Goal: Task Accomplishment & Management: Manage account settings

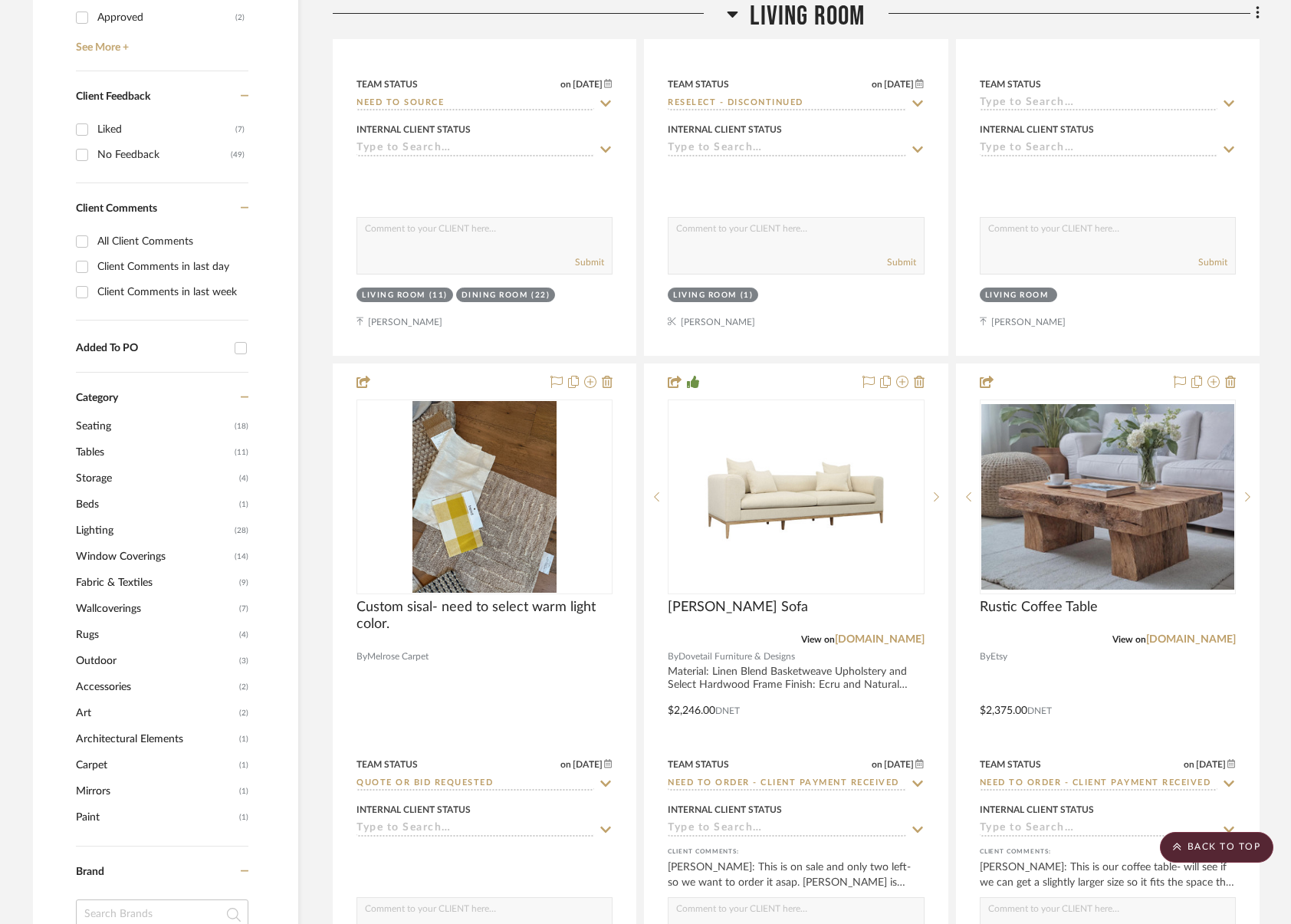
scroll to position [947, 0]
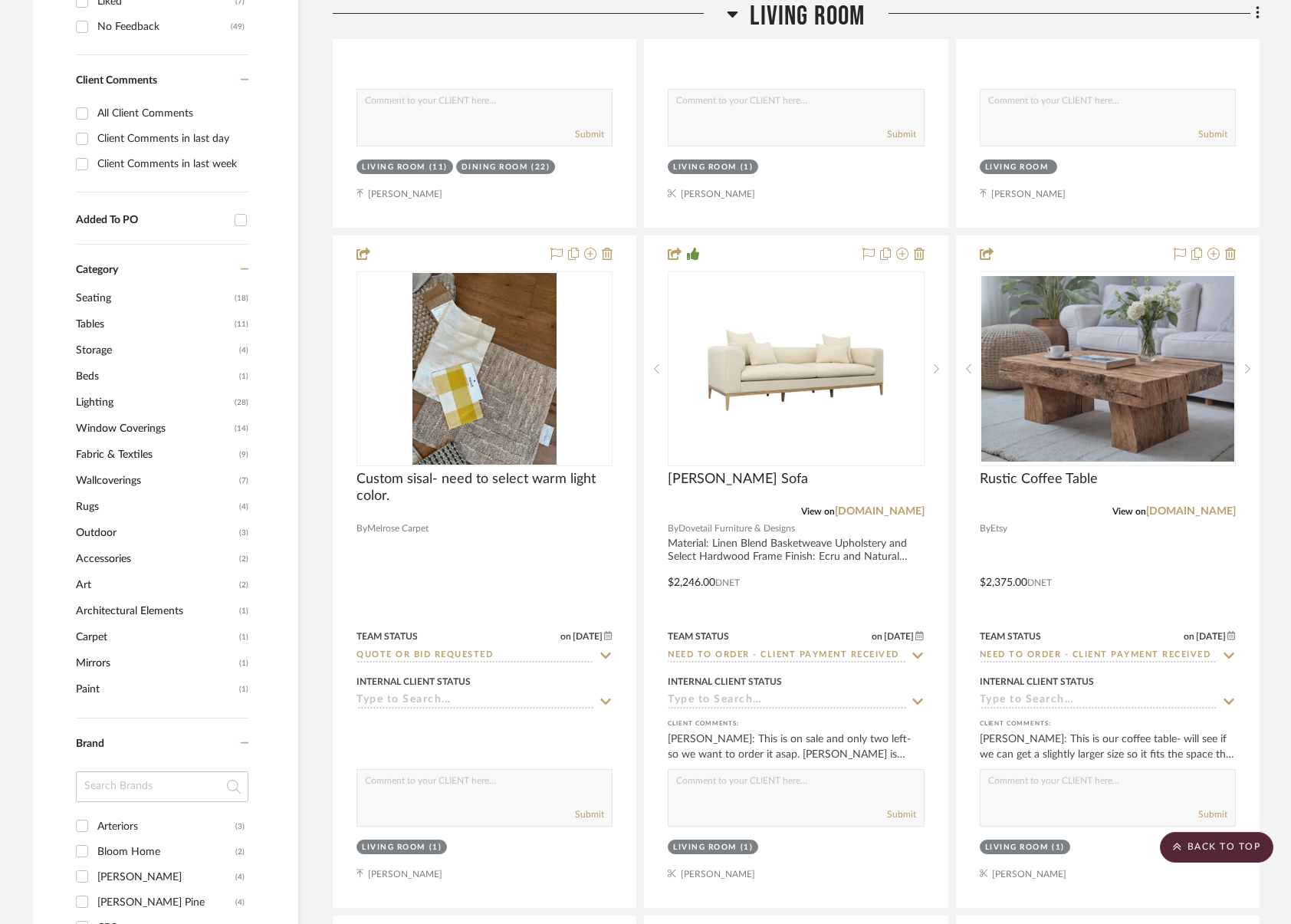
click at [116, 482] on span "Wallcoverings" at bounding box center [155, 481] width 159 height 26
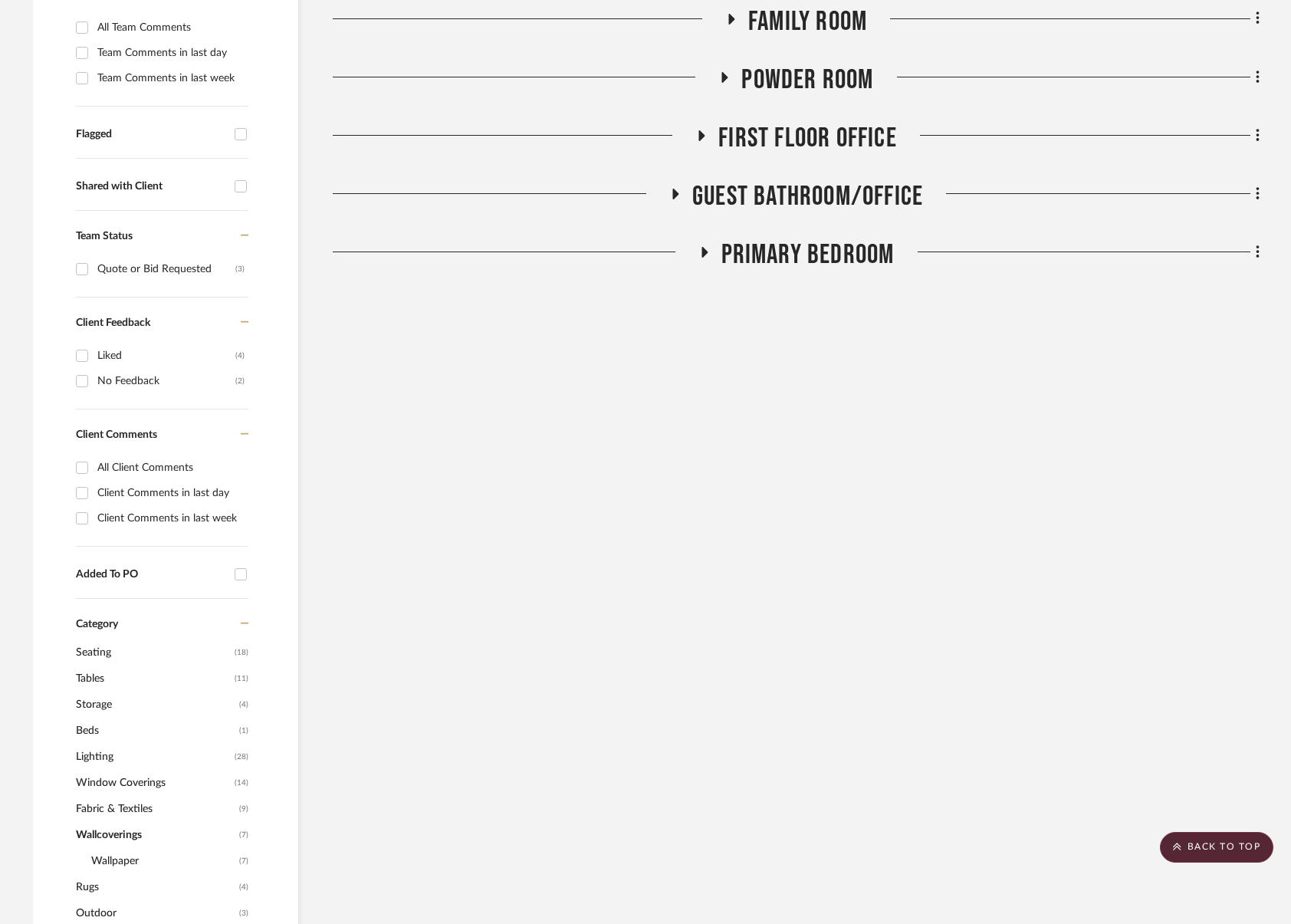
scroll to position [206, 0]
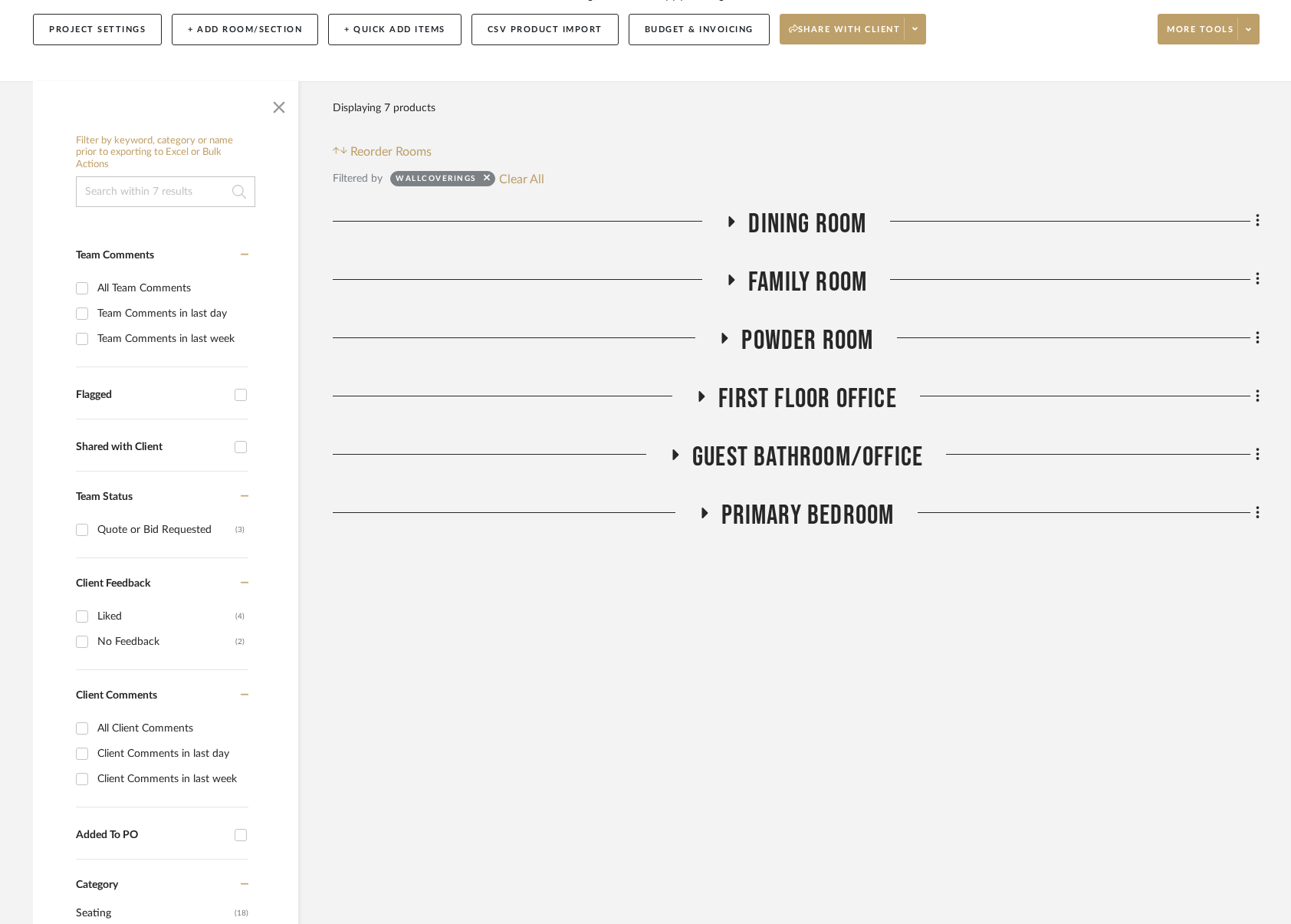
click at [845, 217] on span "Dining Room" at bounding box center [808, 224] width 118 height 33
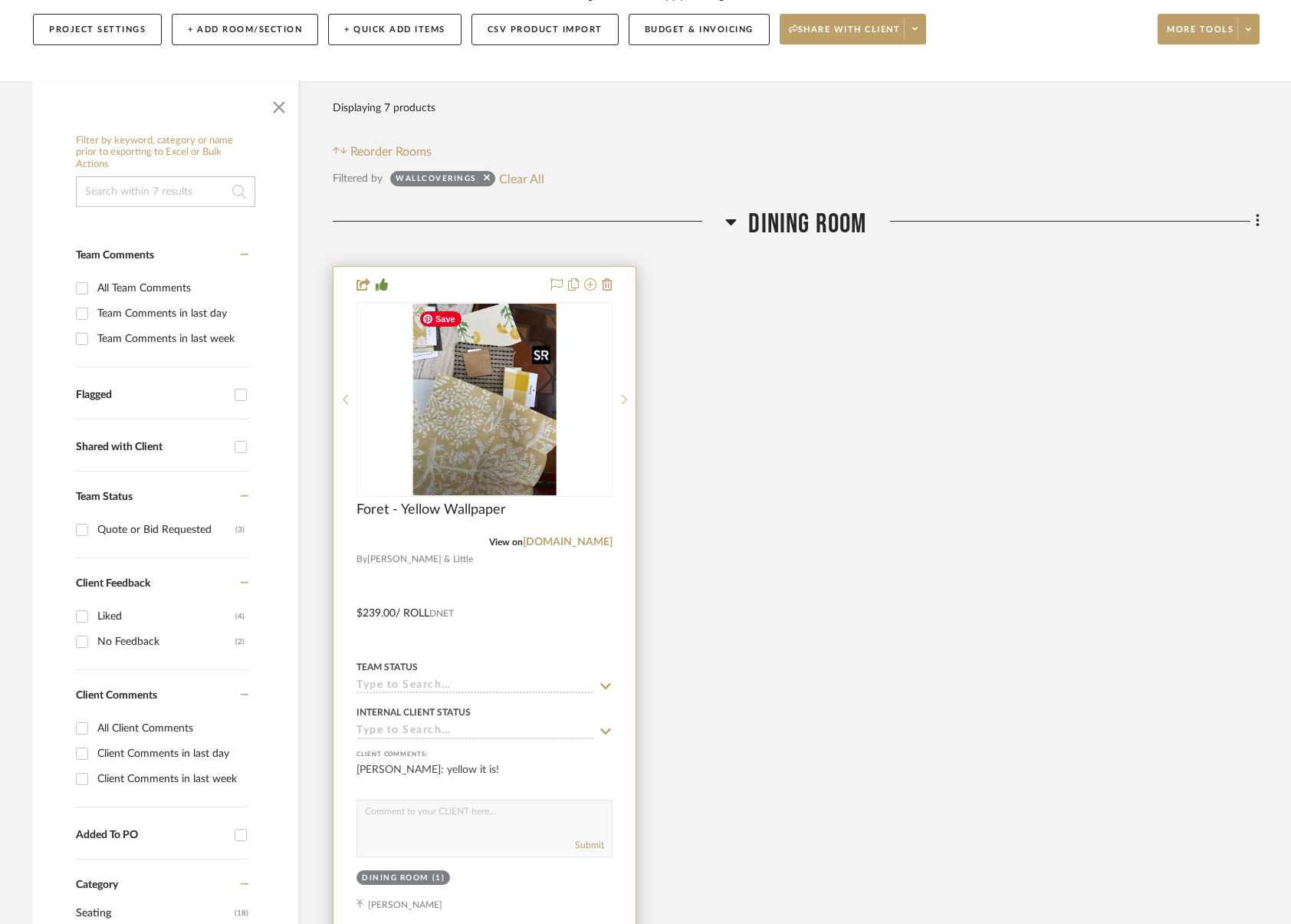
click at [0, 0] on img at bounding box center [0, 0] width 0 height 0
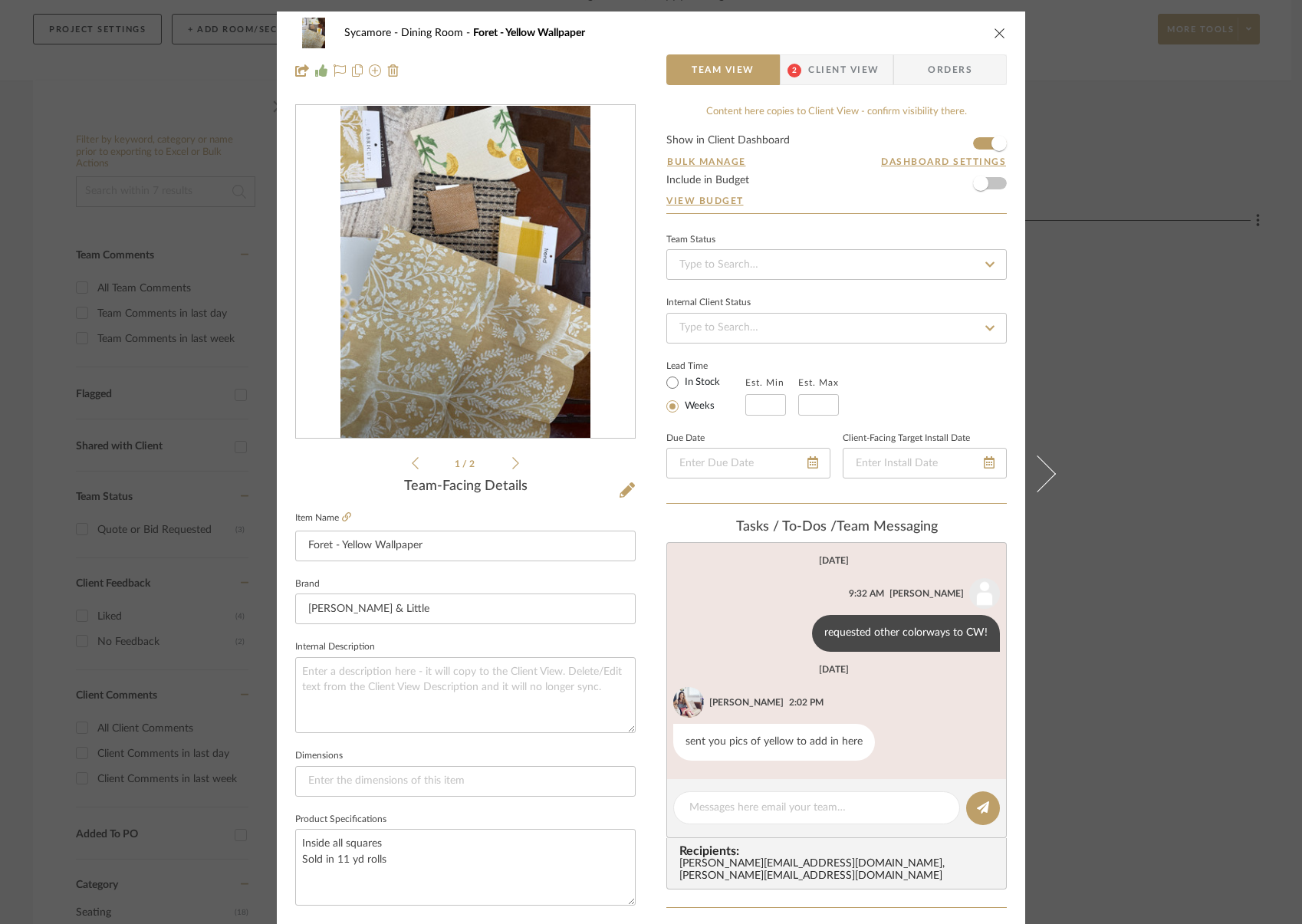
scroll to position [23, 0]
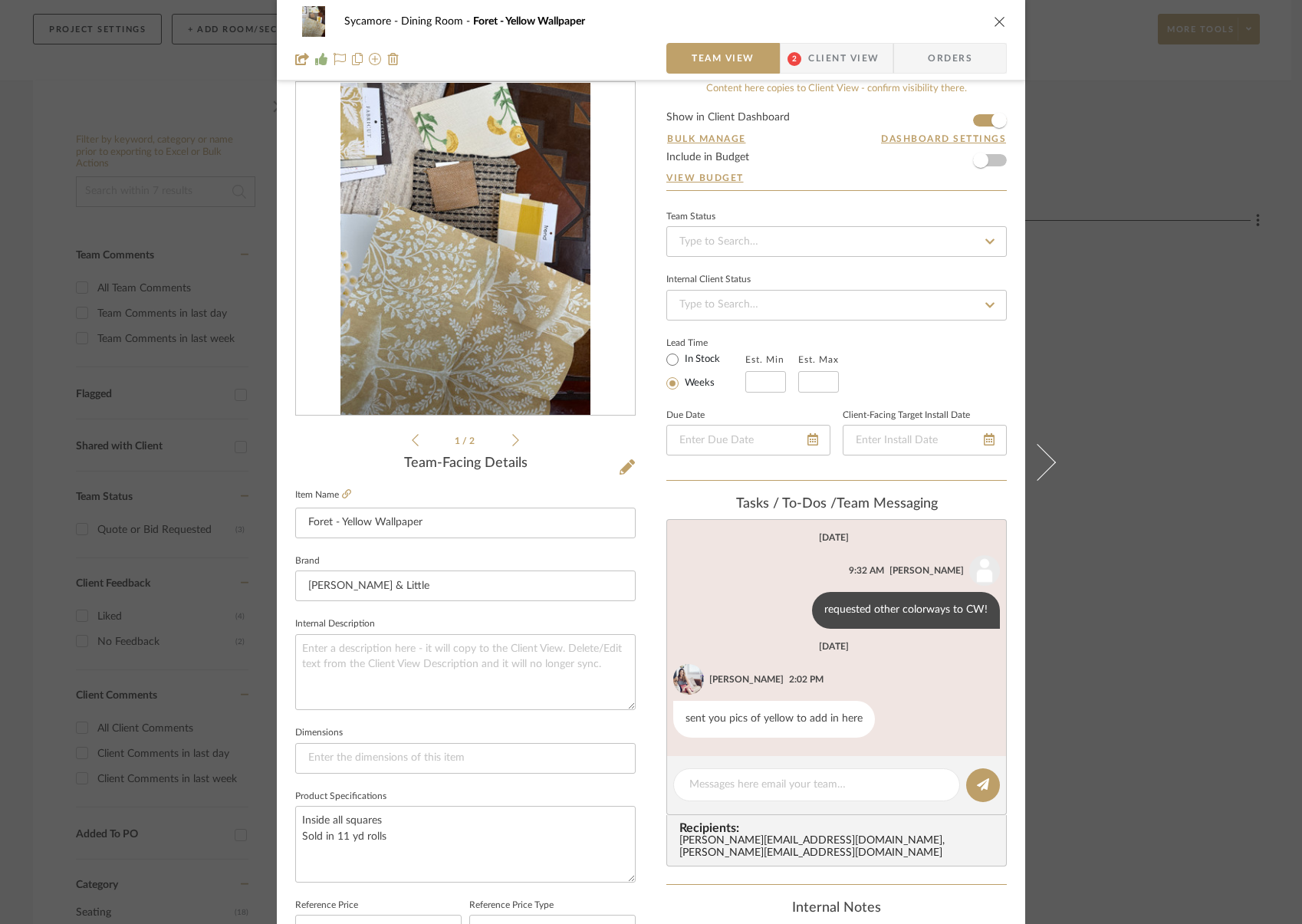
drag, startPoint x: 995, startPoint y: 17, endPoint x: 957, endPoint y: 179, distance: 166.4
click at [995, 17] on icon "close" at bounding box center [1000, 22] width 12 height 12
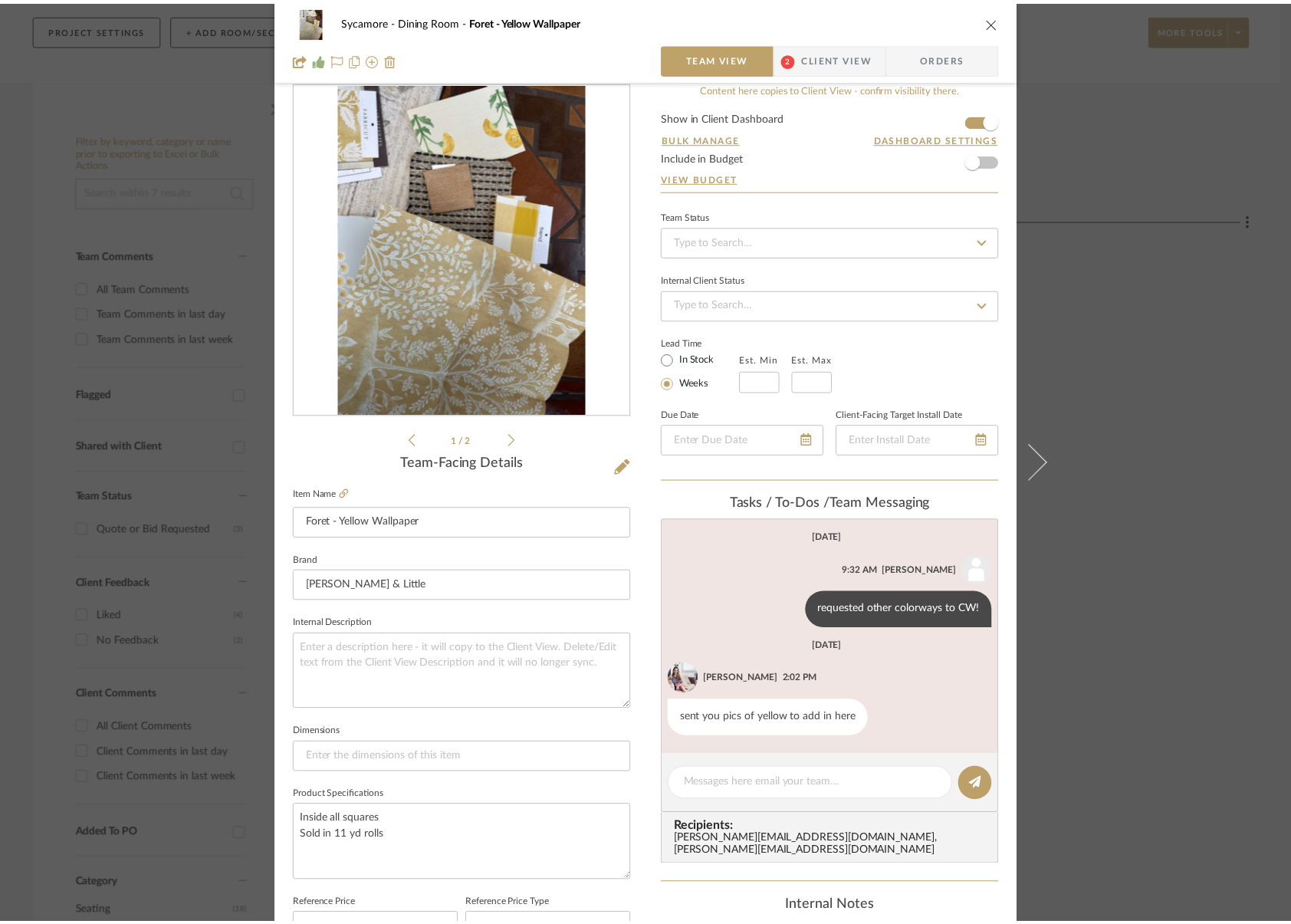
scroll to position [206, 0]
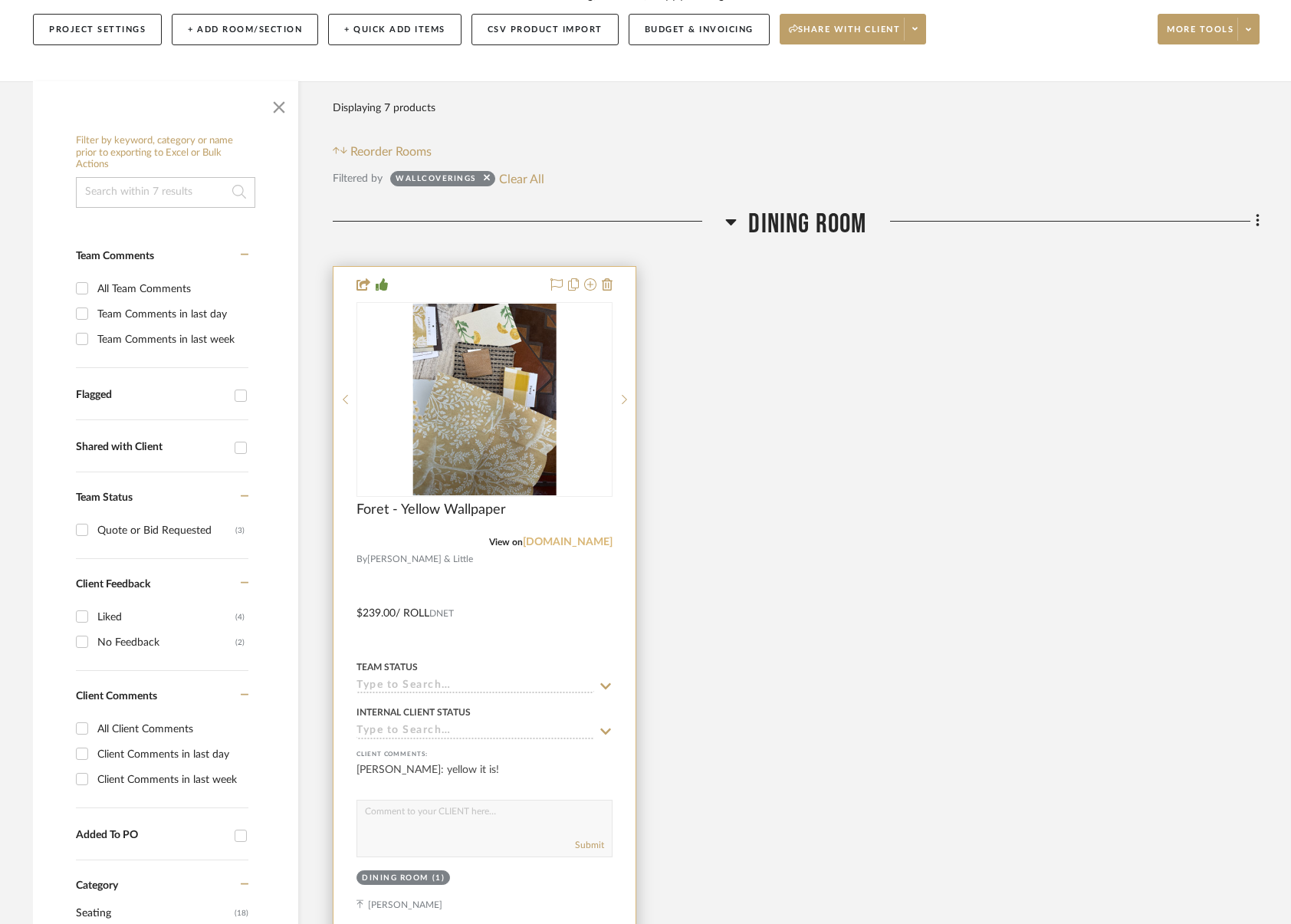
click at [585, 542] on link "osborneandlittle.com" at bounding box center [568, 542] width 90 height 10
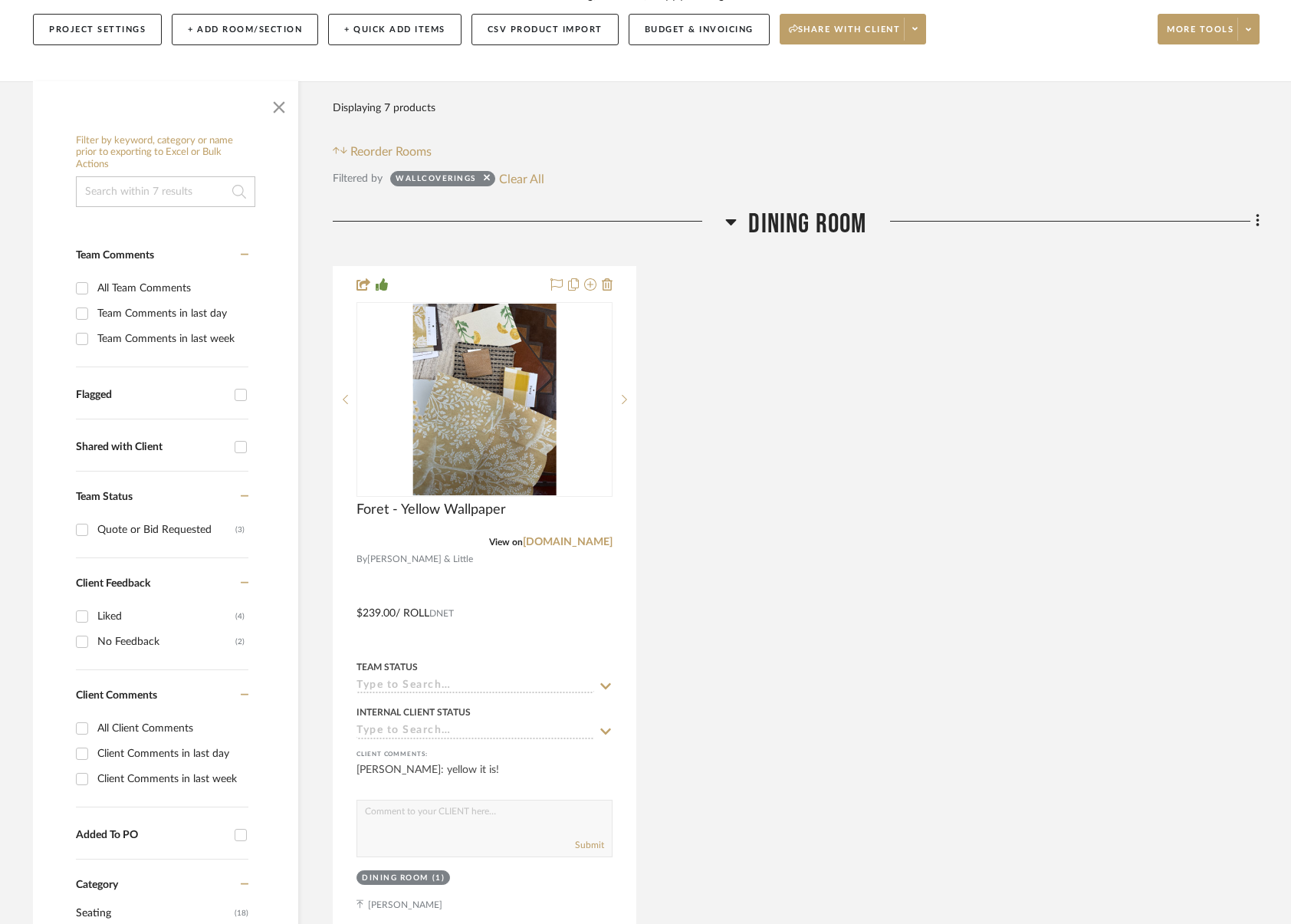
click at [790, 213] on span "Dining Room" at bounding box center [808, 224] width 118 height 33
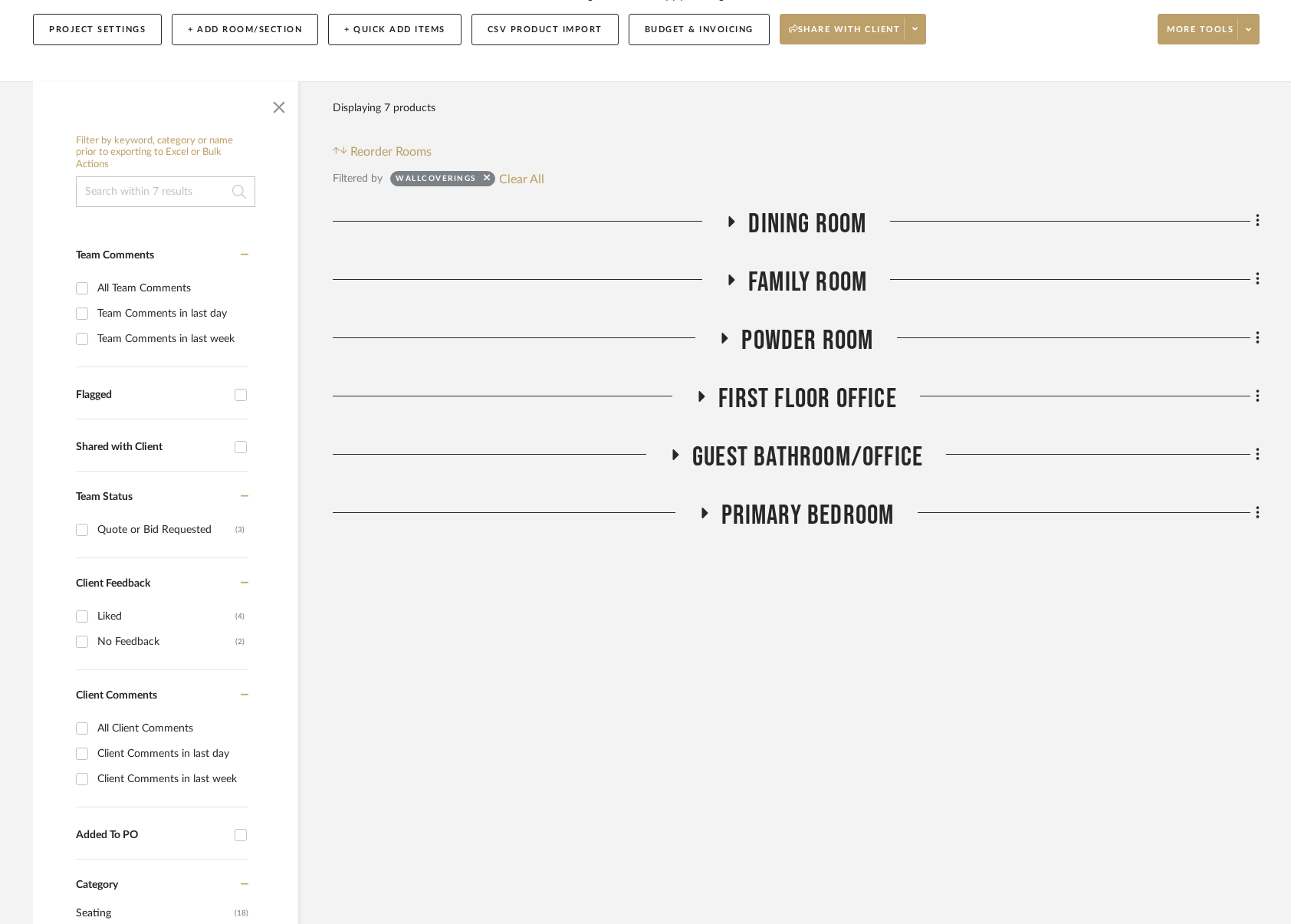
click at [789, 268] on span "Family Room" at bounding box center [808, 283] width 119 height 33
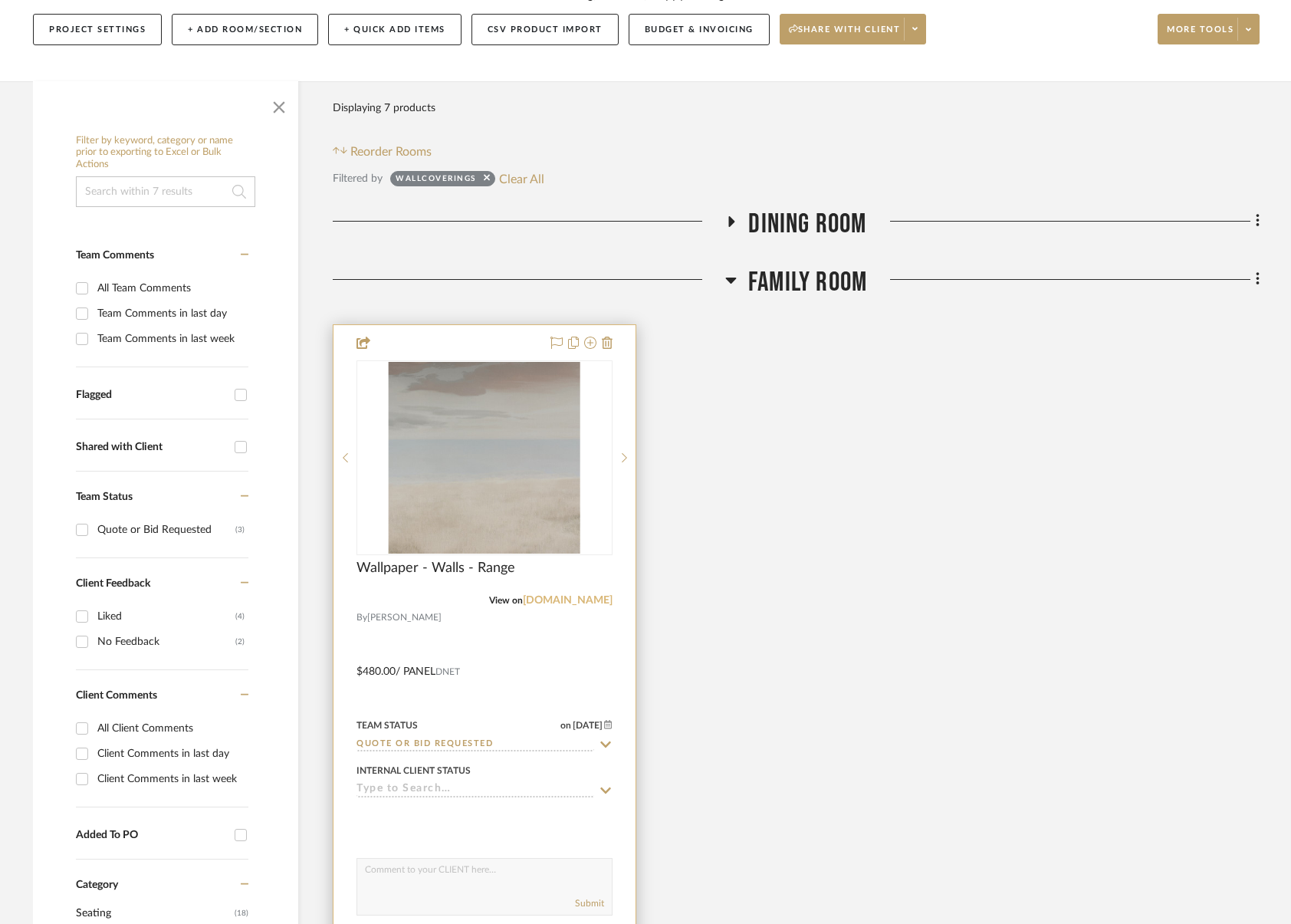
click at [556, 604] on link "phillipjeffries.com" at bounding box center [568, 601] width 90 height 10
click at [628, 455] on icon at bounding box center [624, 457] width 5 height 10
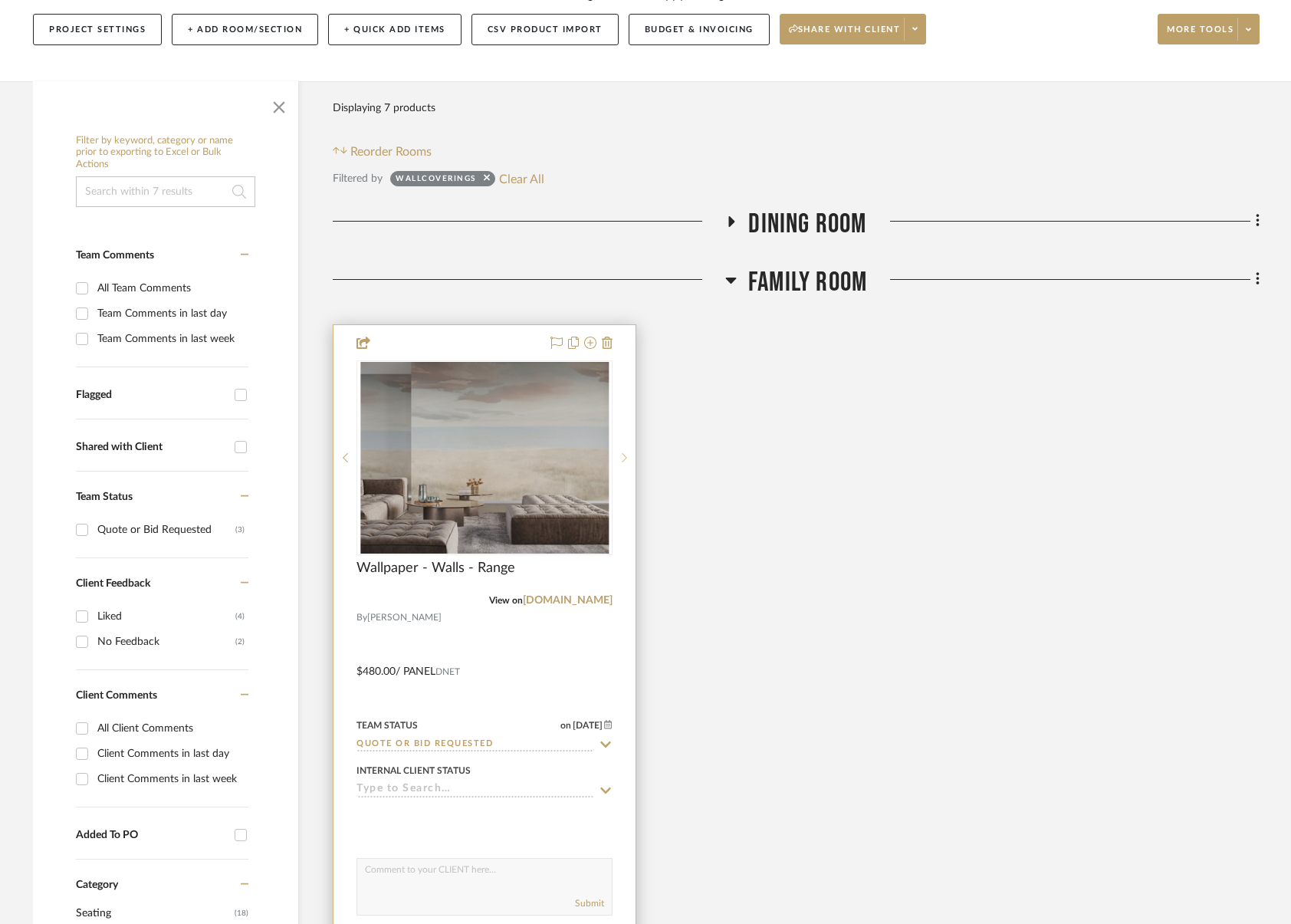
click at [628, 455] on sr-next-btn at bounding box center [624, 457] width 23 height 10
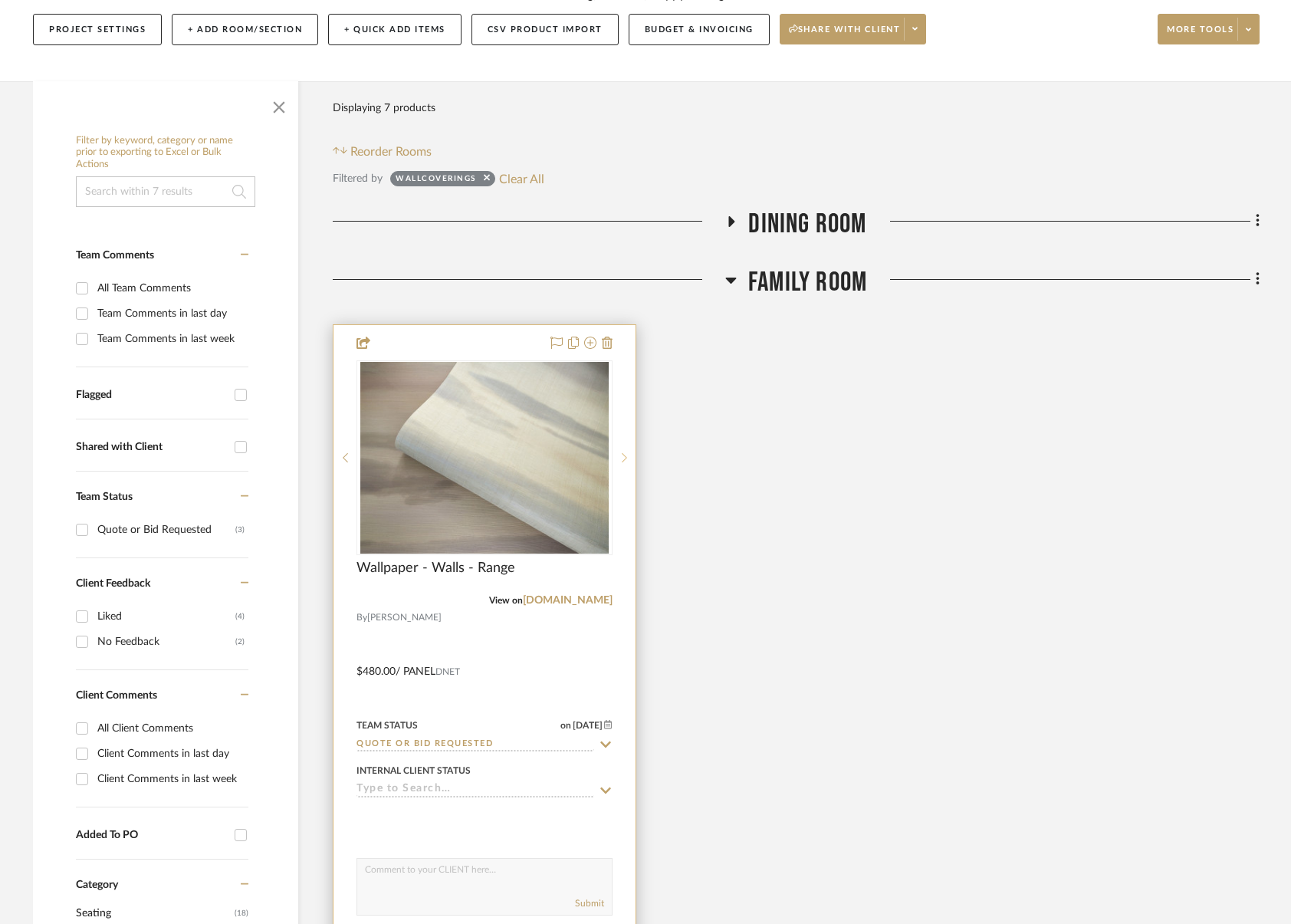
click at [623, 448] on div at bounding box center [624, 458] width 23 height 195
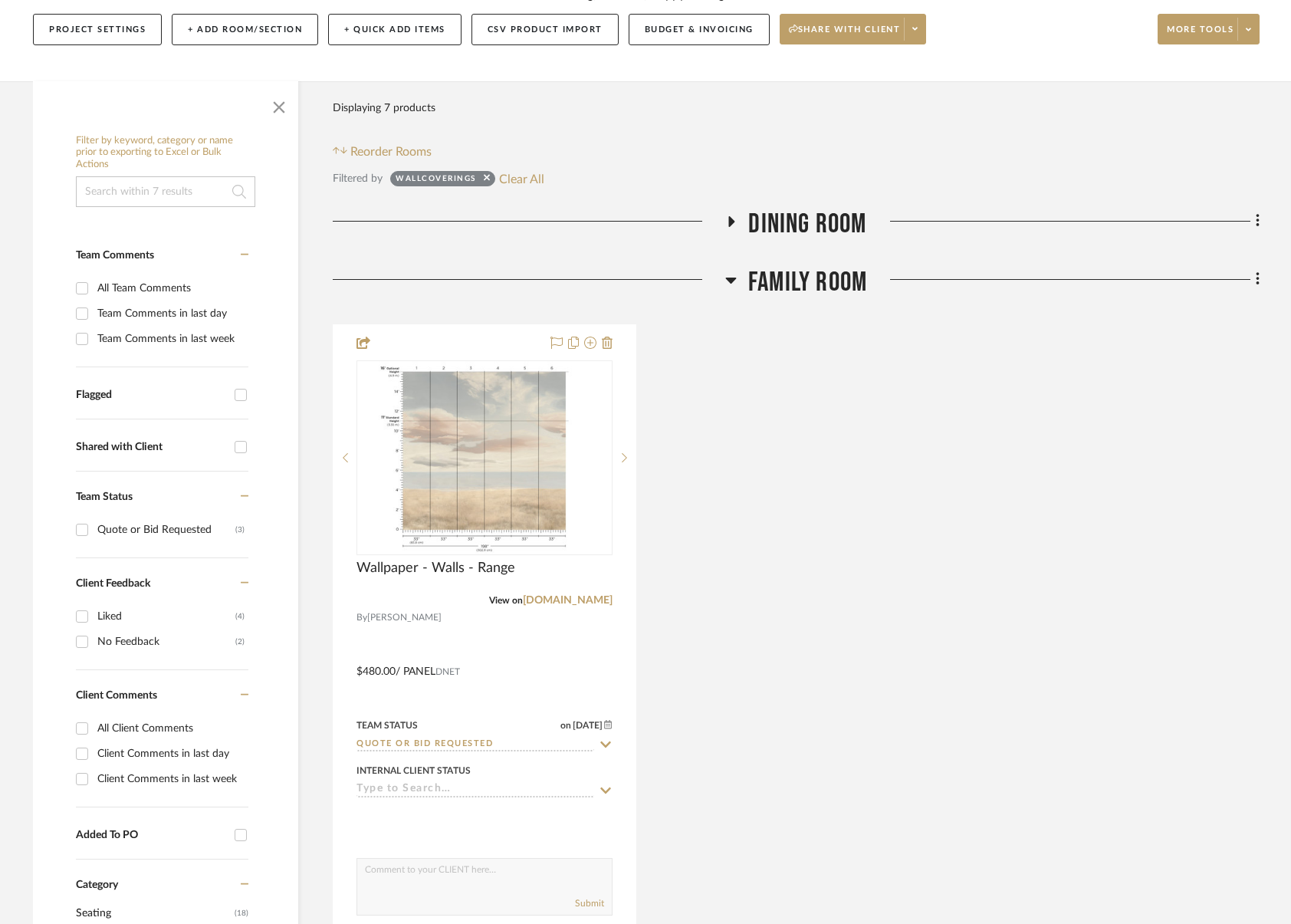
click at [791, 275] on span "Family Room" at bounding box center [808, 283] width 119 height 33
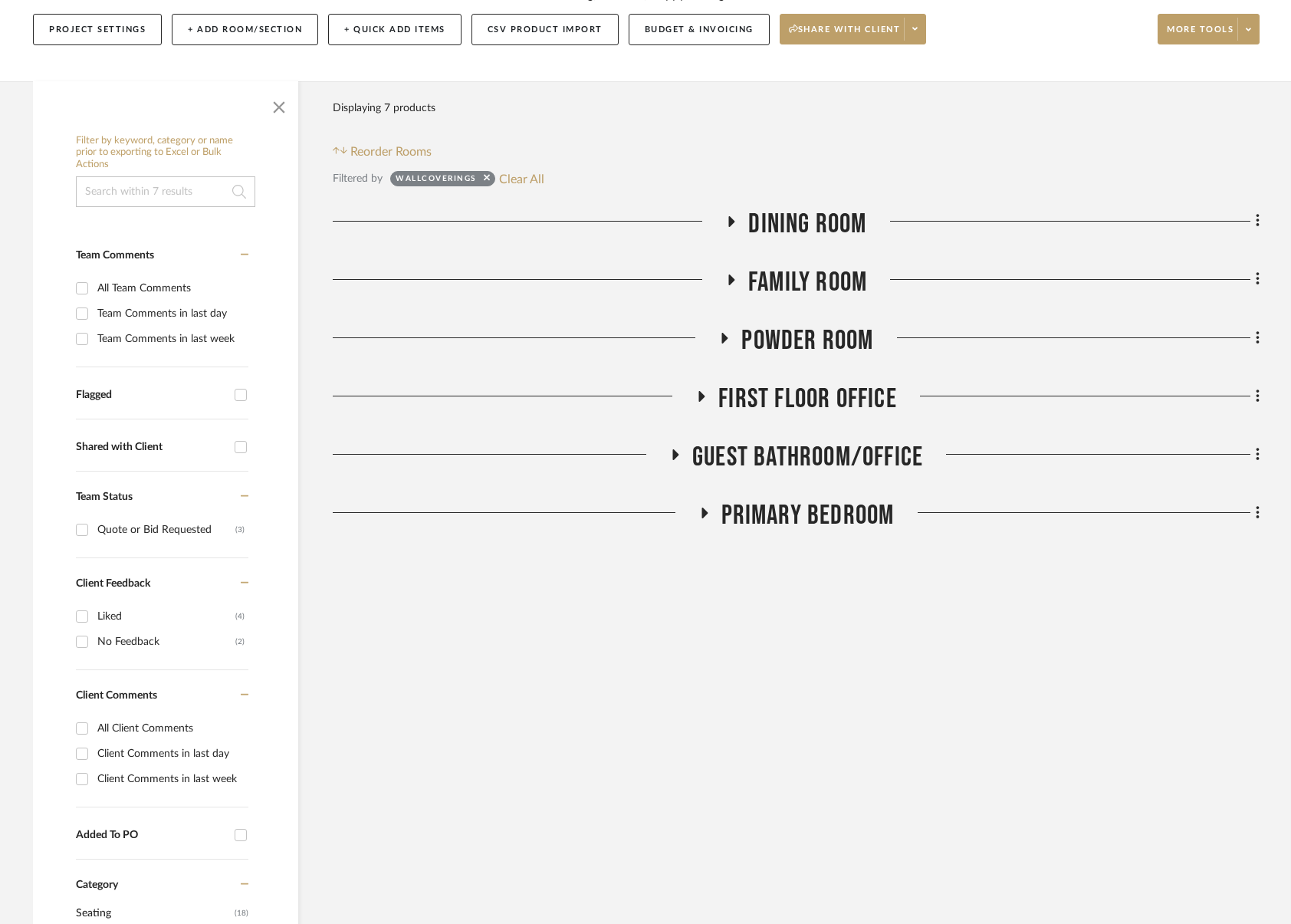
click at [820, 356] on span "Powder Room" at bounding box center [808, 341] width 132 height 33
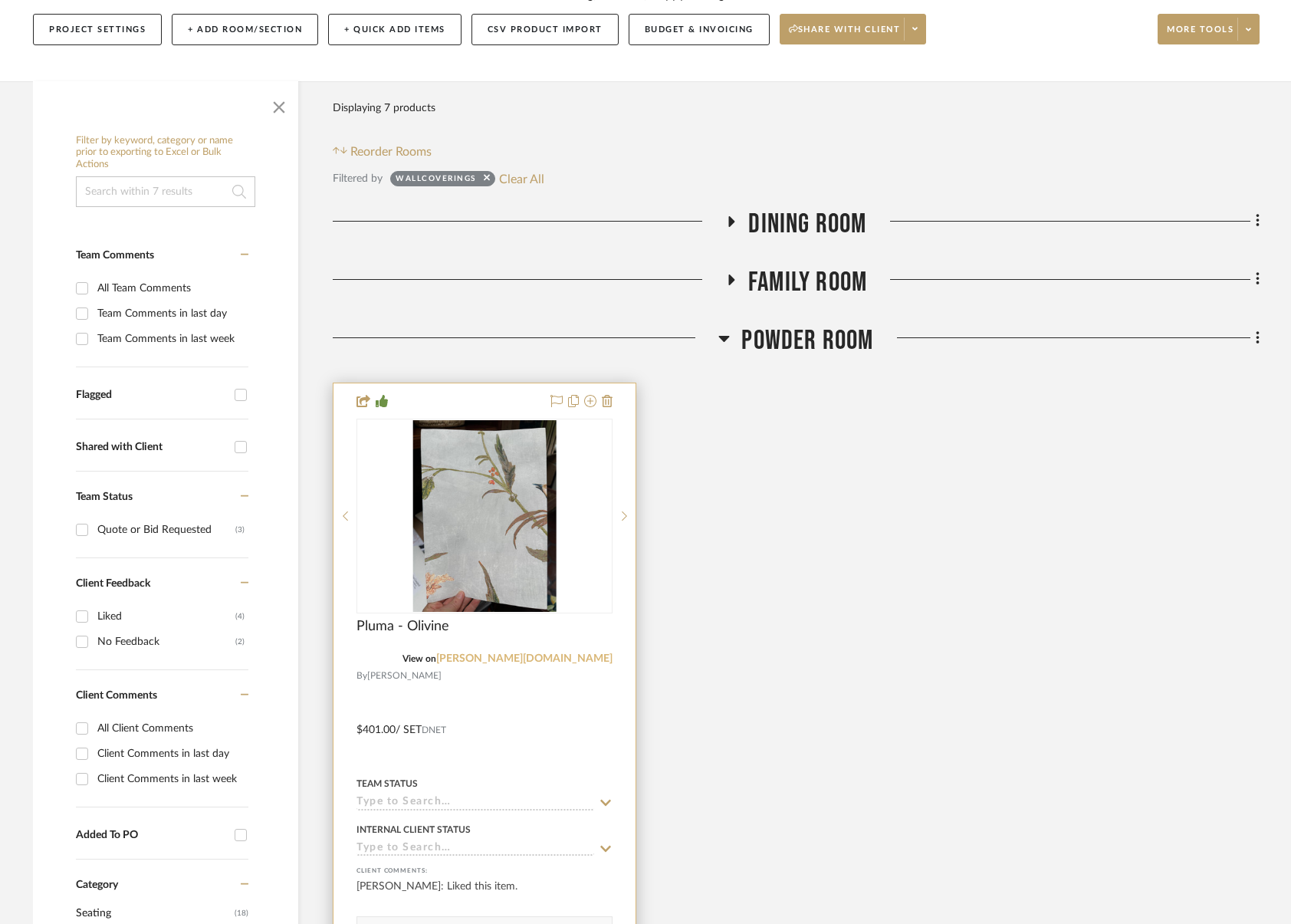
click at [576, 660] on link "romo.com" at bounding box center [524, 659] width 176 height 10
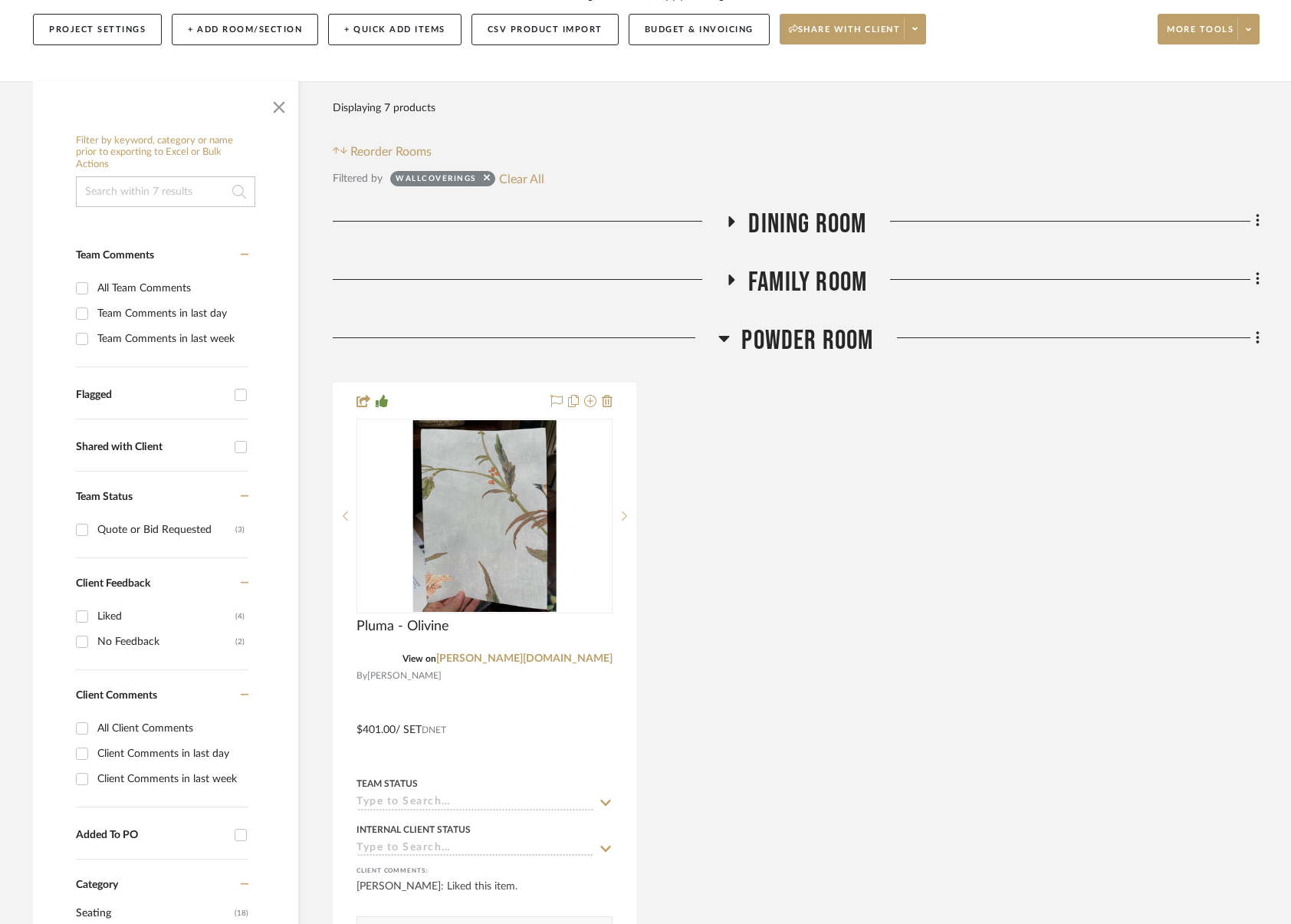
click at [827, 330] on span "Powder Room" at bounding box center [808, 341] width 132 height 33
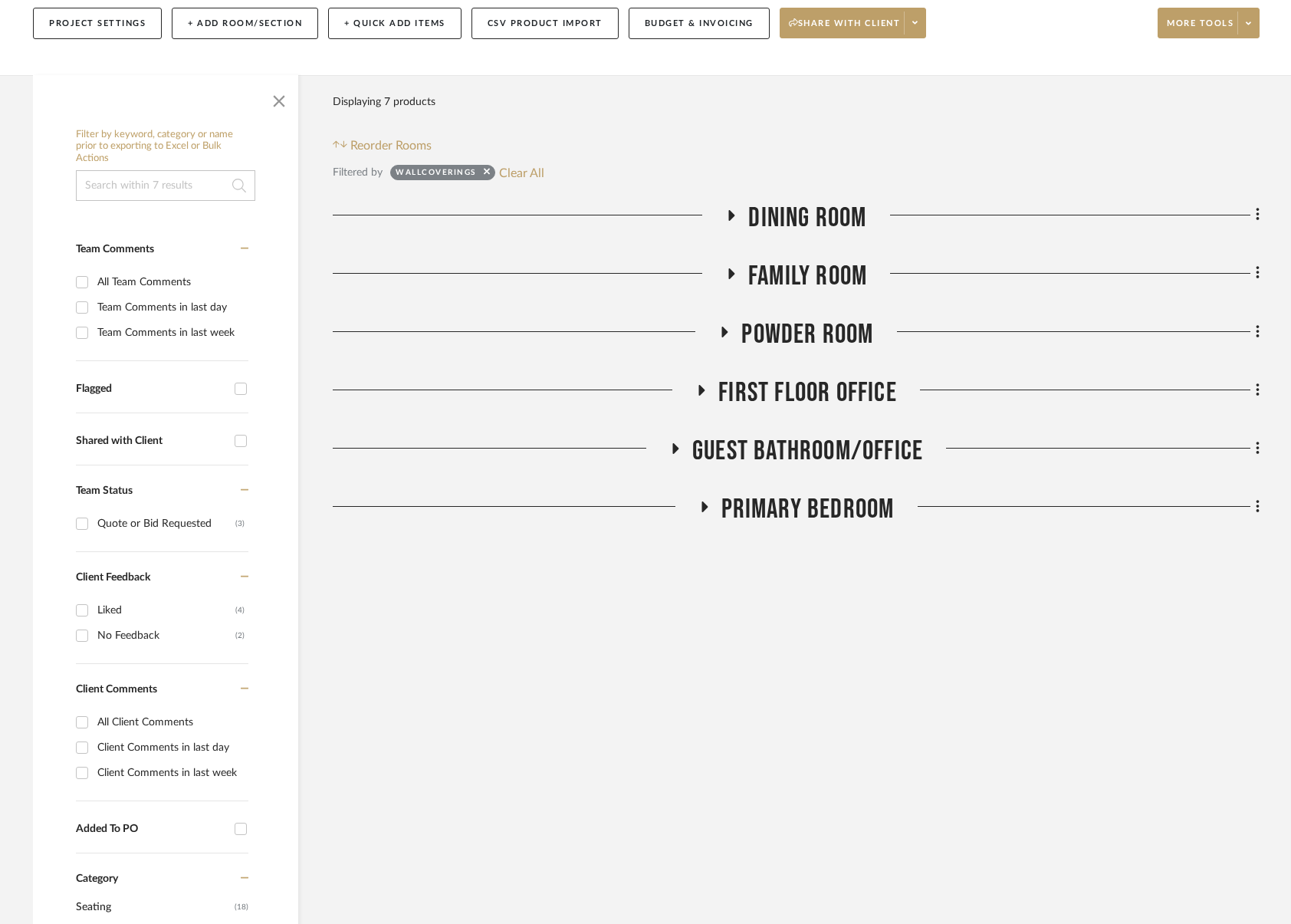
scroll to position [216, 0]
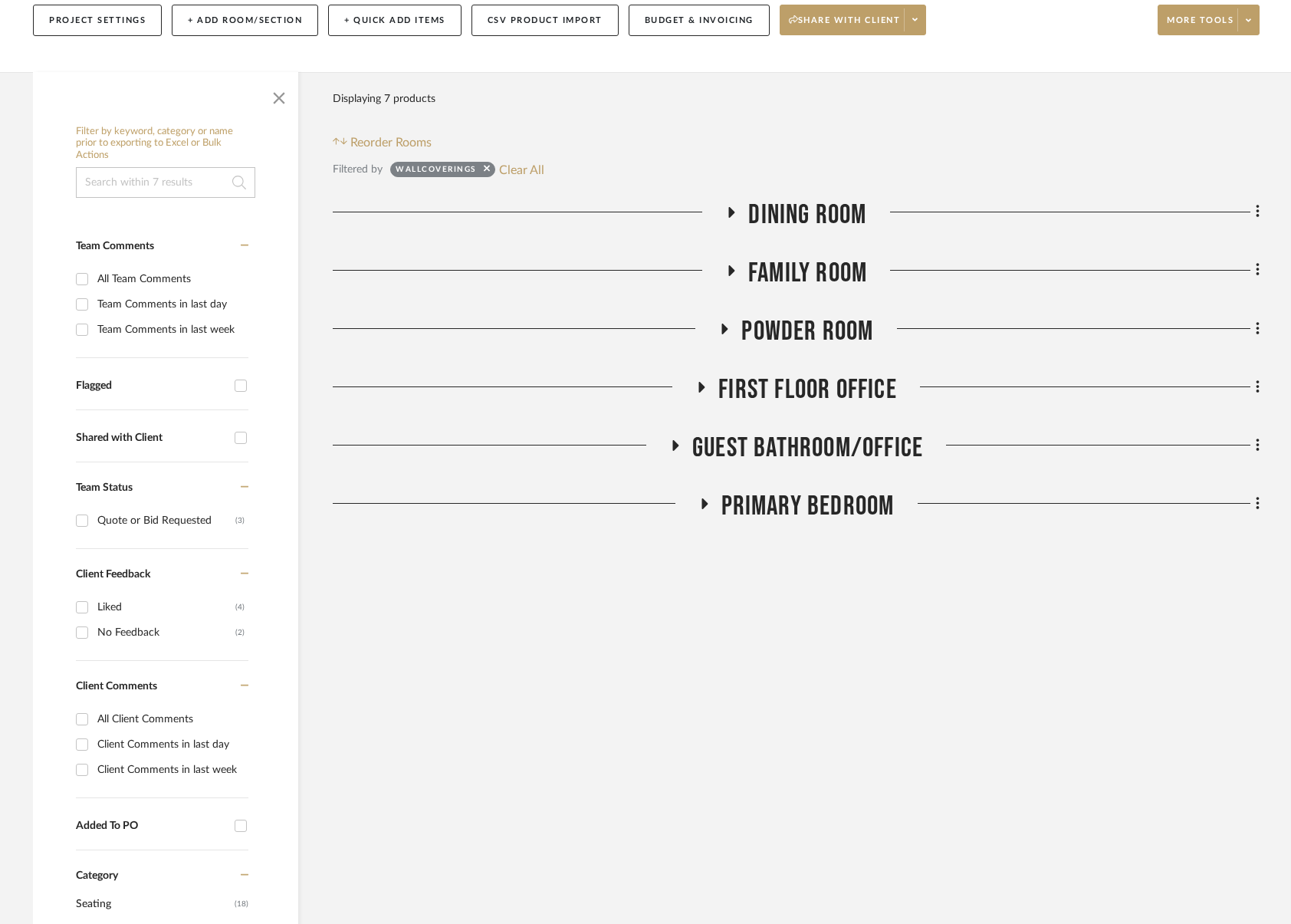
click at [841, 385] on span "First Floor Office" at bounding box center [809, 390] width 179 height 33
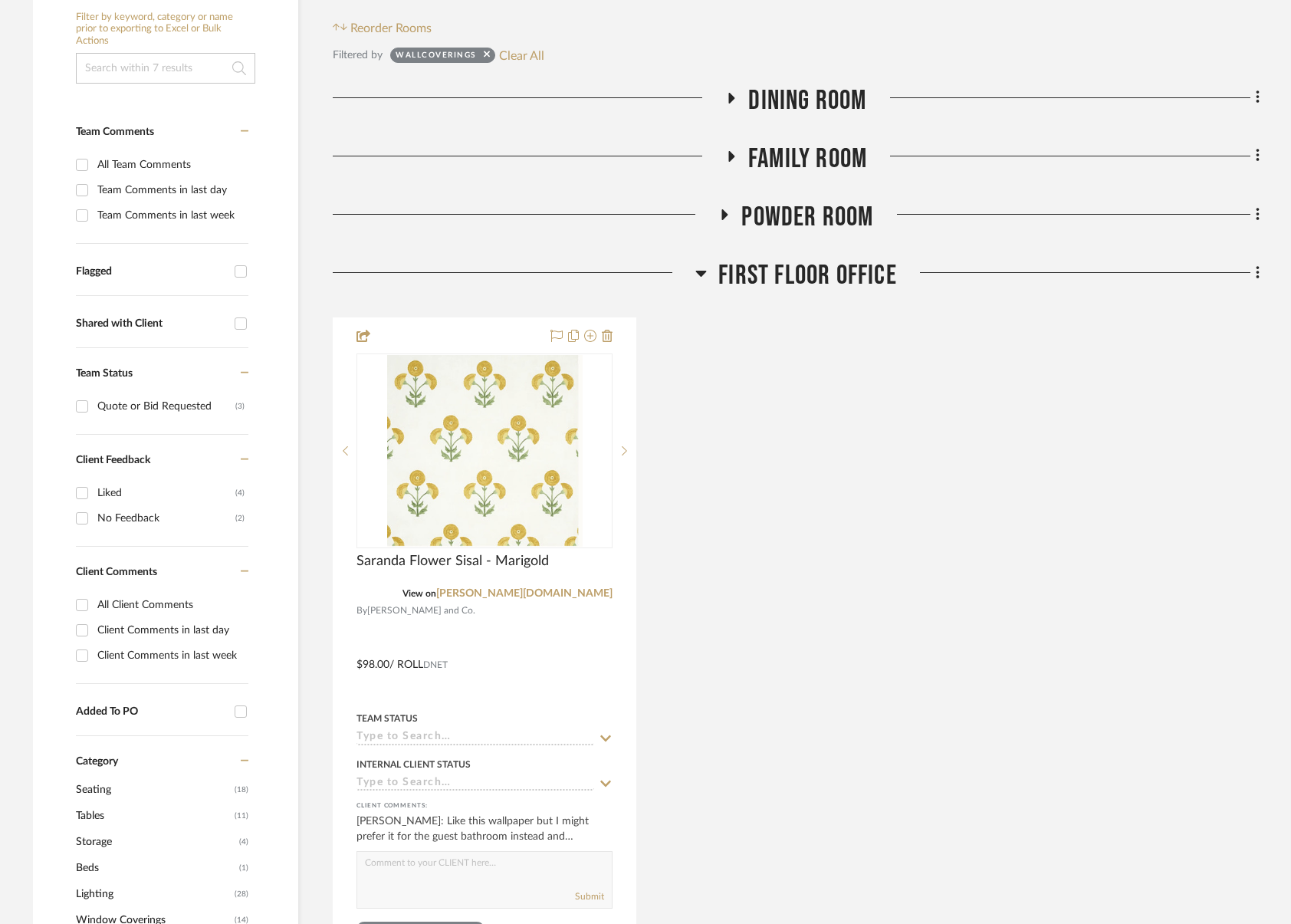
scroll to position [351, 0]
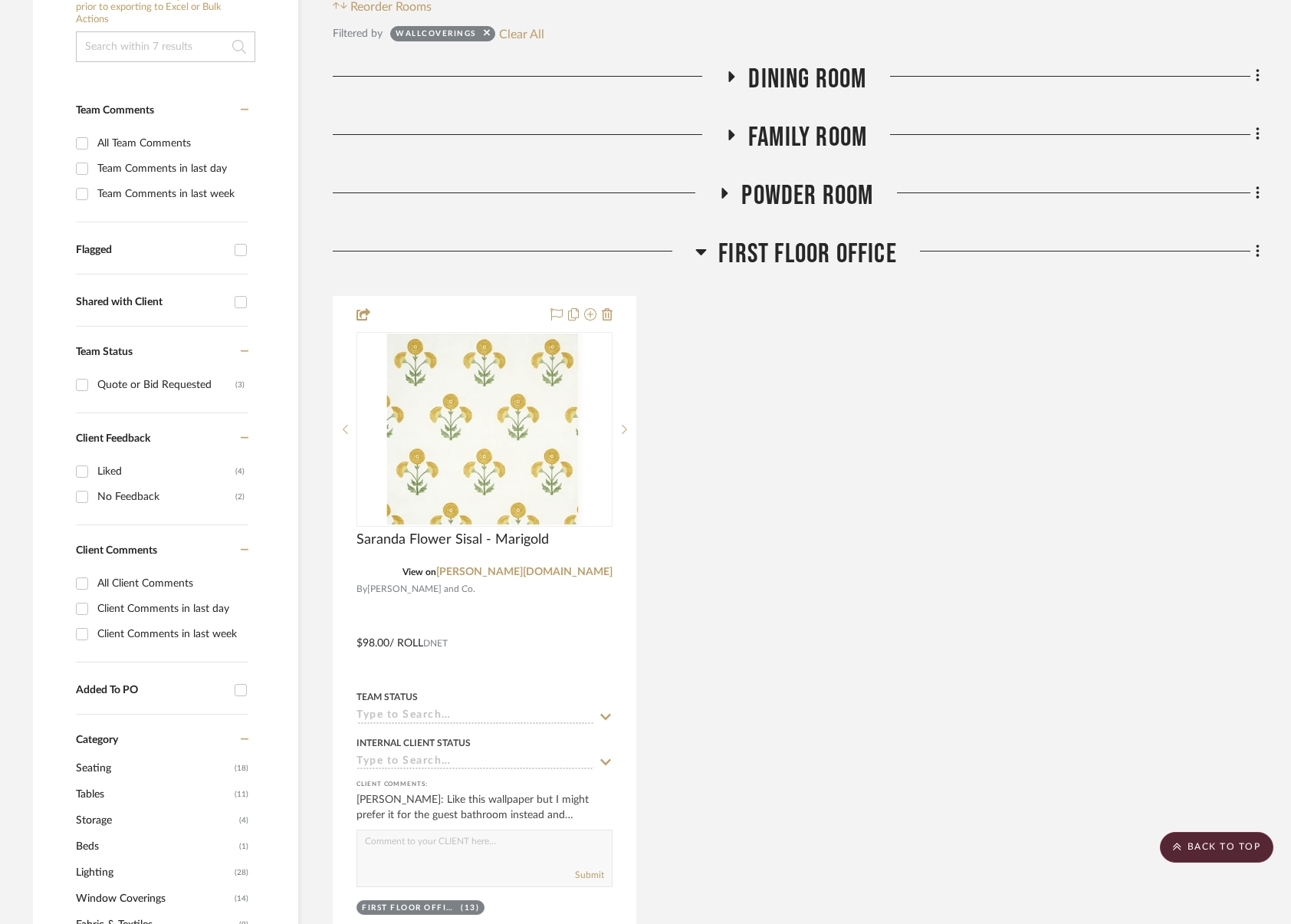
click at [774, 264] on span "First Floor Office" at bounding box center [809, 254] width 179 height 33
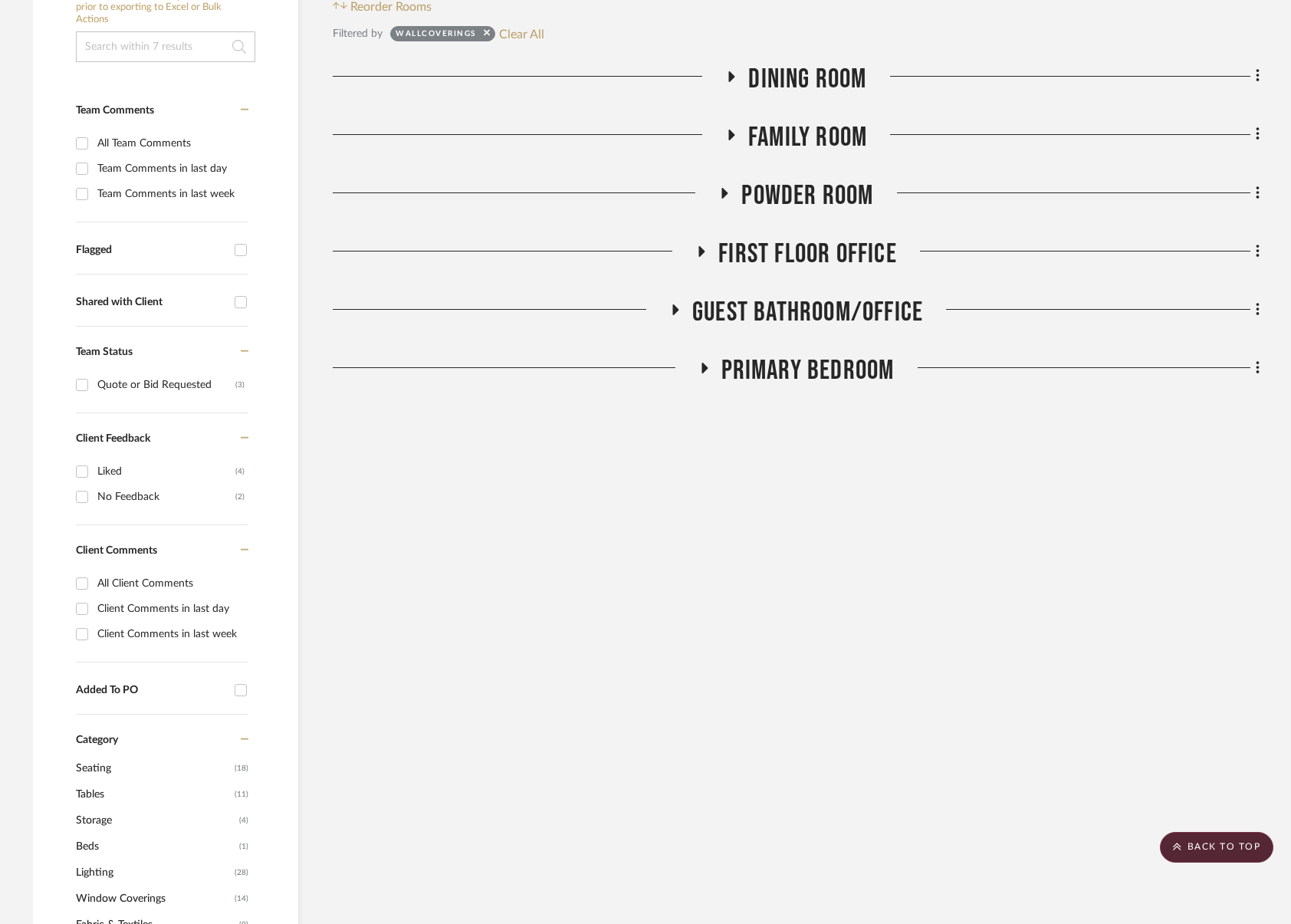
click at [790, 317] on span "Guest Bathroom/Office" at bounding box center [809, 312] width 231 height 33
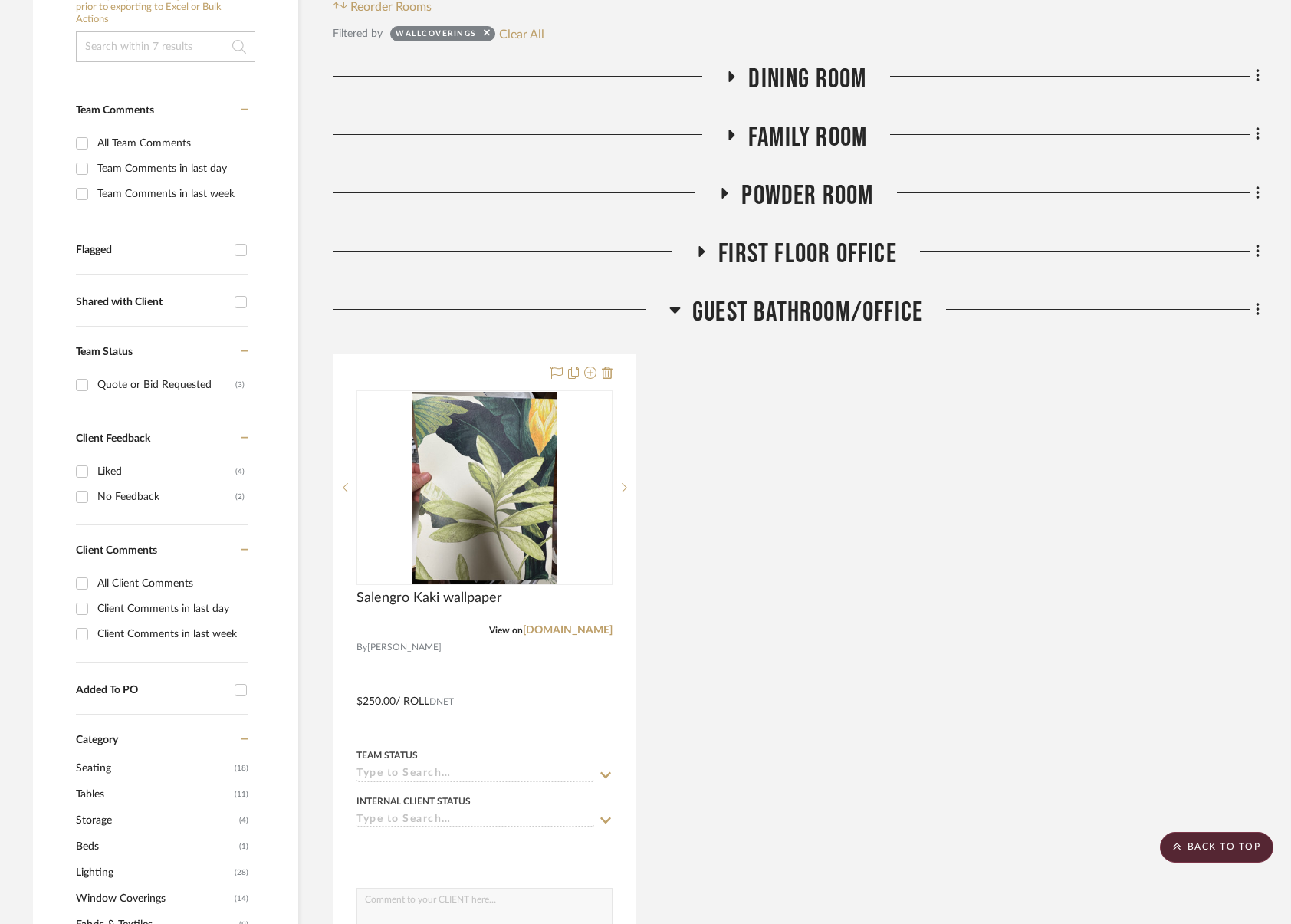
click at [790, 317] on span "Guest Bathroom/Office" at bounding box center [809, 312] width 231 height 33
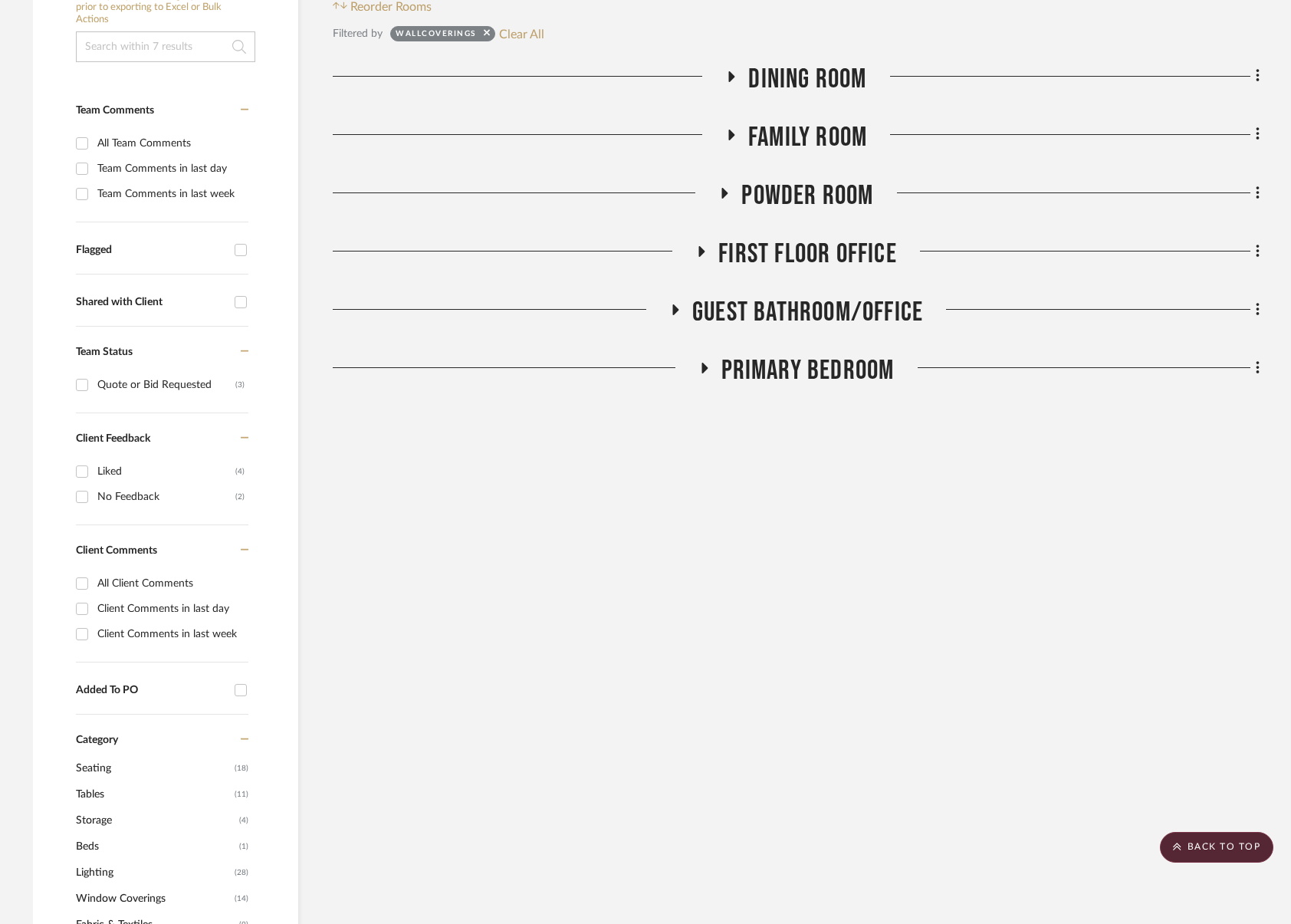
drag, startPoint x: 802, startPoint y: 347, endPoint x: 808, endPoint y: 355, distance: 10.0
click at [802, 347] on div "Drawings & Budget Living Room Dining Room Kitchen Family Room Powder Room First…" at bounding box center [796, 228] width 927 height 331
click at [817, 370] on span "Primary Bedroom" at bounding box center [808, 371] width 173 height 33
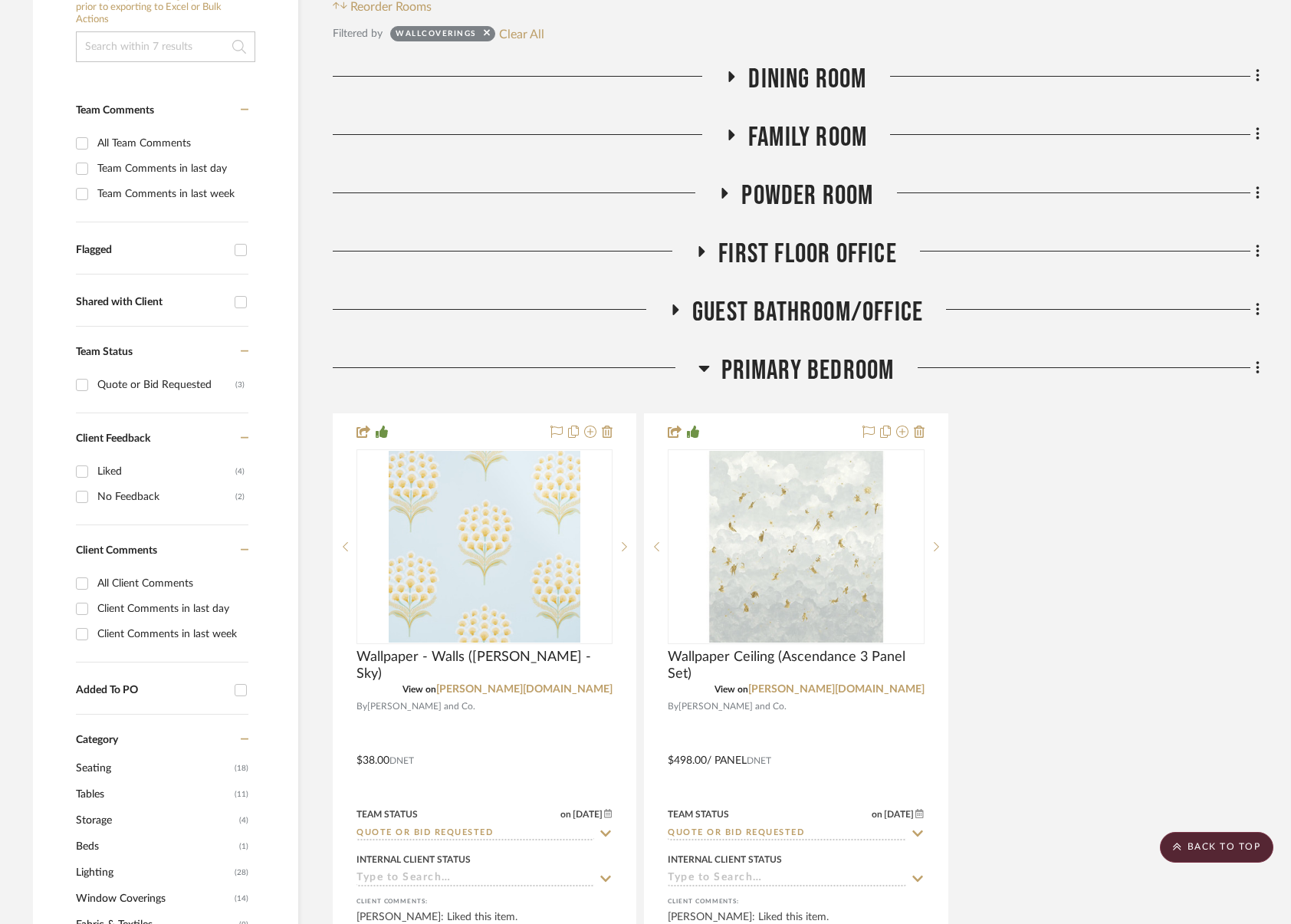
click at [817, 370] on span "Primary Bedroom" at bounding box center [808, 371] width 173 height 33
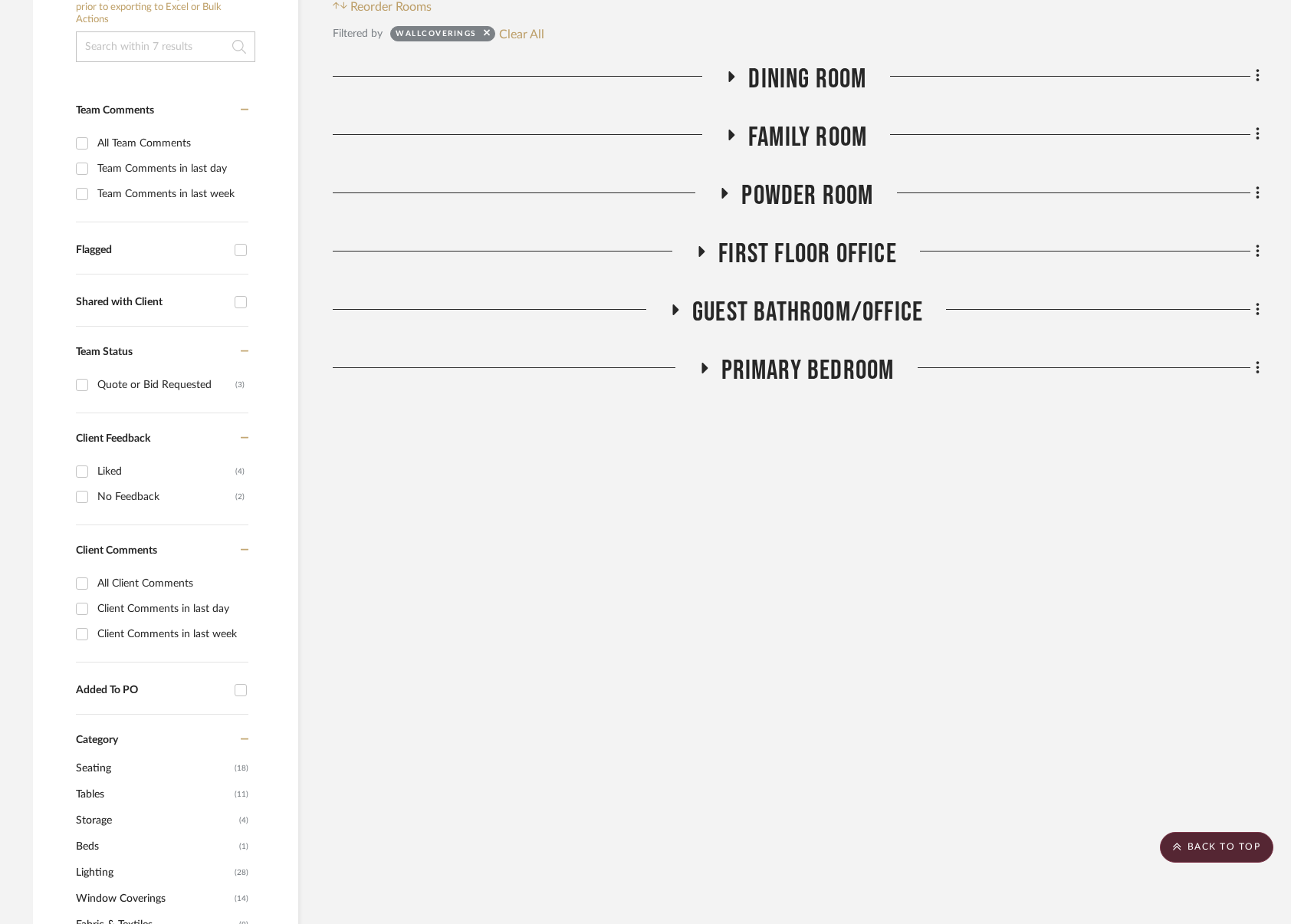
click at [791, 308] on span "Guest Bathroom/Office" at bounding box center [809, 312] width 231 height 33
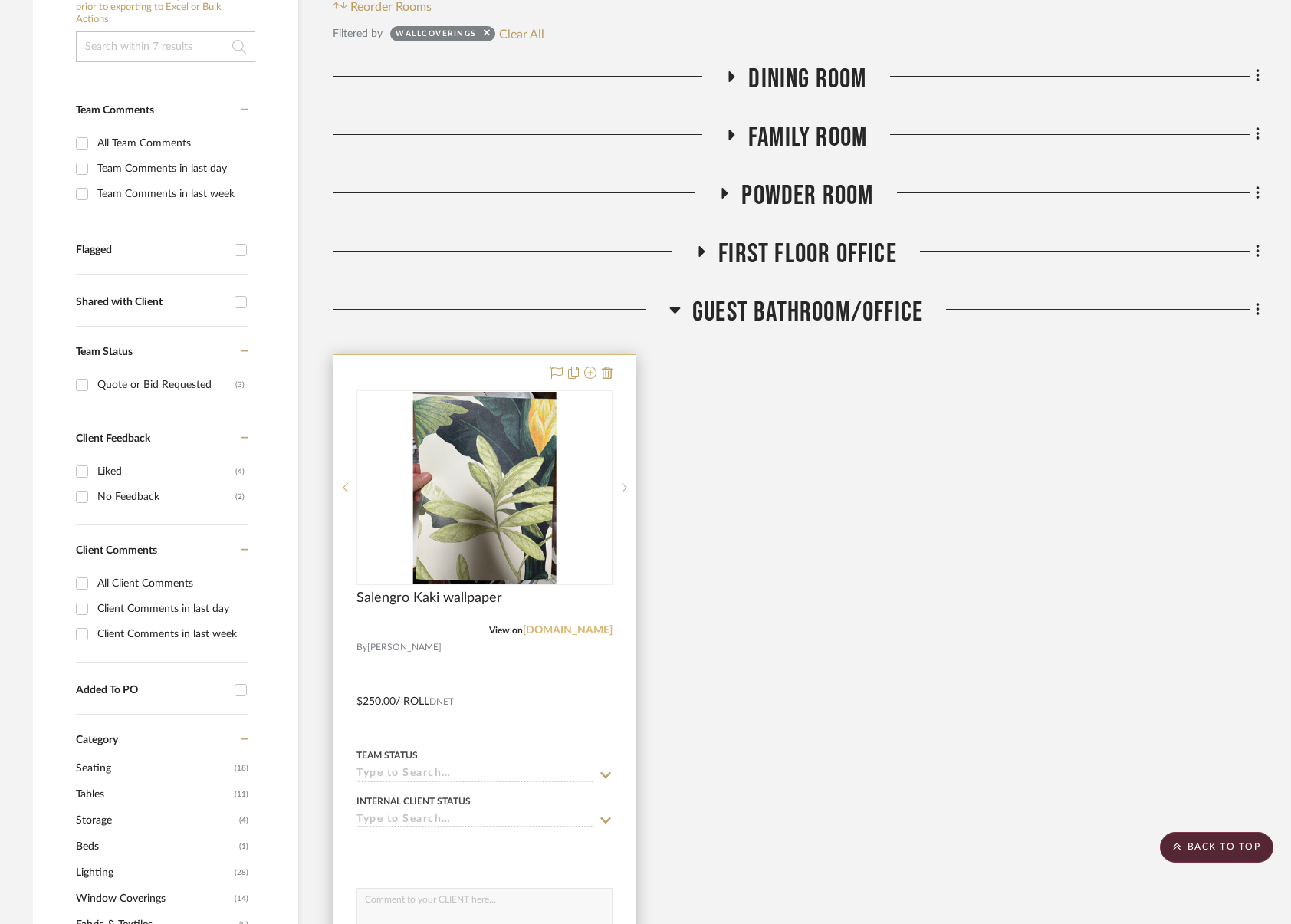
click at [560, 633] on link "designs.cowtan.com" at bounding box center [568, 630] width 90 height 10
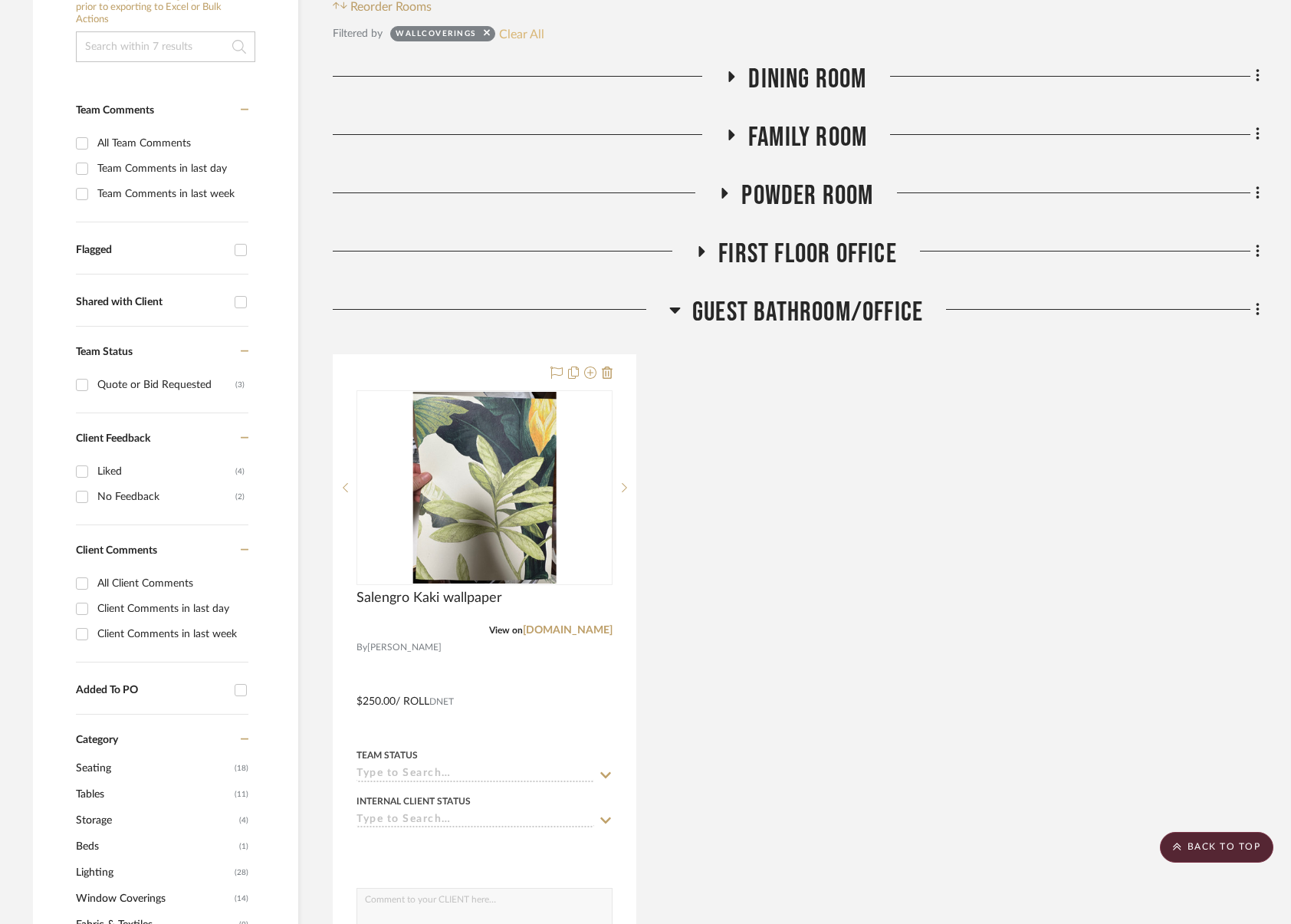
drag, startPoint x: 522, startPoint y: 37, endPoint x: 461, endPoint y: 3, distance: 69.8
click at [522, 37] on button "Clear All" at bounding box center [522, 33] width 45 height 20
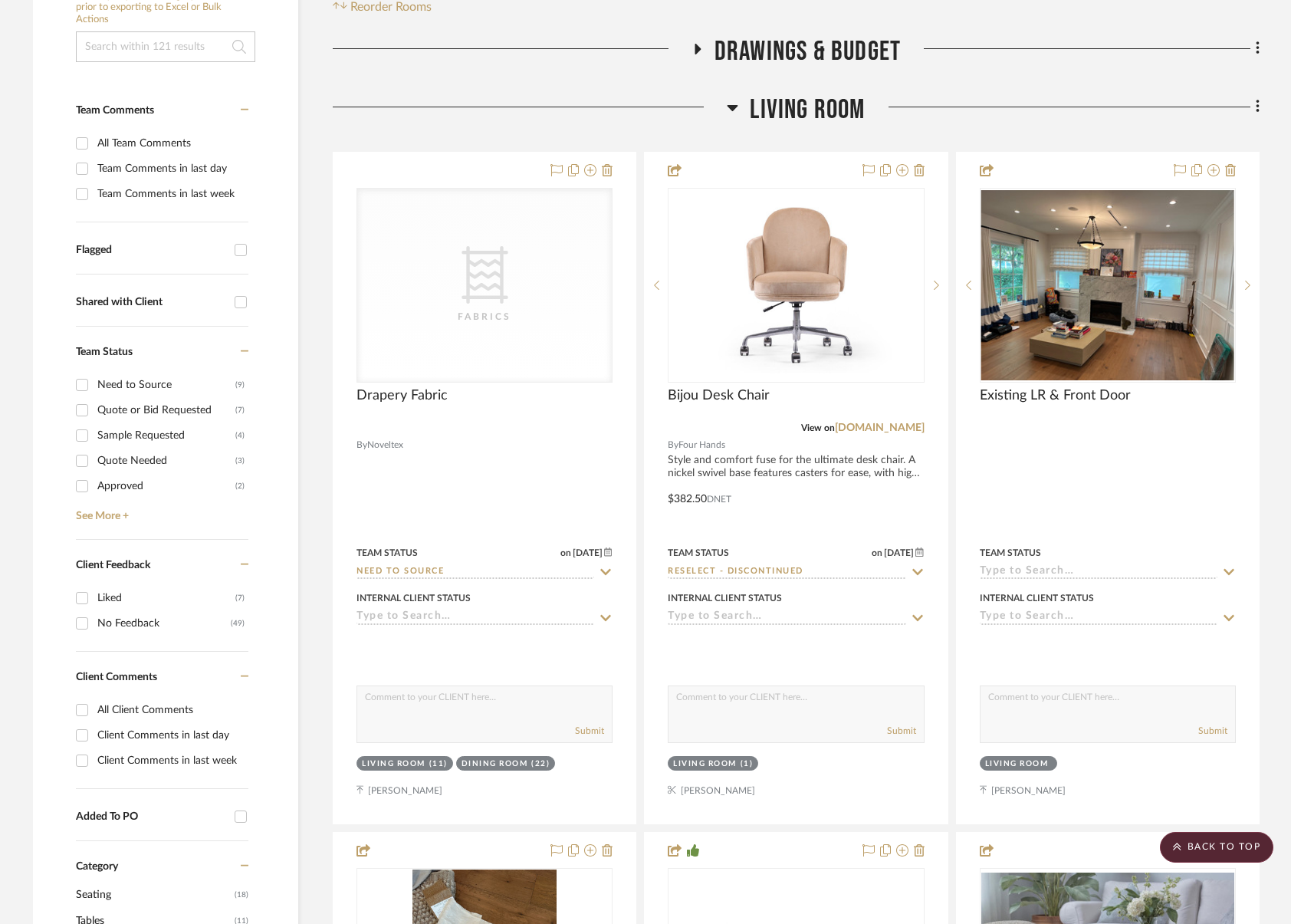
click at [820, 114] on span "Living Room" at bounding box center [808, 110] width 115 height 33
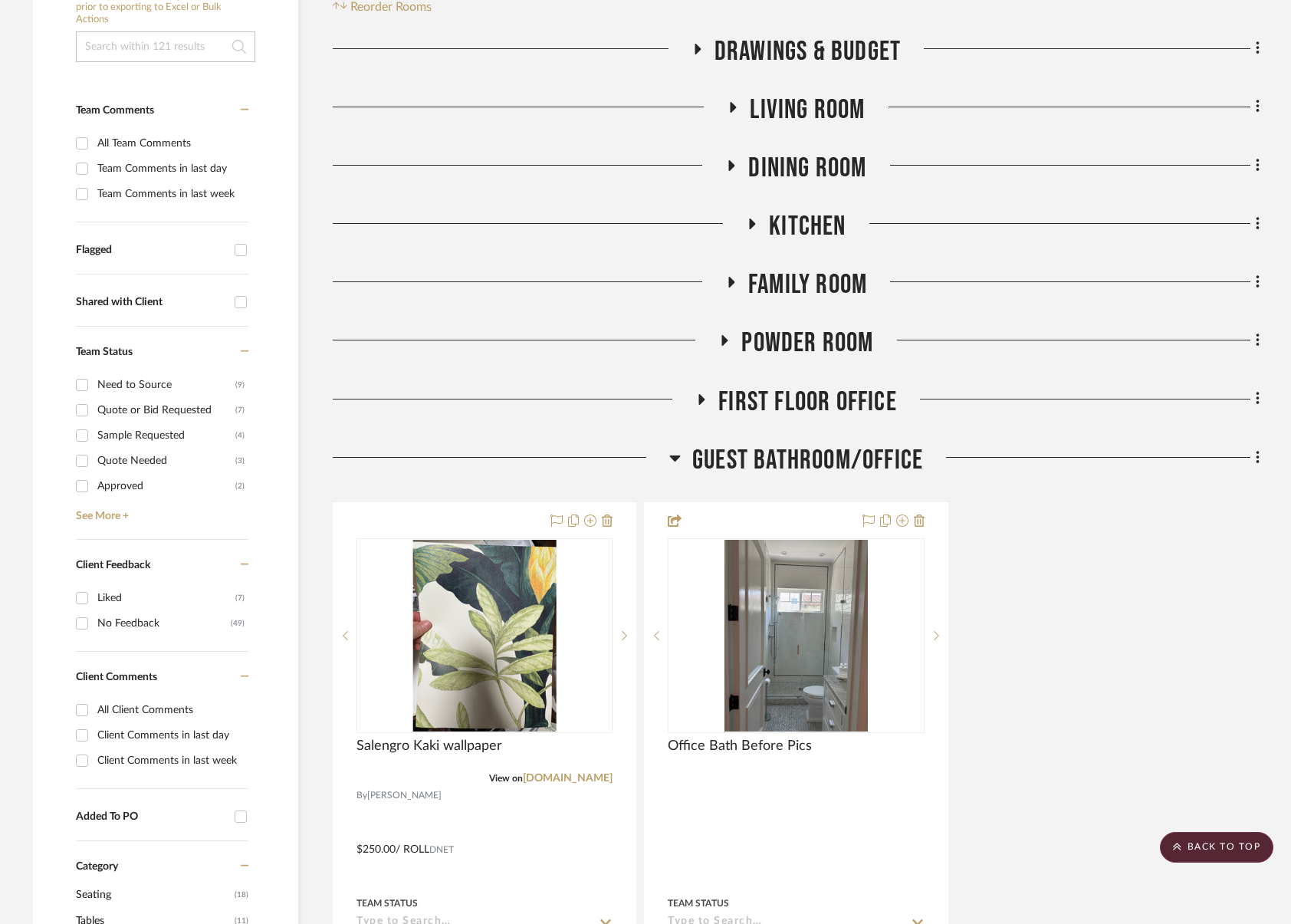
drag, startPoint x: 827, startPoint y: 450, endPoint x: 838, endPoint y: 483, distance: 34.8
click at [827, 450] on span "Guest Bathroom/Office" at bounding box center [809, 461] width 231 height 33
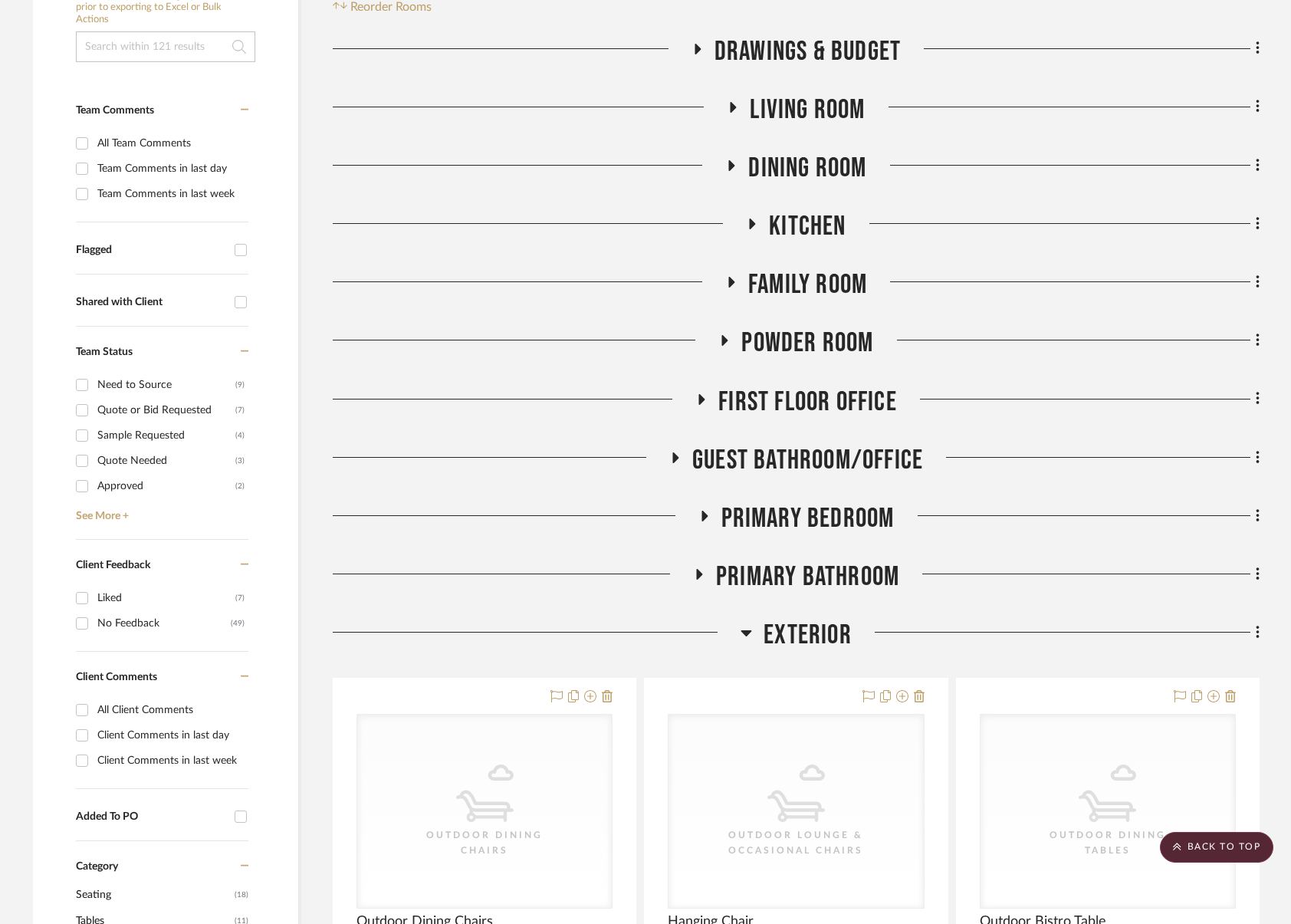
click at [822, 522] on span "Primary Bedroom" at bounding box center [808, 519] width 173 height 33
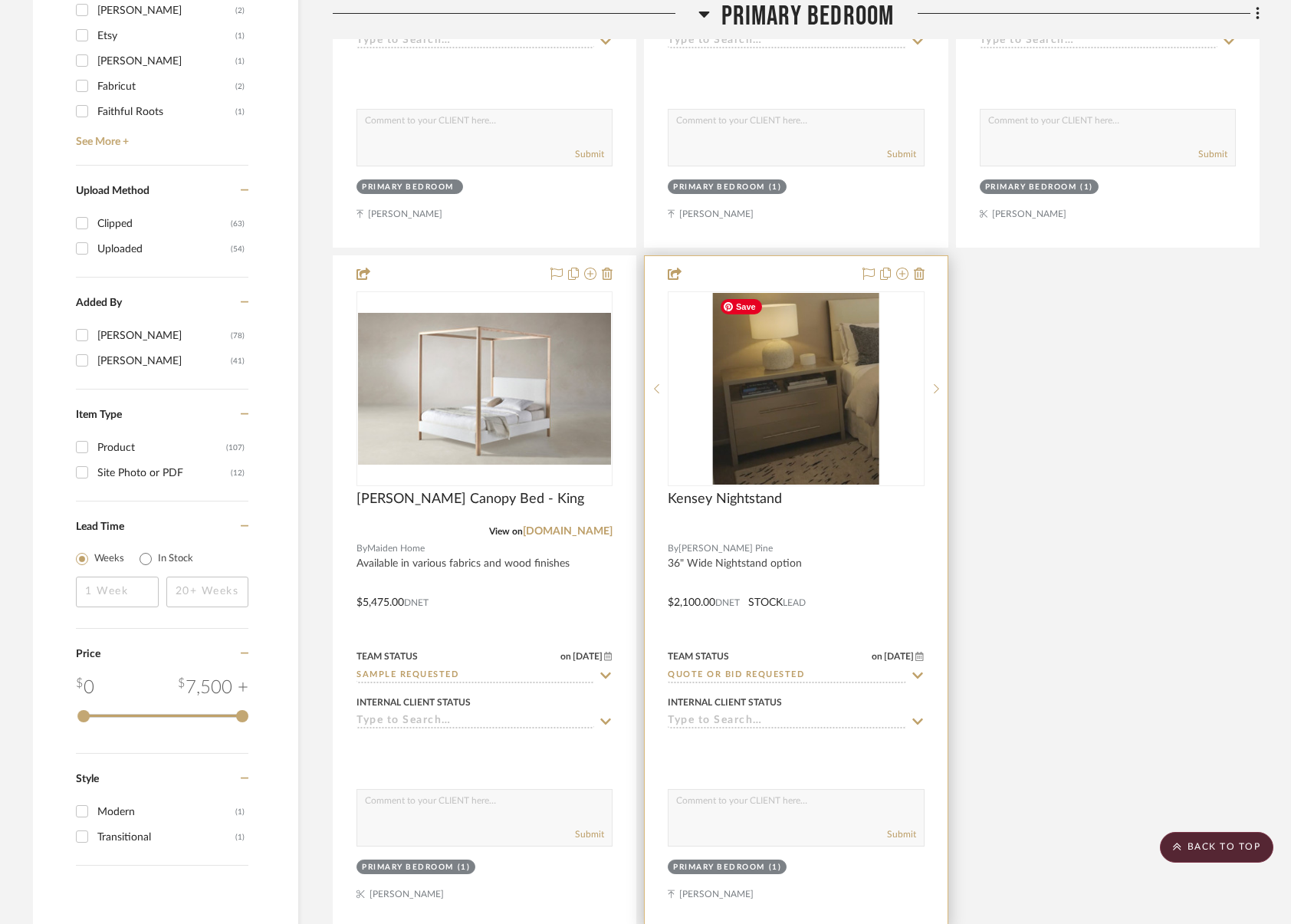
scroll to position [2094, 0]
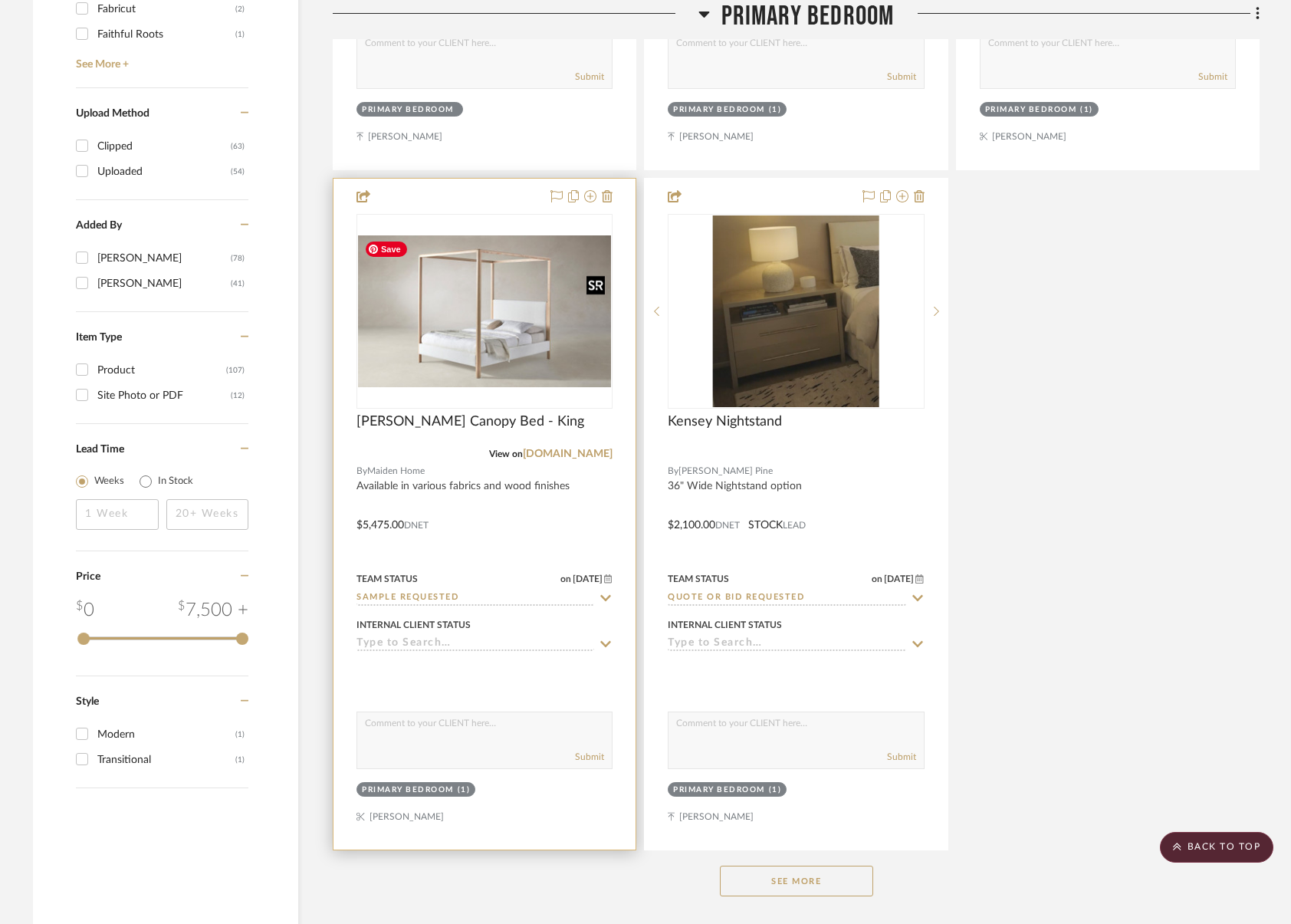
click at [0, 0] on img at bounding box center [0, 0] width 0 height 0
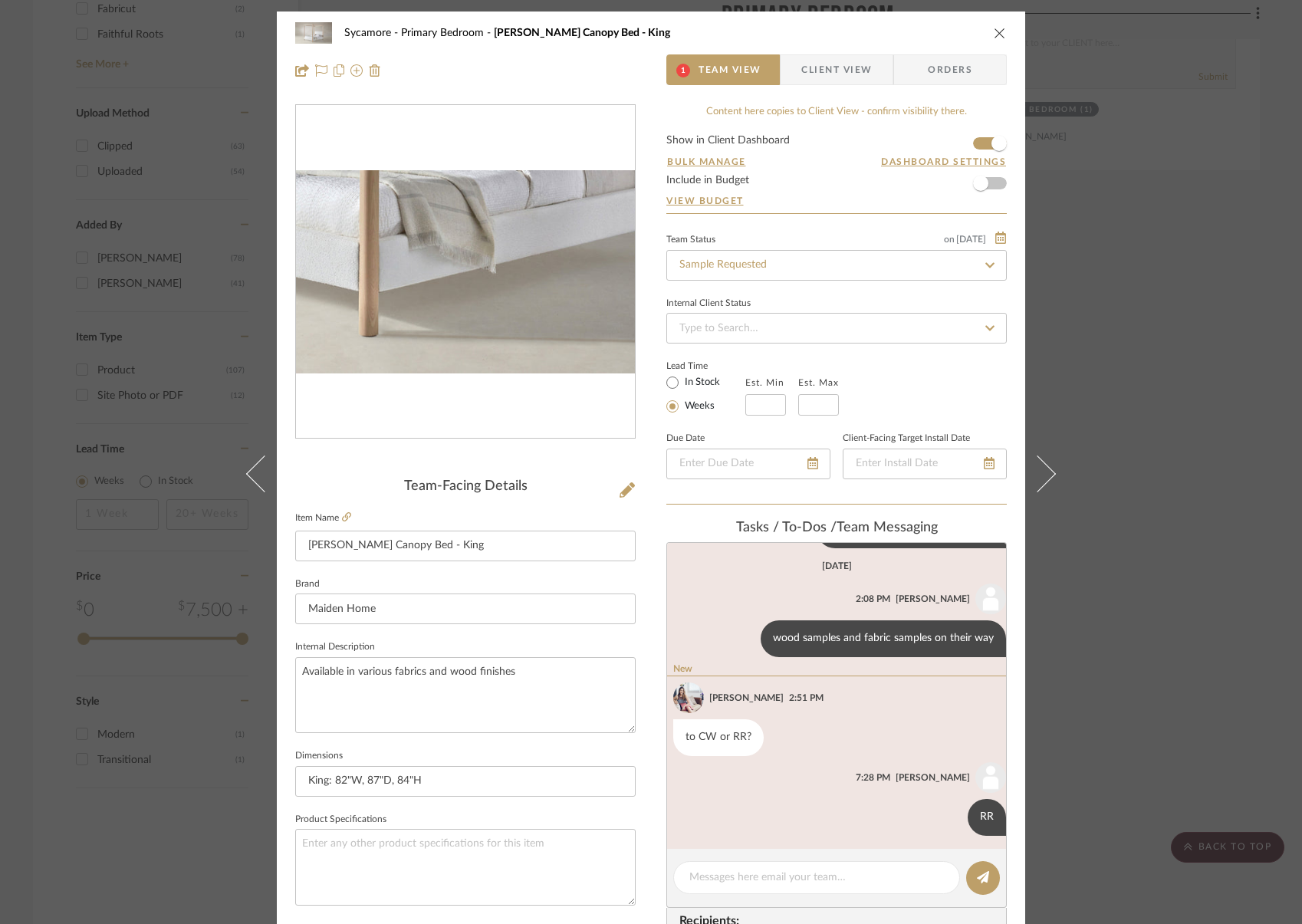
scroll to position [109, 0]
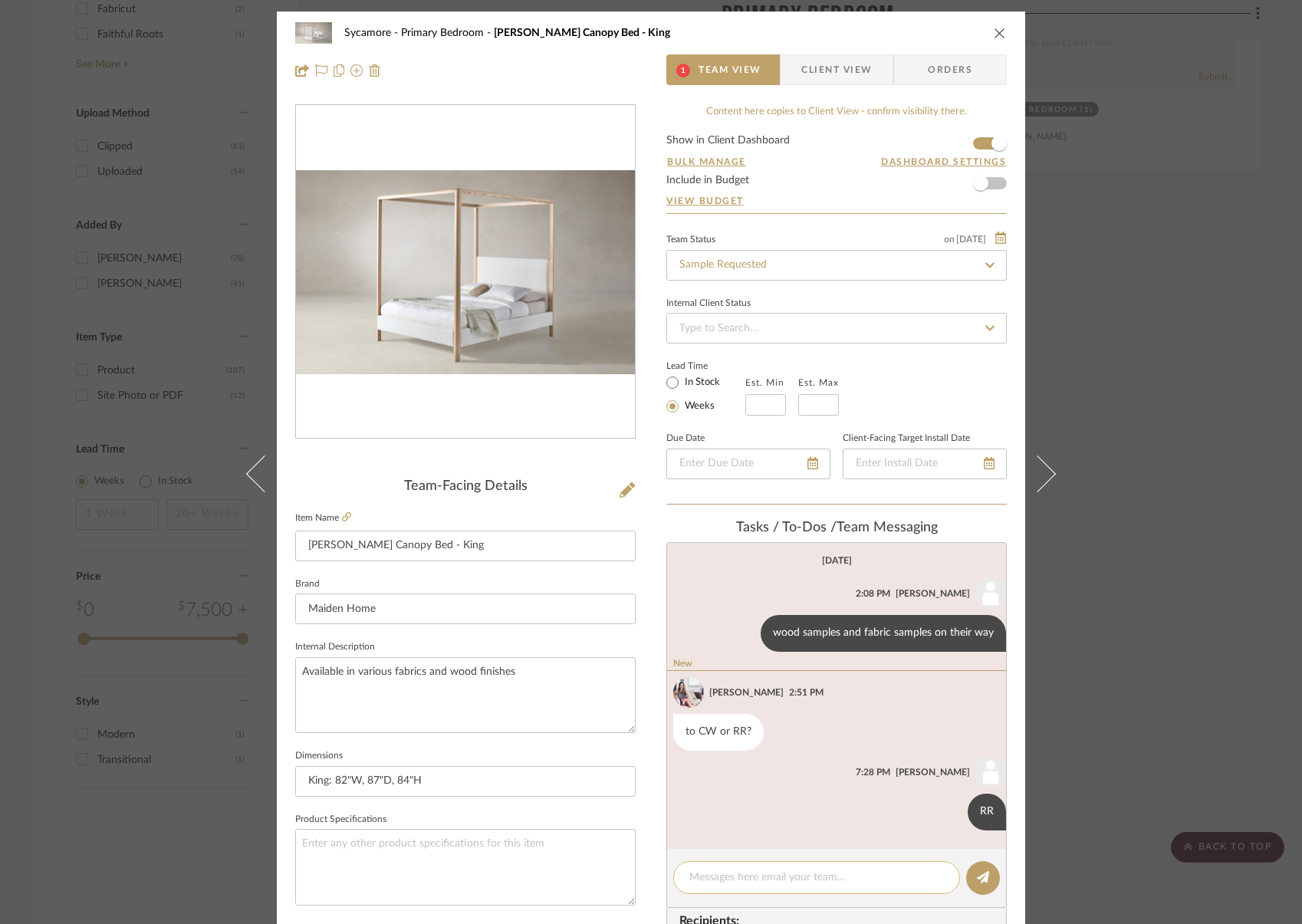
click at [732, 871] on textarea at bounding box center [816, 877] width 255 height 17
type textarea "any of these samples work?"
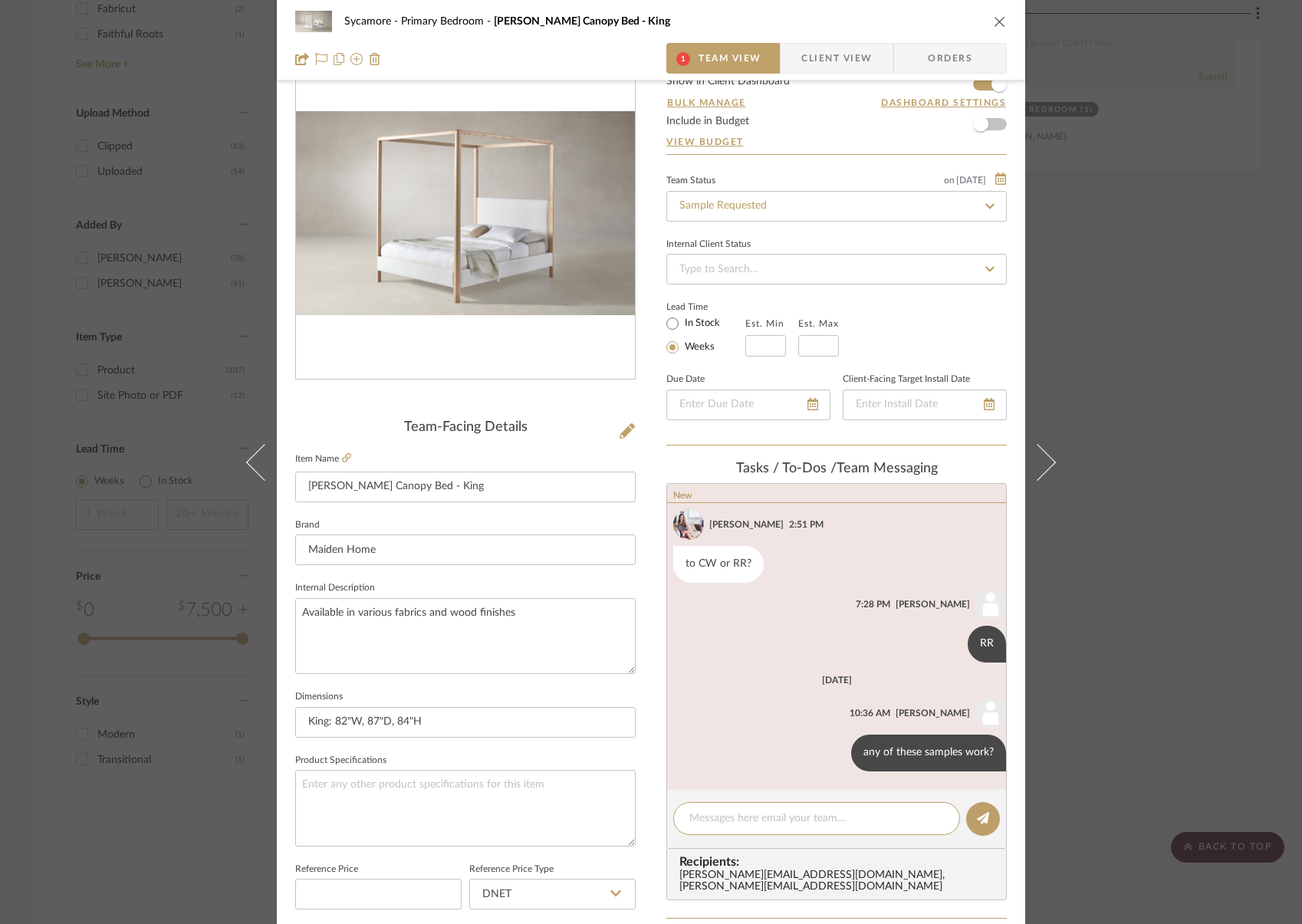
scroll to position [90, 0]
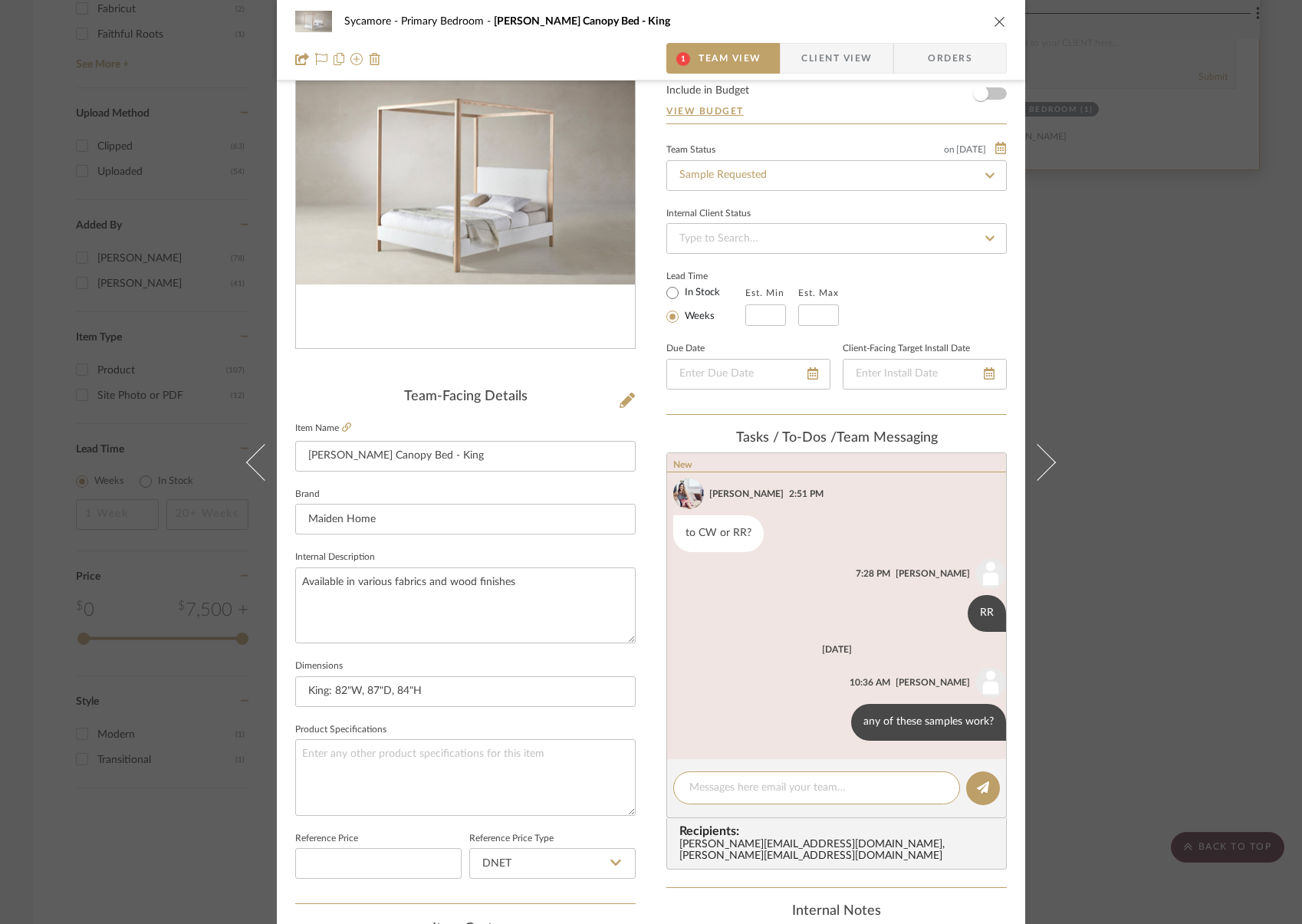
drag, startPoint x: 993, startPoint y: 23, endPoint x: 1045, endPoint y: 81, distance: 77.9
click at [993, 22] on icon "close" at bounding box center [1000, 22] width 12 height 12
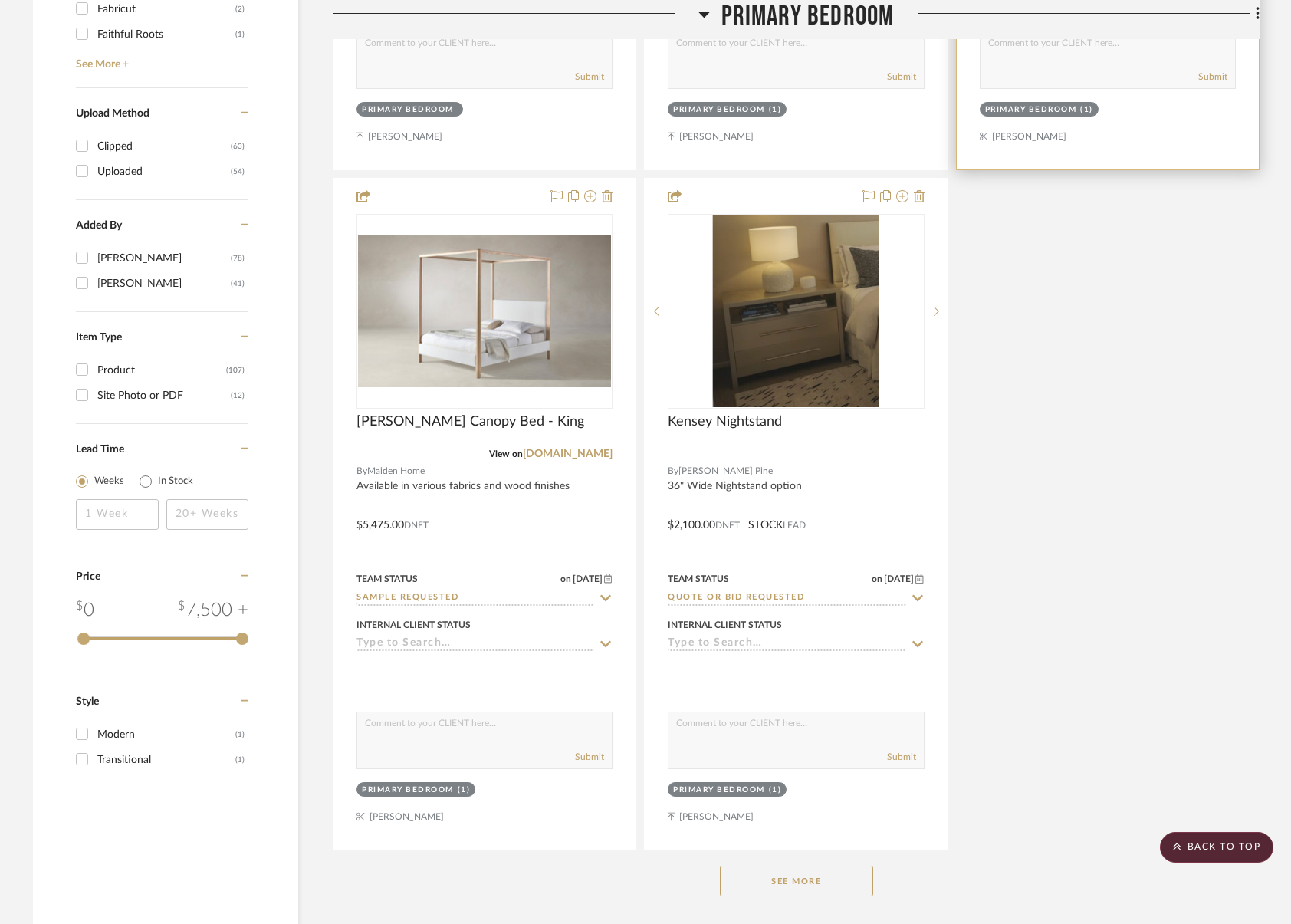
scroll to position [1599, 0]
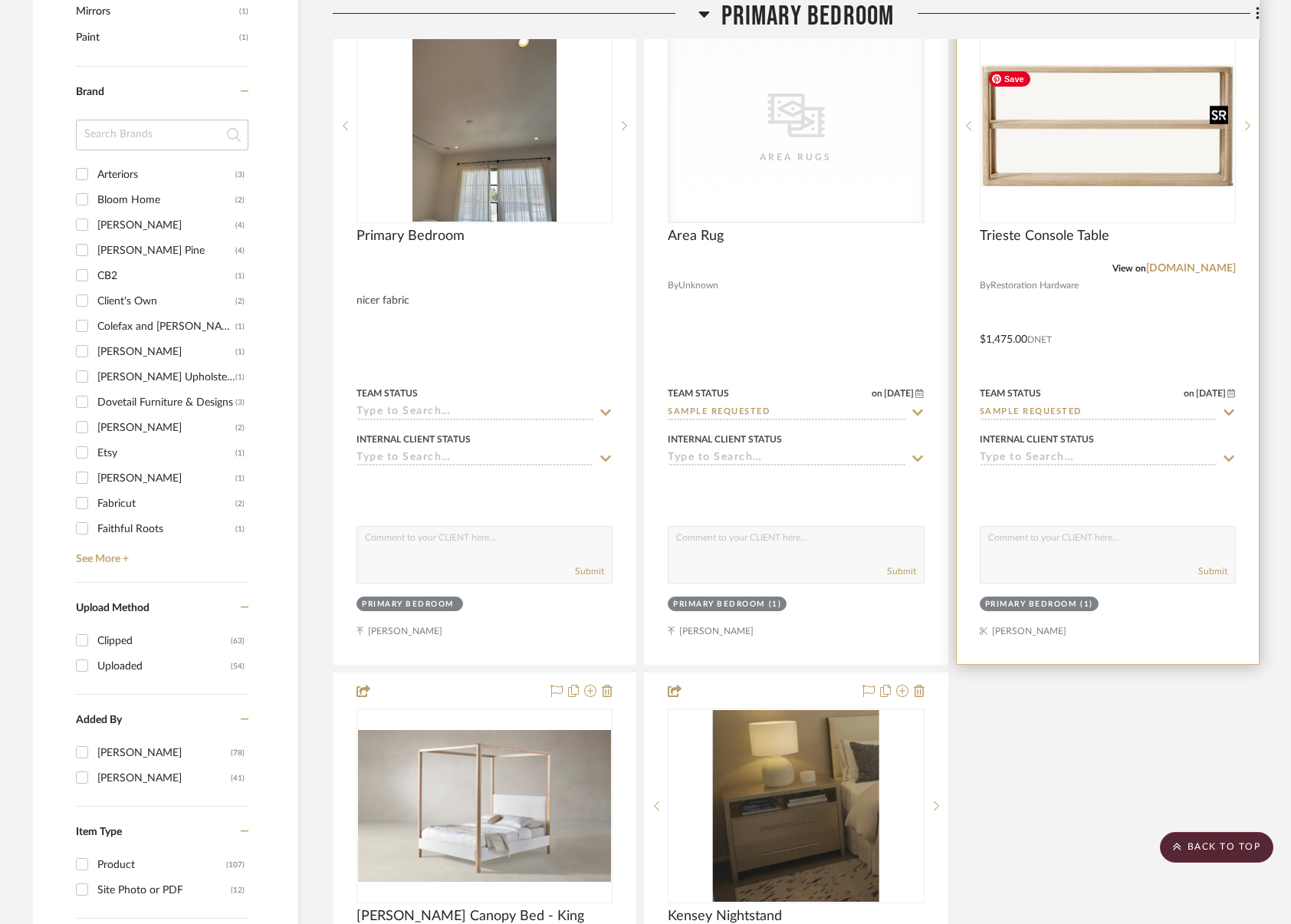
click at [1088, 177] on img "0" at bounding box center [1108, 125] width 253 height 123
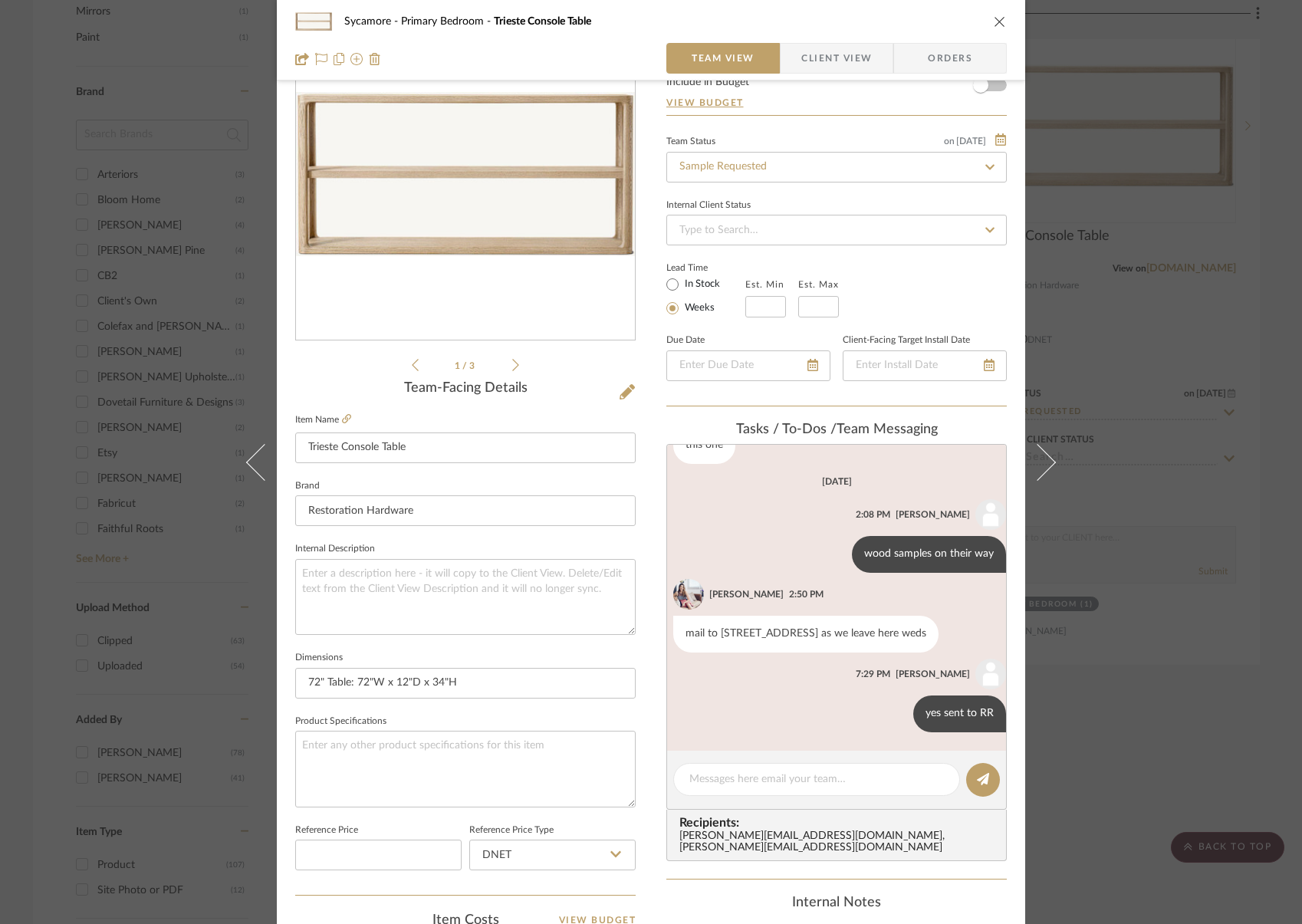
scroll to position [175, 0]
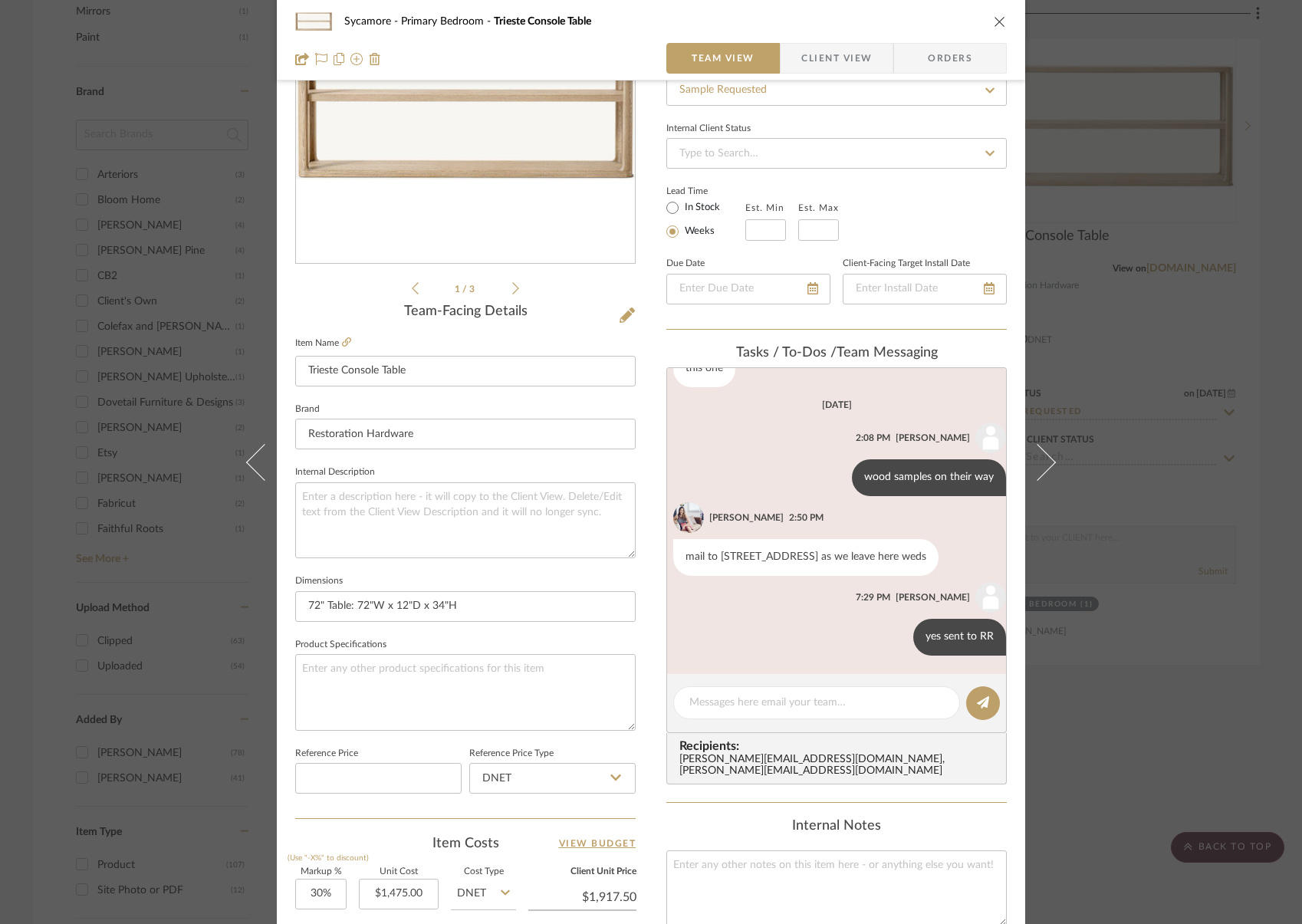
drag, startPoint x: 994, startPoint y: 20, endPoint x: 713, endPoint y: 29, distance: 281.1
click at [994, 19] on icon "close" at bounding box center [1000, 22] width 12 height 12
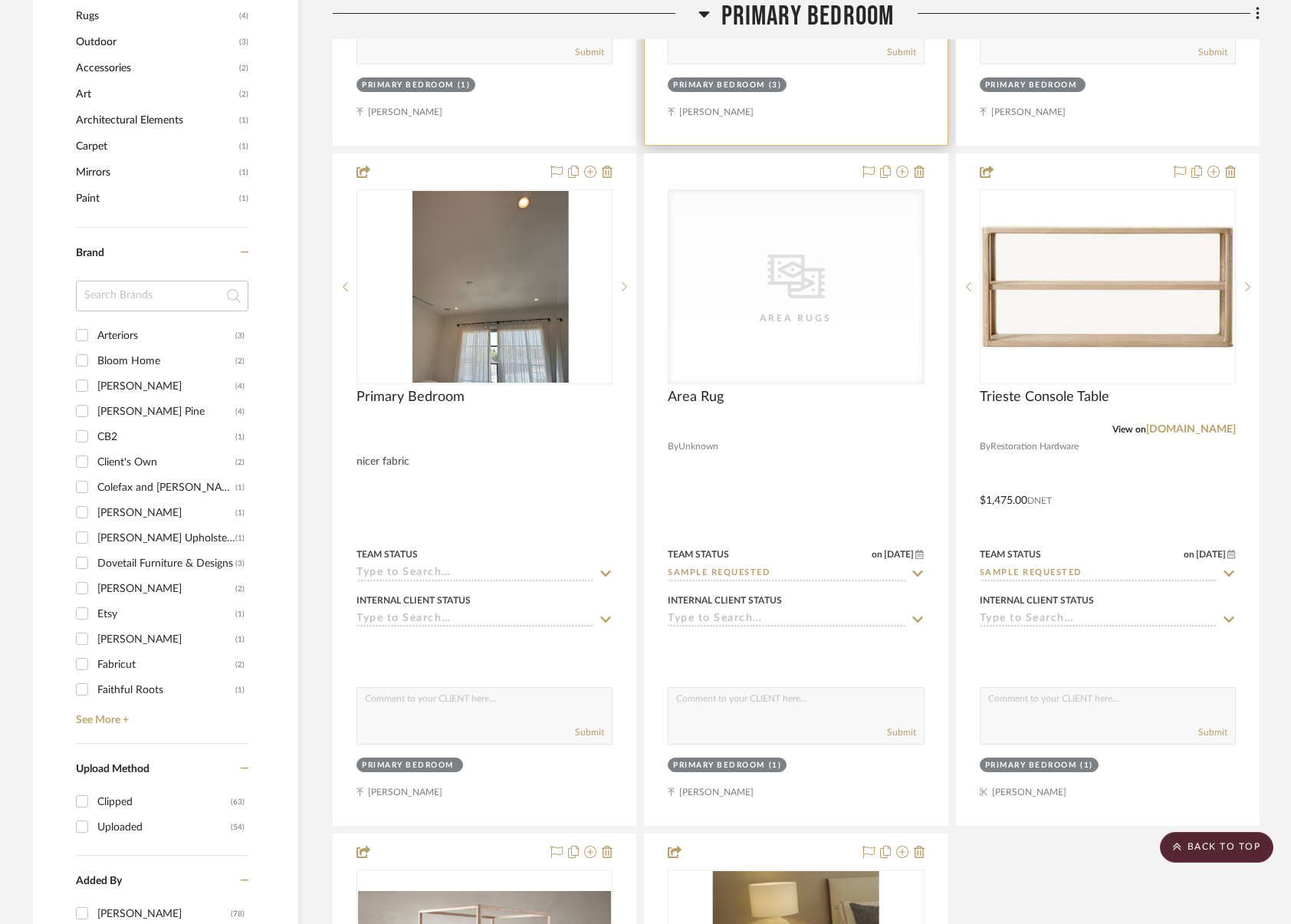
scroll to position [1184, 0]
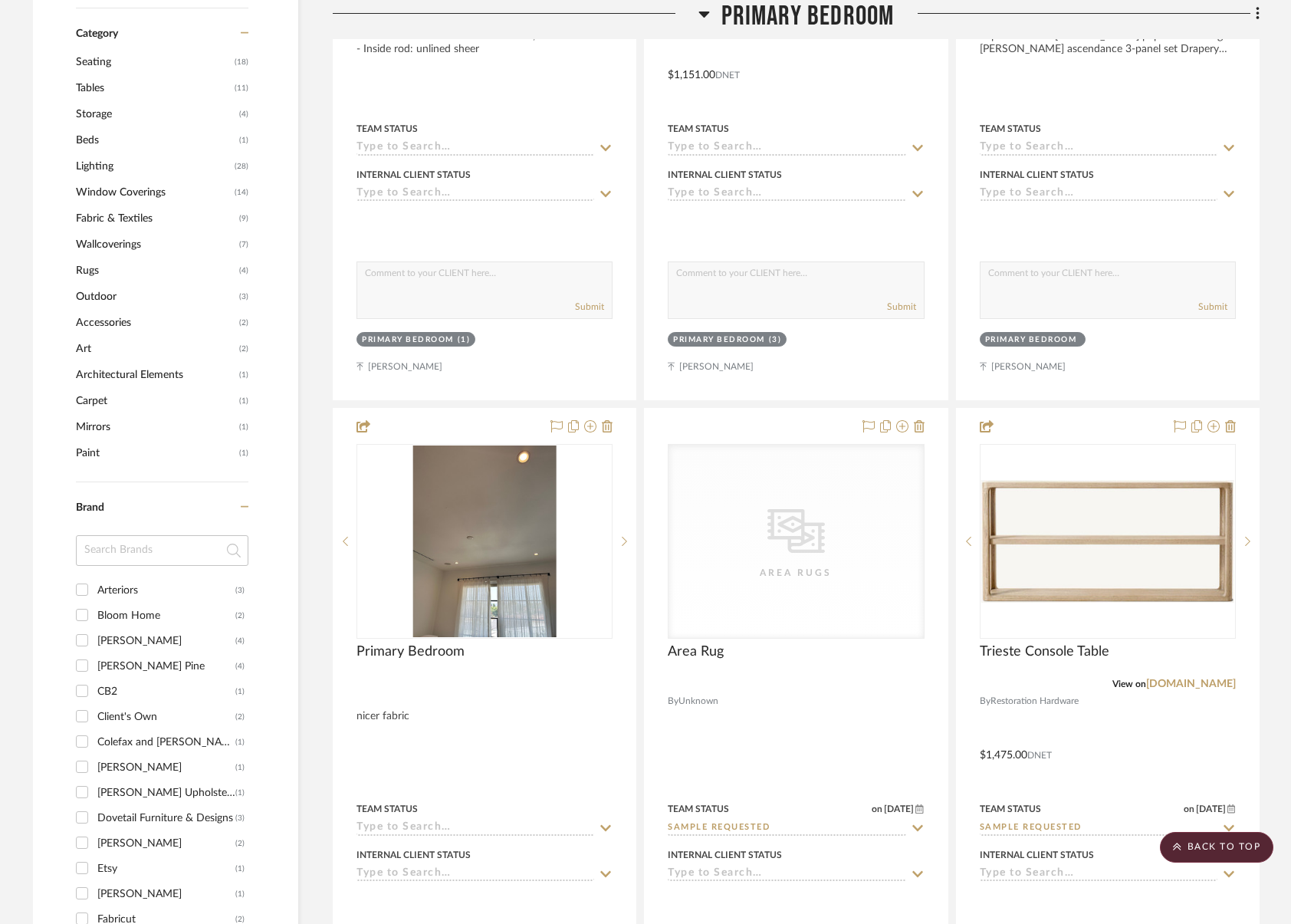
drag, startPoint x: 141, startPoint y: 555, endPoint x: 139, endPoint y: 575, distance: 20.1
click at [141, 557] on input at bounding box center [162, 550] width 172 height 30
click at [136, 586] on div "Arteriors" at bounding box center [166, 590] width 138 height 24
click at [94, 586] on input "Arteriors (3)" at bounding box center [82, 589] width 24 height 24
checkbox input "true"
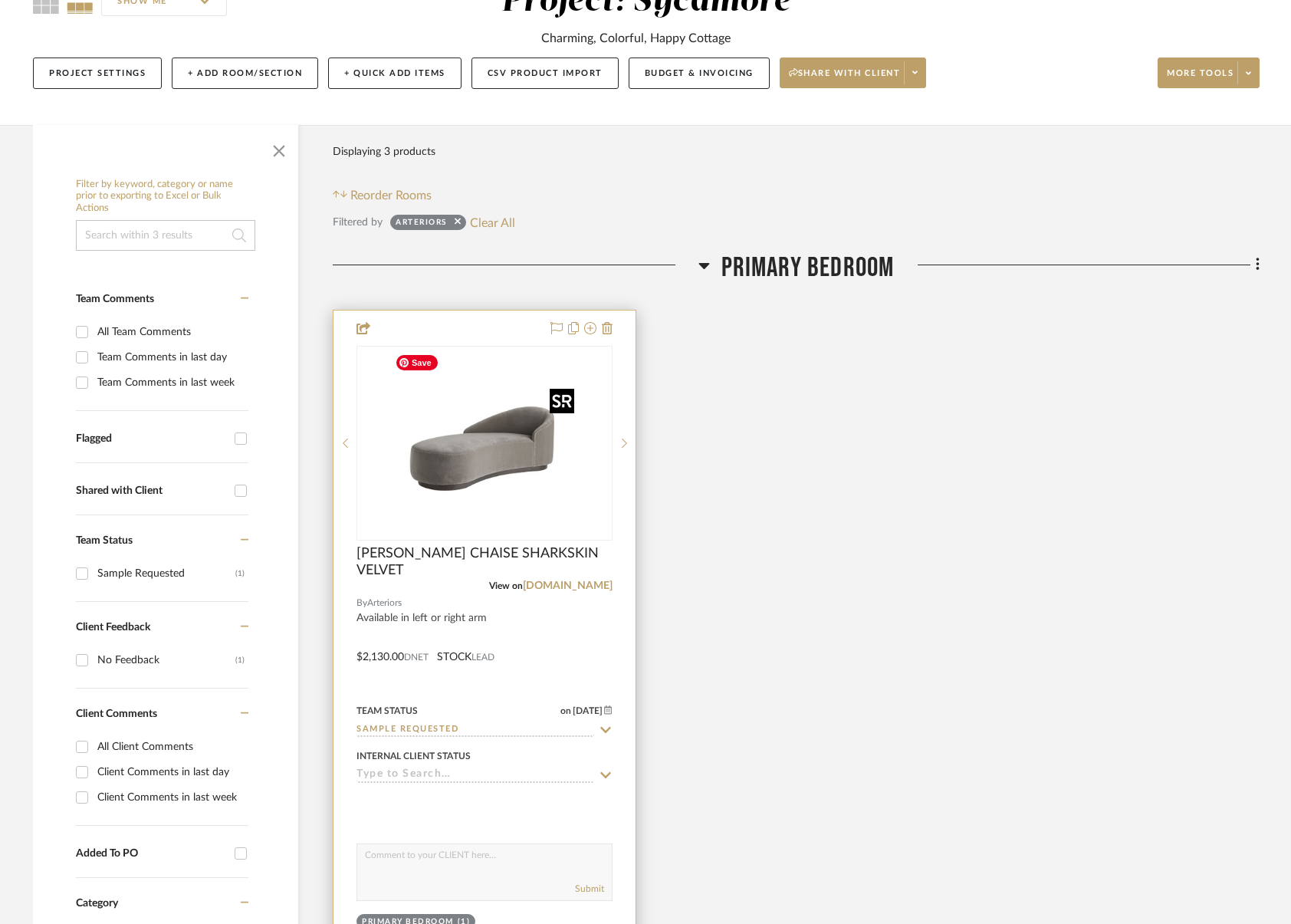
scroll to position [165, 0]
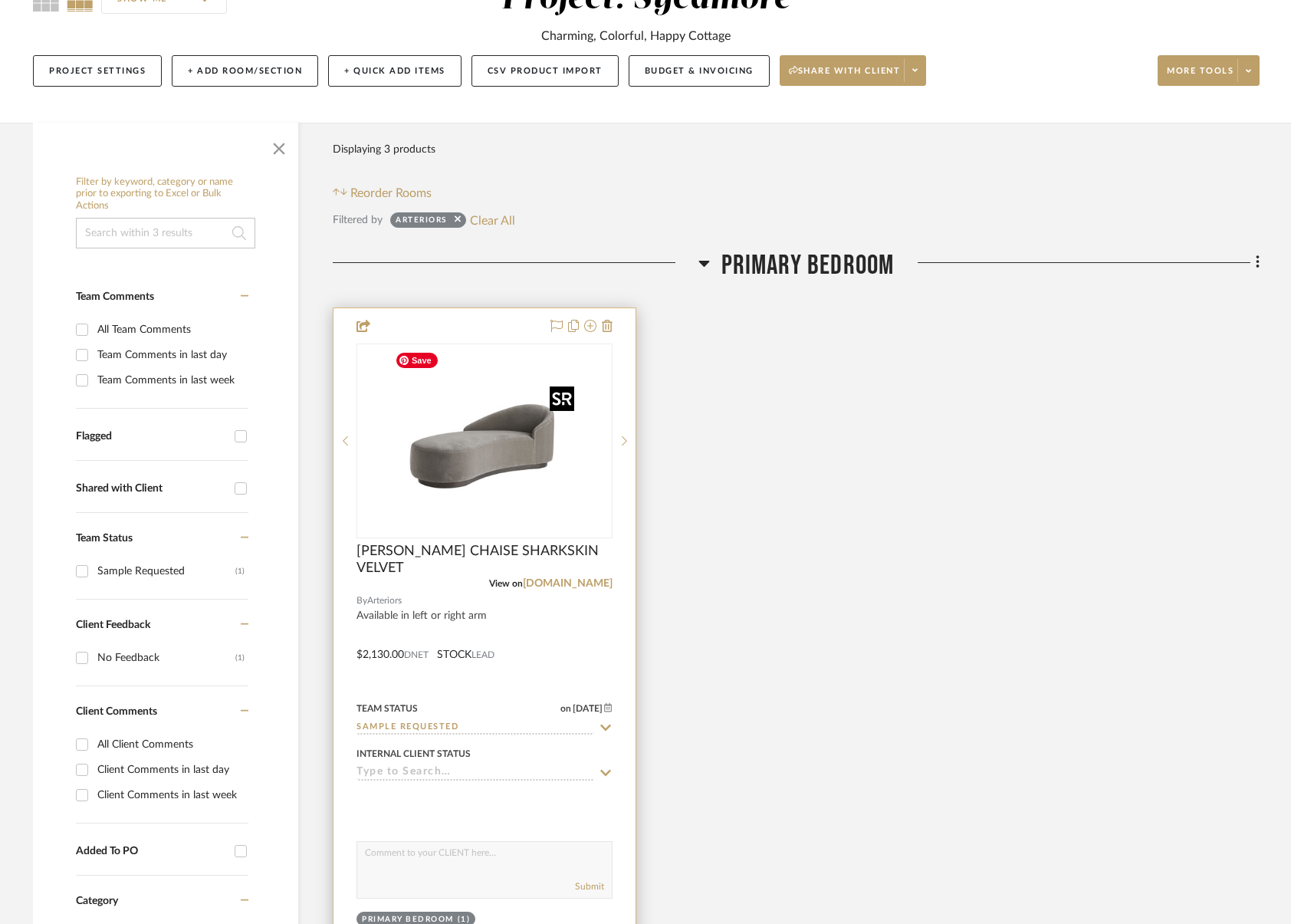
click at [465, 415] on img "0" at bounding box center [484, 441] width 192 height 192
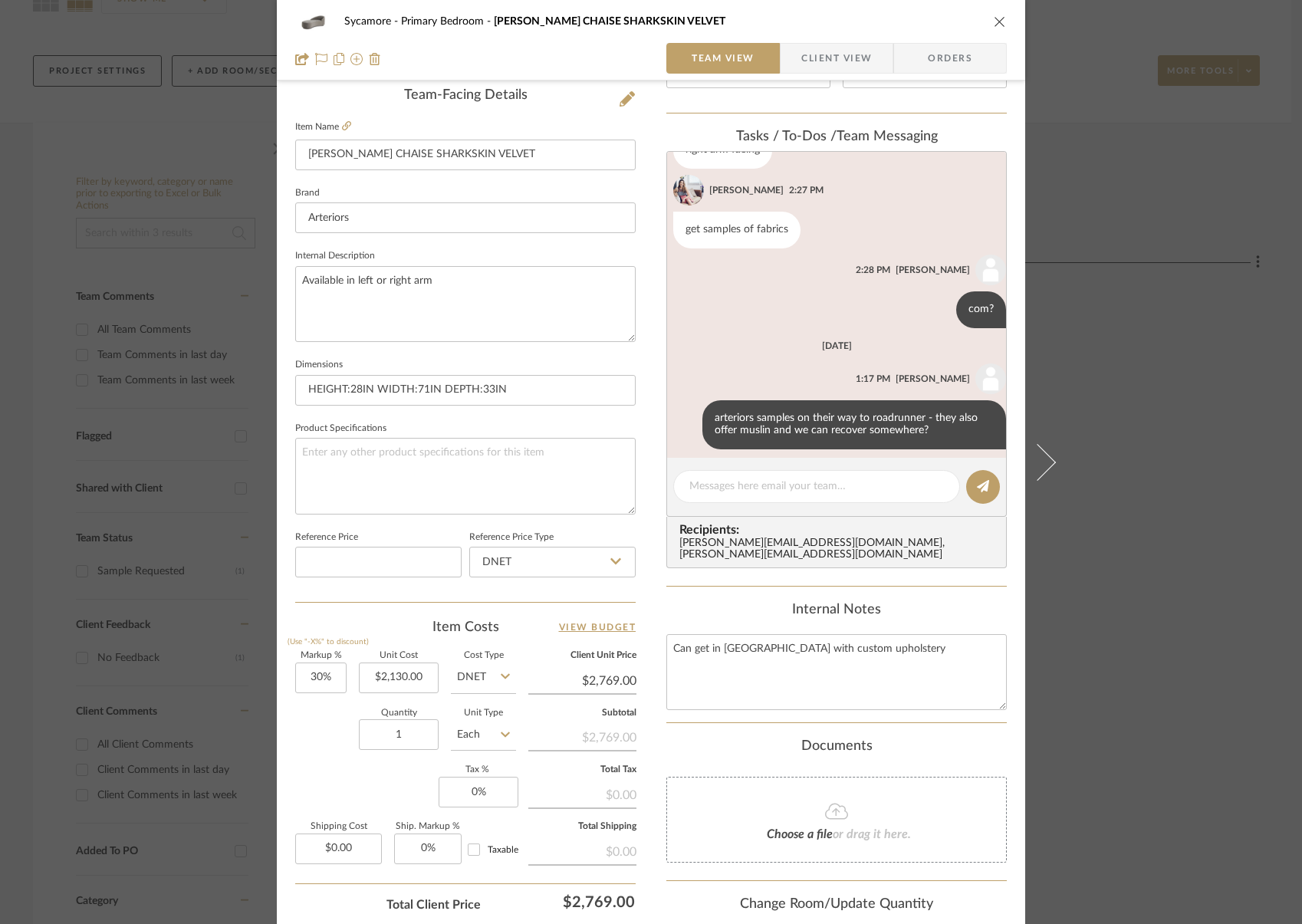
scroll to position [102, 0]
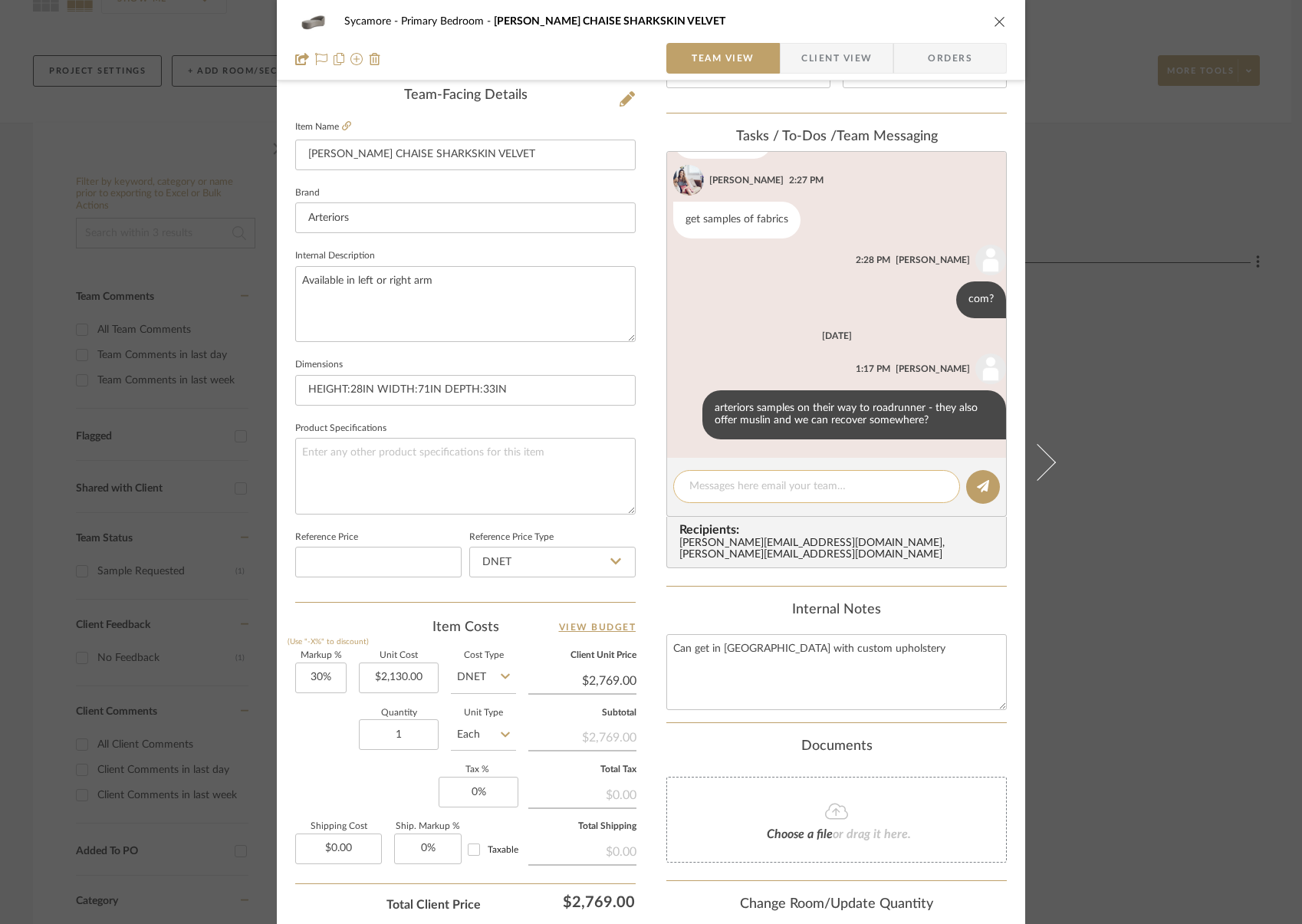
click at [793, 490] on textarea at bounding box center [816, 486] width 255 height 17
type textarea "did these samples arrive?"
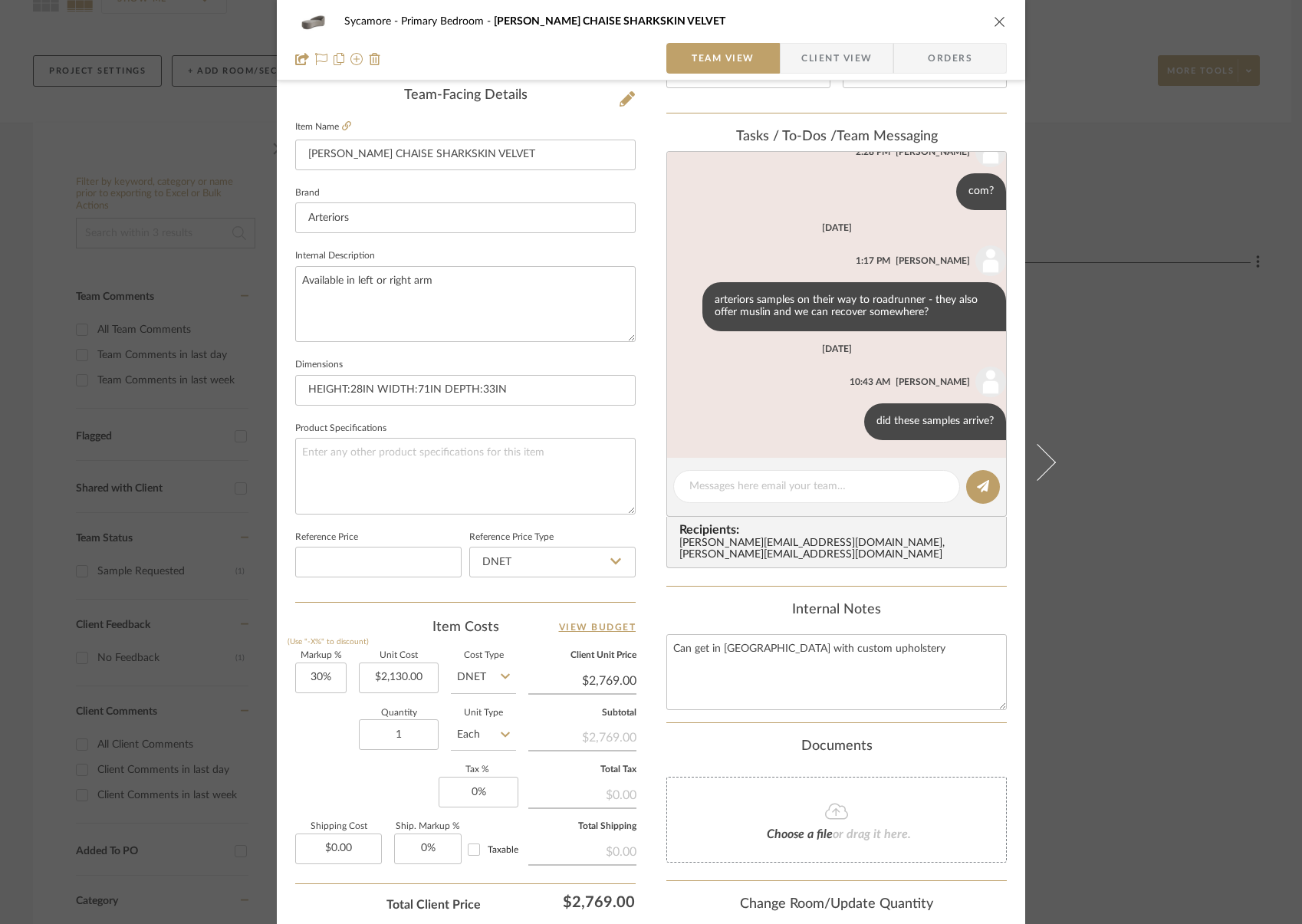
scroll to position [211, 0]
click at [993, 22] on icon "close" at bounding box center [1000, 22] width 12 height 12
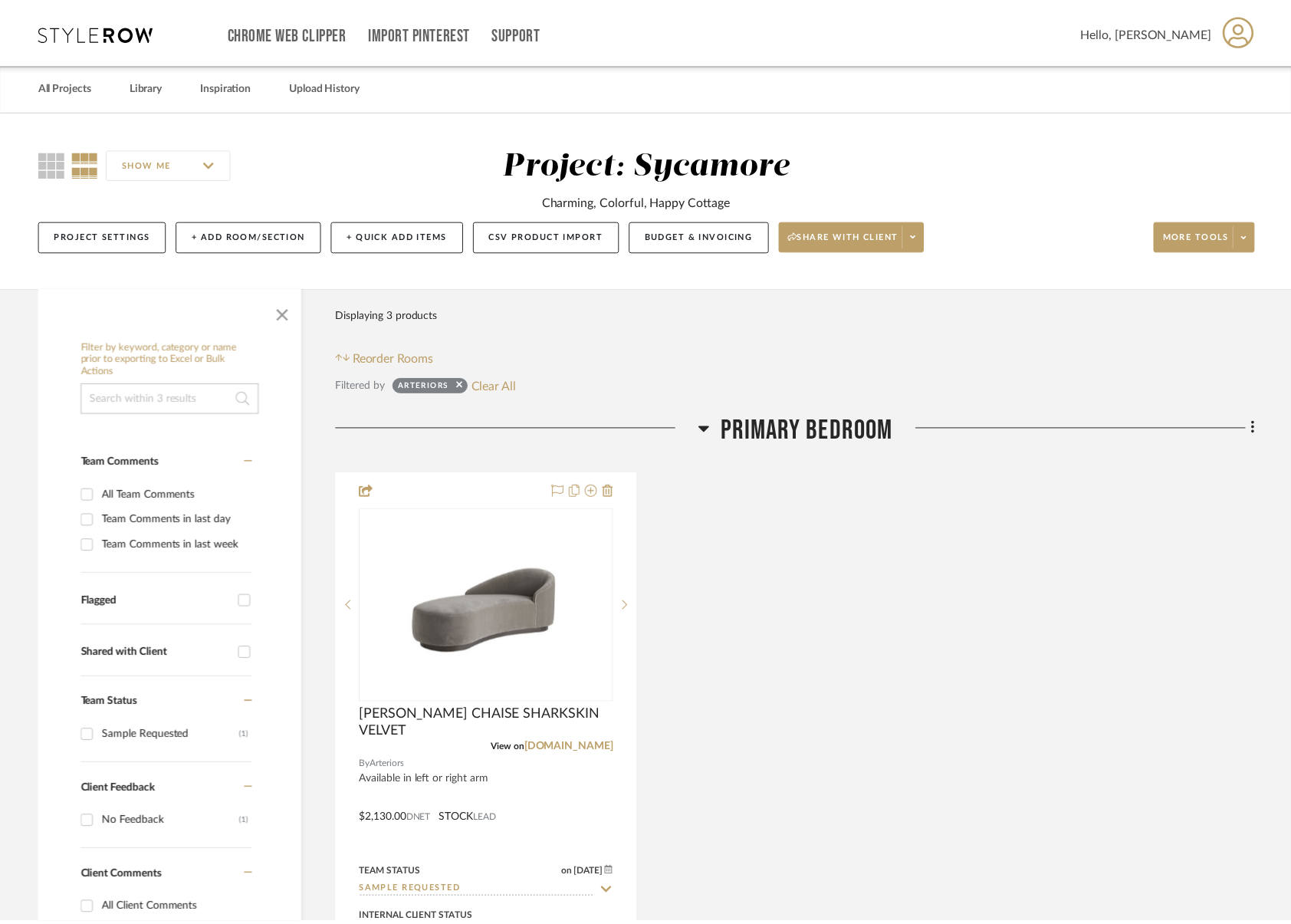
scroll to position [165, 0]
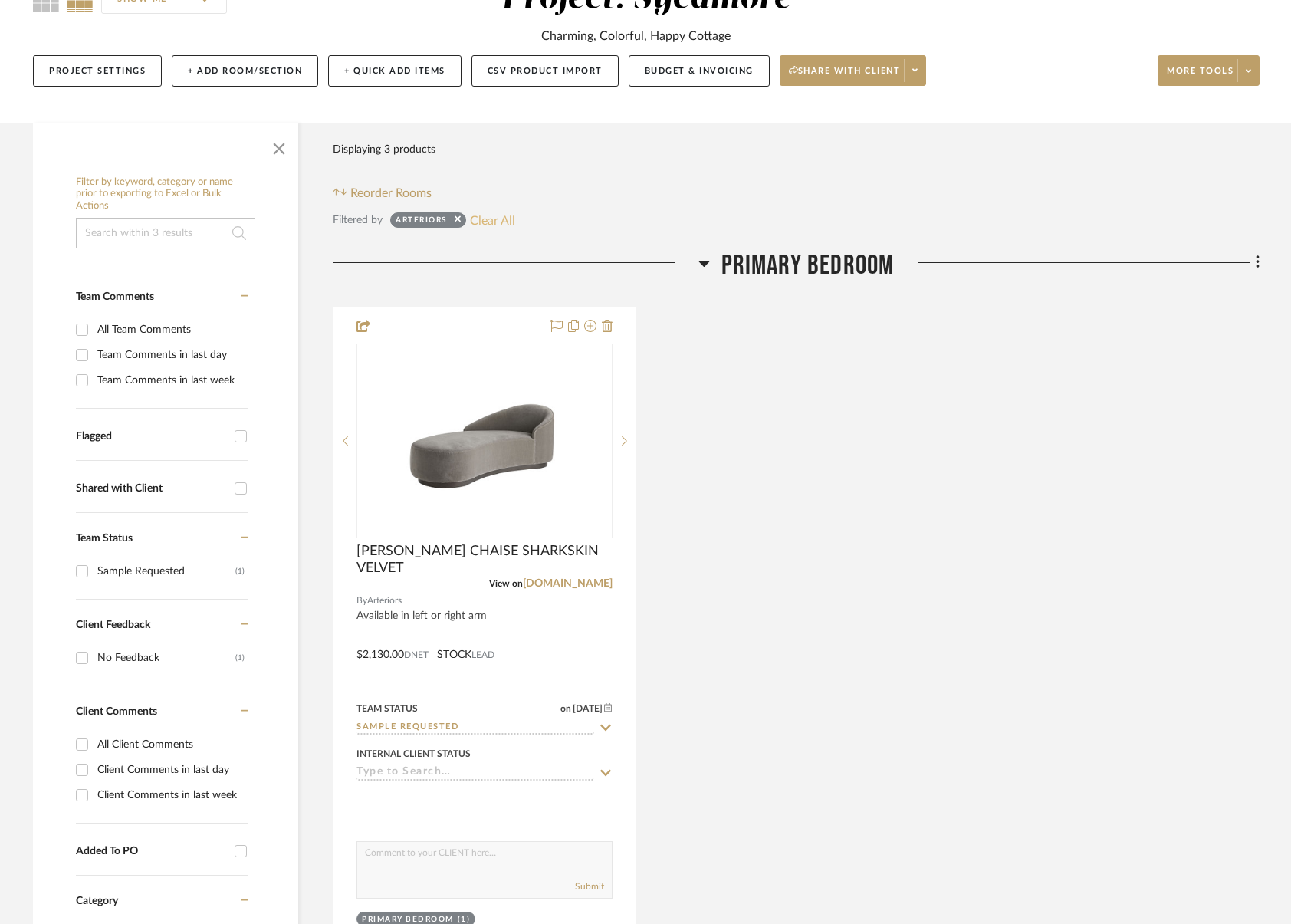
click at [513, 215] on button "Clear All" at bounding box center [493, 220] width 45 height 20
checkbox input "false"
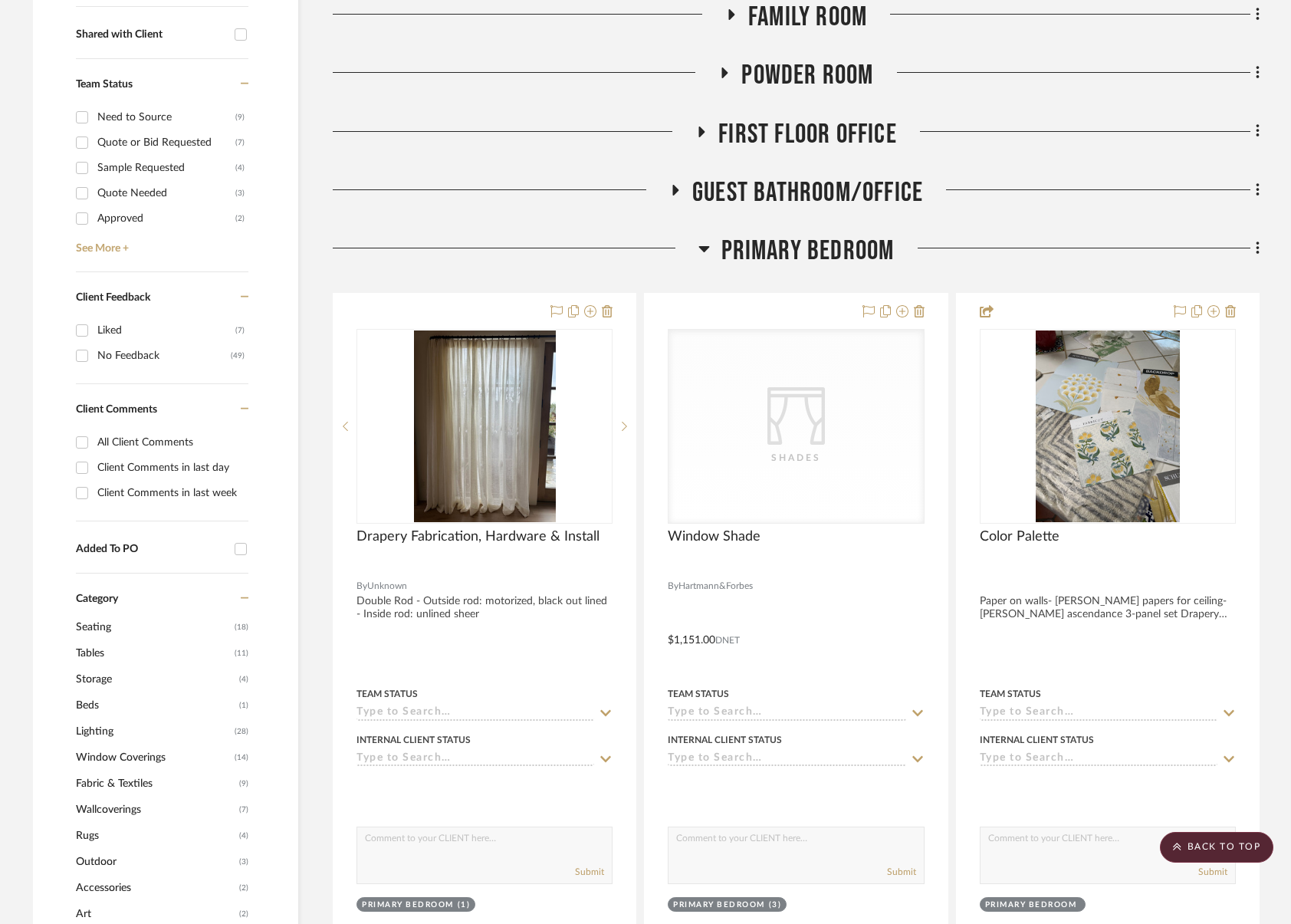
scroll to position [709, 0]
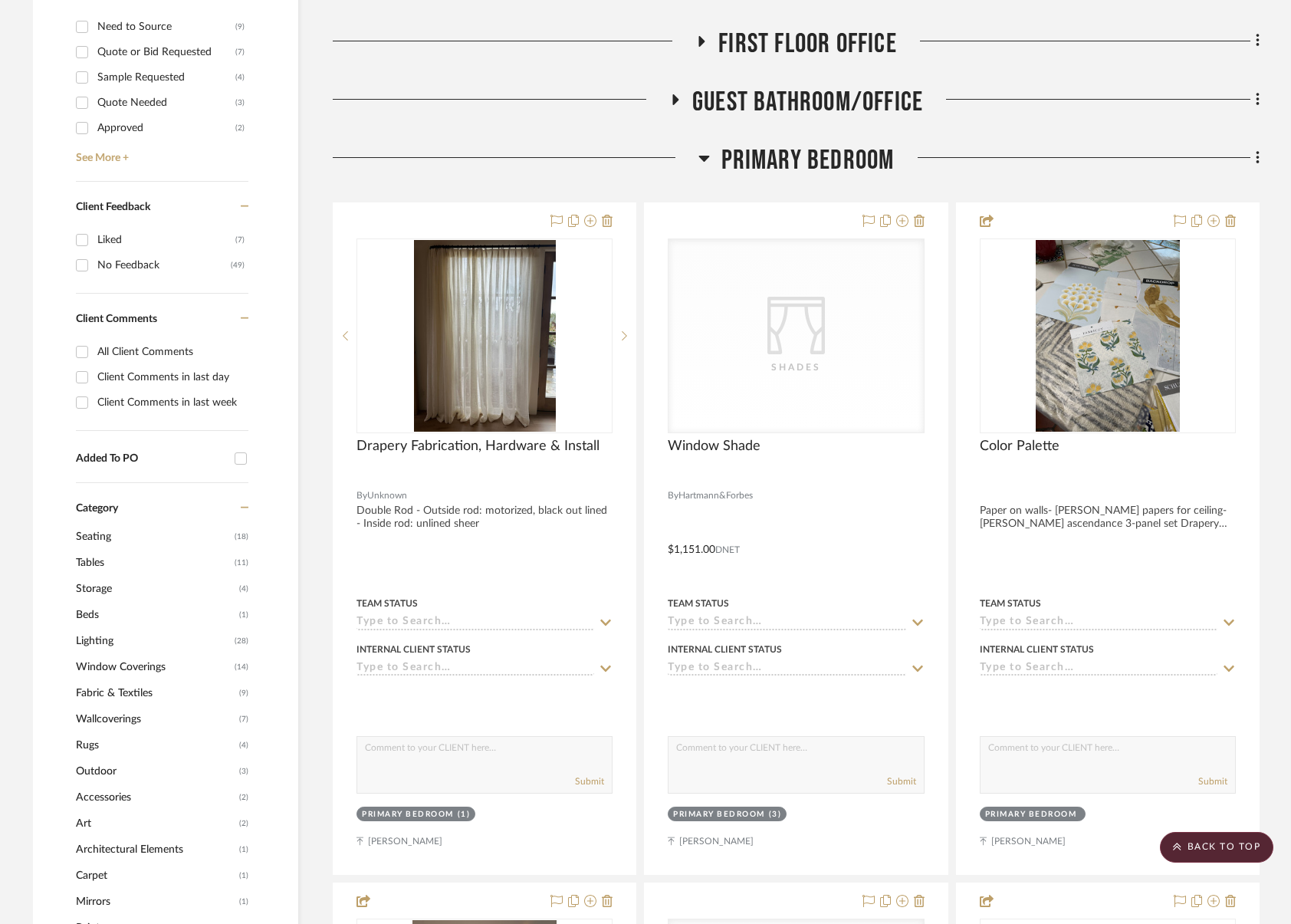
click at [143, 714] on span "Wallcoverings" at bounding box center [155, 719] width 159 height 26
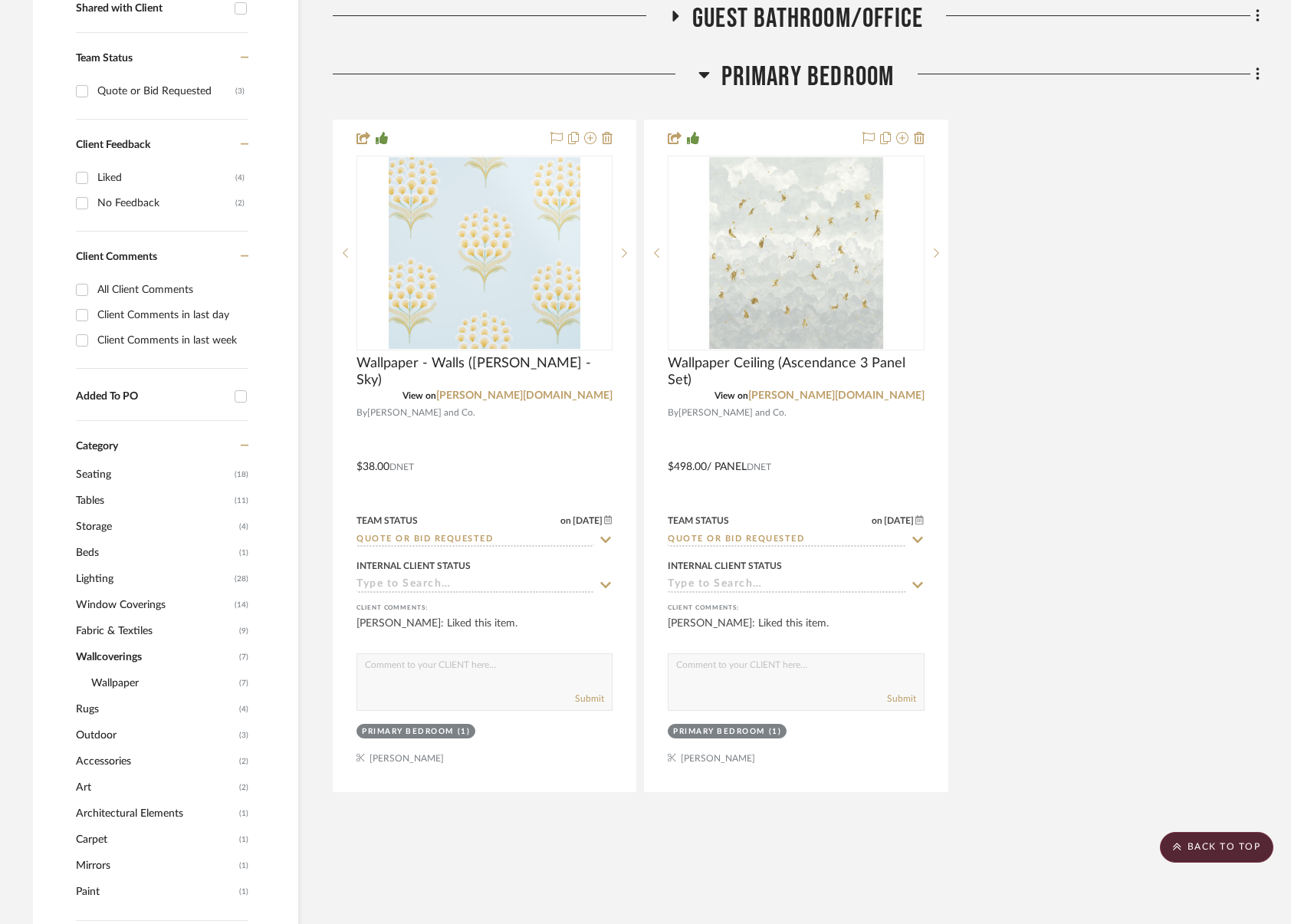
click at [819, 87] on span "Primary Bedroom" at bounding box center [808, 77] width 173 height 33
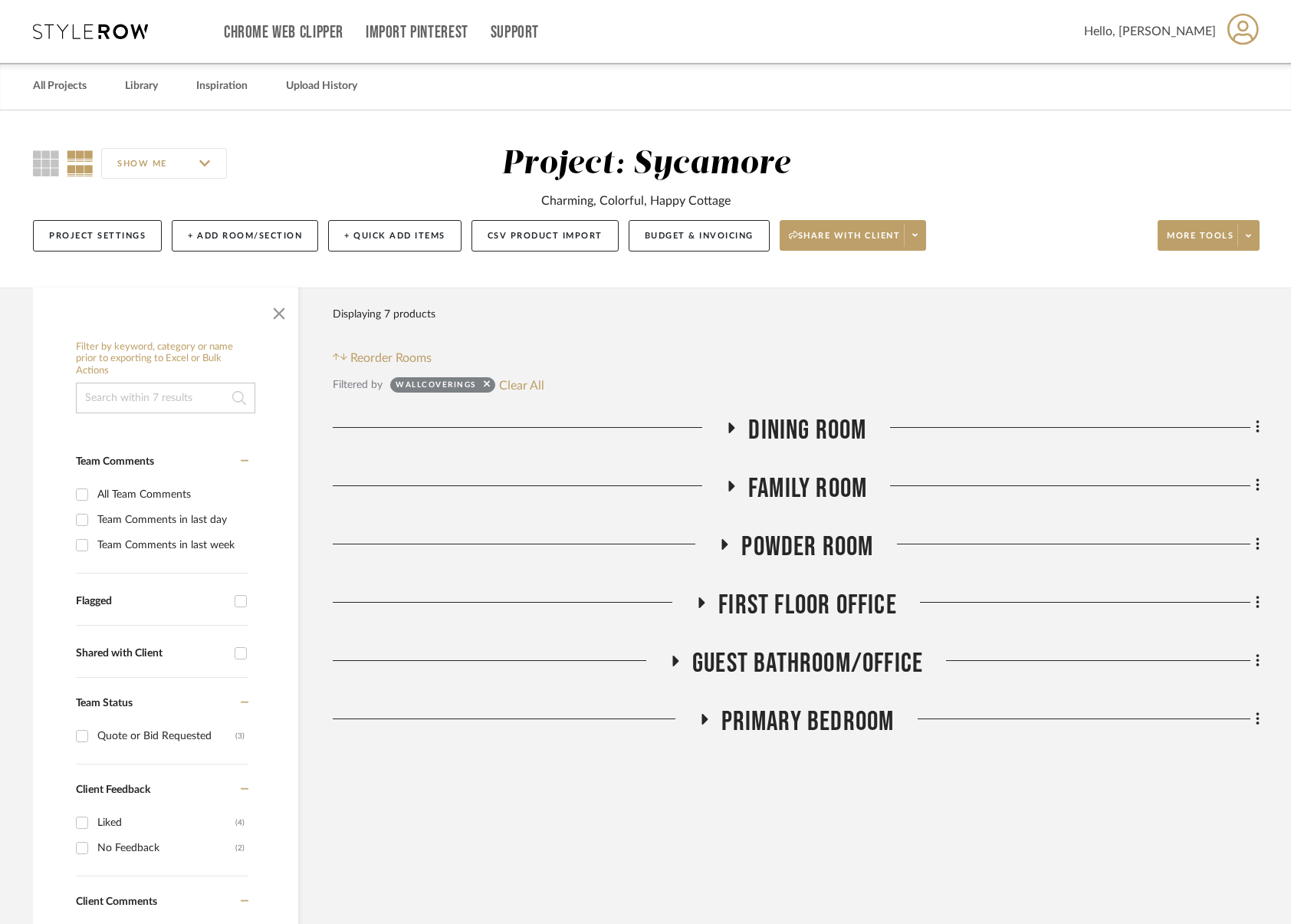
click at [822, 422] on span "Dining Room" at bounding box center [808, 430] width 118 height 33
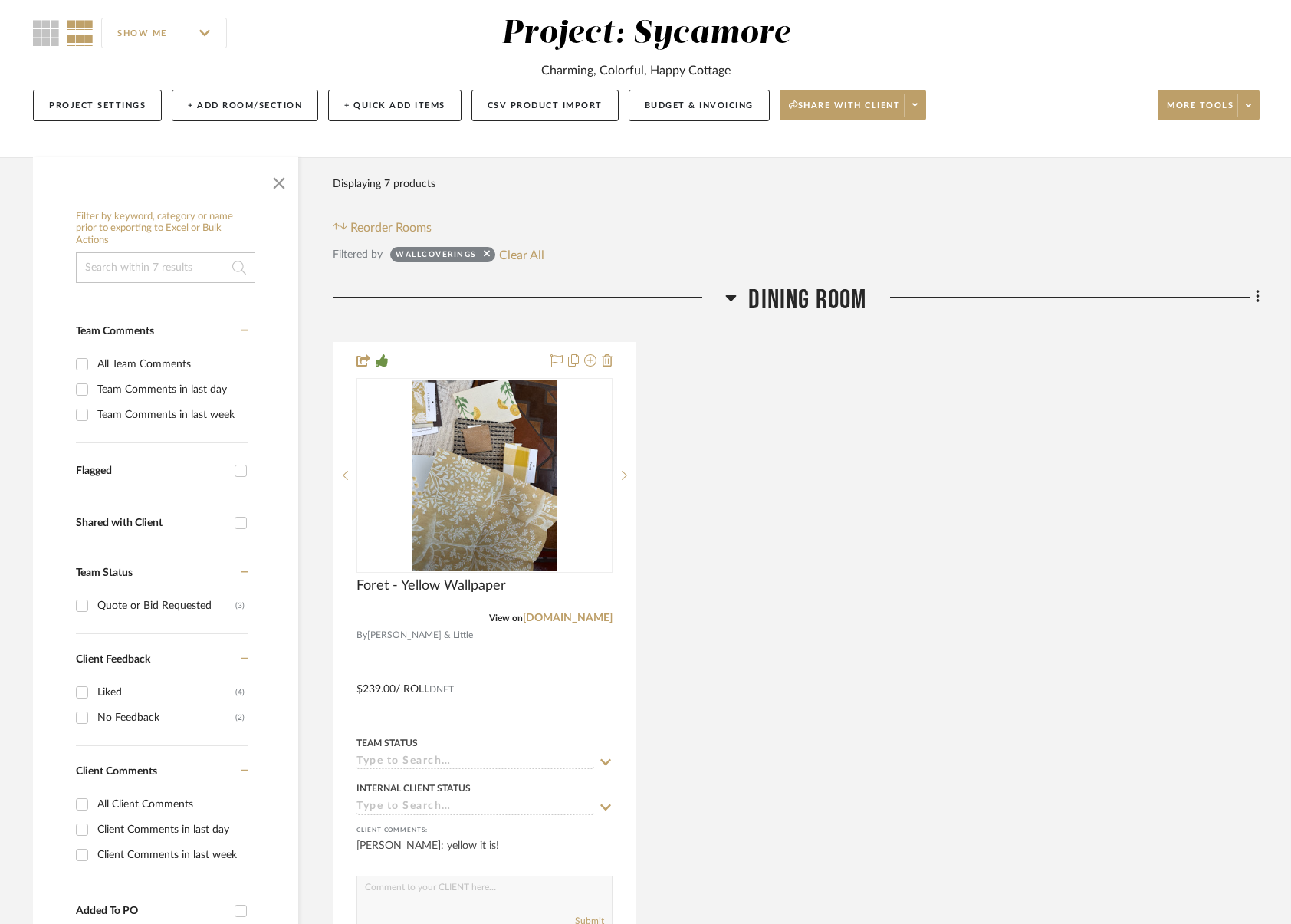
scroll to position [226, 0]
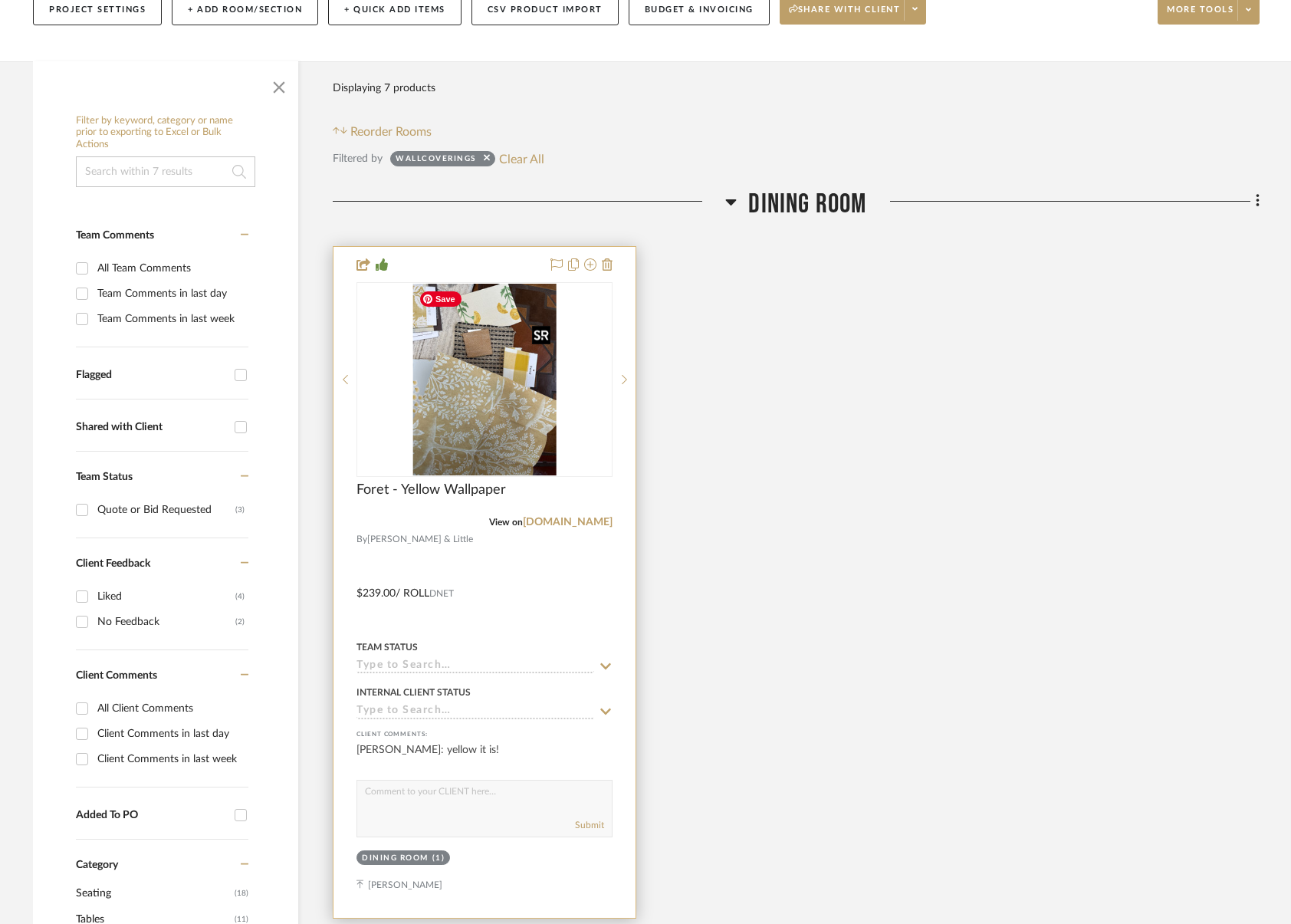
click at [460, 391] on img "0" at bounding box center [485, 379] width 144 height 192
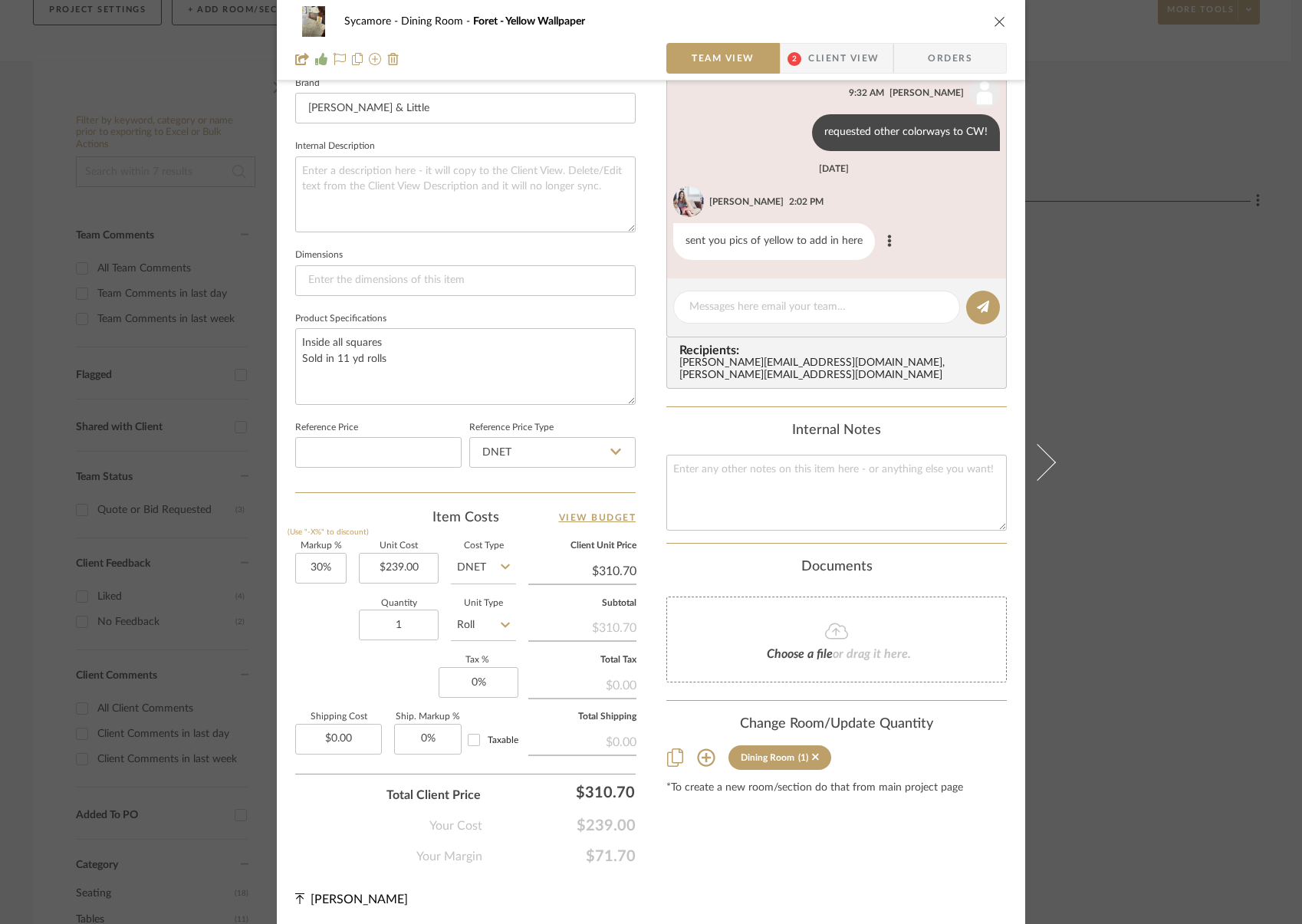
scroll to position [422, 0]
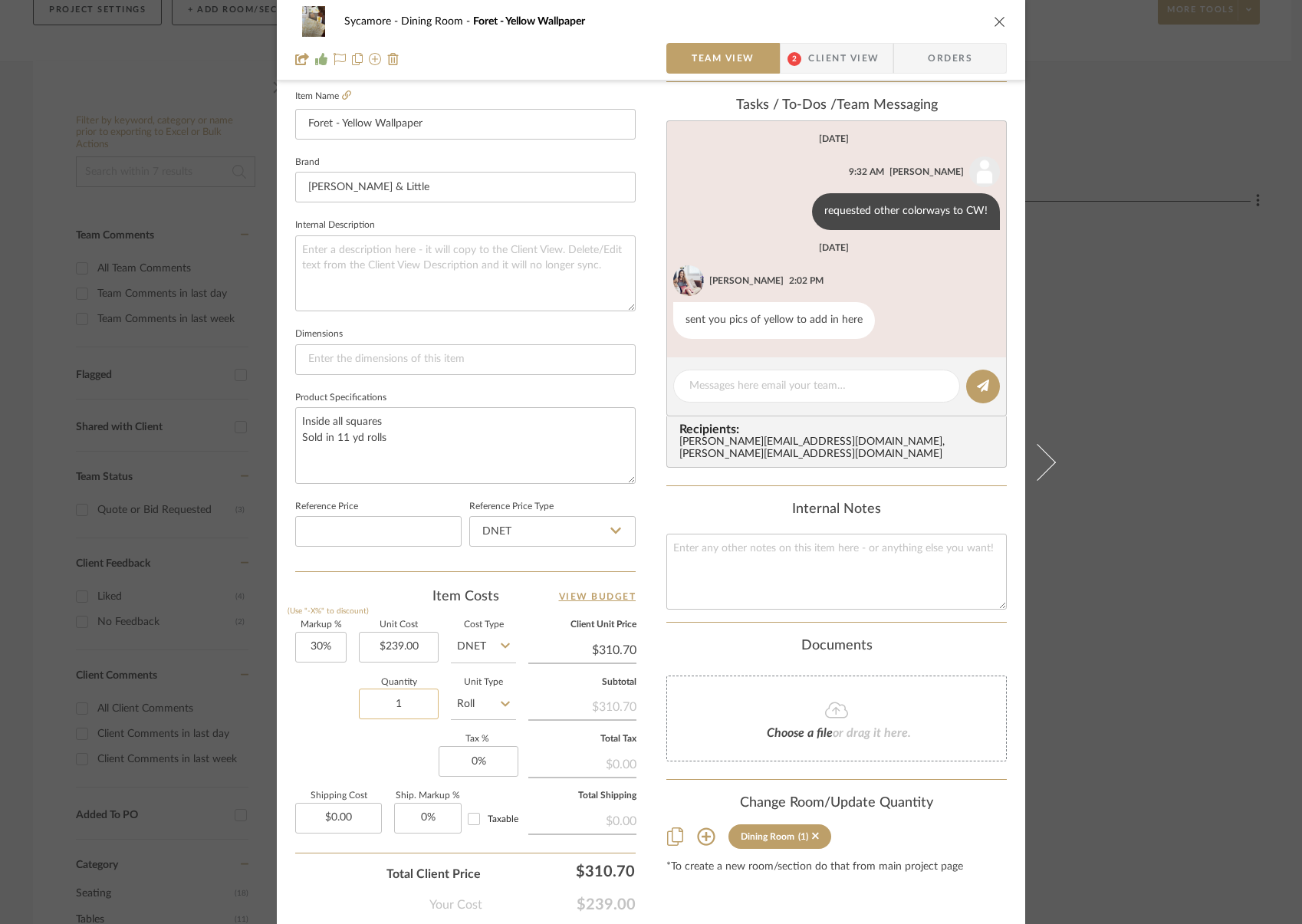
drag, startPoint x: 397, startPoint y: 701, endPoint x: 406, endPoint y: 703, distance: 9.2
click at [398, 702] on input "1" at bounding box center [399, 703] width 80 height 30
type input "11"
click at [313, 760] on div "Markup % (Use "-X%" to discount) 30% Unit Cost $239.00 Cost Type DNET Client Un…" at bounding box center [466, 733] width 341 height 224
click at [700, 541] on textarea at bounding box center [837, 571] width 341 height 76
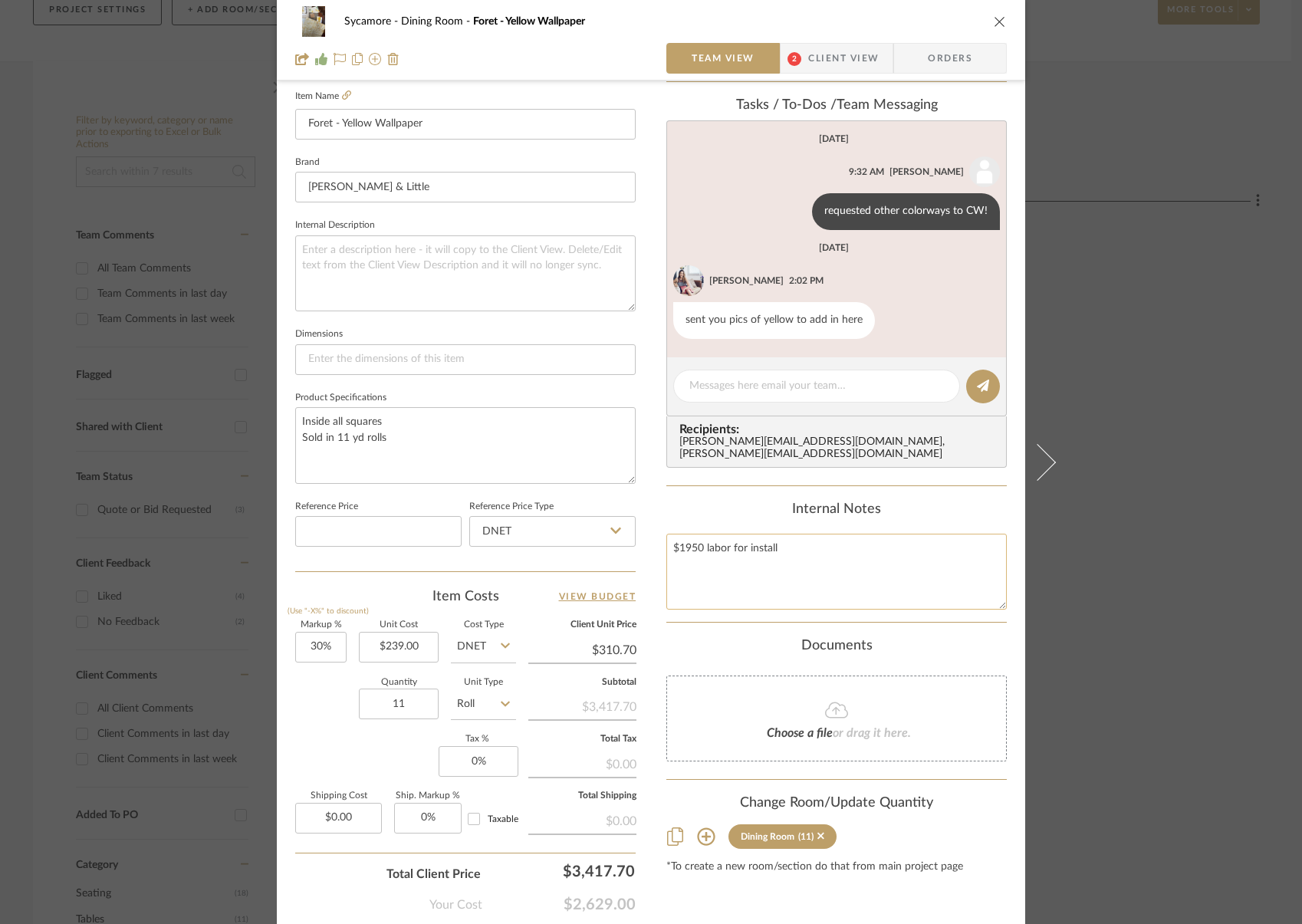
type textarea "$1950 labor for install"
click at [863, 575] on textarea "$1950 labor for install" at bounding box center [837, 571] width 341 height 76
click at [996, 23] on icon "close" at bounding box center [1000, 22] width 12 height 12
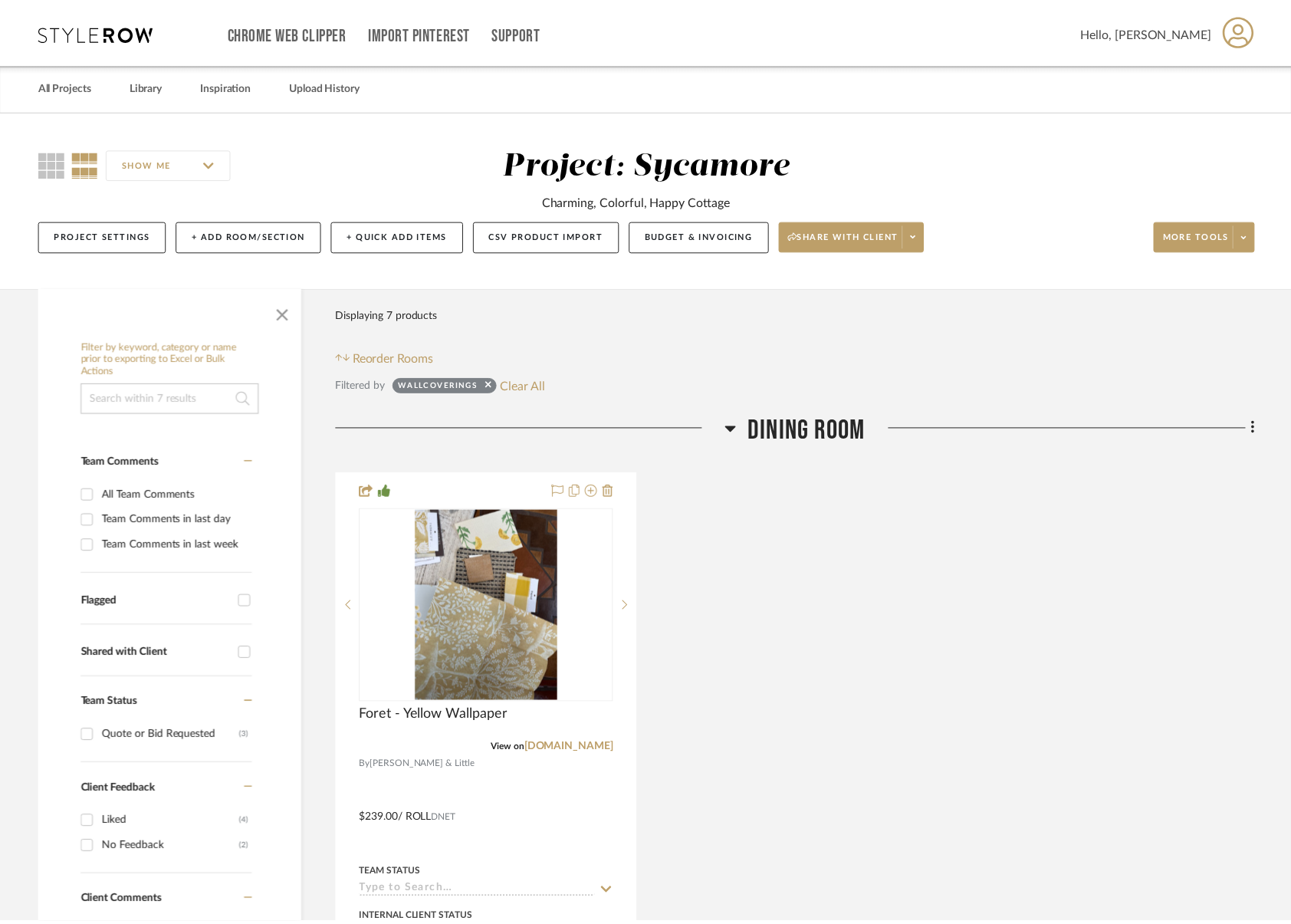
scroll to position [226, 0]
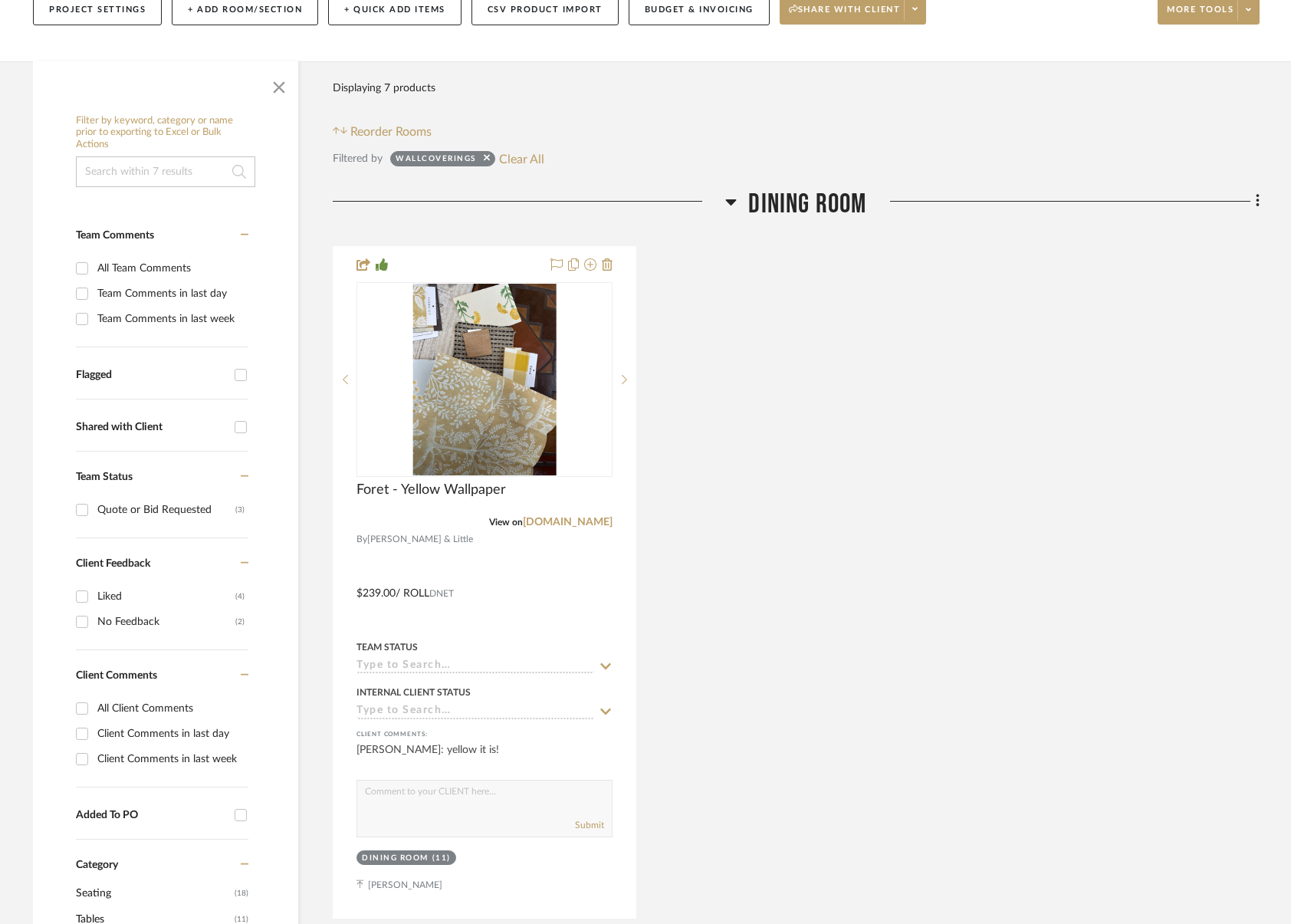
click at [810, 197] on span "Dining Room" at bounding box center [808, 204] width 118 height 33
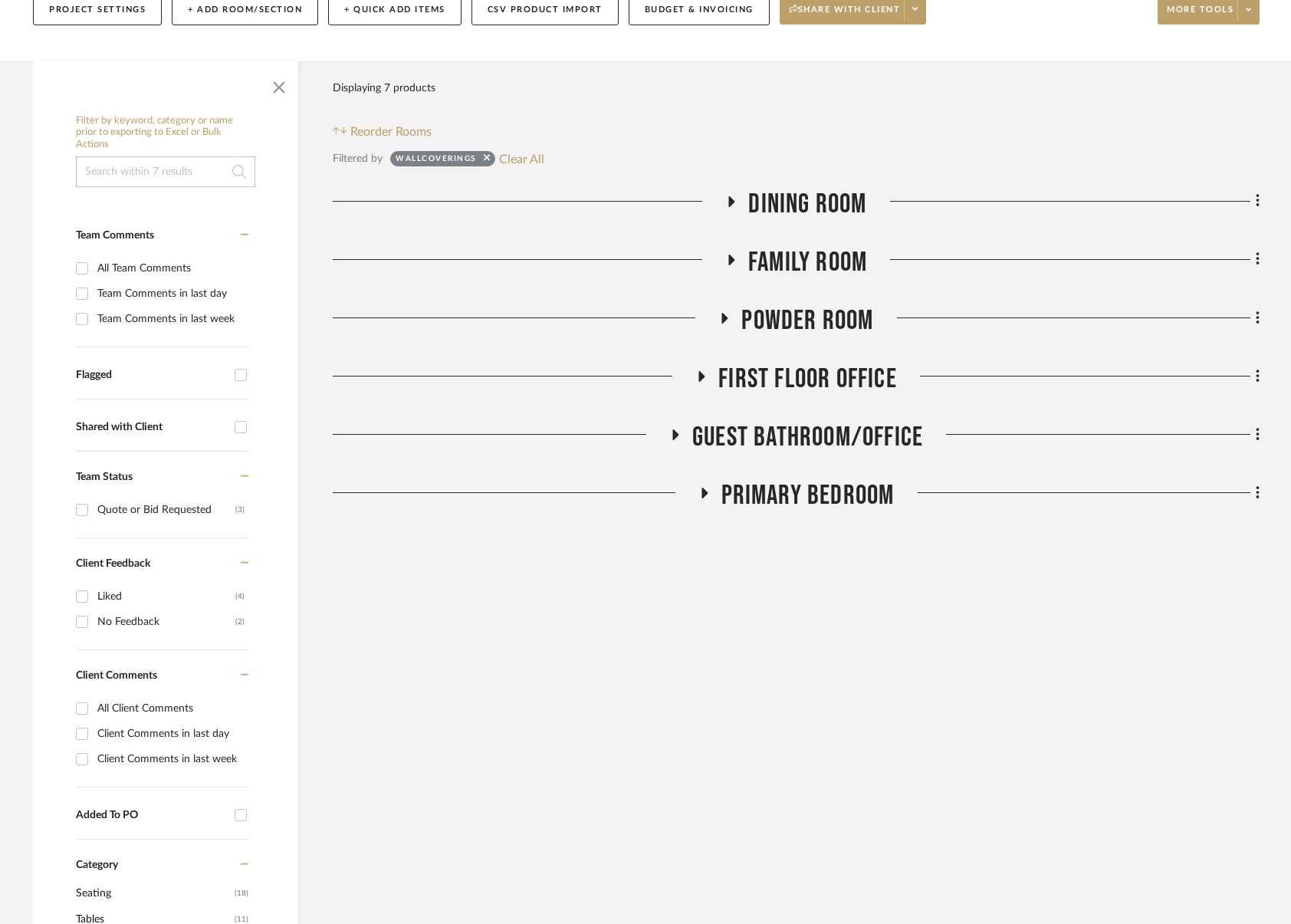
click at [811, 251] on span "Family Room" at bounding box center [808, 263] width 119 height 33
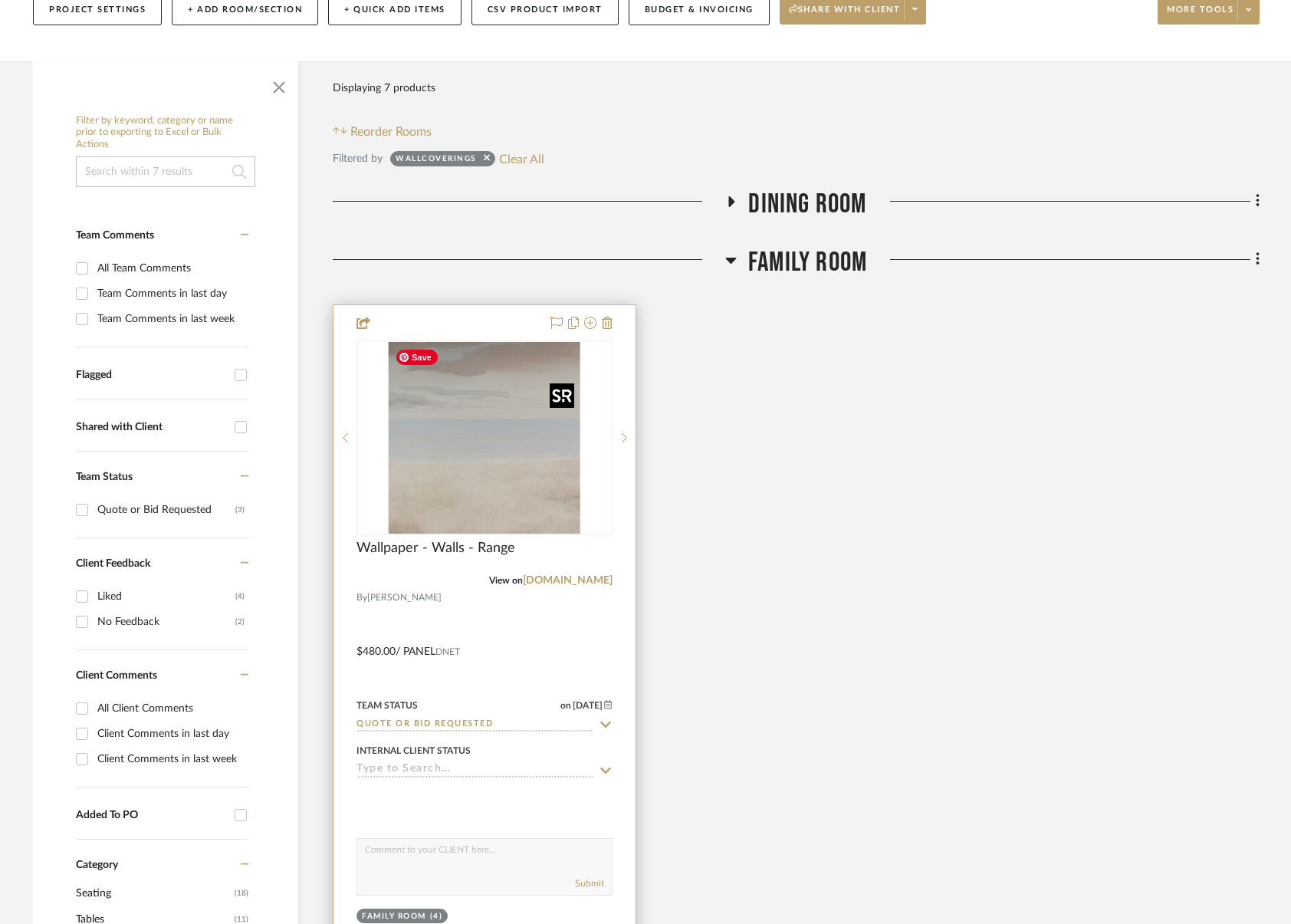
click at [470, 488] on img "0" at bounding box center [484, 437] width 192 height 192
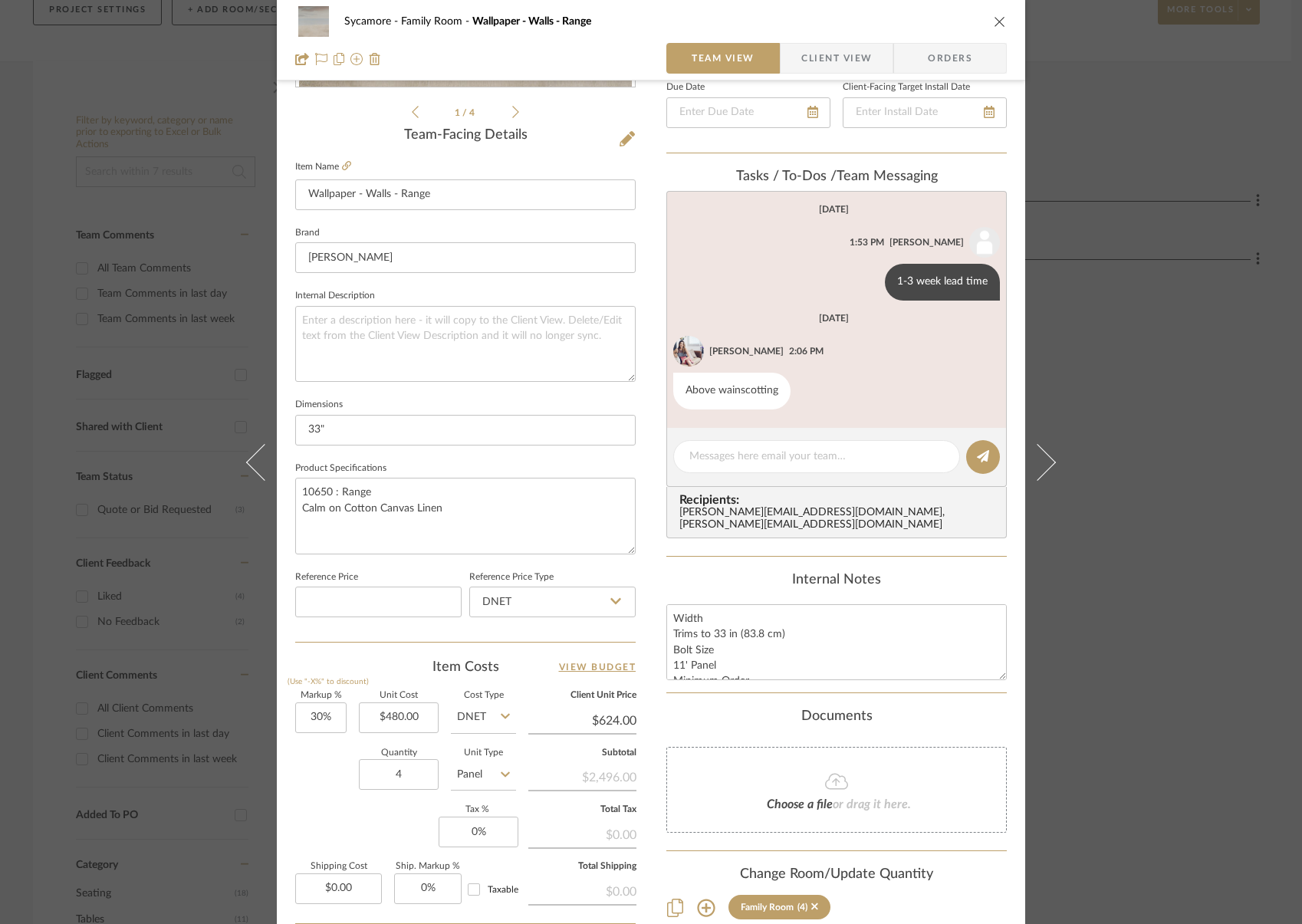
scroll to position [374, 0]
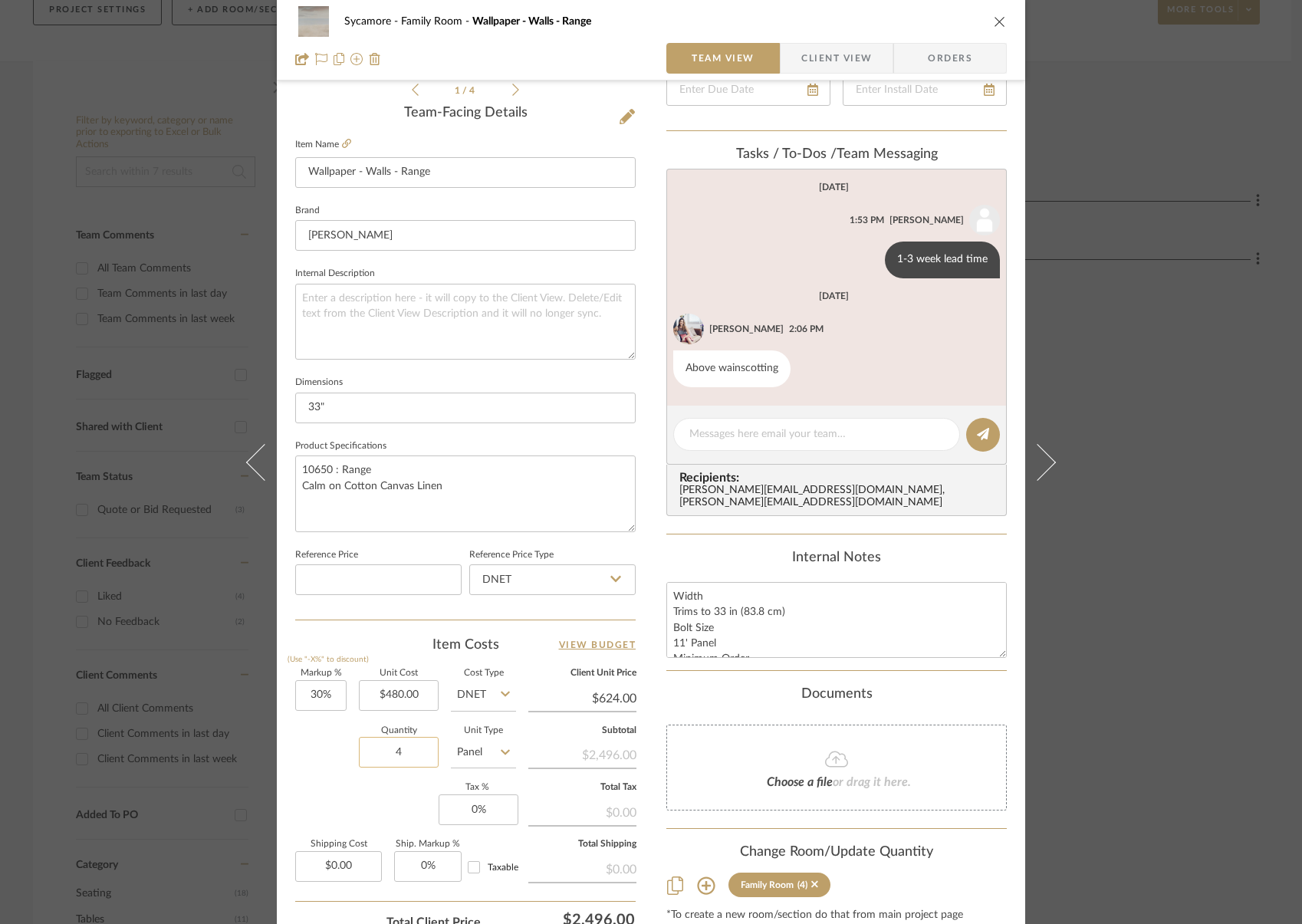
click at [393, 753] on input "4" at bounding box center [399, 752] width 80 height 30
type input "16"
click at [727, 637] on textarea "Width Trims to 33 in (83.8 cm) Bolt Size 11' Panel Minimum Order 4 panels LABOR…" at bounding box center [837, 620] width 341 height 76
click at [998, 22] on icon "close" at bounding box center [1000, 22] width 12 height 12
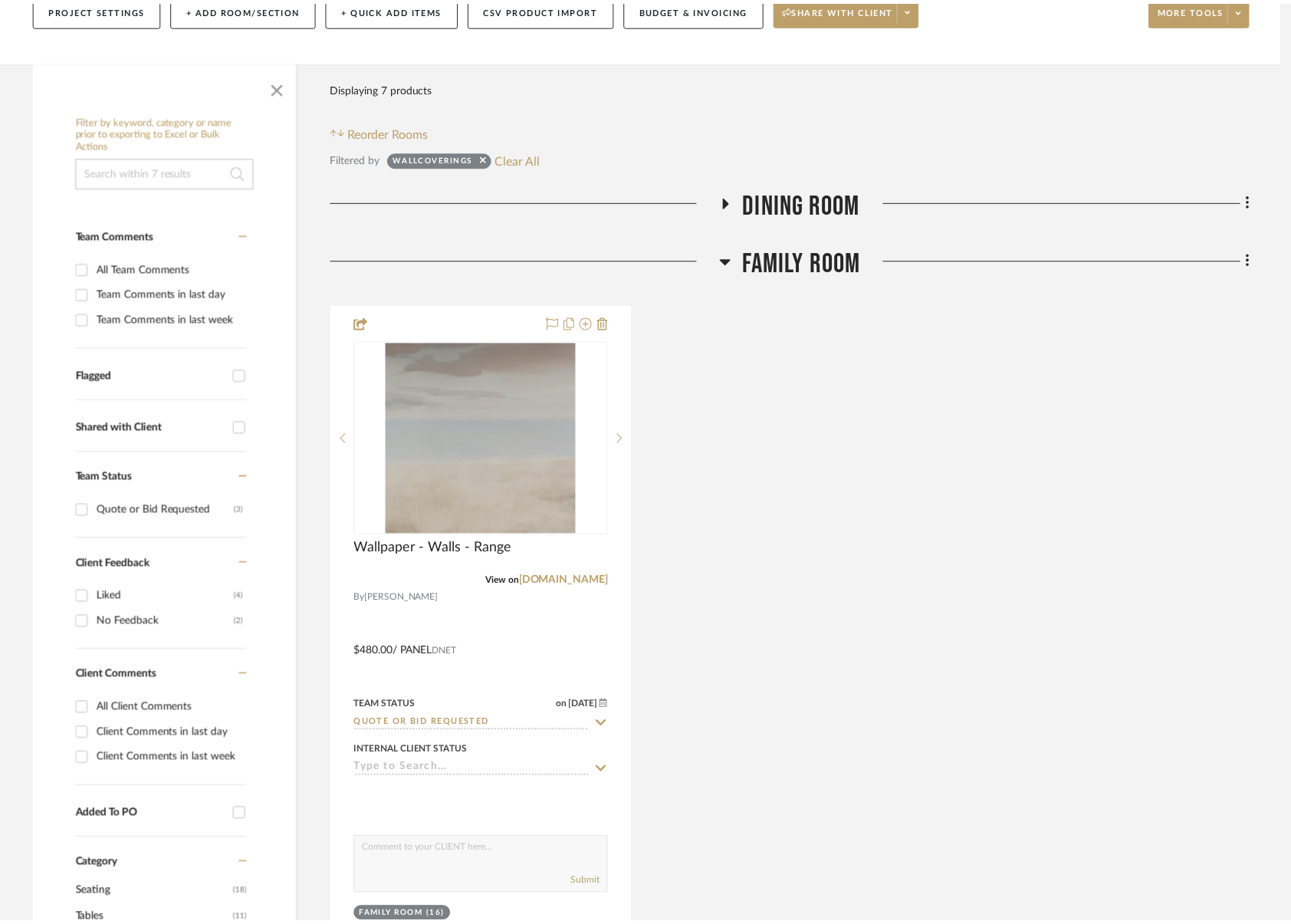
scroll to position [226, 0]
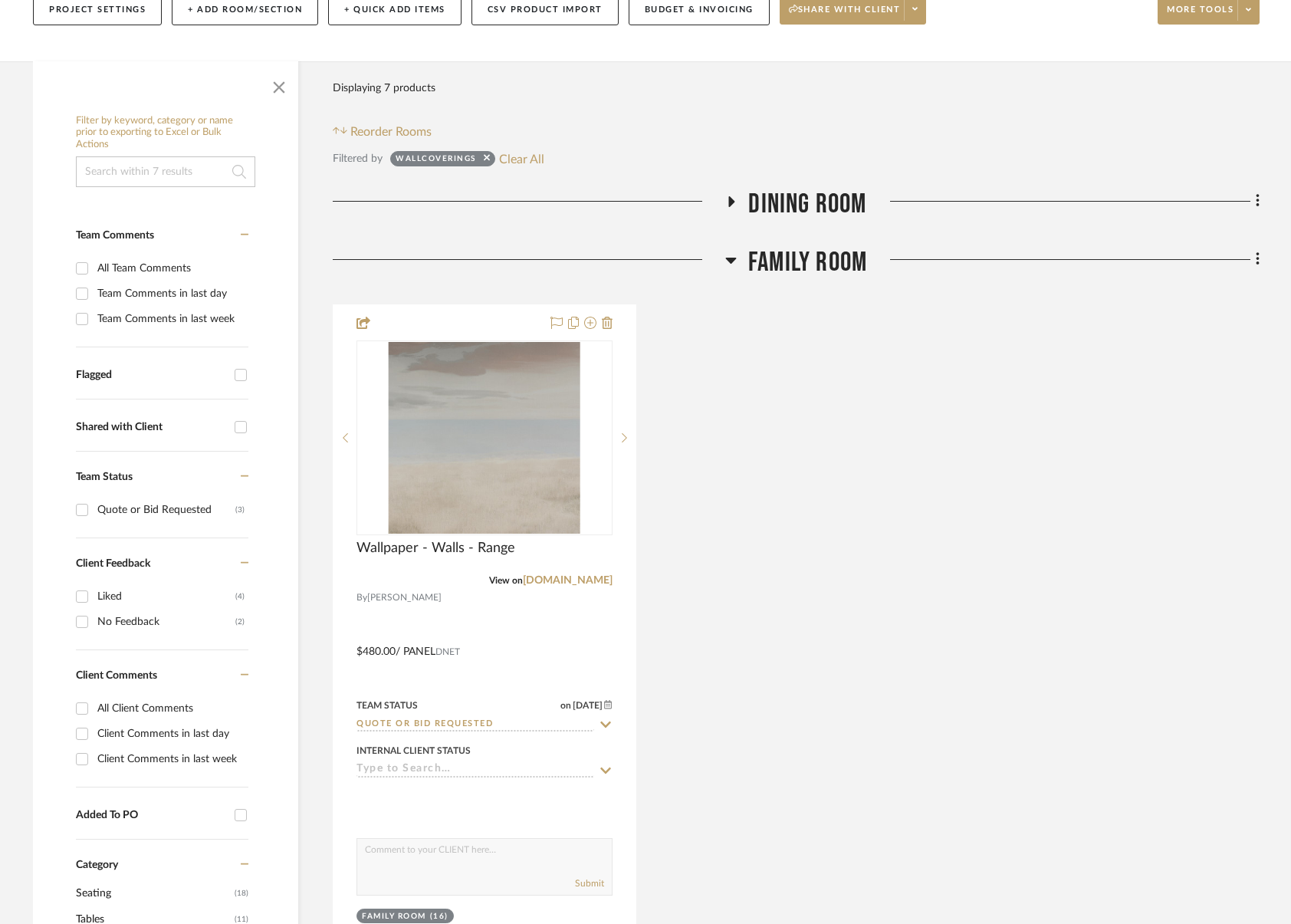
drag, startPoint x: 815, startPoint y: 260, endPoint x: 822, endPoint y: 316, distance: 56.4
click at [815, 260] on span "Family Room" at bounding box center [808, 263] width 119 height 33
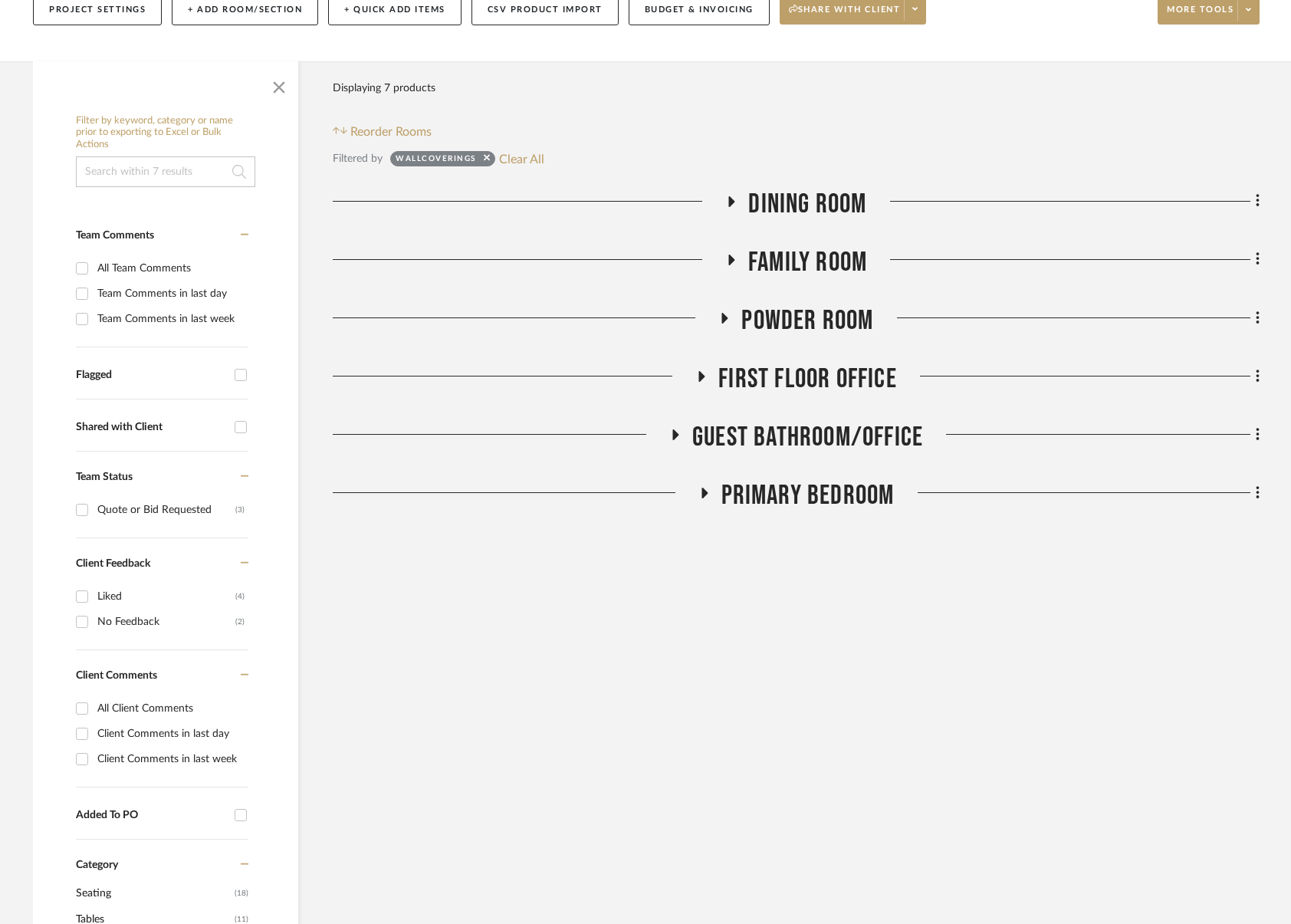
click at [816, 332] on span "Powder Room" at bounding box center [808, 321] width 132 height 33
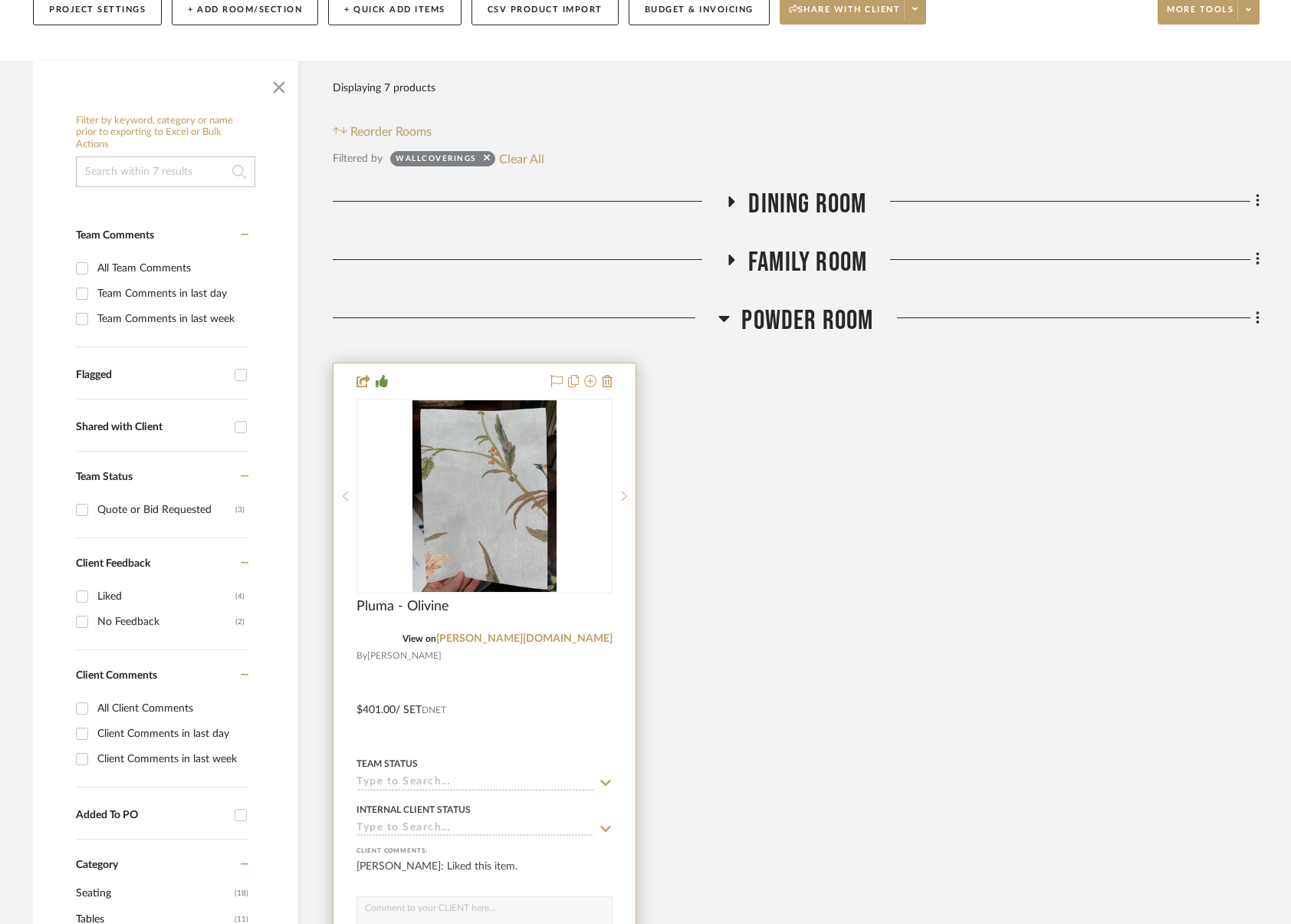
click at [518, 622] on div "Pluma - Olivine" at bounding box center [484, 615] width 256 height 34
click at [0, 0] on img at bounding box center [0, 0] width 0 height 0
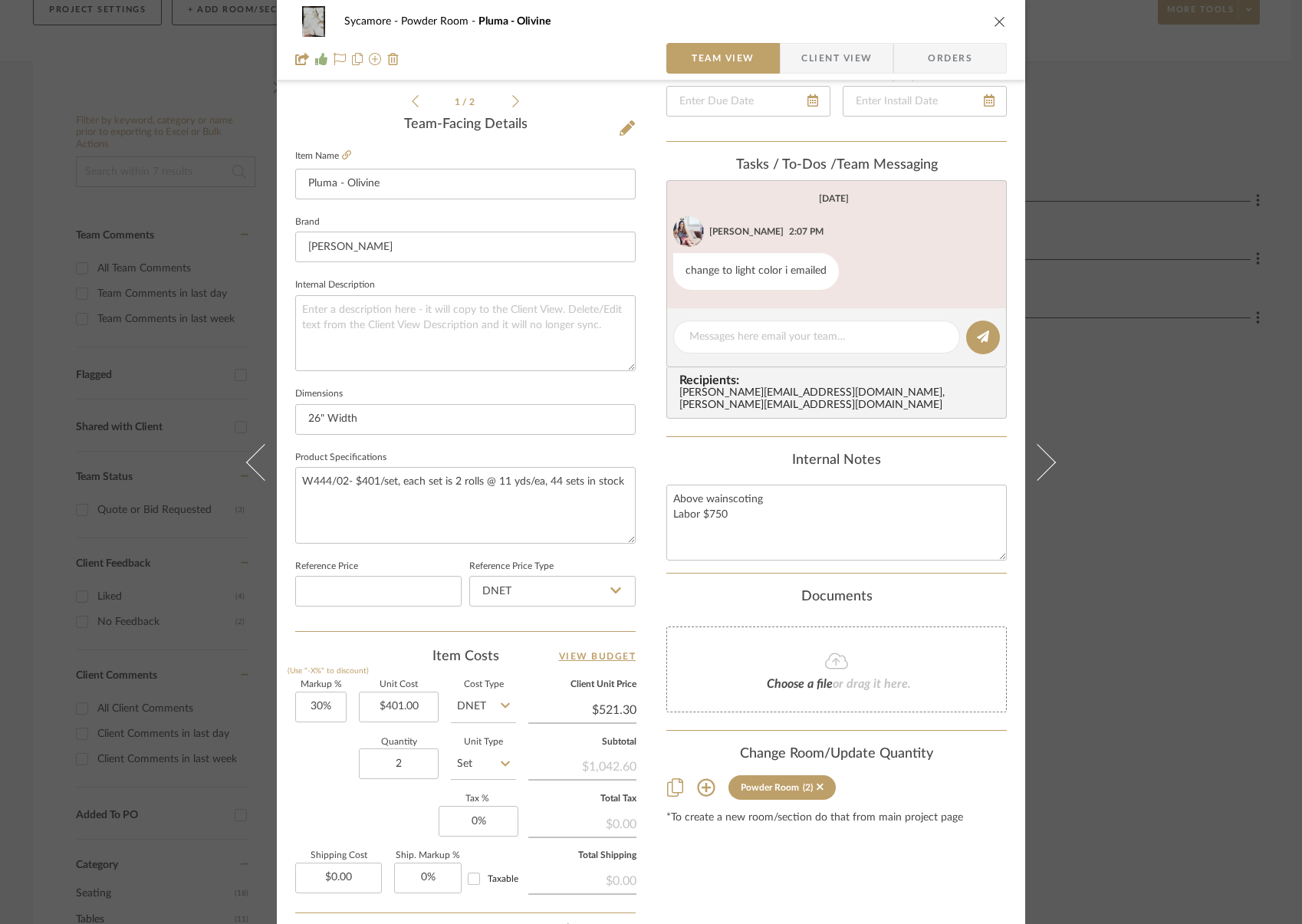
scroll to position [363, 0]
click at [402, 762] on input "2" at bounding box center [399, 761] width 80 height 30
type input "3"
click at [349, 839] on div "Markup % (Use "-X%" to discount) 30% Unit Cost $401.00 Cost Type DNET Client Un…" at bounding box center [466, 792] width 341 height 224
drag, startPoint x: 562, startPoint y: 111, endPoint x: 578, endPoint y: 105, distance: 17.1
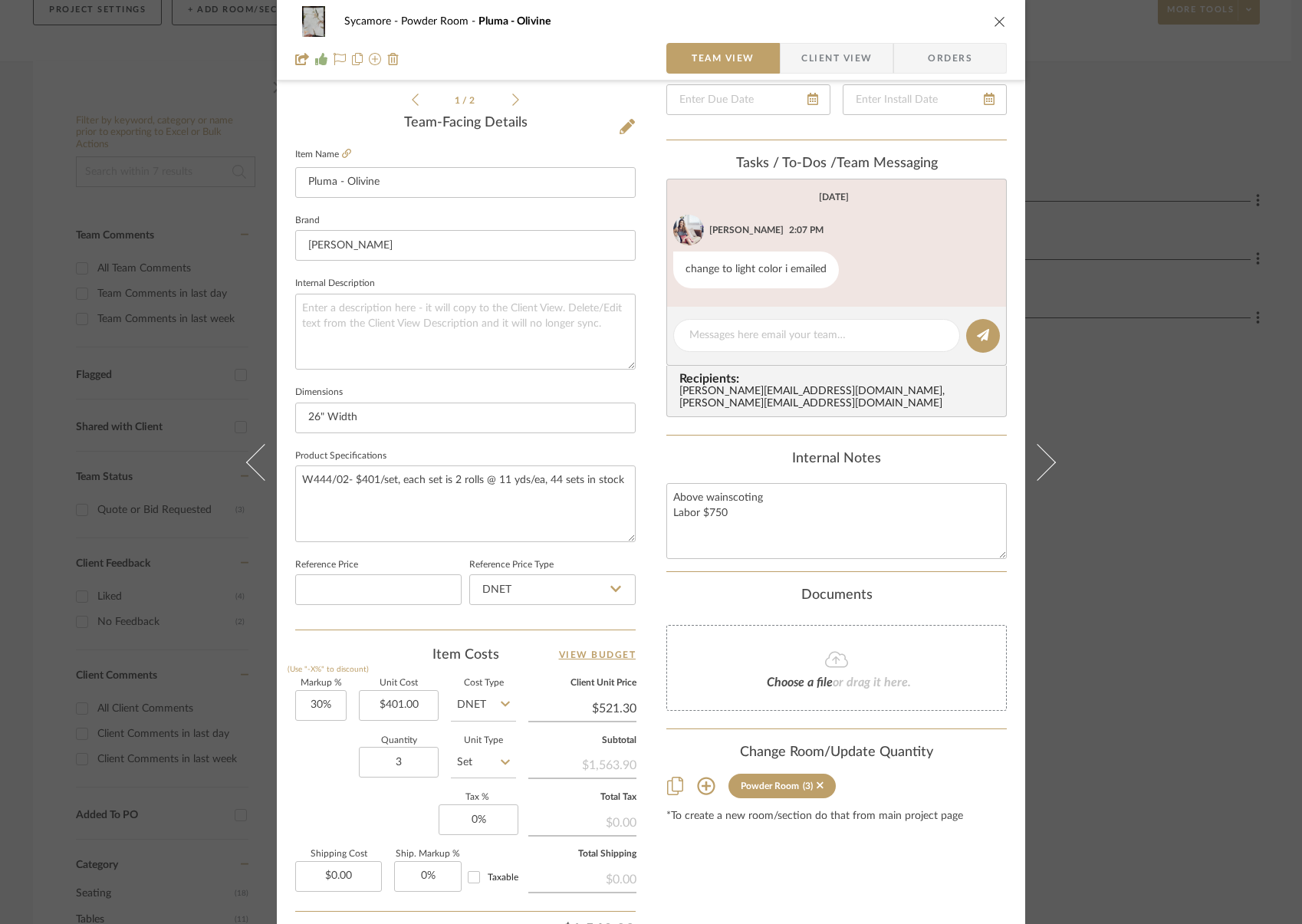
click at [566, 110] on div "1 / 2 Team-Facing Details Item Name Pluma - Olivine Brand Romo Internal Descrip…" at bounding box center [466, 372] width 341 height 1262
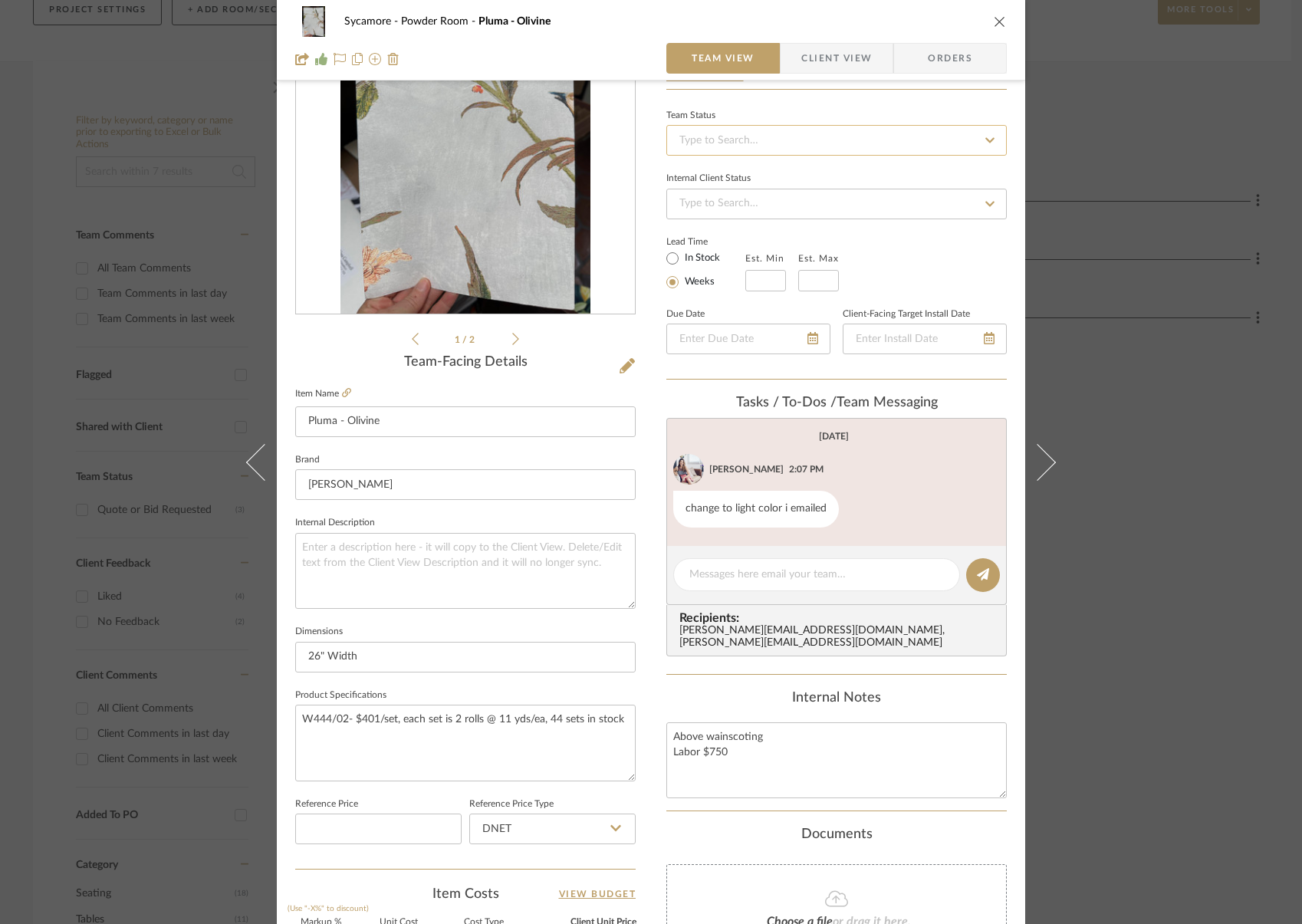
scroll to position [0, 0]
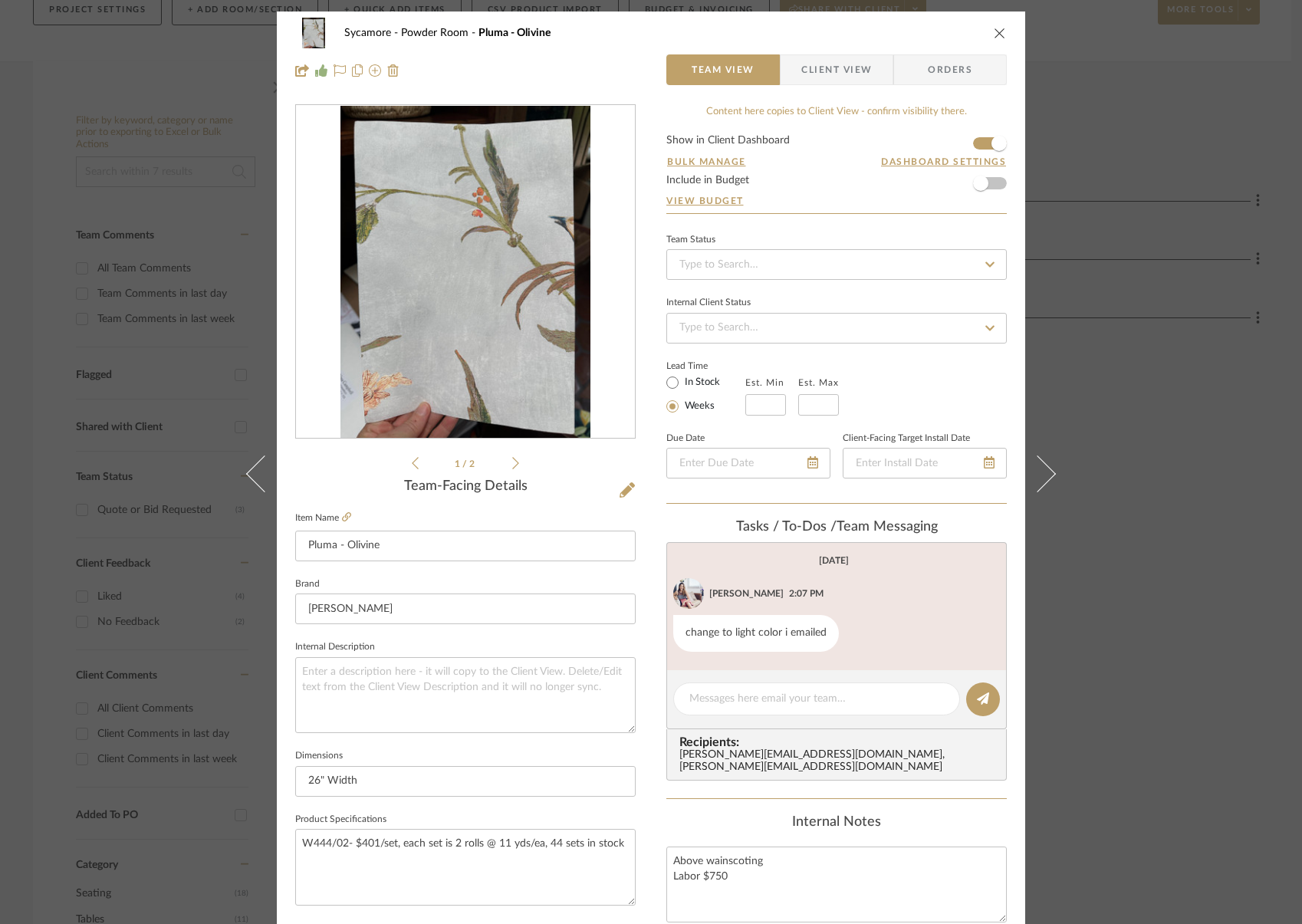
click at [1000, 36] on button "close" at bounding box center [1000, 33] width 14 height 14
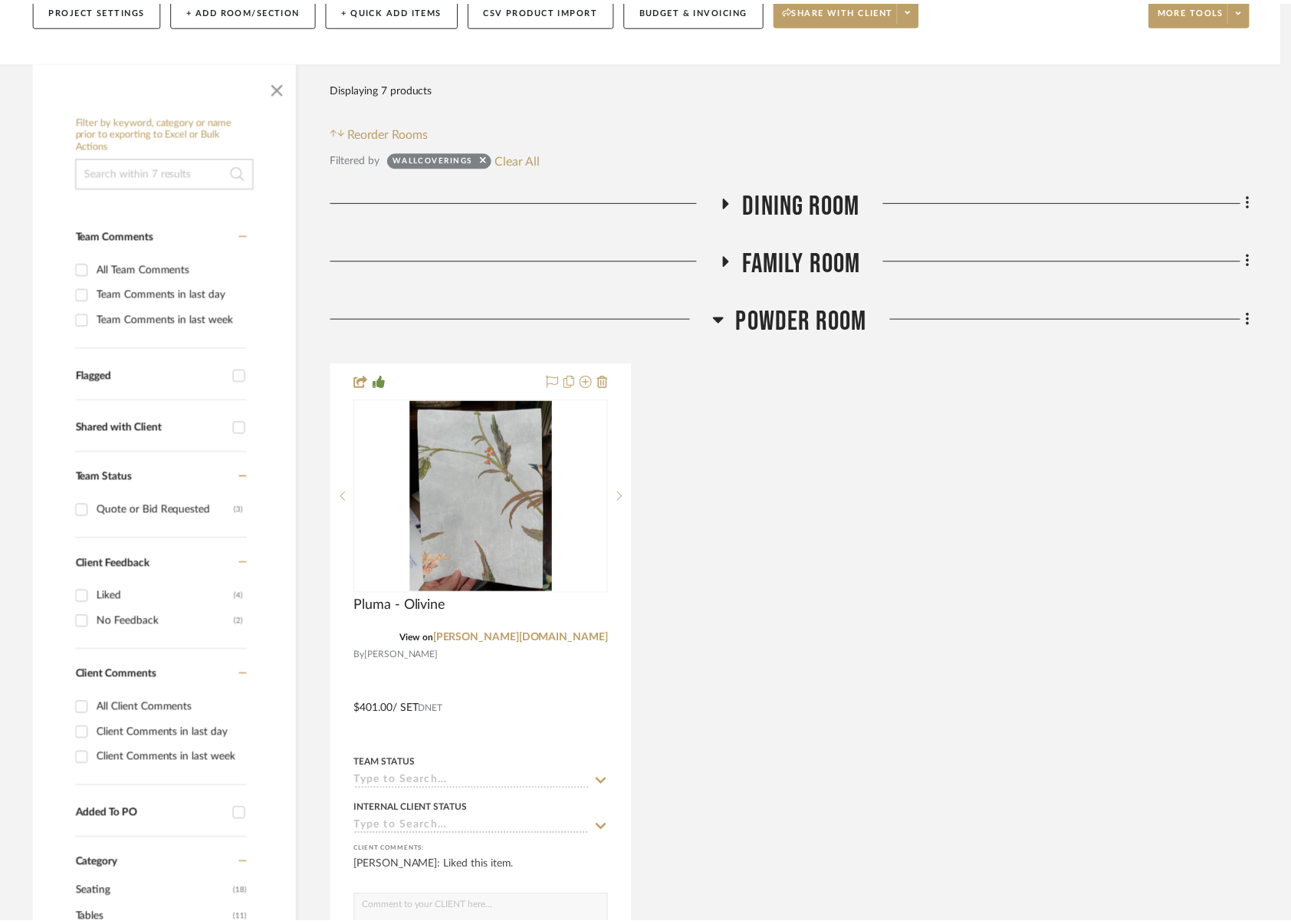
scroll to position [226, 0]
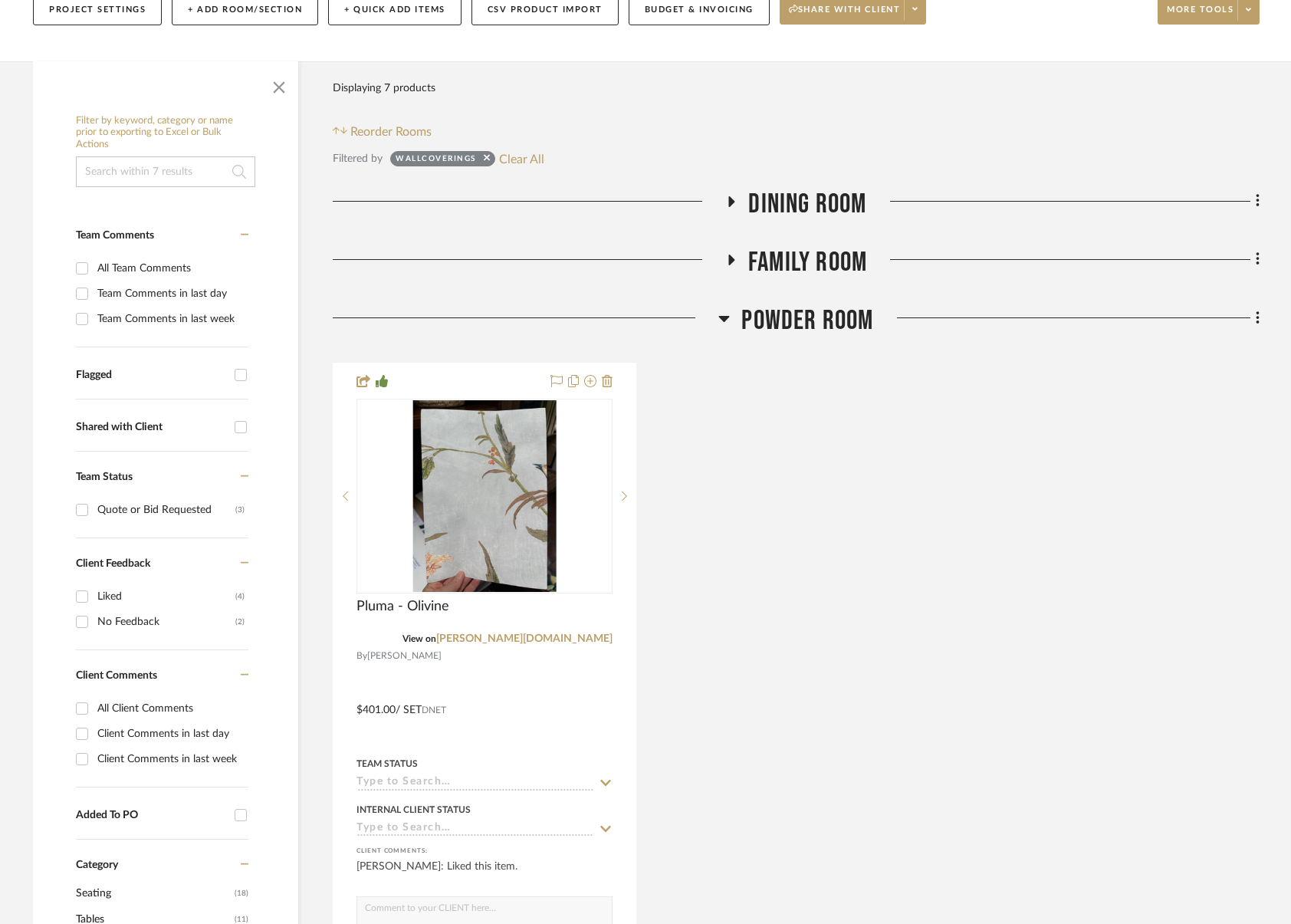
click at [835, 195] on span "Dining Room" at bounding box center [808, 204] width 118 height 33
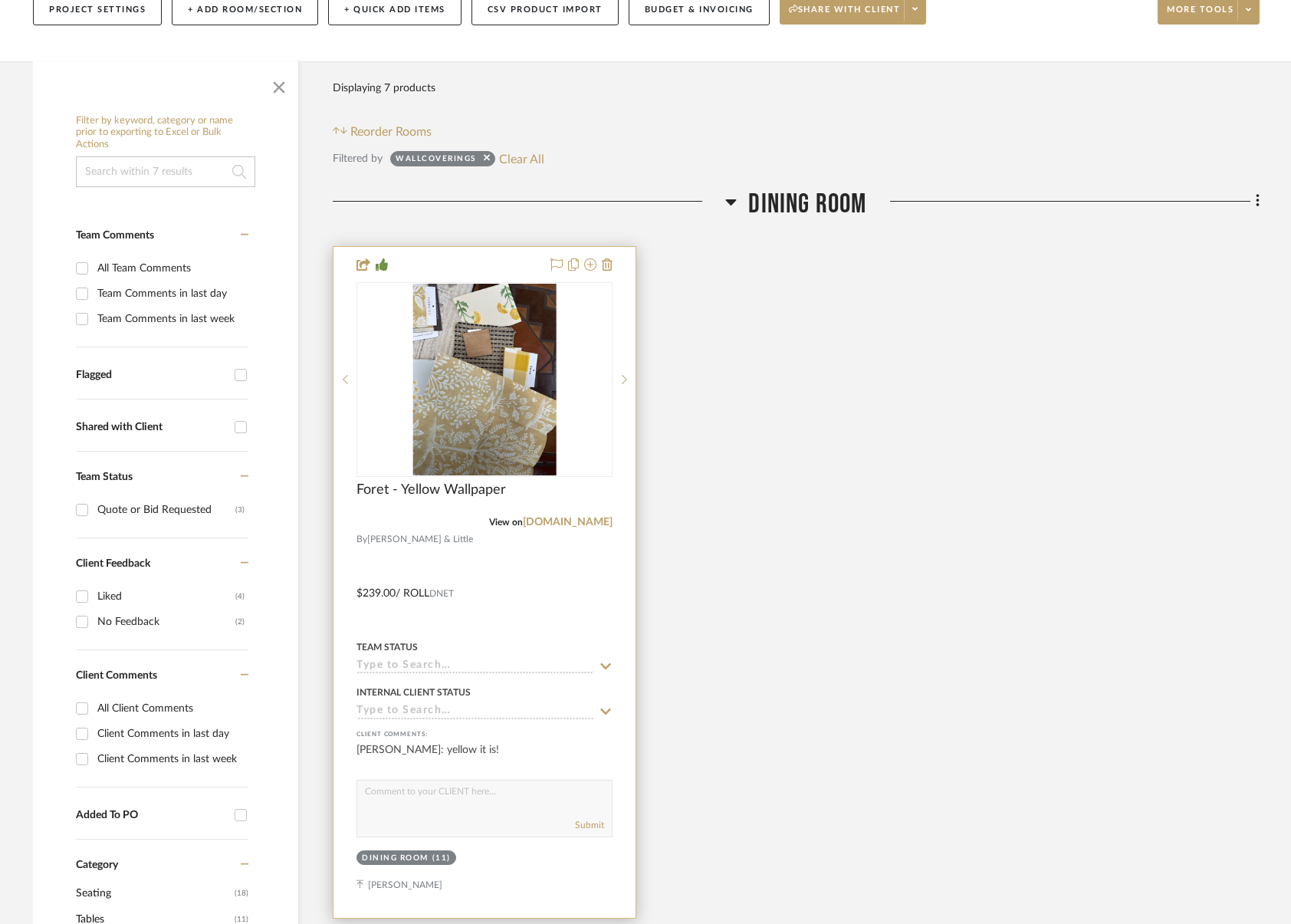
click at [431, 666] on input at bounding box center [475, 667] width 237 height 15
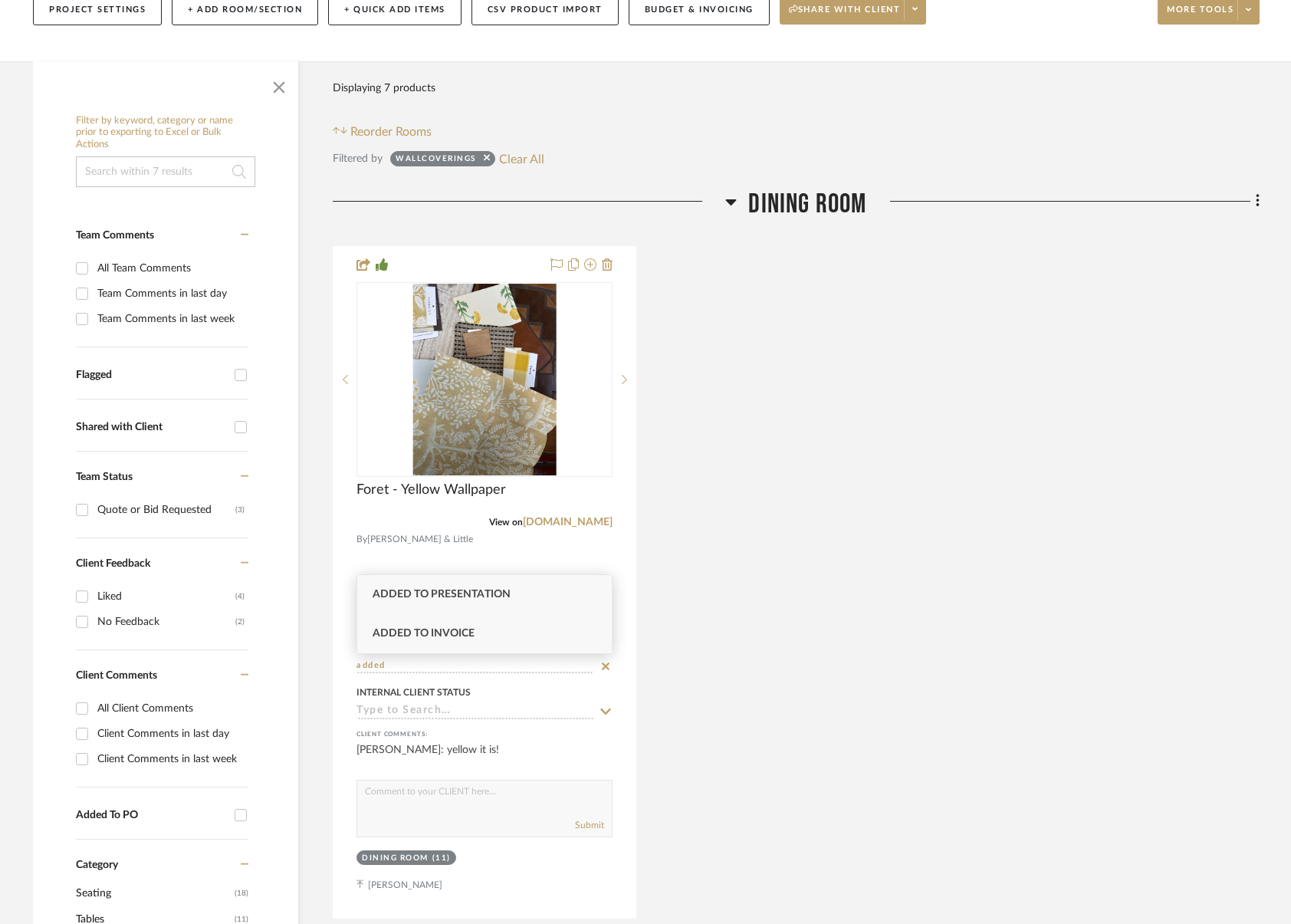
type input "added"
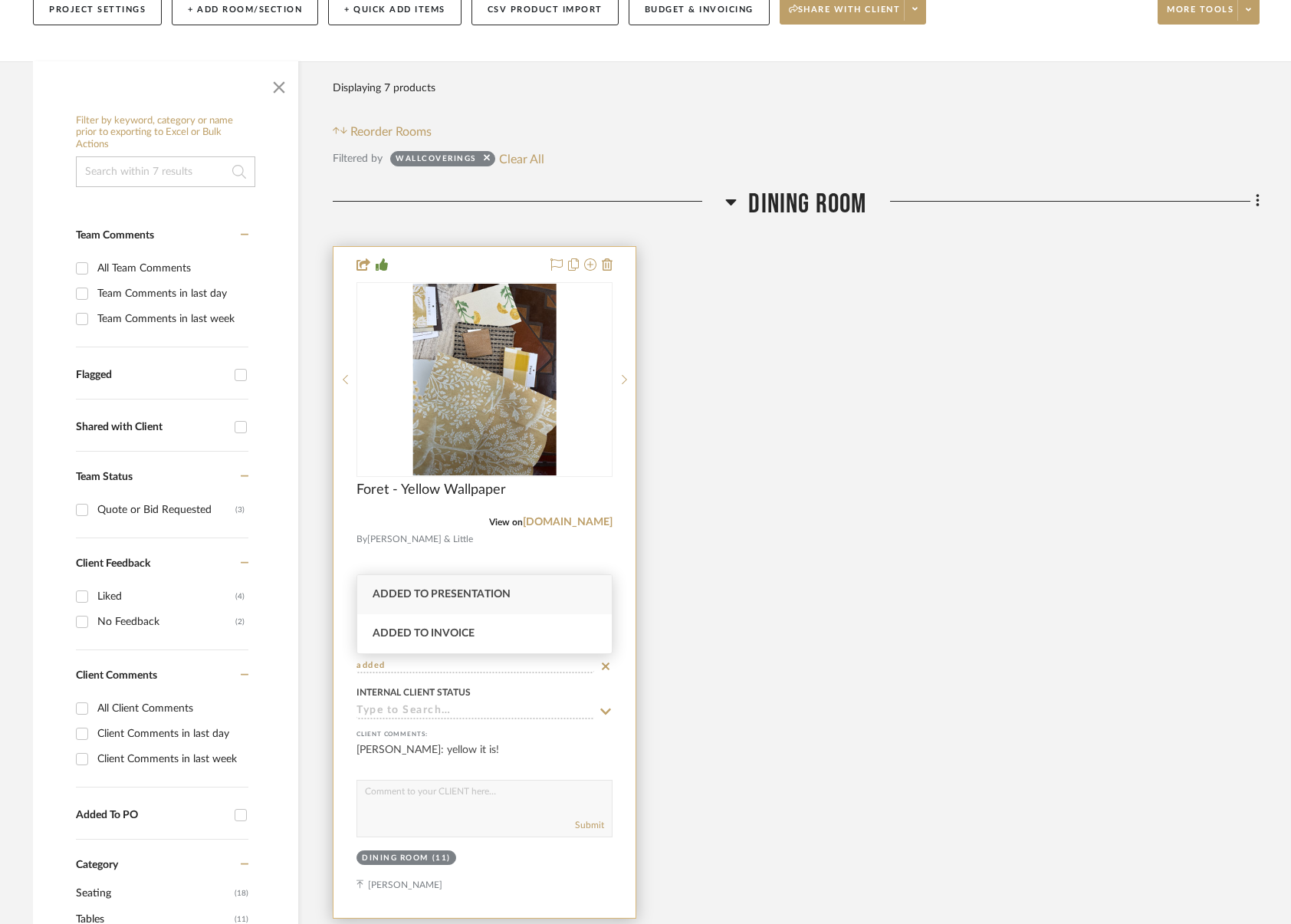
drag, startPoint x: 424, startPoint y: 634, endPoint x: 441, endPoint y: 640, distance: 18.0
click at [424, 634] on span "Added to Invoice" at bounding box center [423, 633] width 102 height 10
type input "9/19/2025"
type input "Added to Invoice"
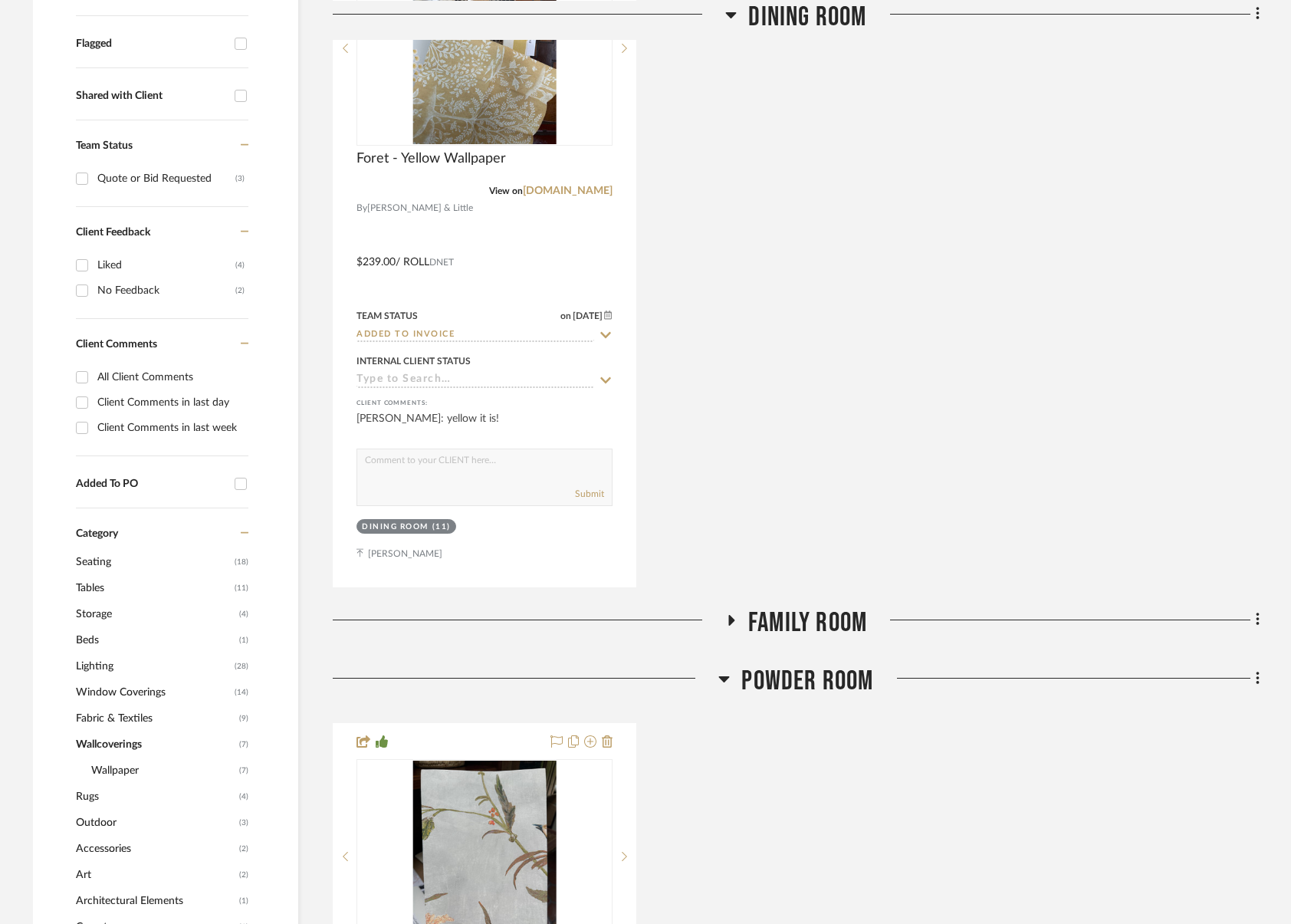
scroll to position [823, 0]
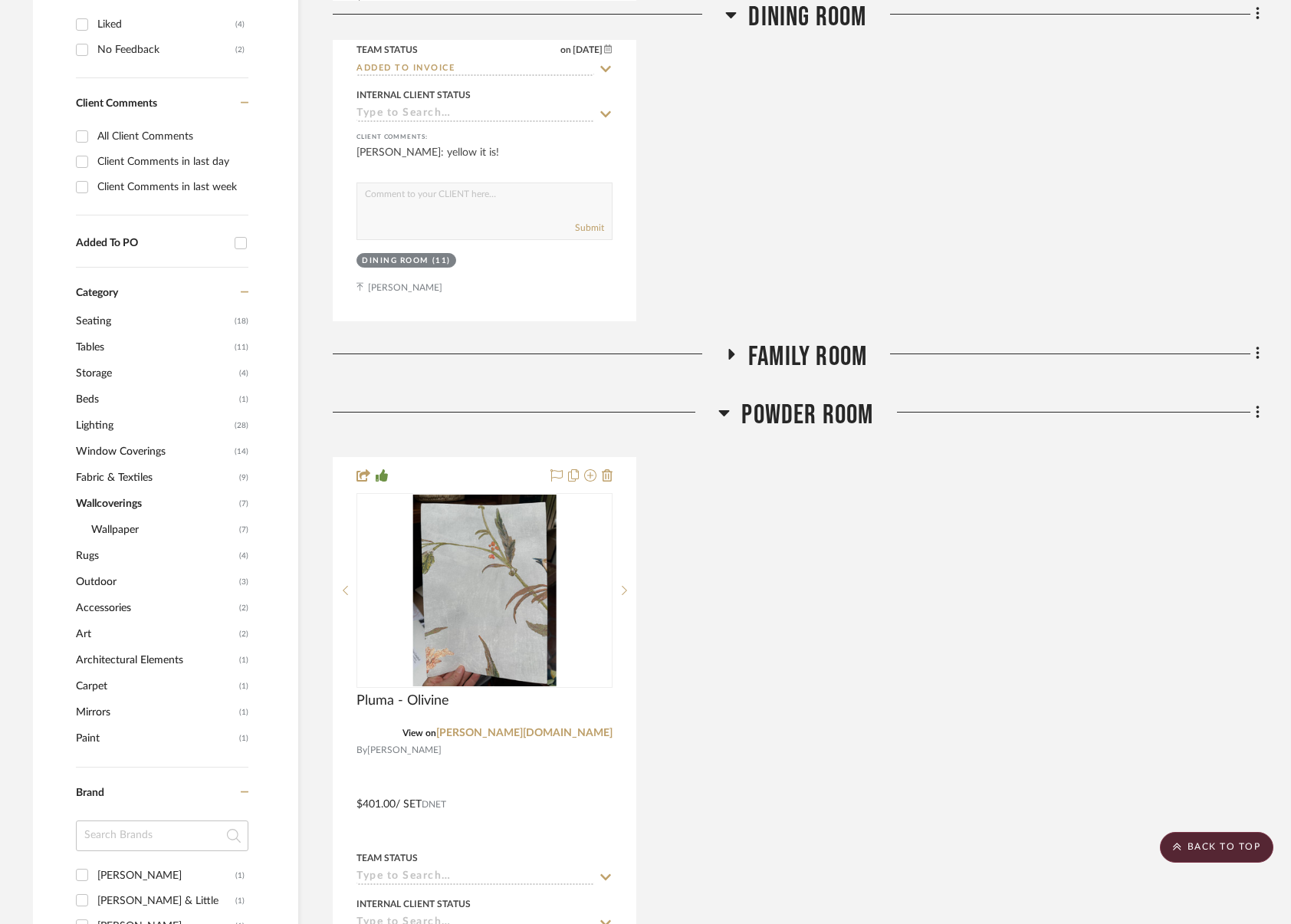
drag, startPoint x: 795, startPoint y: 346, endPoint x: 737, endPoint y: 388, distance: 71.6
click at [795, 346] on span "Family Room" at bounding box center [808, 357] width 119 height 33
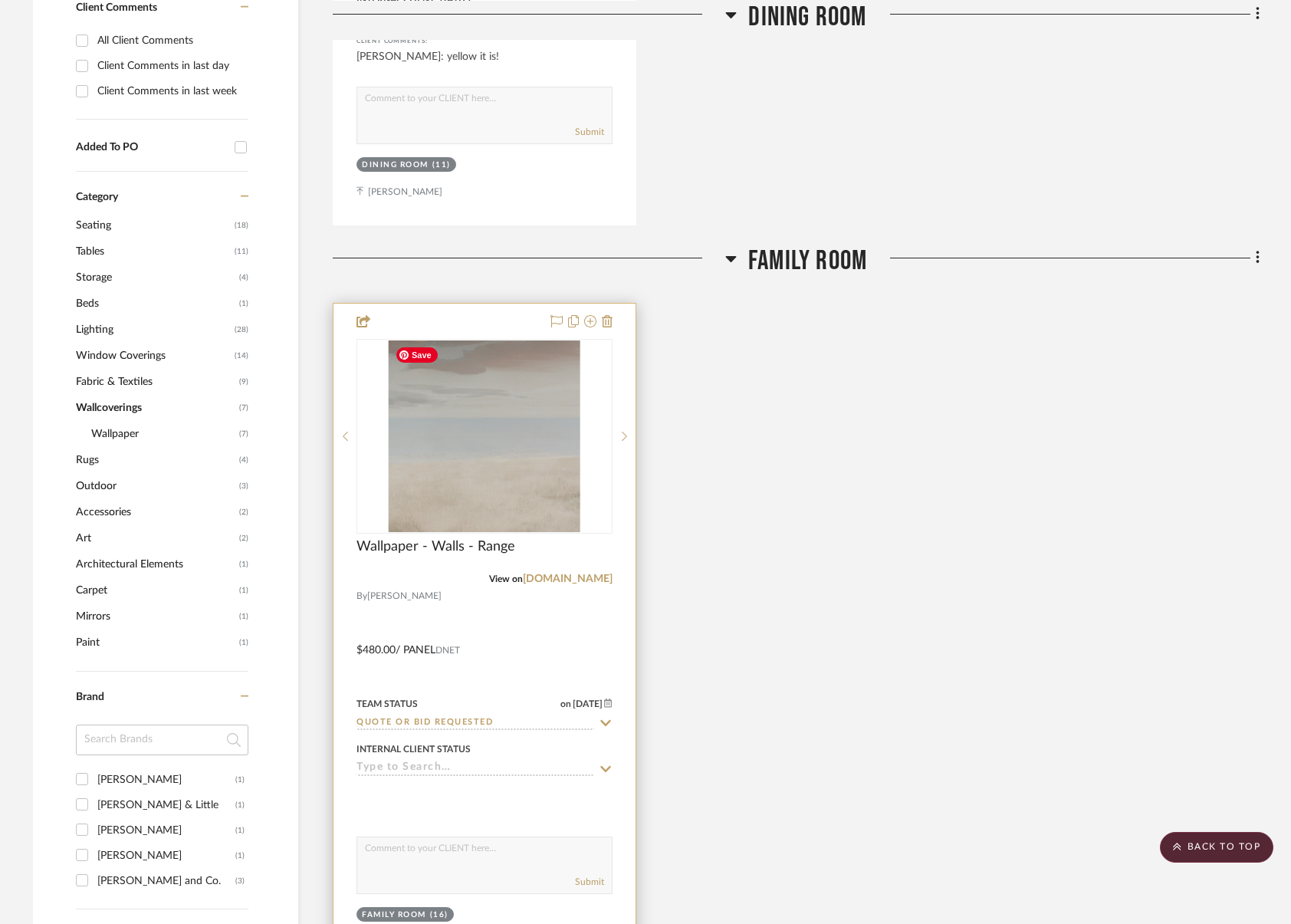
scroll to position [1094, 0]
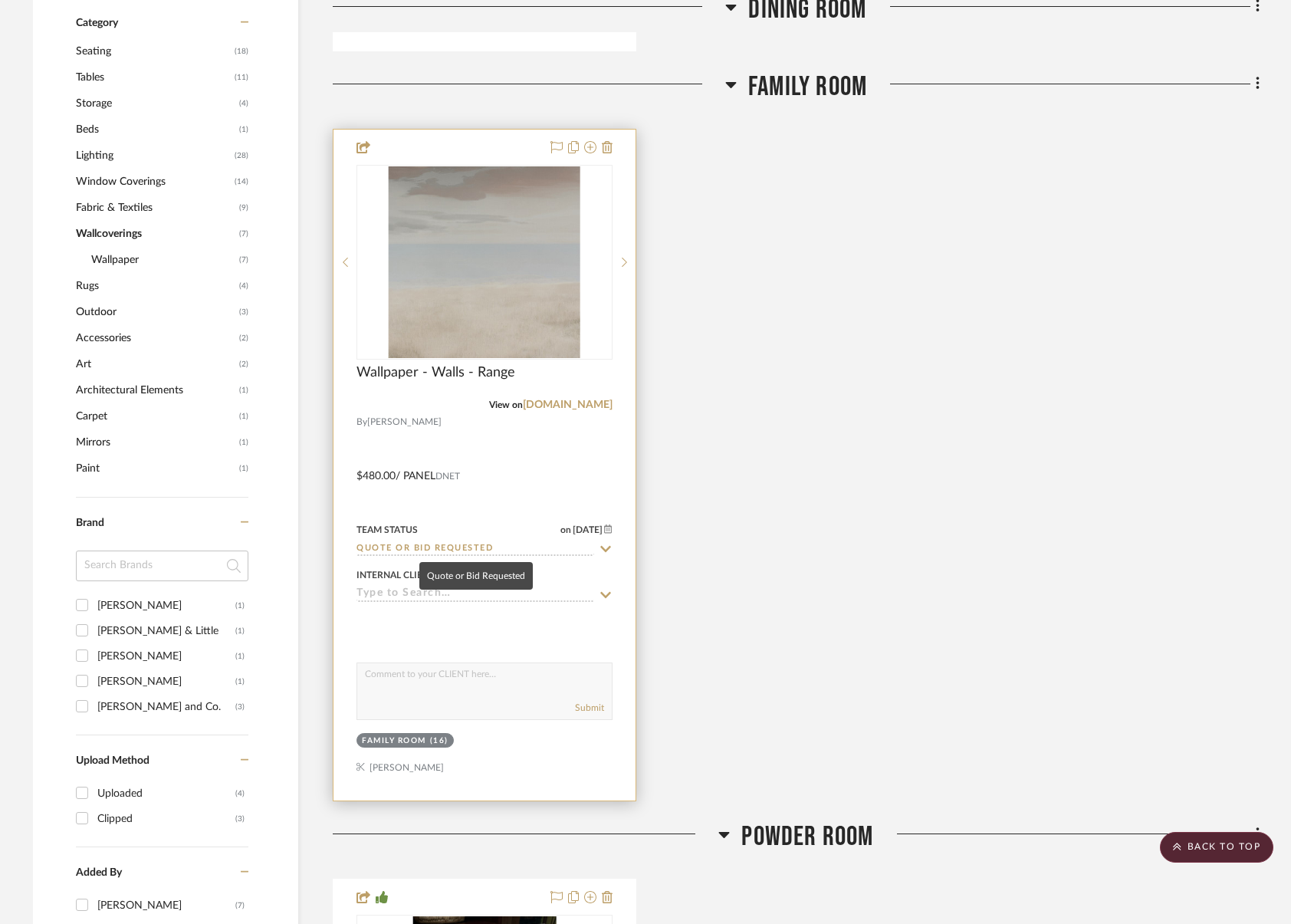
click at [457, 549] on input "Quote or Bid Requested" at bounding box center [475, 549] width 237 height 15
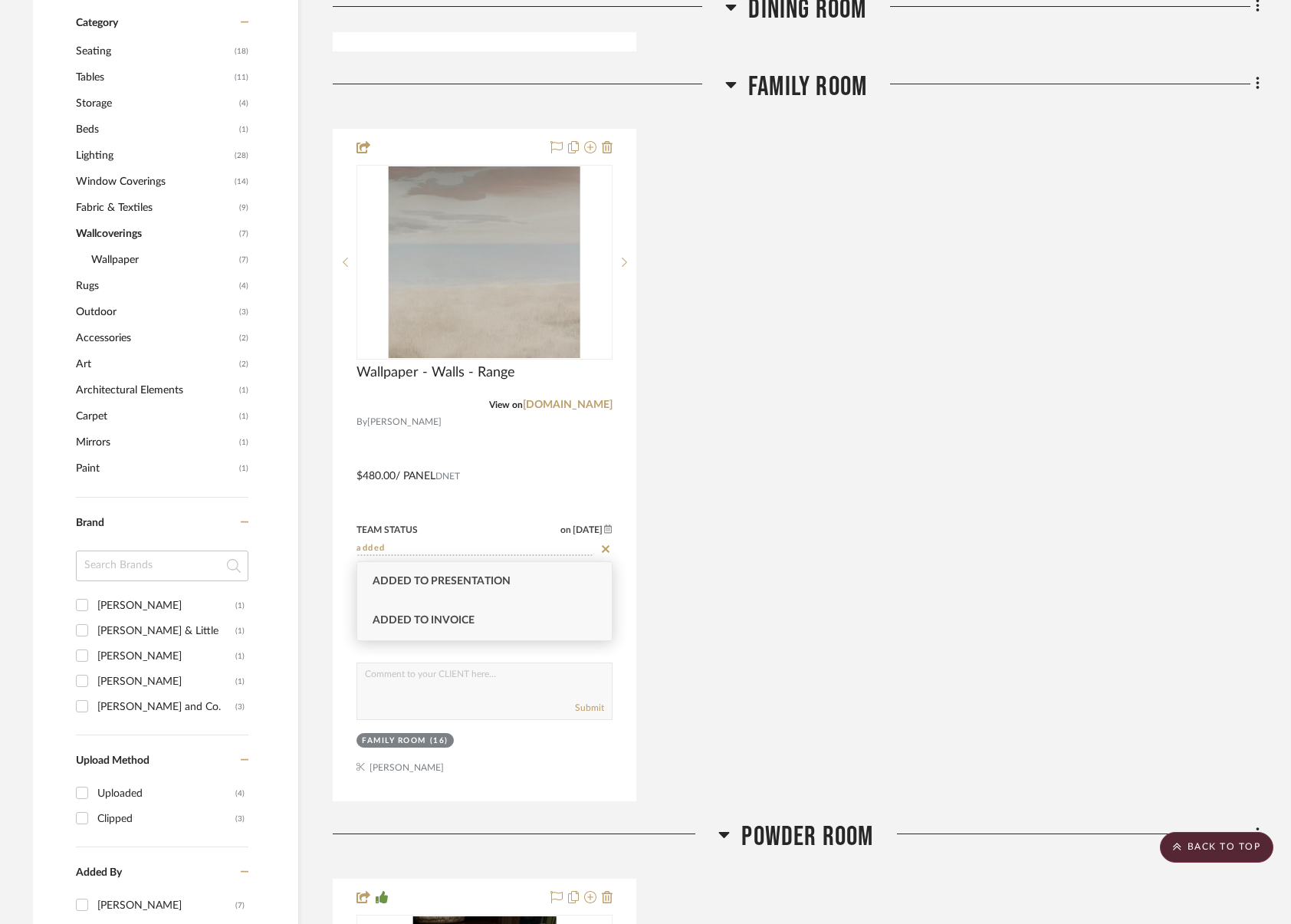
type input "added"
click at [462, 616] on span "Added to Invoice" at bounding box center [423, 620] width 102 height 10
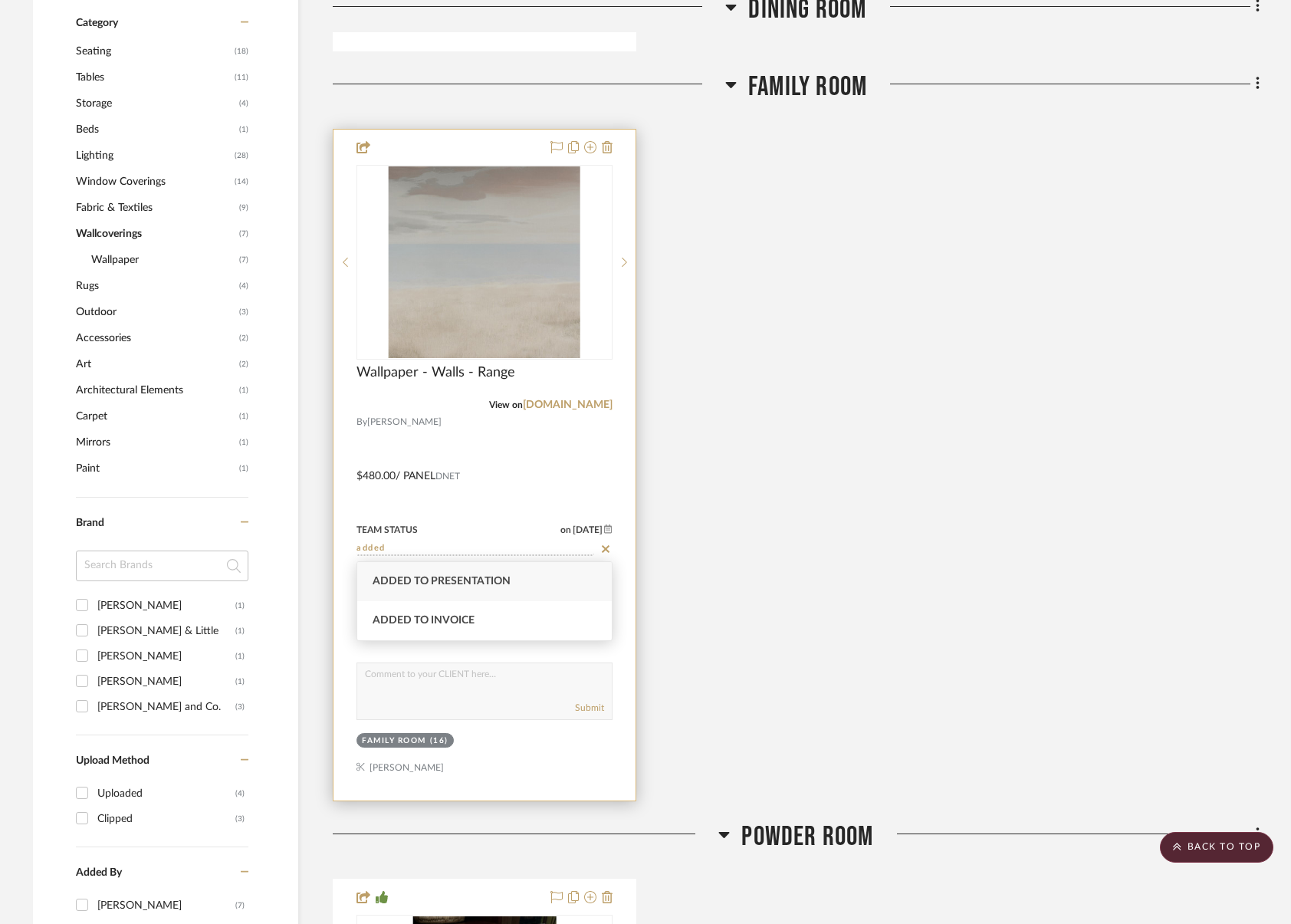
type input "9/19/2025"
type input "Added to Invoice"
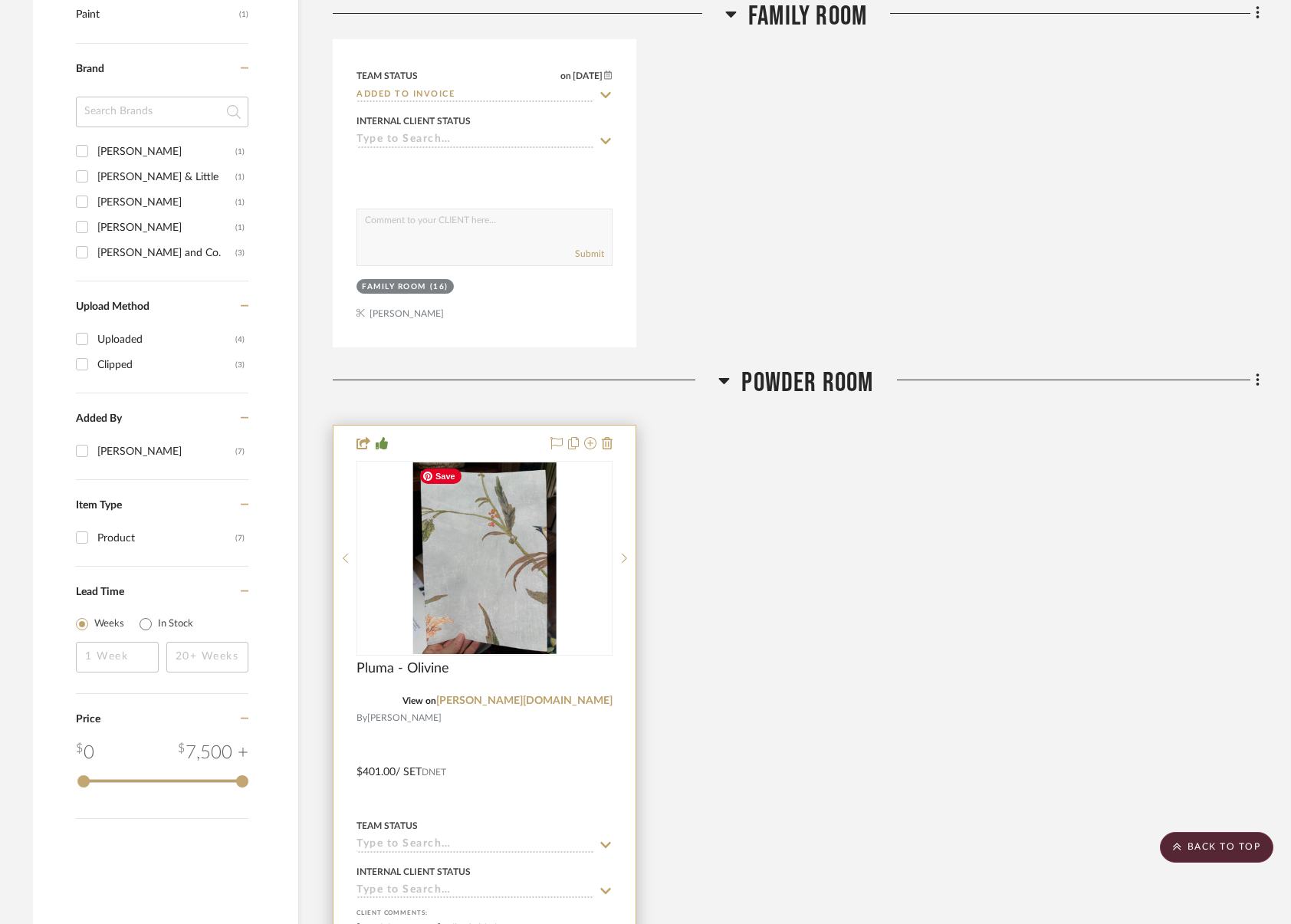
scroll to position [1787, 0]
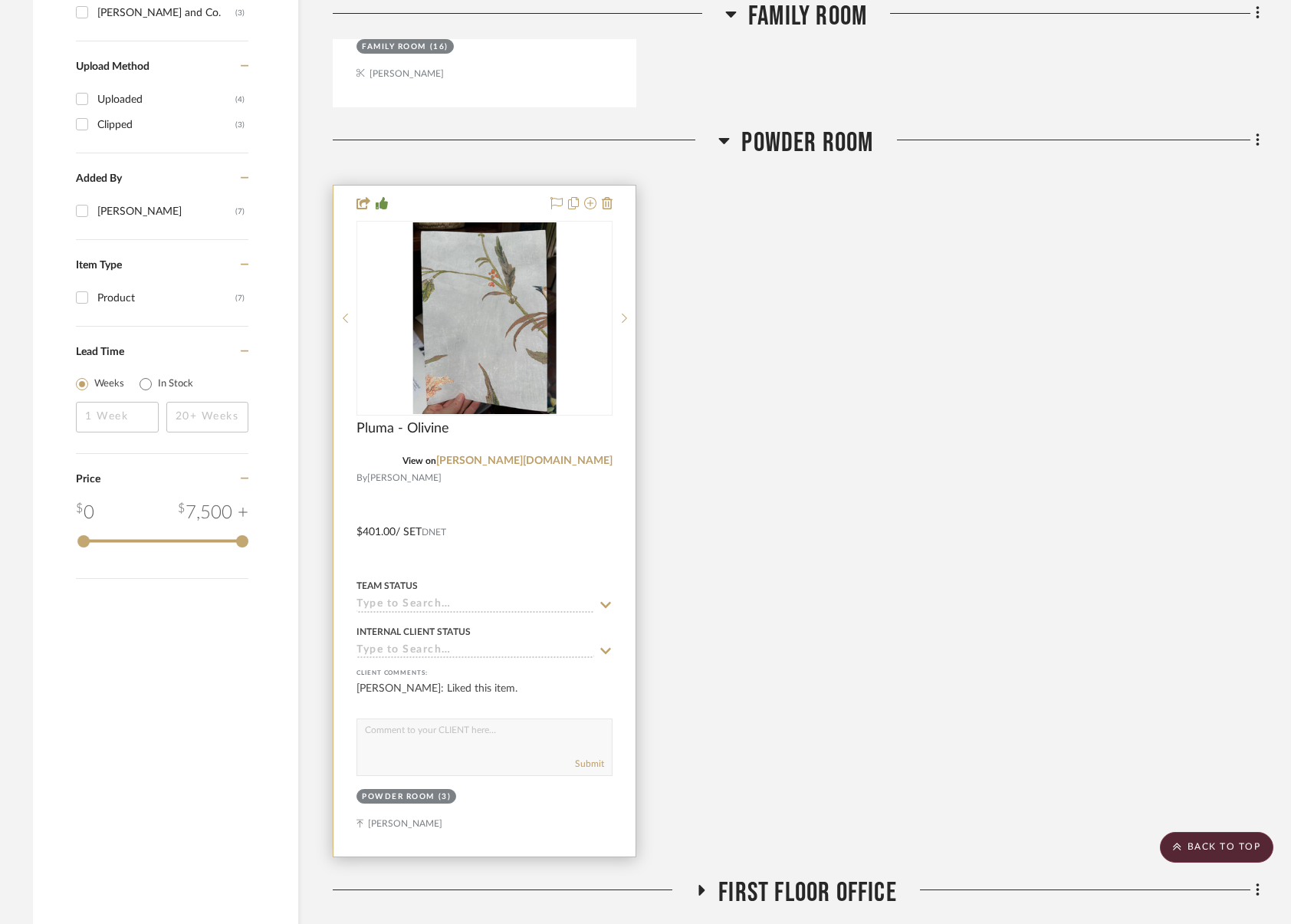
click at [427, 602] on input at bounding box center [475, 605] width 237 height 15
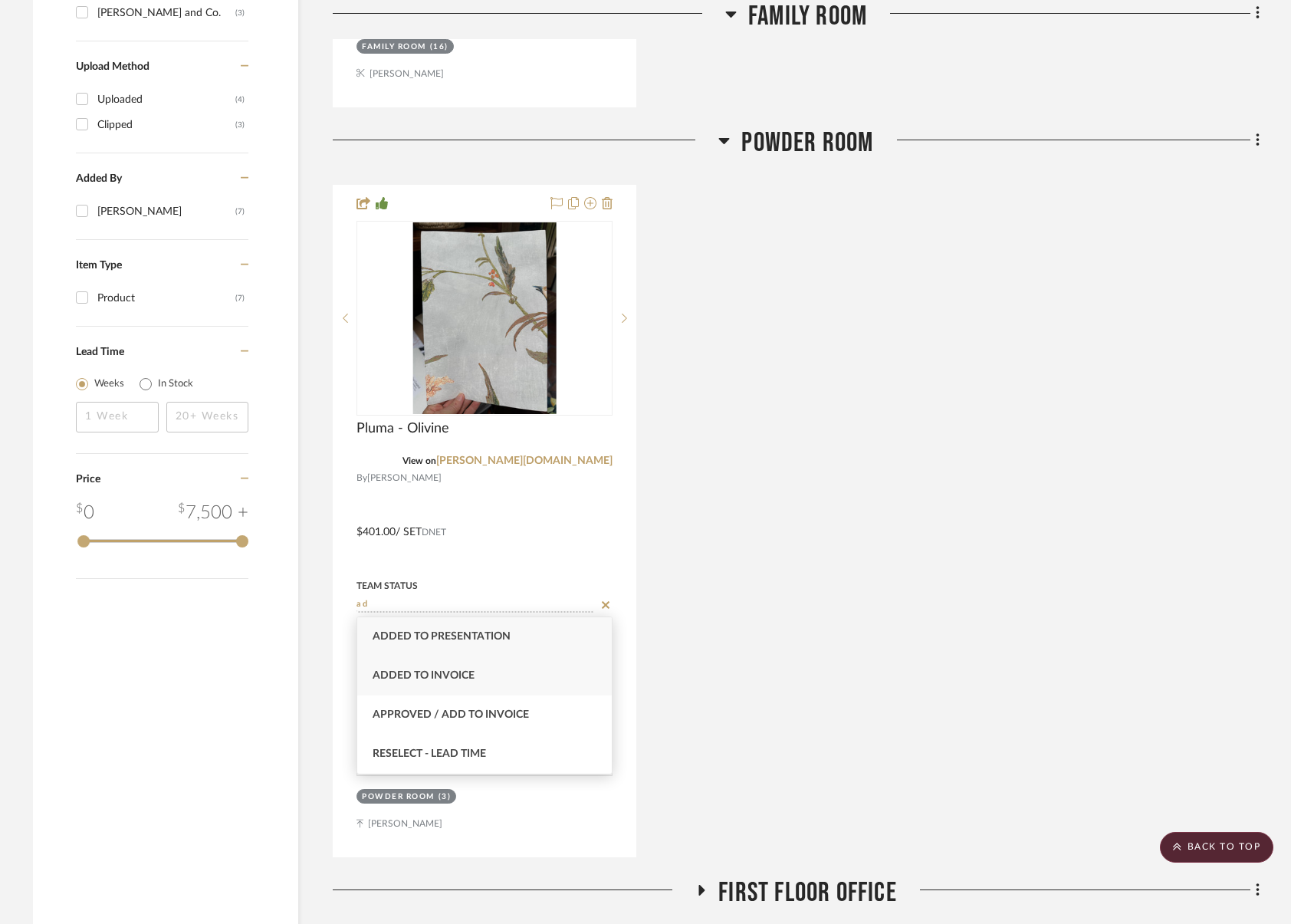
type input "ad"
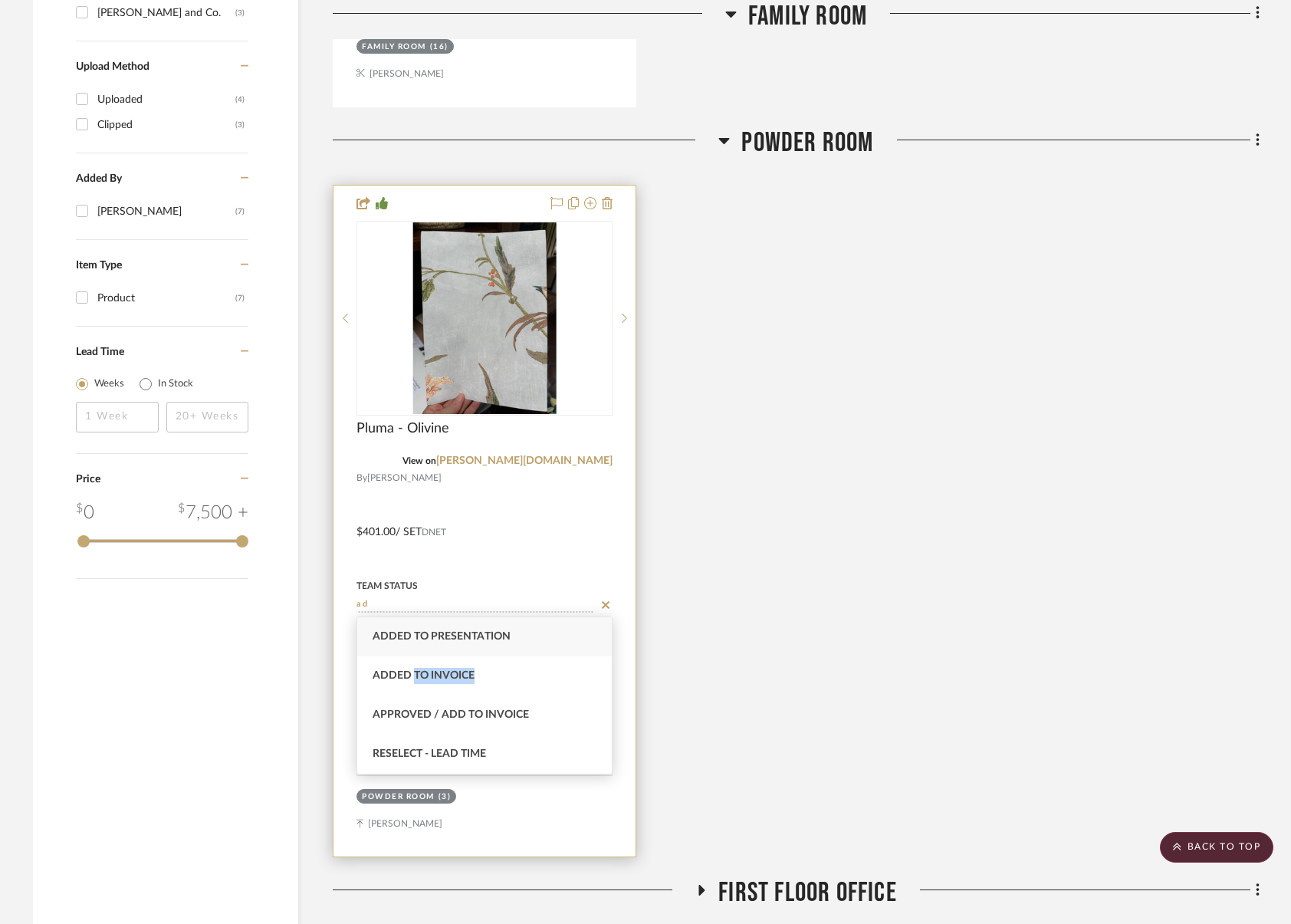
click at [416, 684] on div "Added to Invoice" at bounding box center [484, 675] width 255 height 39
type input "9/19/2025"
type input "Added to Invoice"
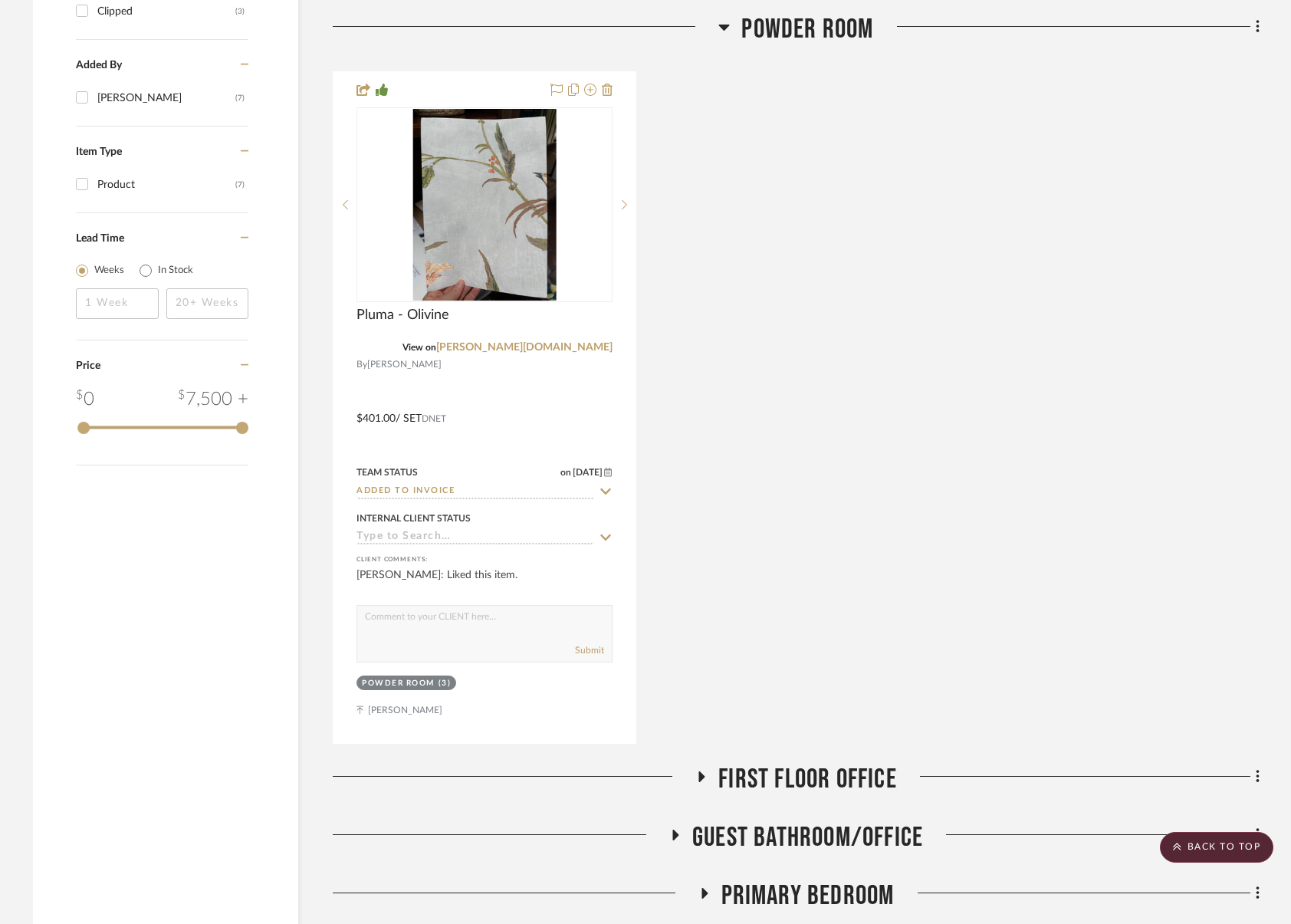
scroll to position [2013, 0]
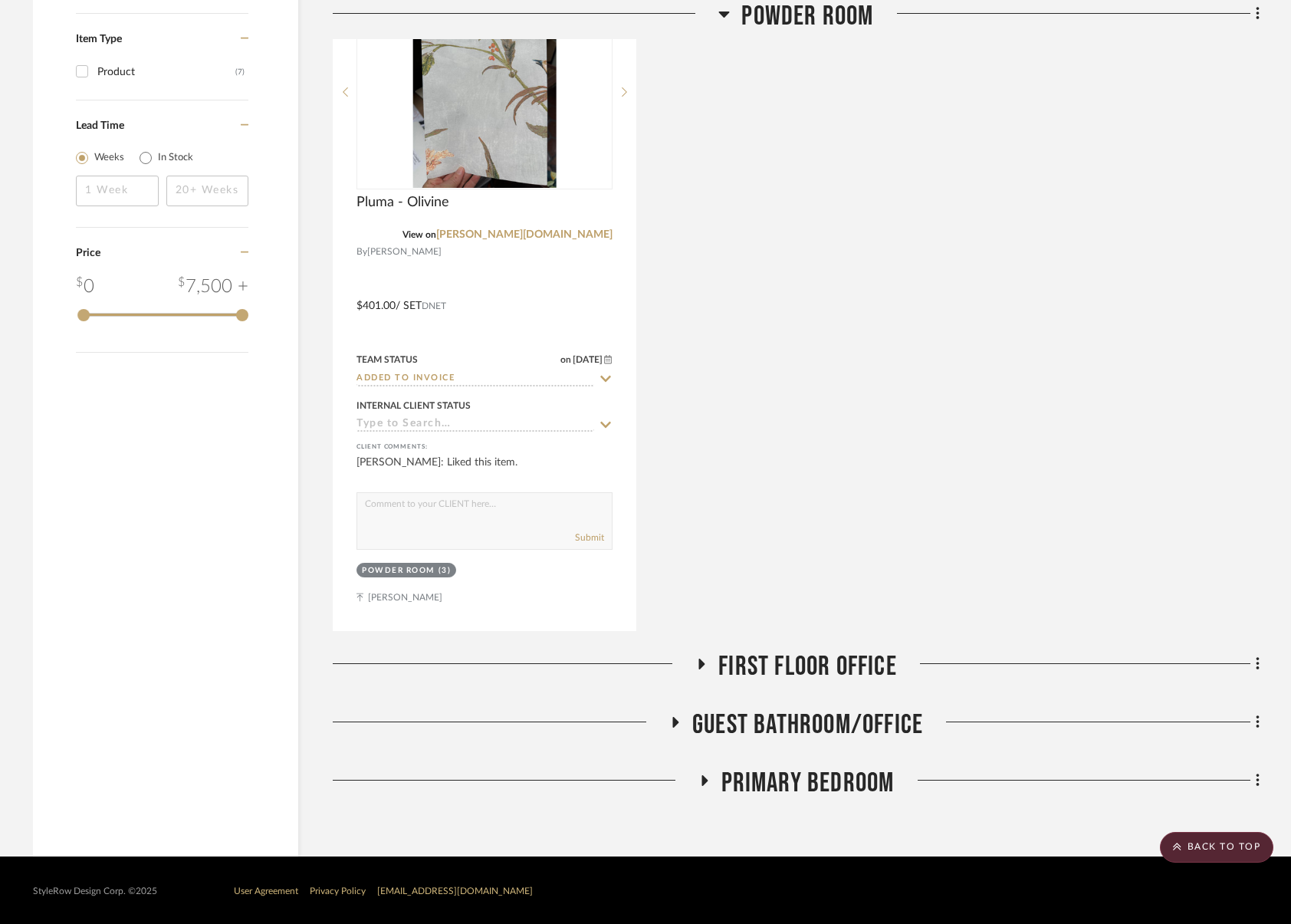
click at [780, 661] on span "First Floor Office" at bounding box center [809, 667] width 179 height 33
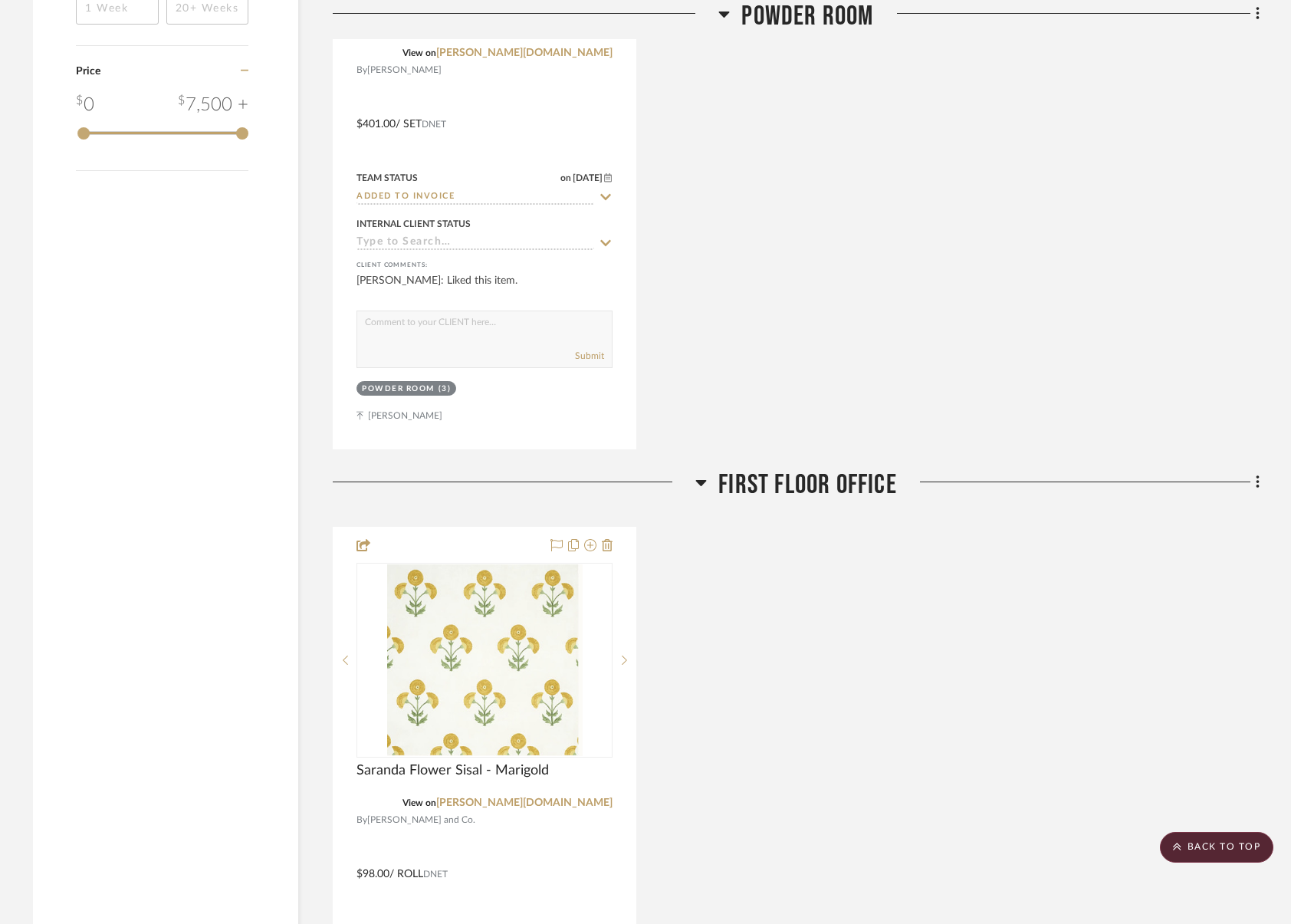
scroll to position [2402, 0]
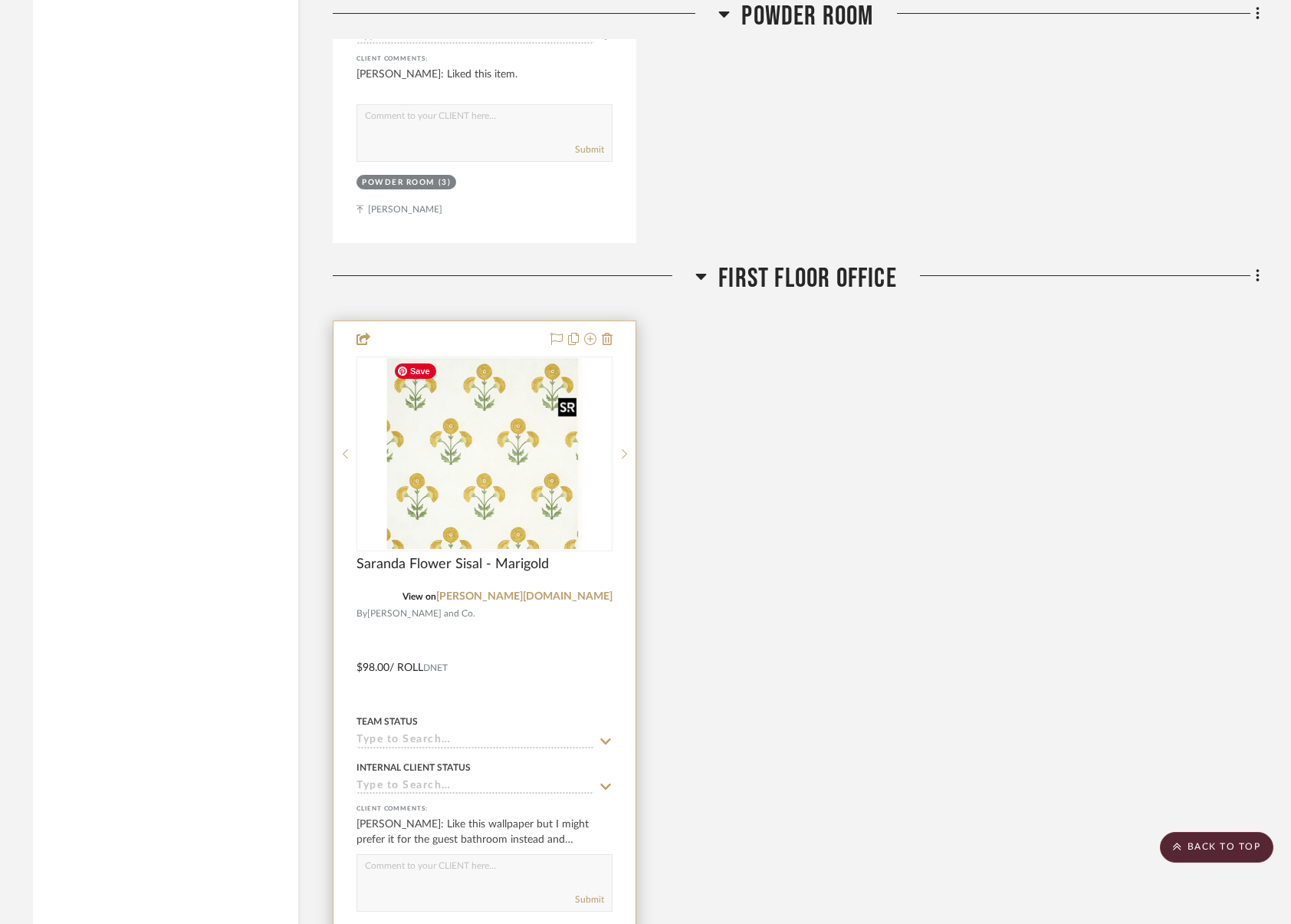
click at [0, 0] on img at bounding box center [0, 0] width 0 height 0
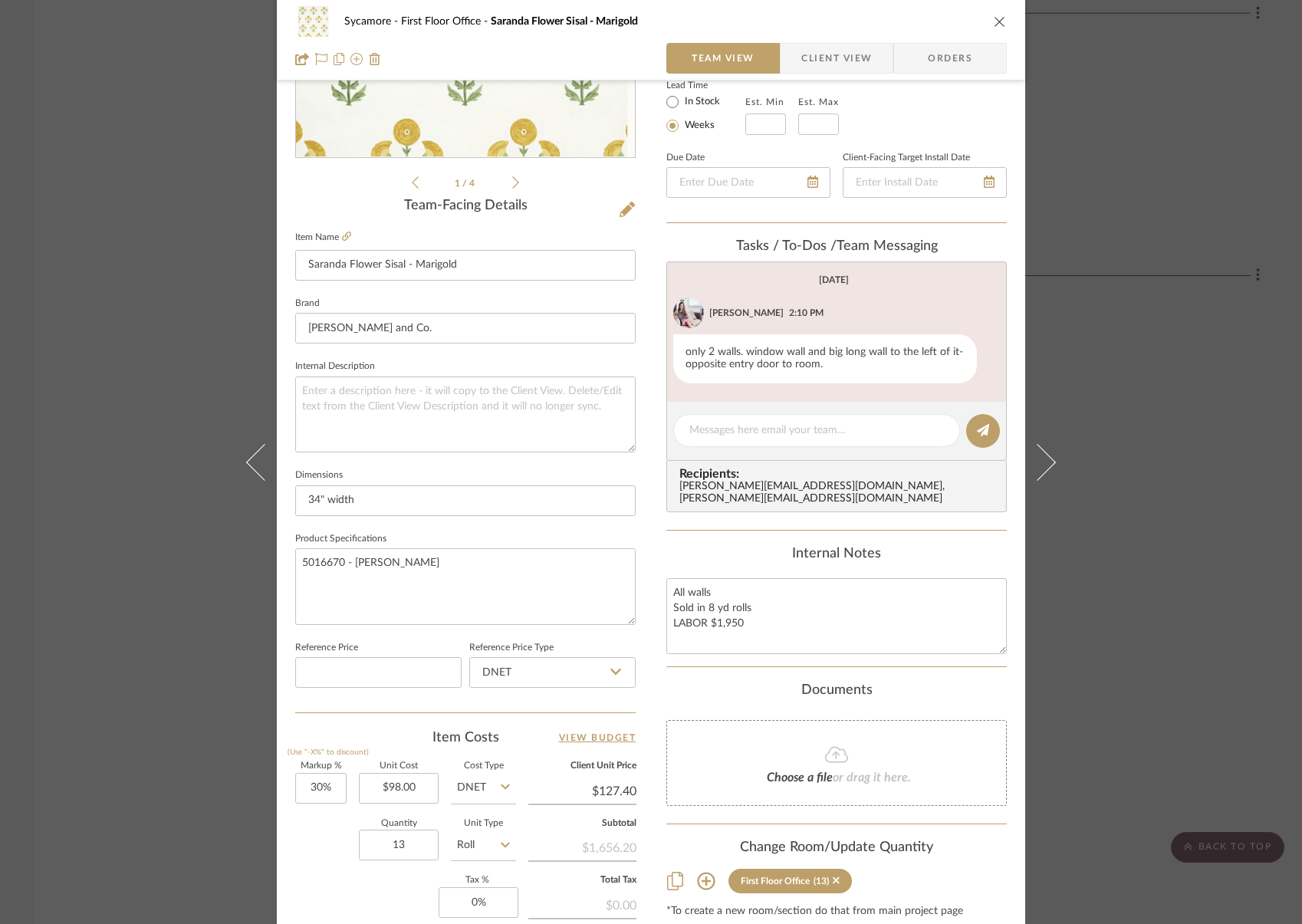
scroll to position [396, 0]
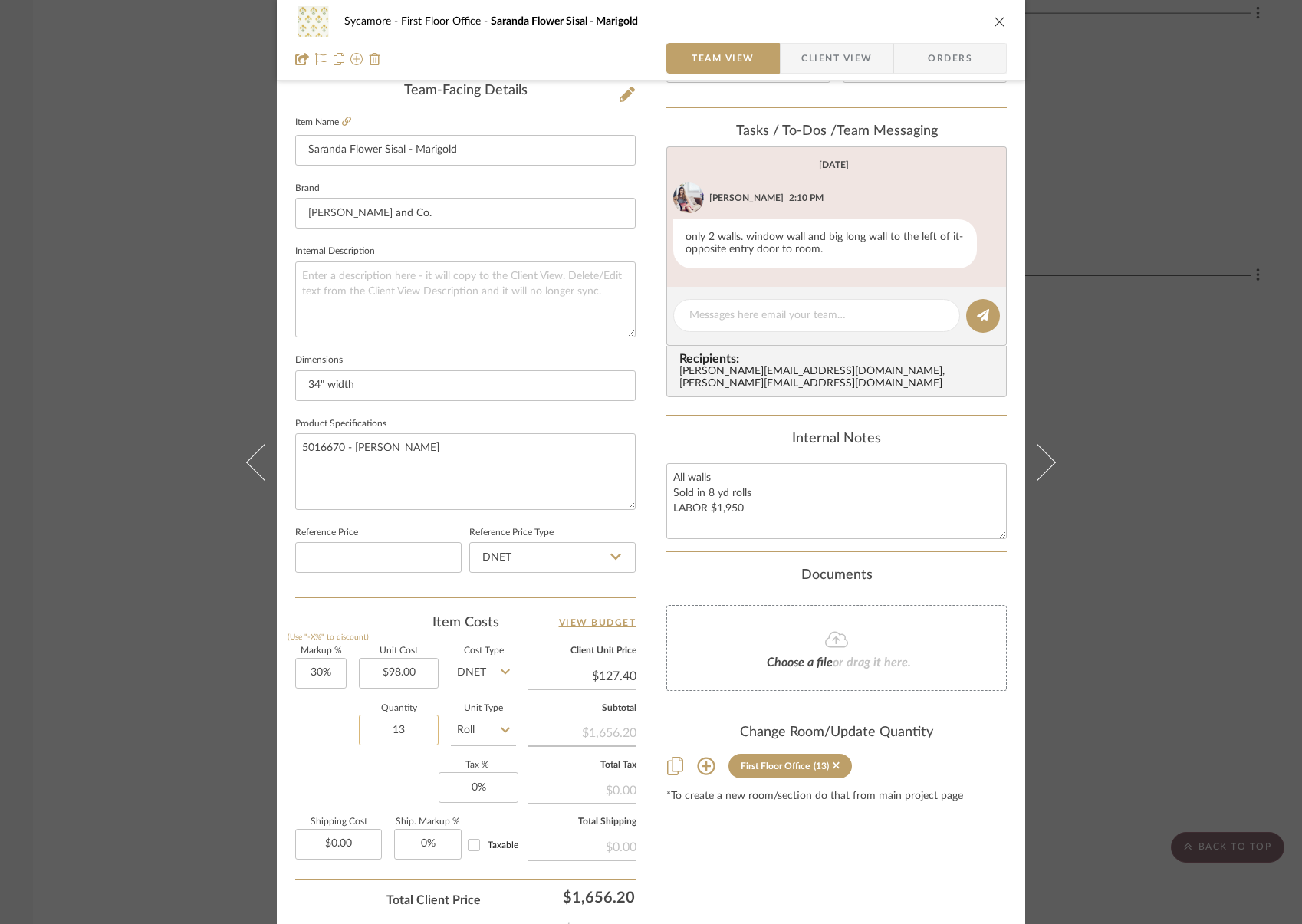
click at [399, 727] on input "13" at bounding box center [399, 729] width 80 height 30
type input "11"
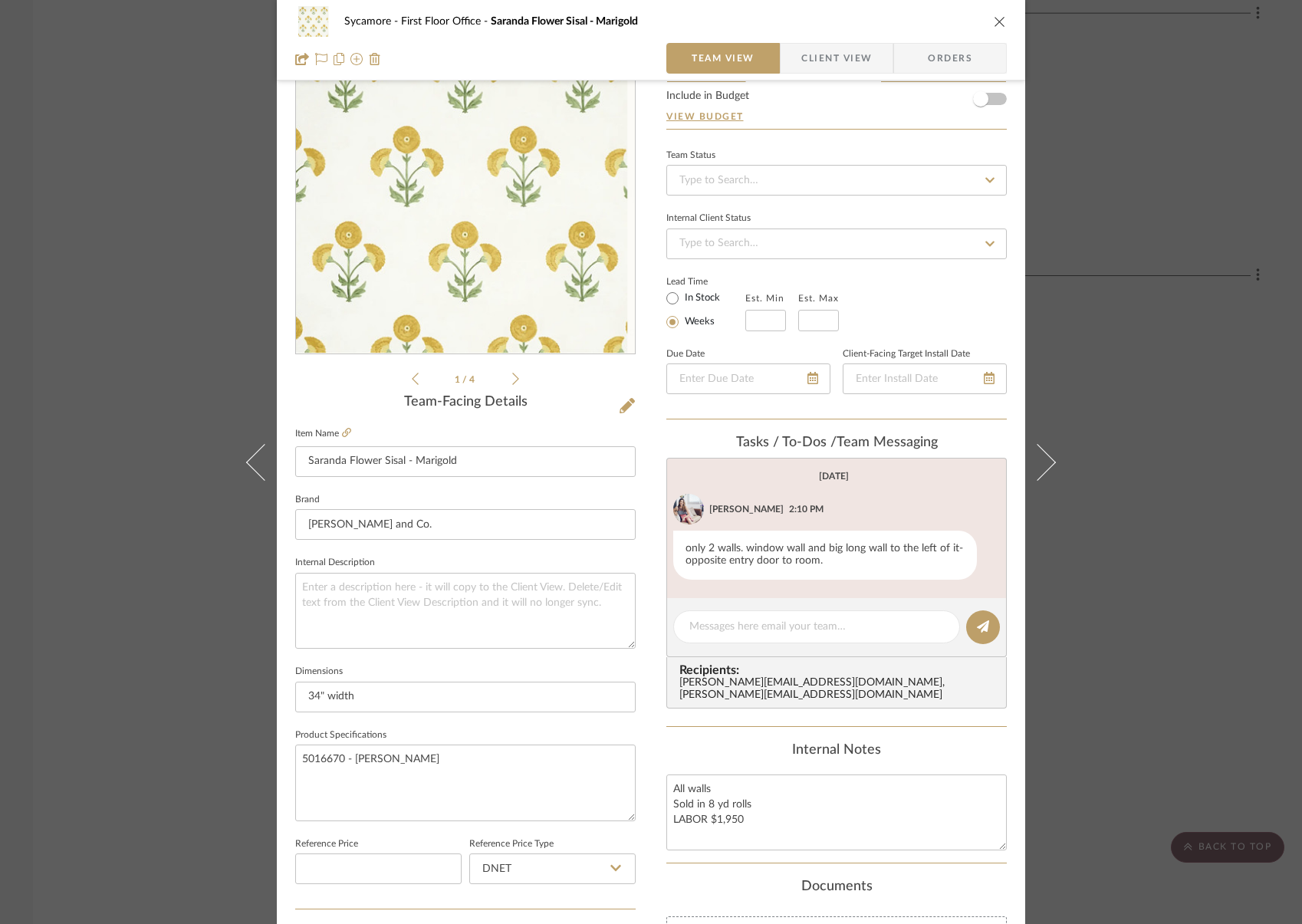
scroll to position [0, 0]
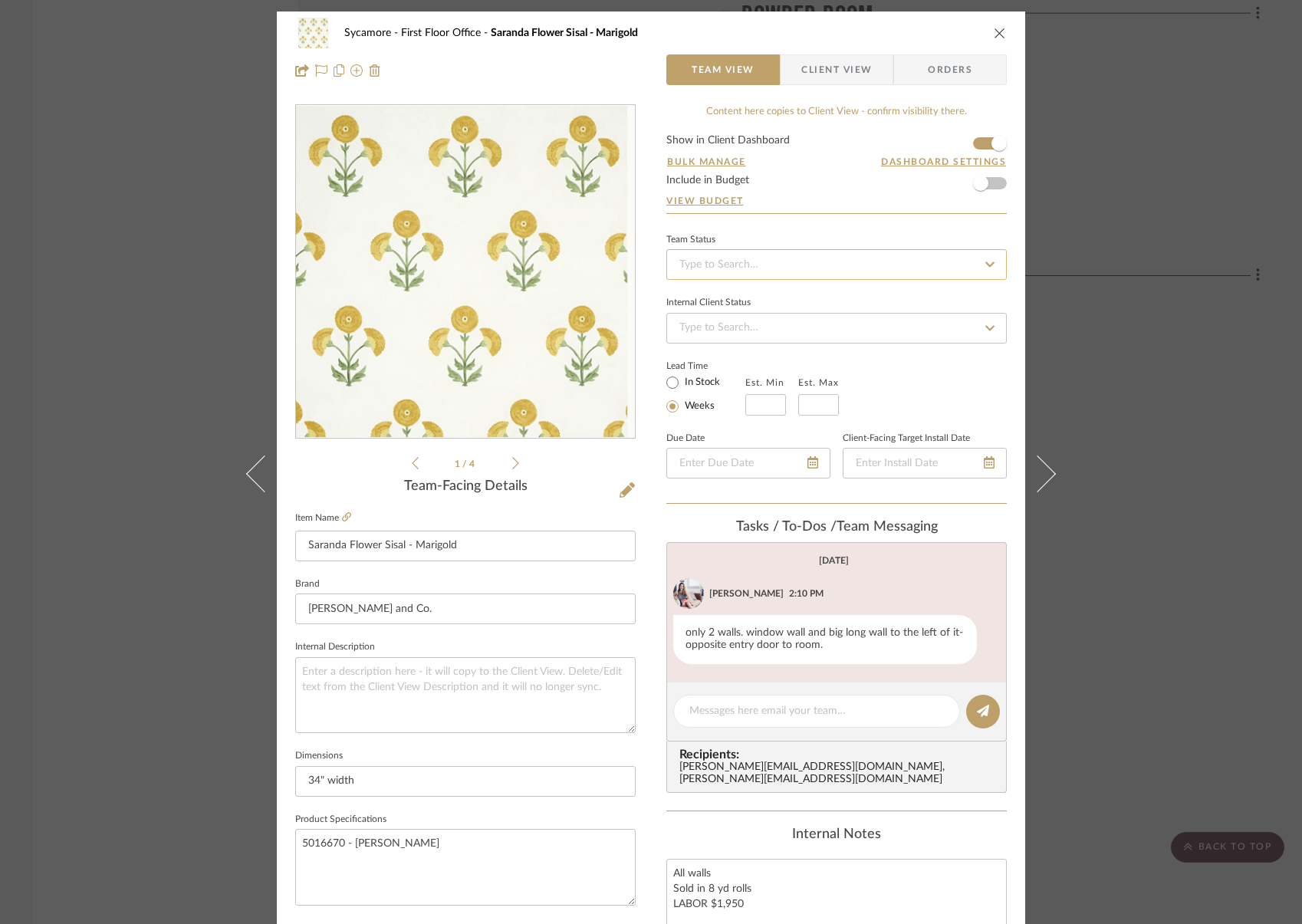
click at [748, 263] on input at bounding box center [837, 264] width 341 height 30
type input "ad"
click at [750, 334] on div "Added to Invoice" at bounding box center [831, 344] width 339 height 39
type input "9/19/2025"
type input "Added to Invoice"
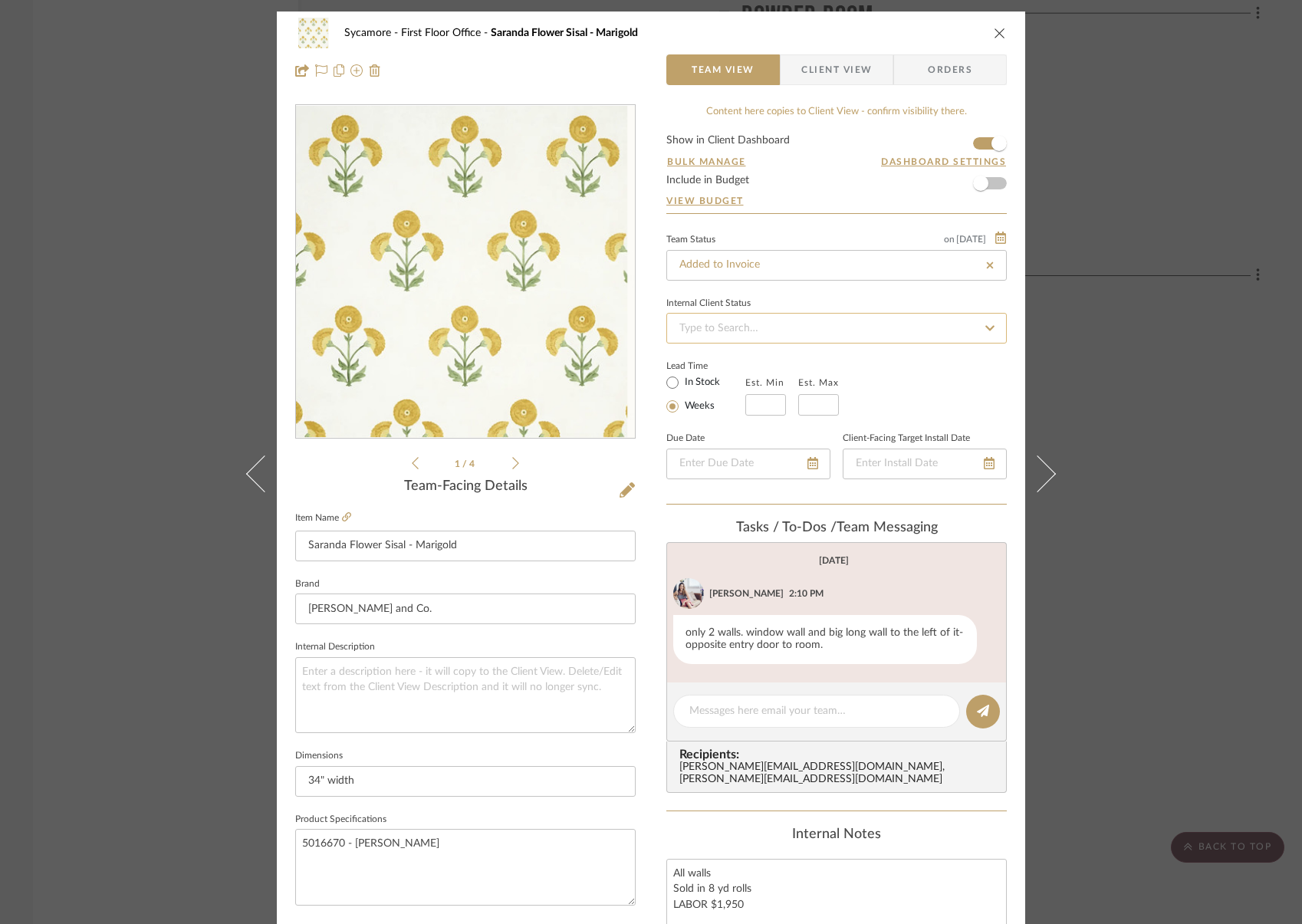
click at [744, 332] on input at bounding box center [837, 328] width 341 height 30
type input "9/19/2025"
type input "Added to Invoice"
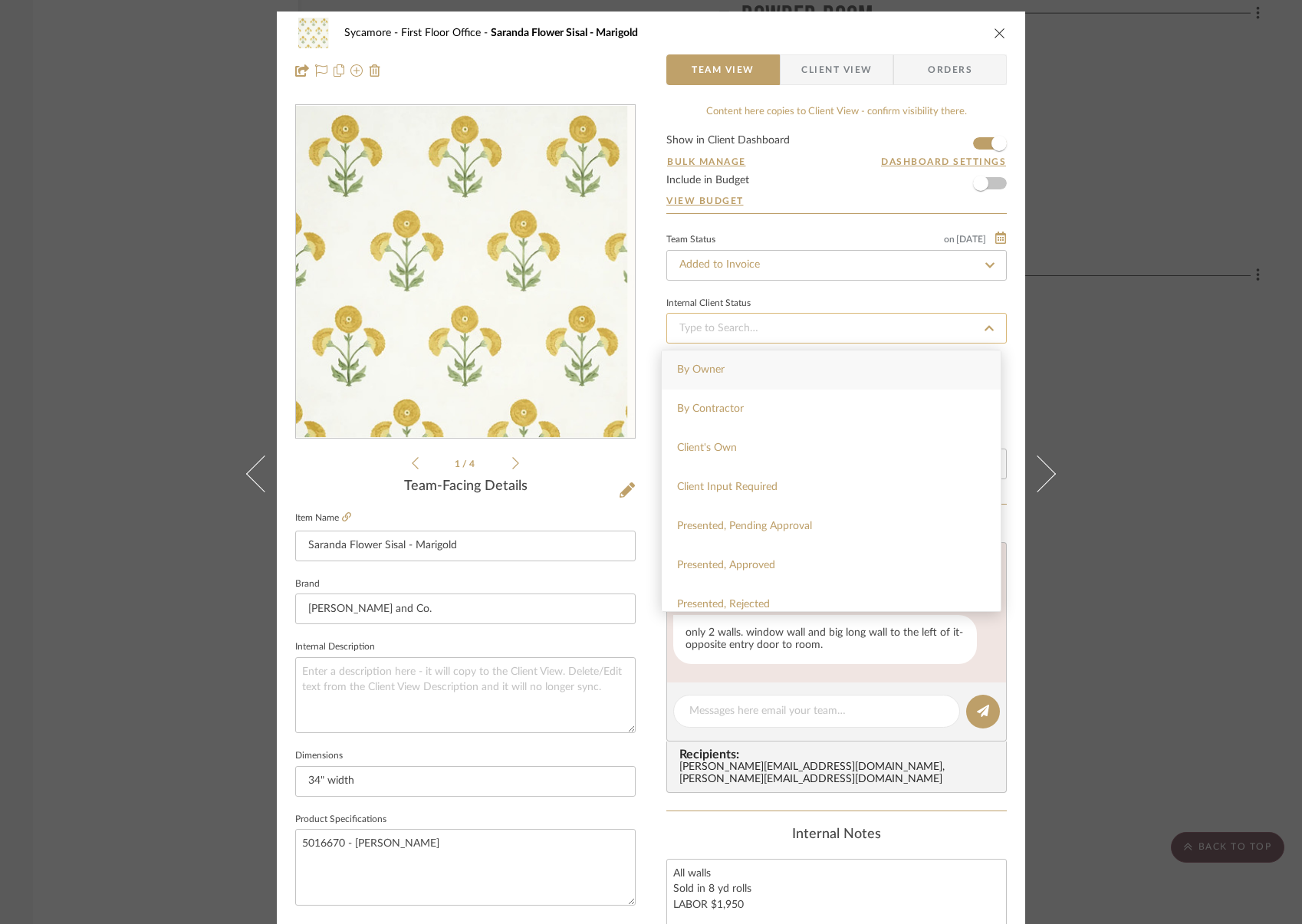
type input "n"
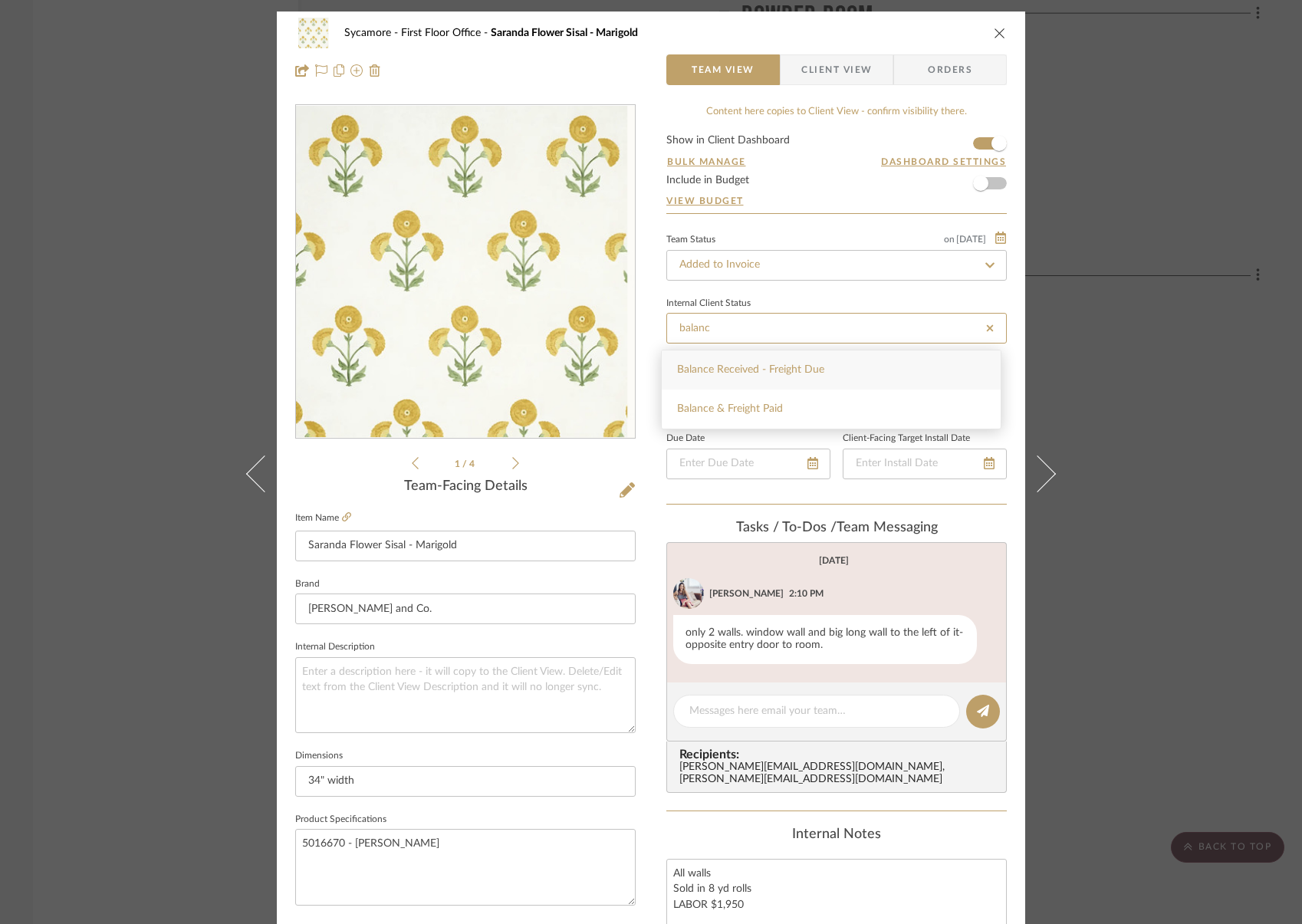
type input "balanc"
click at [770, 404] on span "Balance & Freight Paid" at bounding box center [730, 409] width 106 height 10
type input "9/19/2025"
type input "Balance & Freight Paid"
type input "9/19/2025"
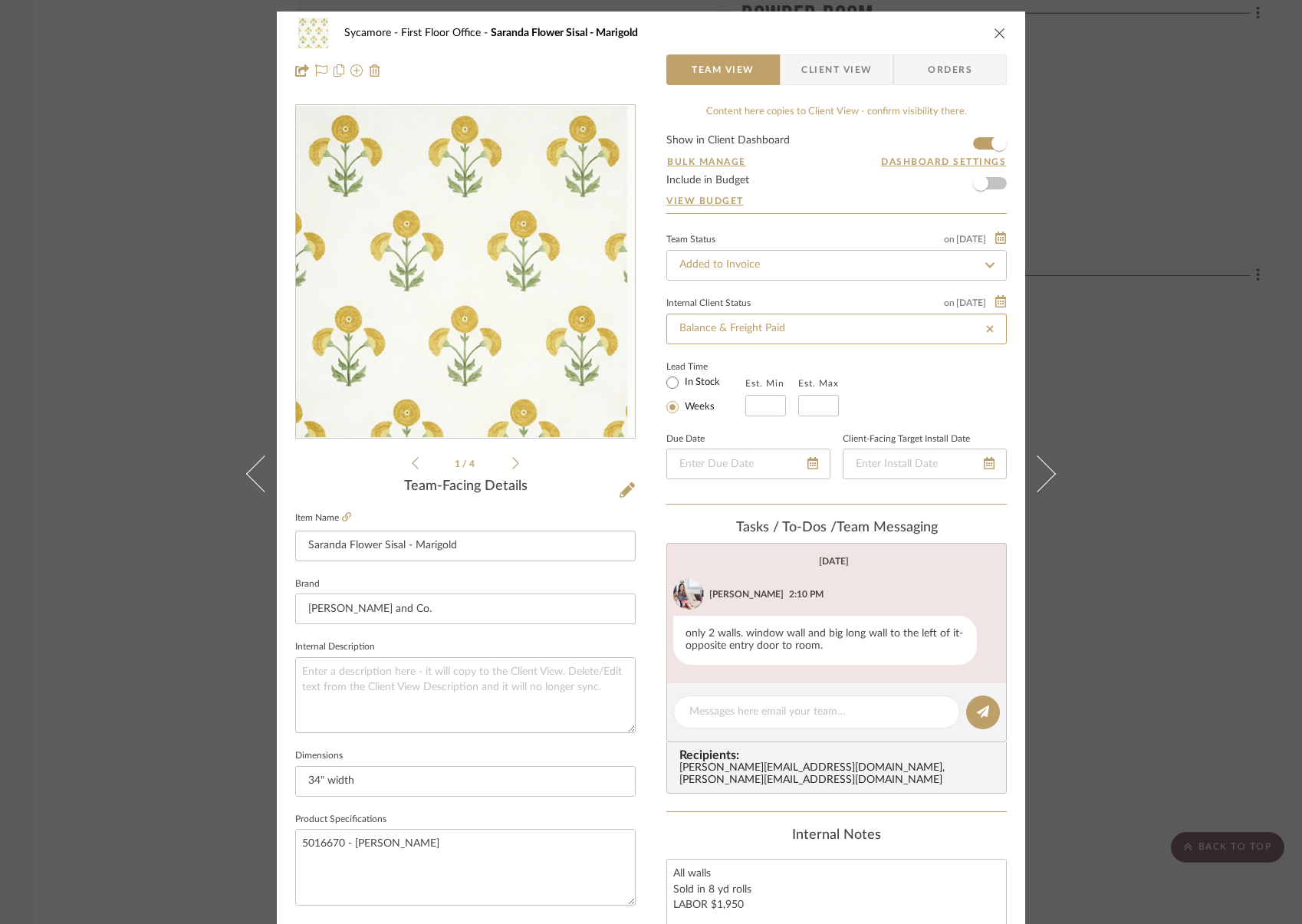
type input "Balance & Freight Paid"
click at [921, 35] on div "Sycamore First Floor Office Saranda Flower Sisal - Marigold" at bounding box center [662, 33] width 636 height 10
drag, startPoint x: 995, startPoint y: 35, endPoint x: 985, endPoint y: 49, distance: 17.2
click at [995, 35] on icon "close" at bounding box center [1000, 33] width 12 height 12
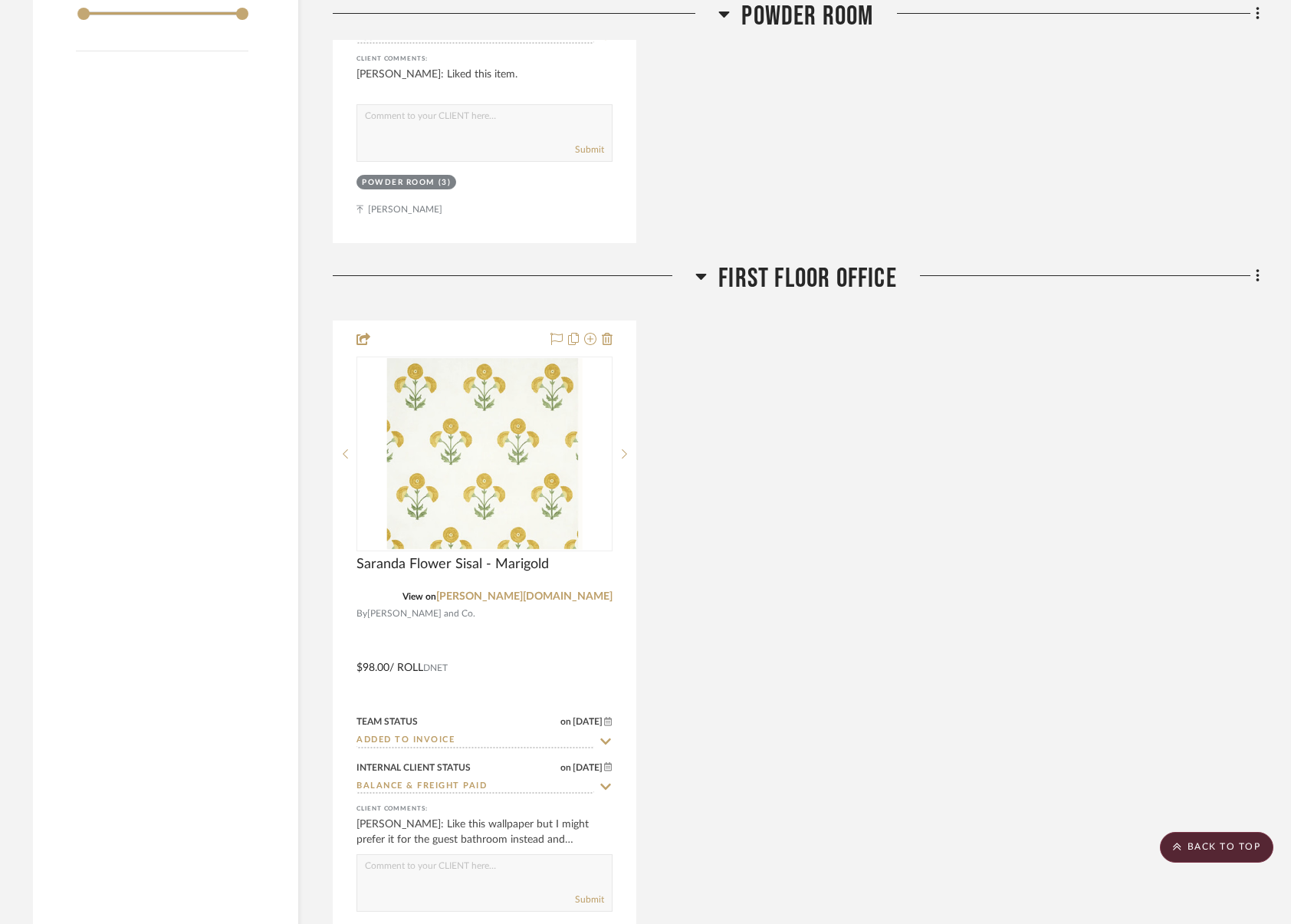
click at [844, 268] on span "First Floor Office" at bounding box center [809, 279] width 179 height 33
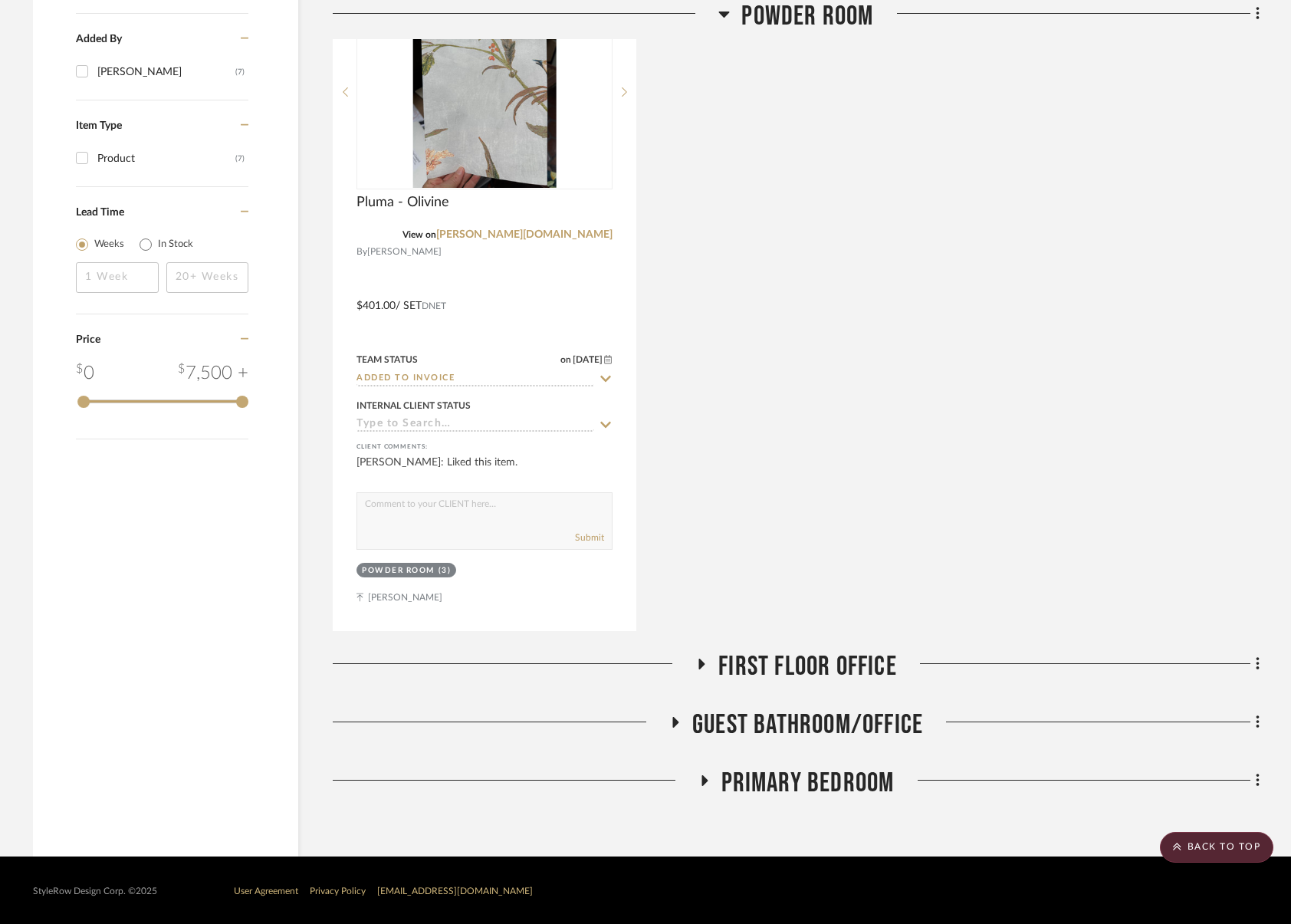
click at [769, 715] on span "Guest Bathroom/Office" at bounding box center [809, 725] width 231 height 33
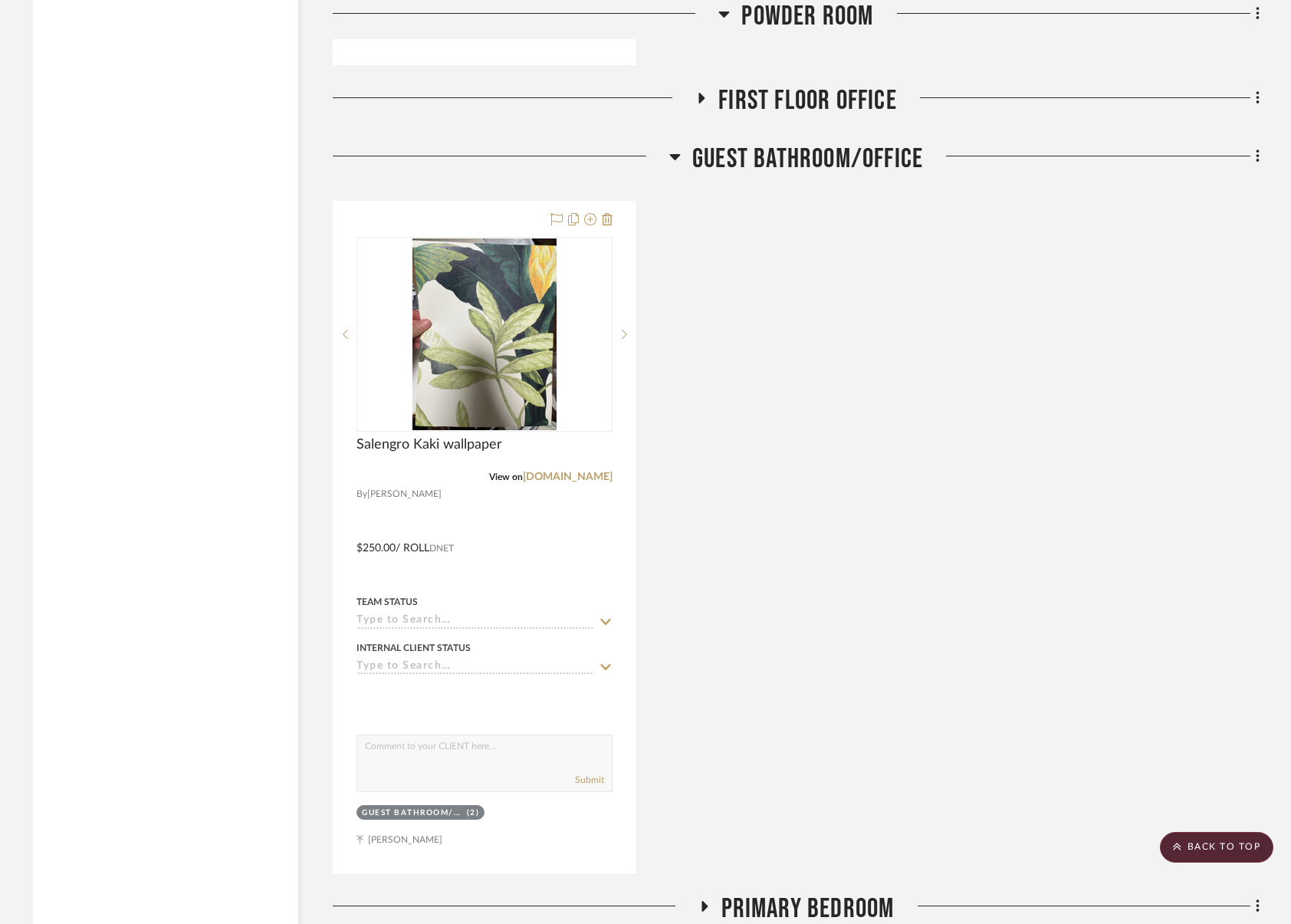
scroll to position [2622, 0]
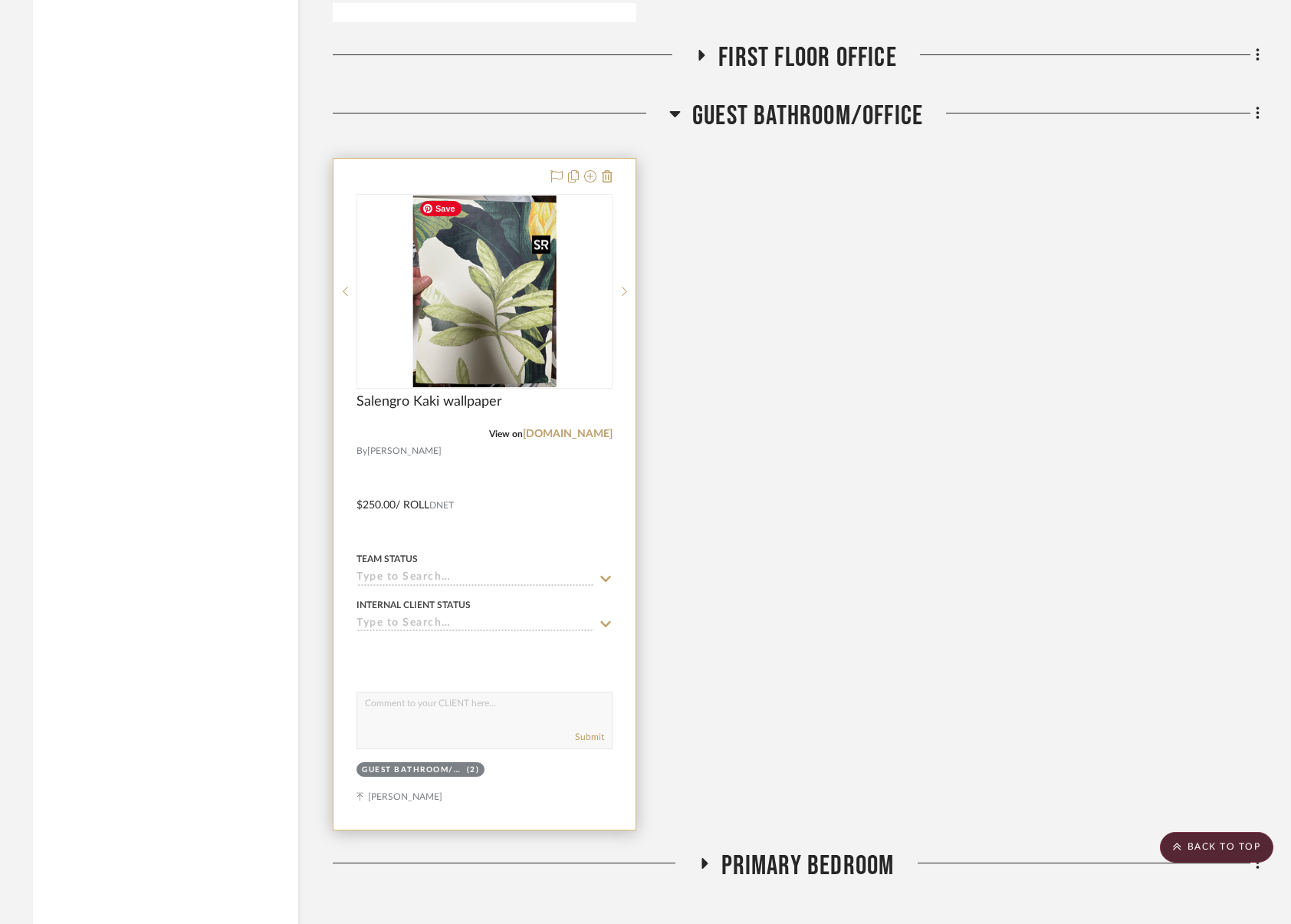
click at [503, 343] on img "0" at bounding box center [485, 291] width 144 height 192
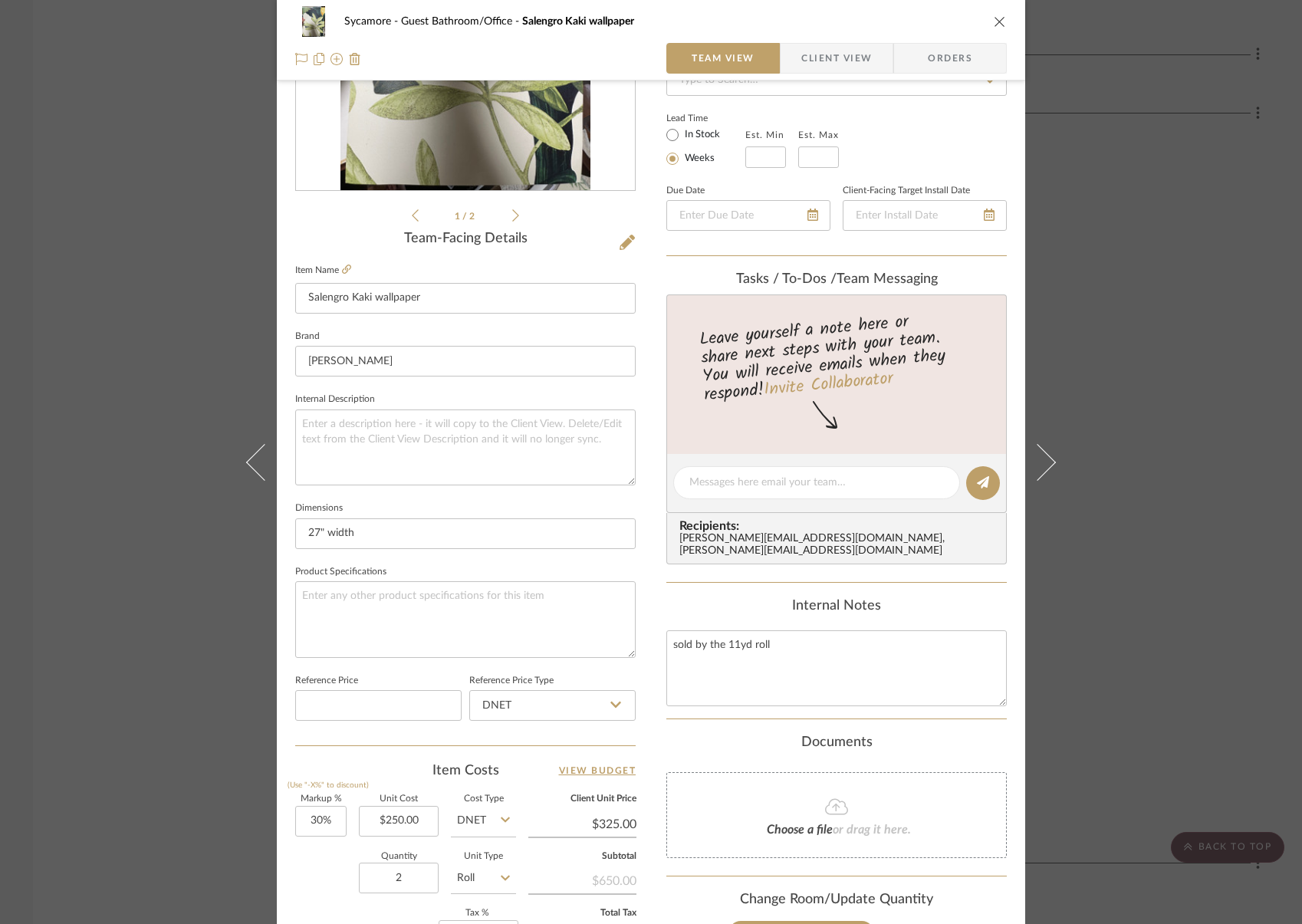
scroll to position [329, 0]
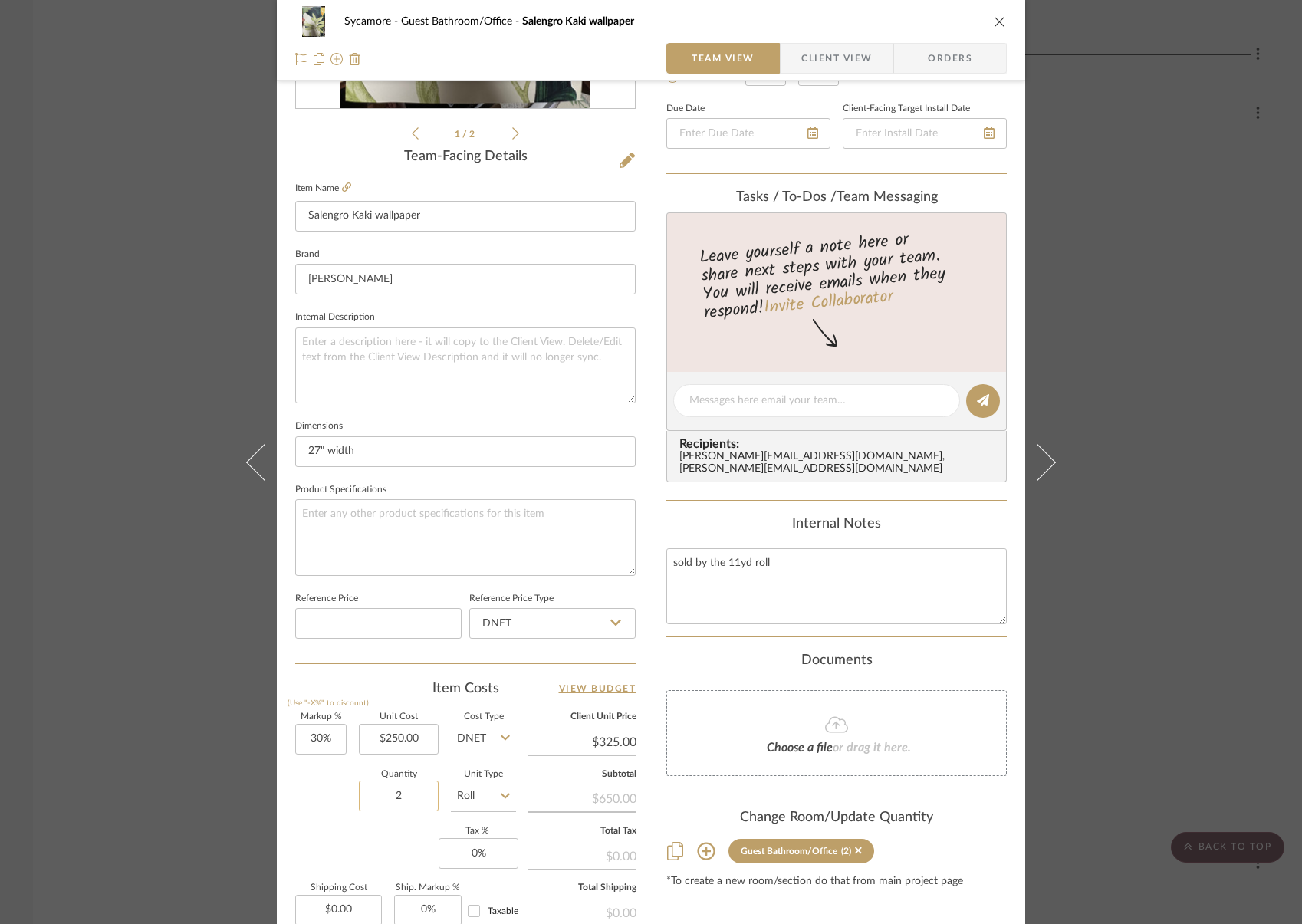
click at [399, 794] on input "2" at bounding box center [399, 795] width 80 height 30
type input "5"
click at [738, 581] on textarea "sold by the 11yd roll" at bounding box center [837, 586] width 341 height 76
type textarea "sold by the 11yd roll $750 labor"
drag, startPoint x: 992, startPoint y: 21, endPoint x: 920, endPoint y: 81, distance: 93.7
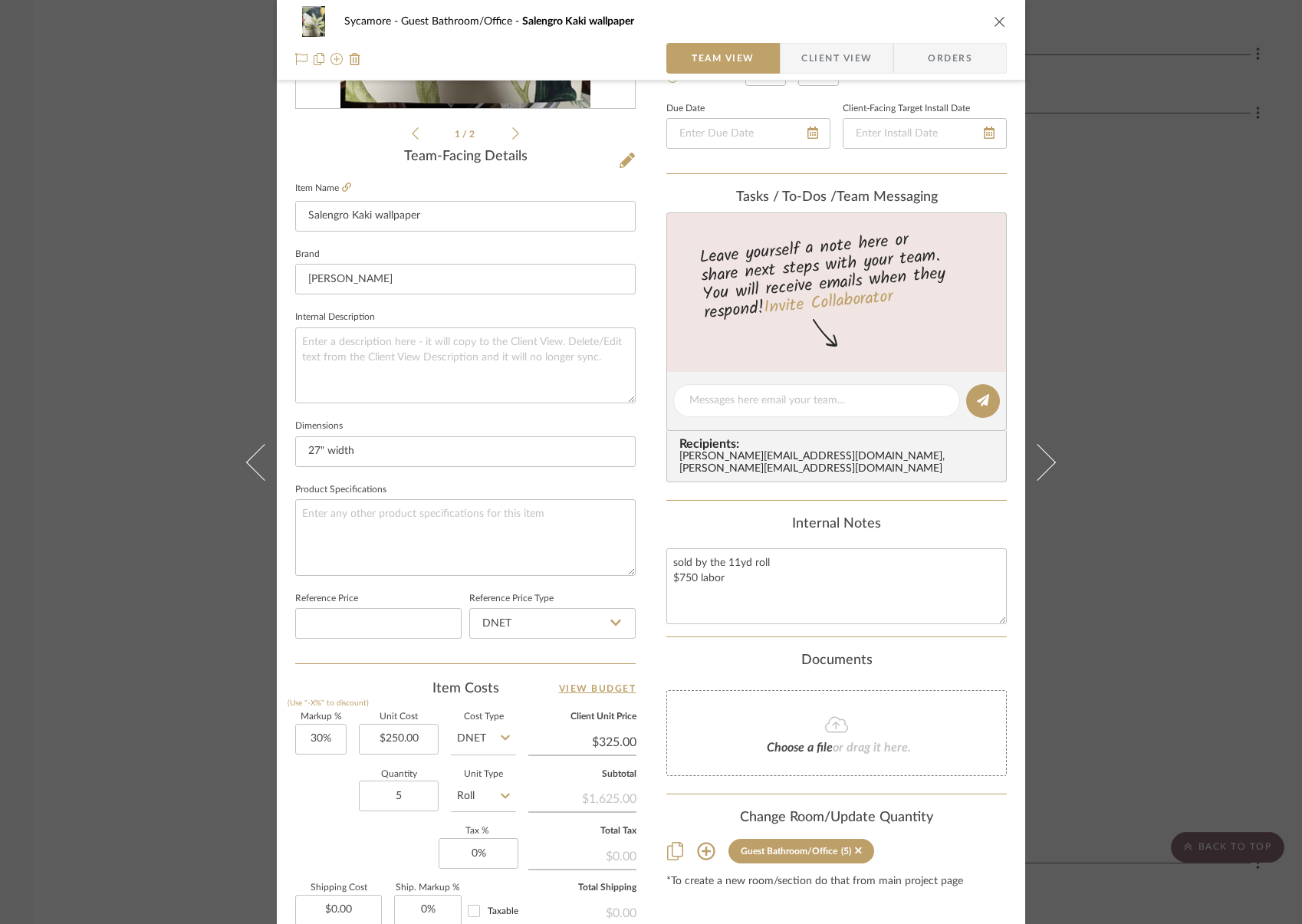
click at [993, 21] on icon "close" at bounding box center [1000, 22] width 12 height 12
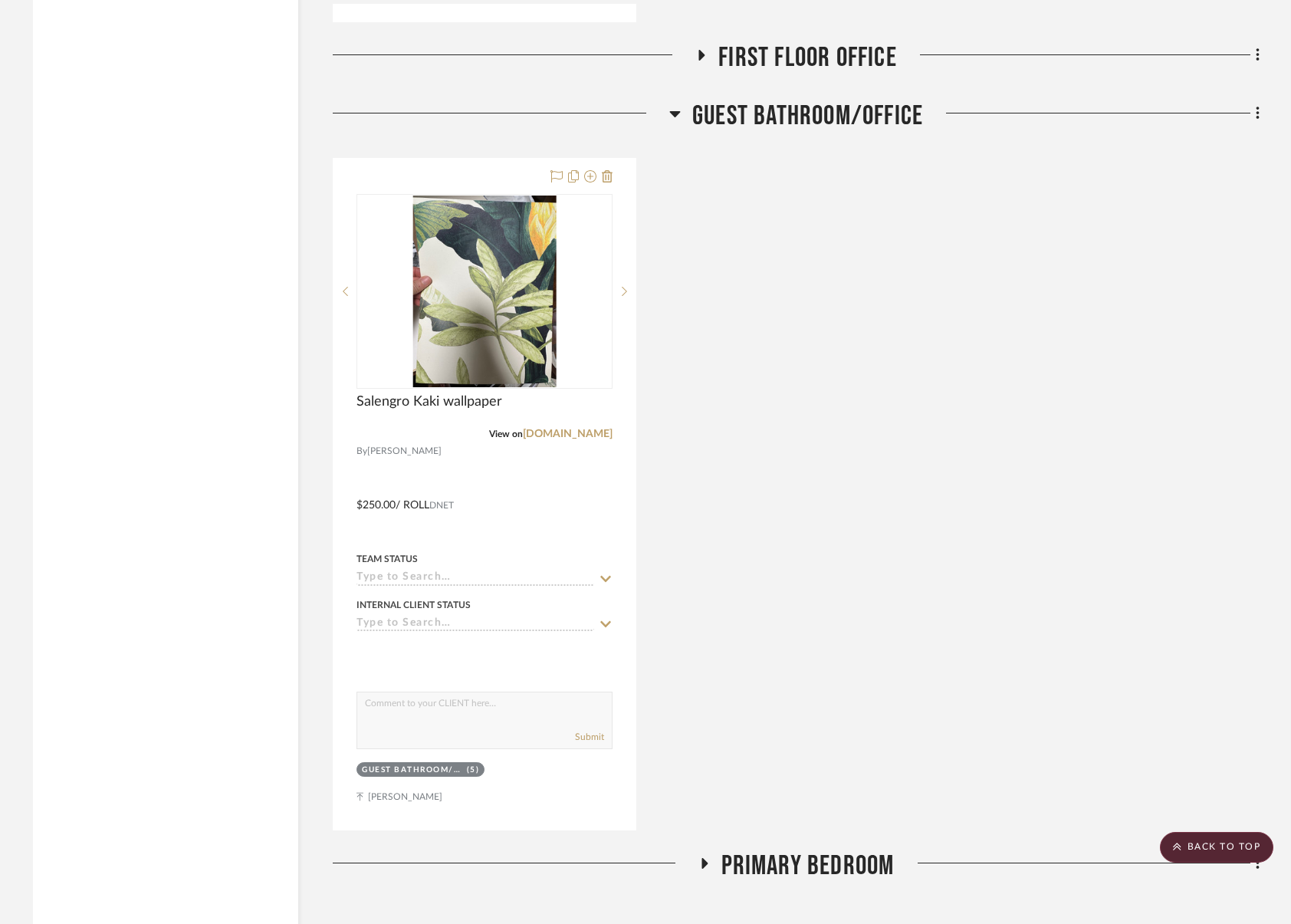
click at [868, 114] on span "Guest Bathroom/Office" at bounding box center [809, 116] width 231 height 33
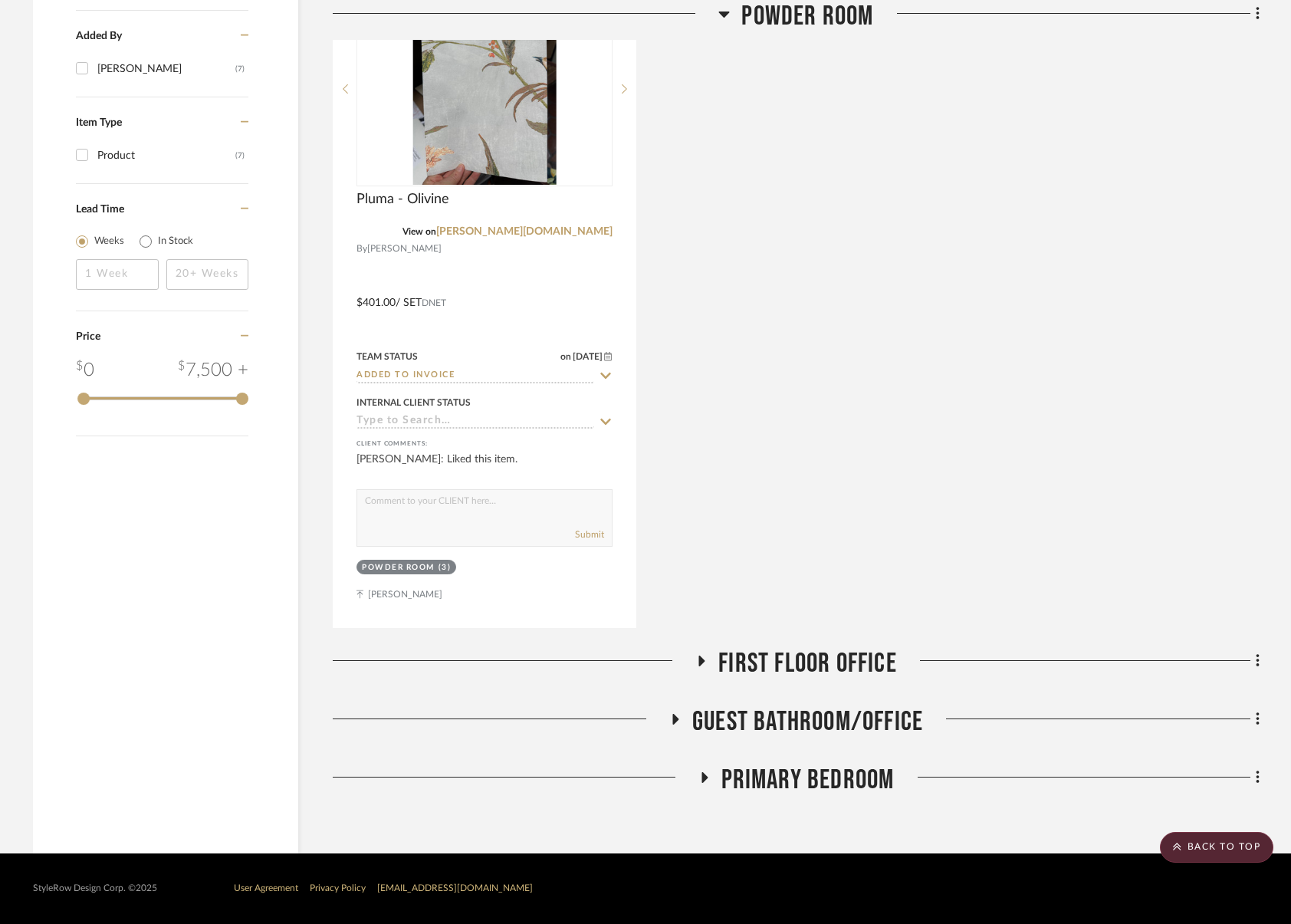
scroll to position [2013, 0]
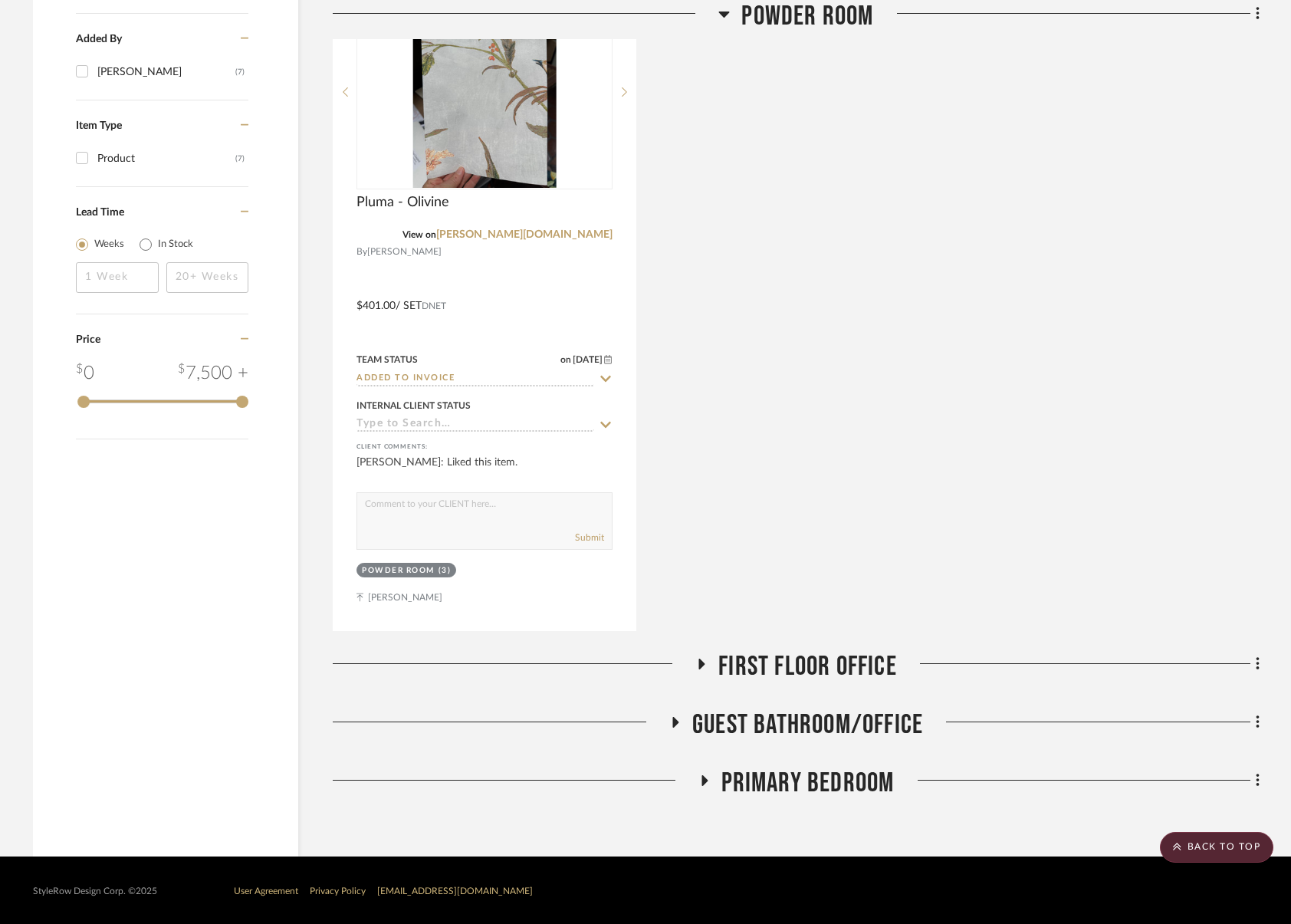
drag, startPoint x: 830, startPoint y: 23, endPoint x: 833, endPoint y: 43, distance: 20.2
click at [830, 23] on span "Powder Room" at bounding box center [808, 17] width 132 height 33
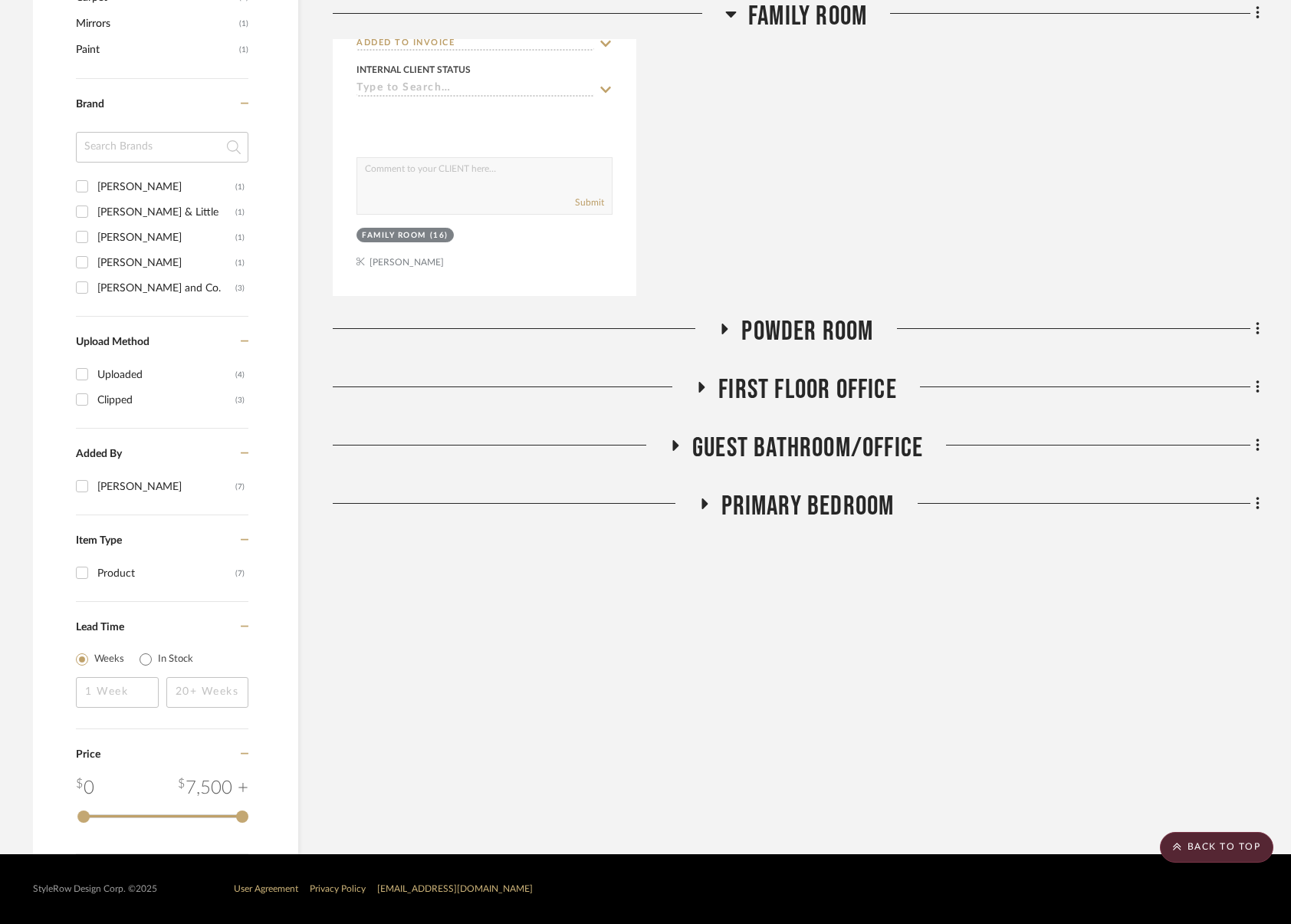
click at [831, 510] on span "Primary Bedroom" at bounding box center [808, 507] width 173 height 33
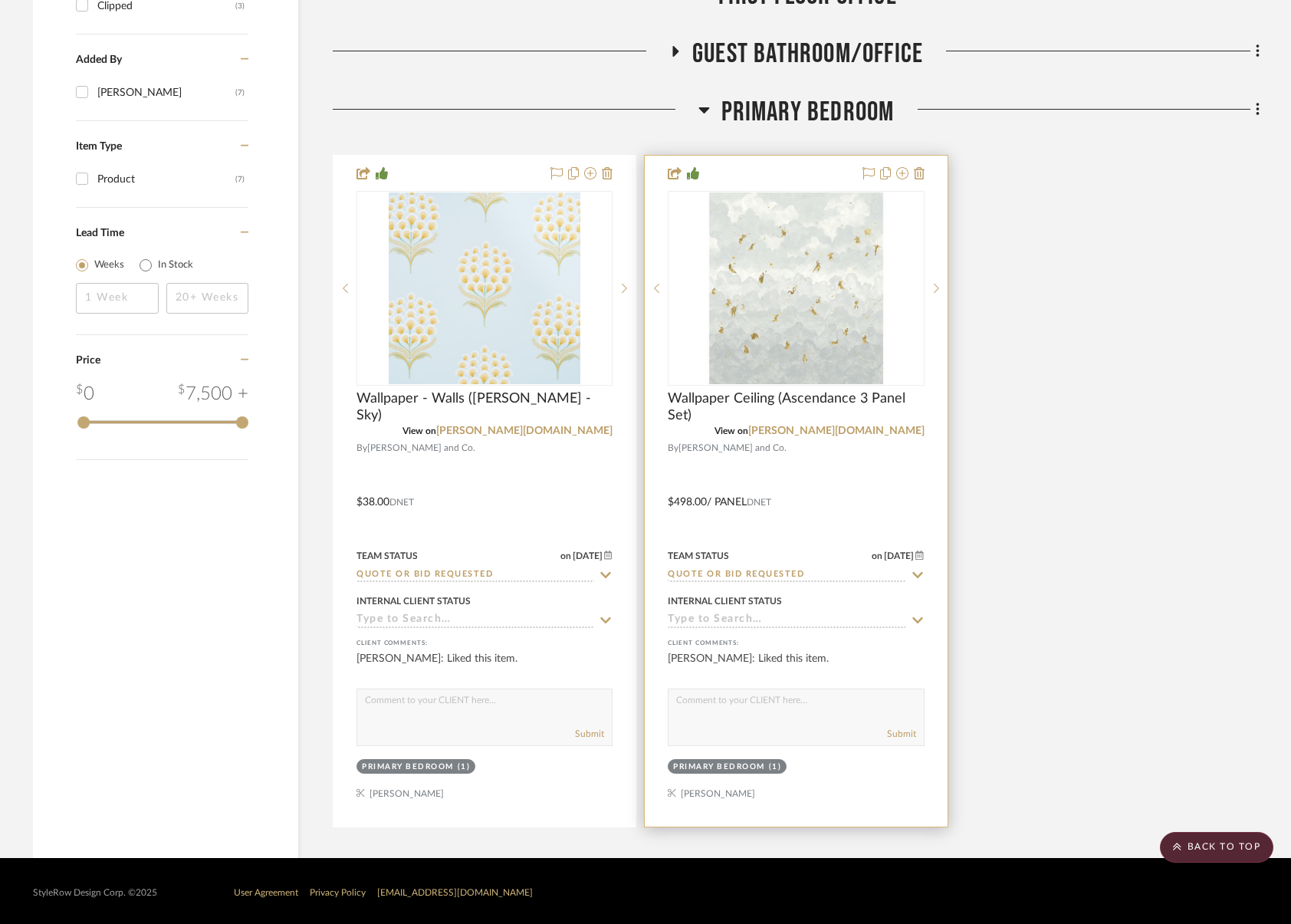
scroll to position [1994, 0]
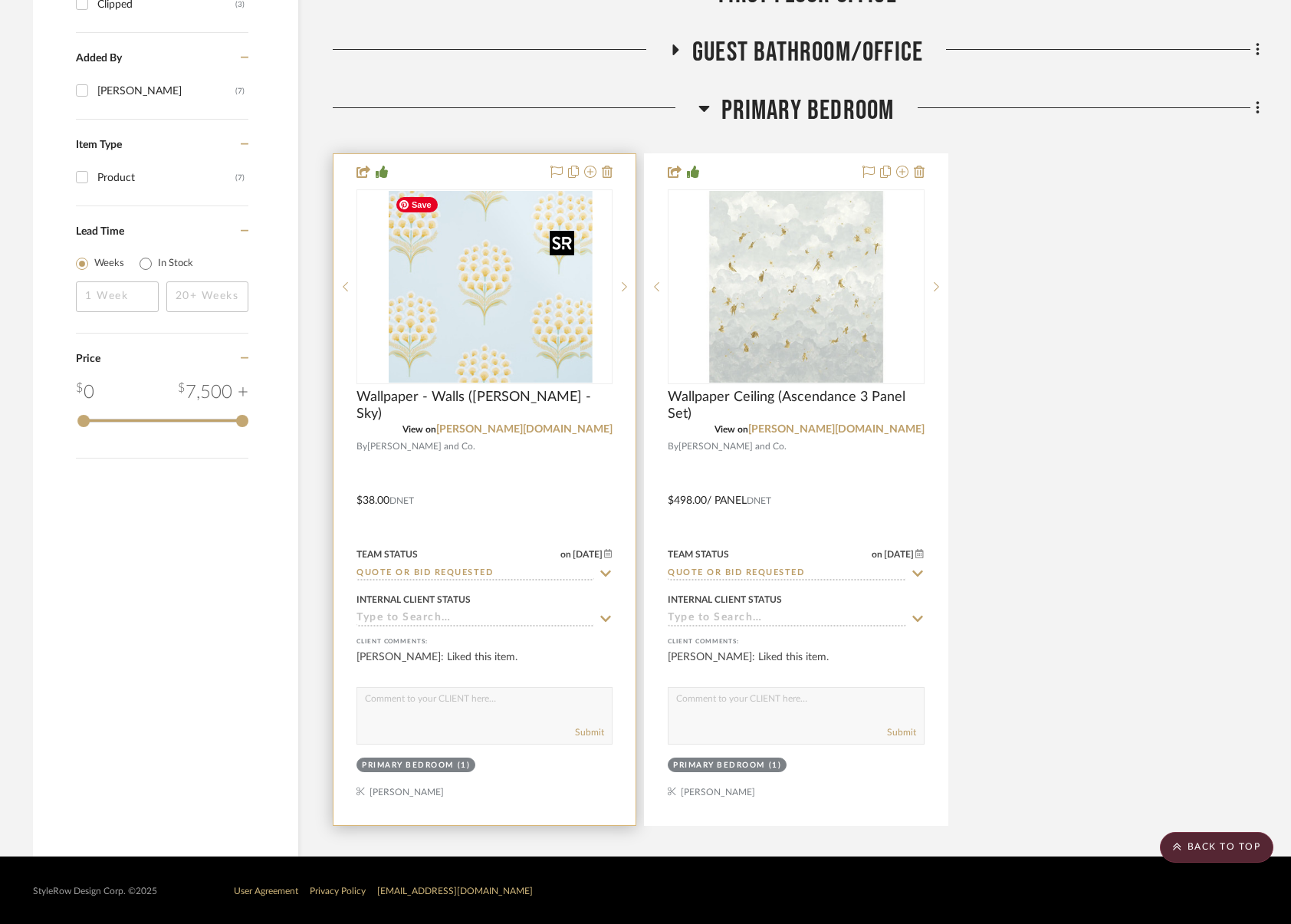
click at [469, 317] on div at bounding box center [484, 287] width 256 height 195
click at [516, 348] on img "0" at bounding box center [484, 287] width 192 height 192
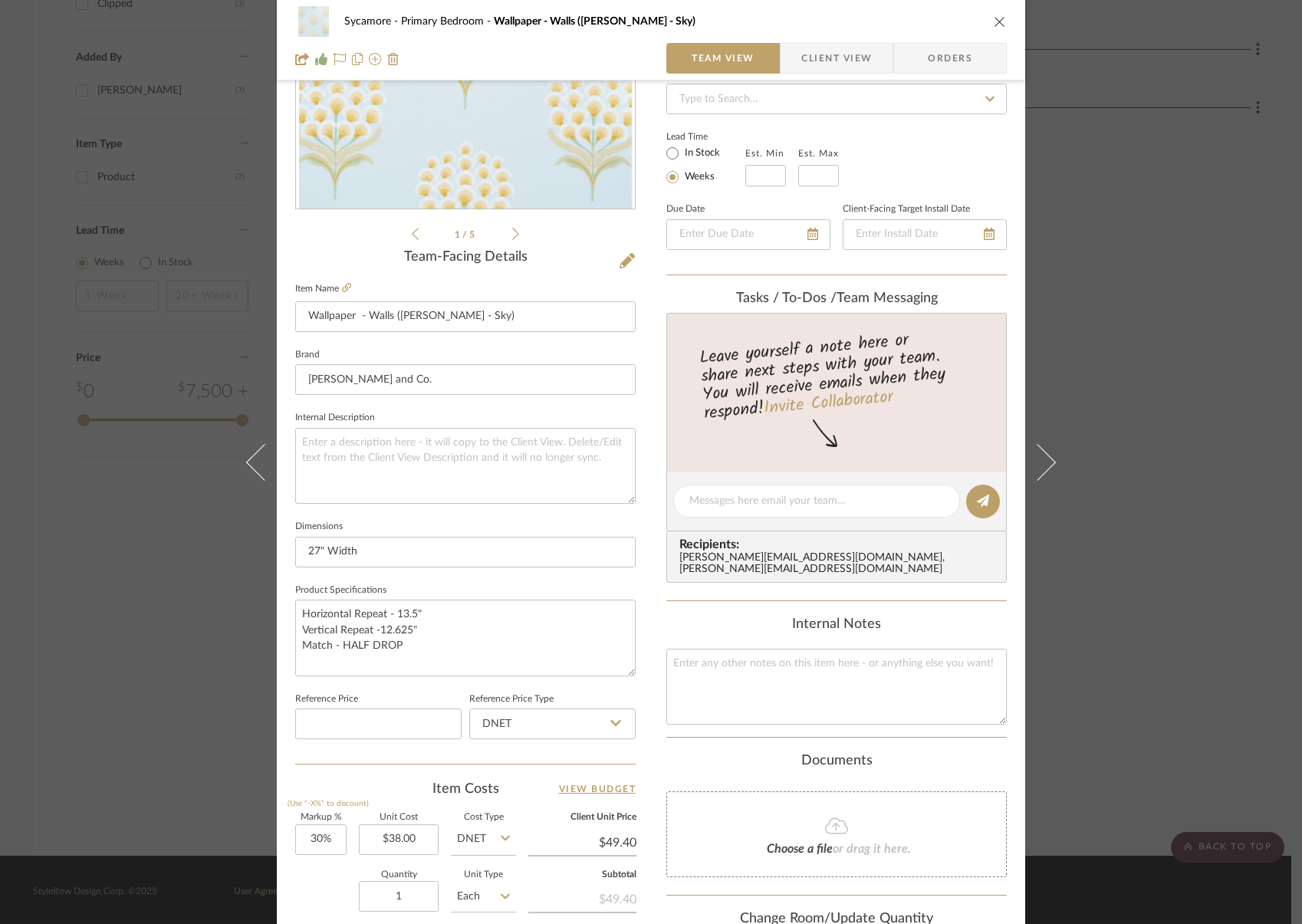
scroll to position [0, 0]
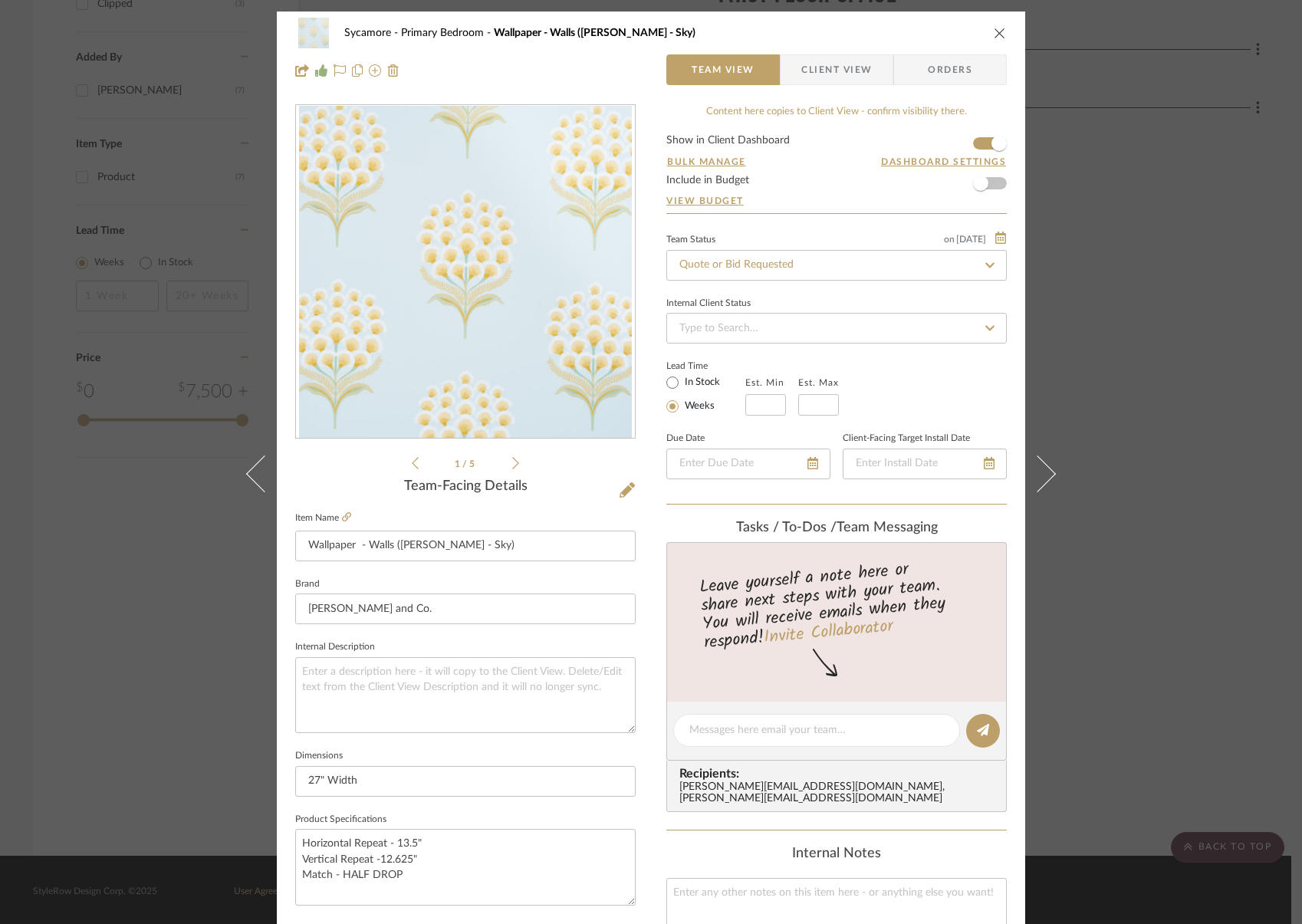
drag, startPoint x: 996, startPoint y: 31, endPoint x: 973, endPoint y: 133, distance: 104.6
click at [996, 31] on icon "close" at bounding box center [1000, 33] width 12 height 12
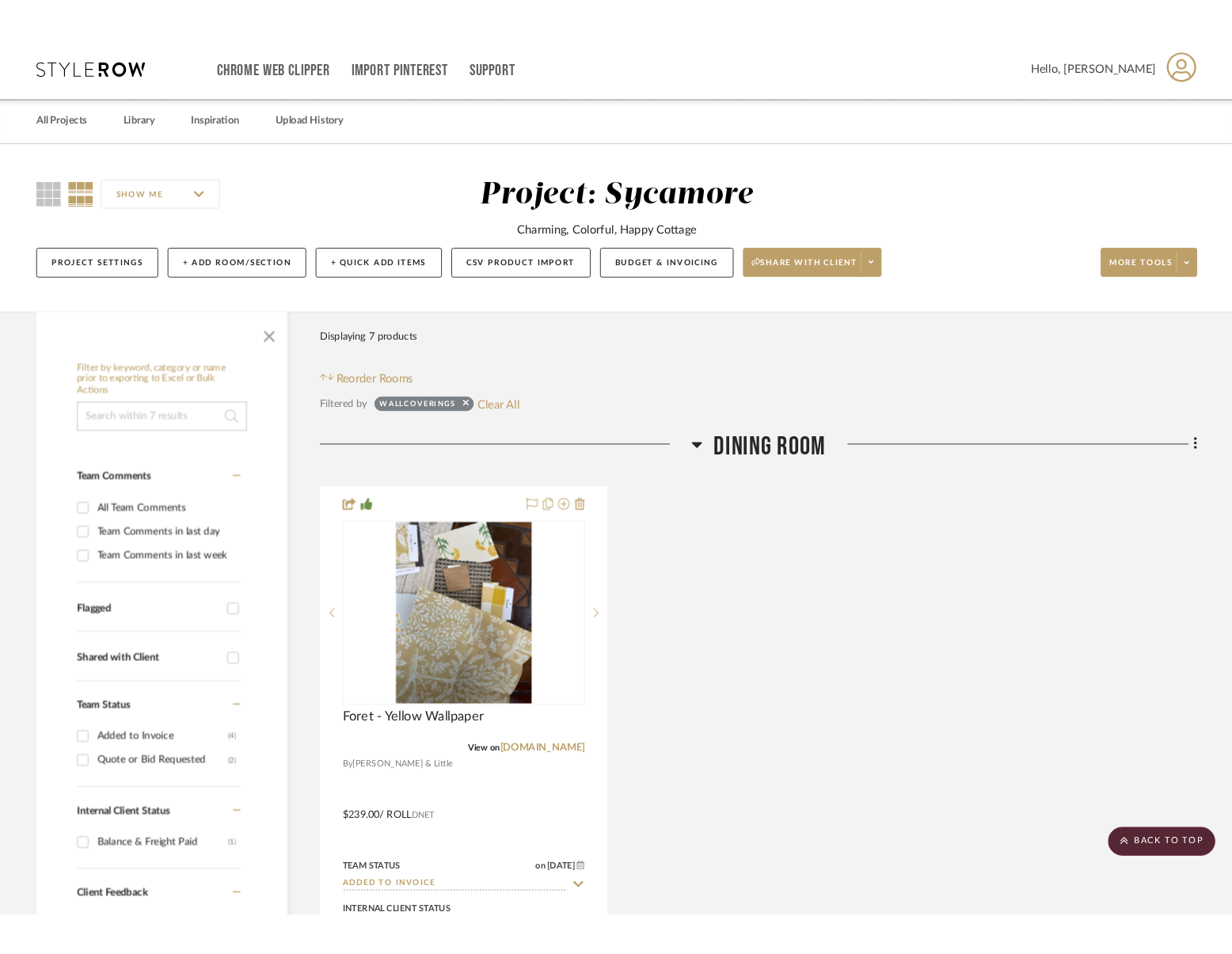
scroll to position [2059, 0]
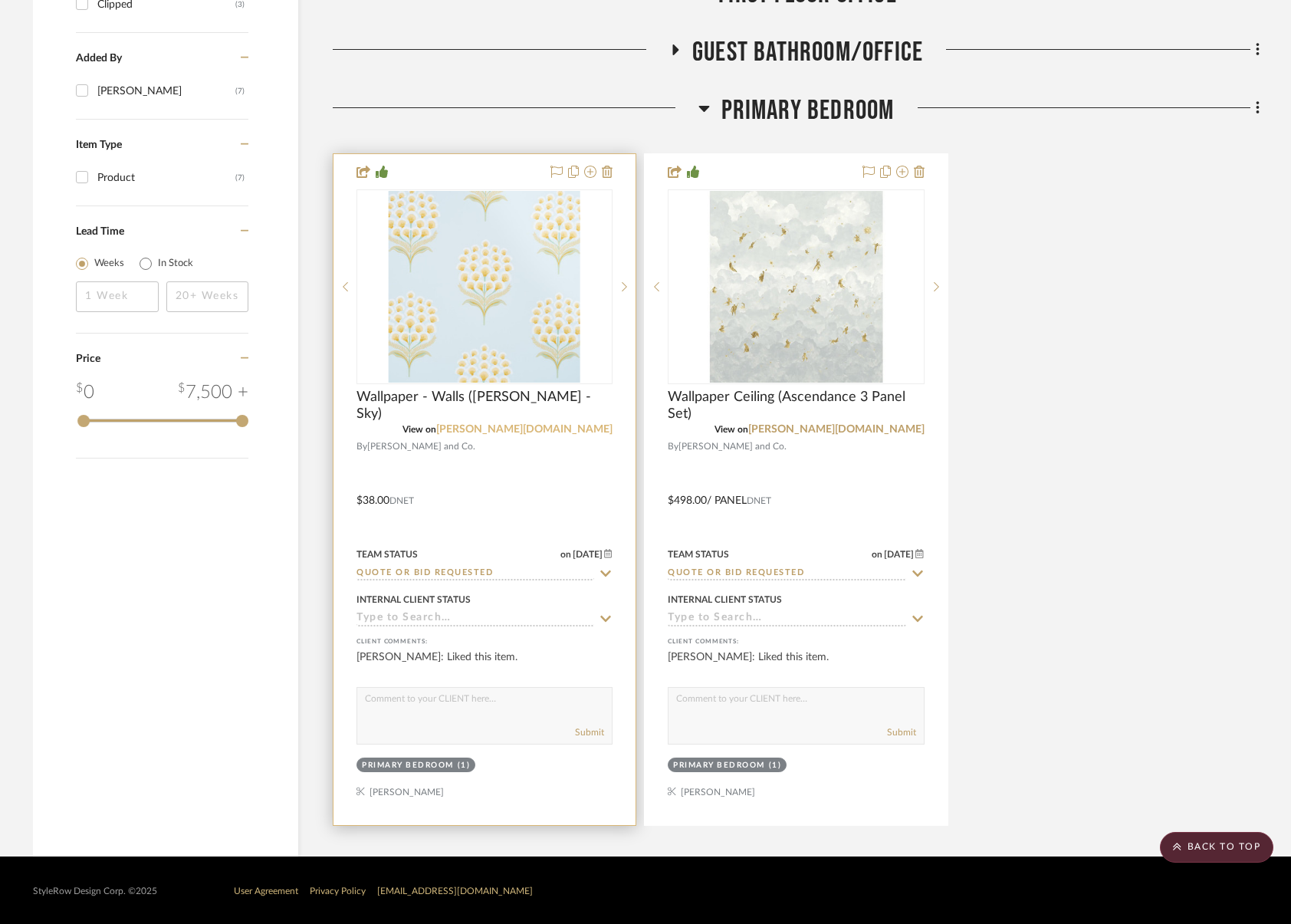
click at [563, 426] on link "schumacher.com" at bounding box center [524, 429] width 176 height 10
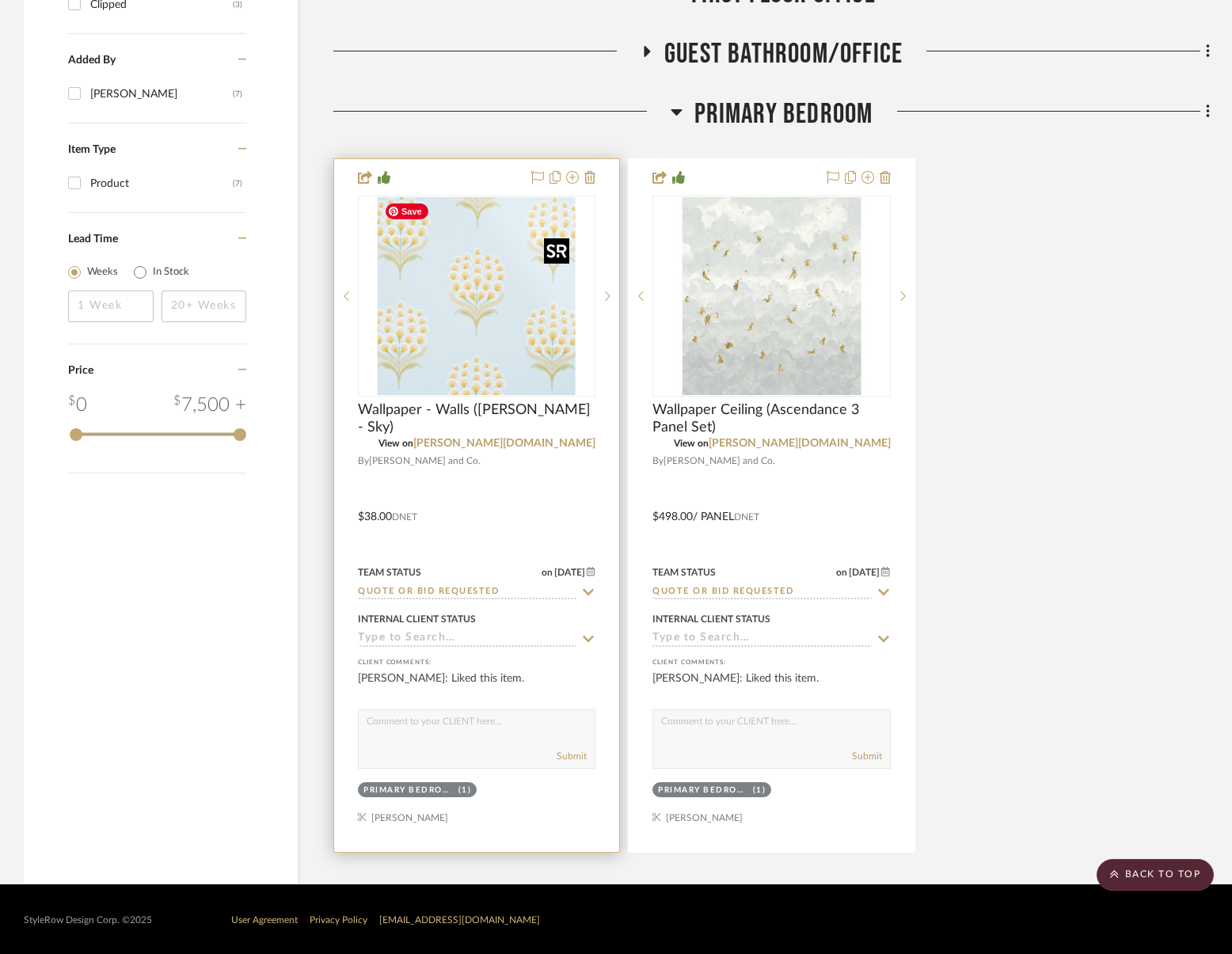
click at [483, 355] on img "0" at bounding box center [476, 296] width 198 height 198
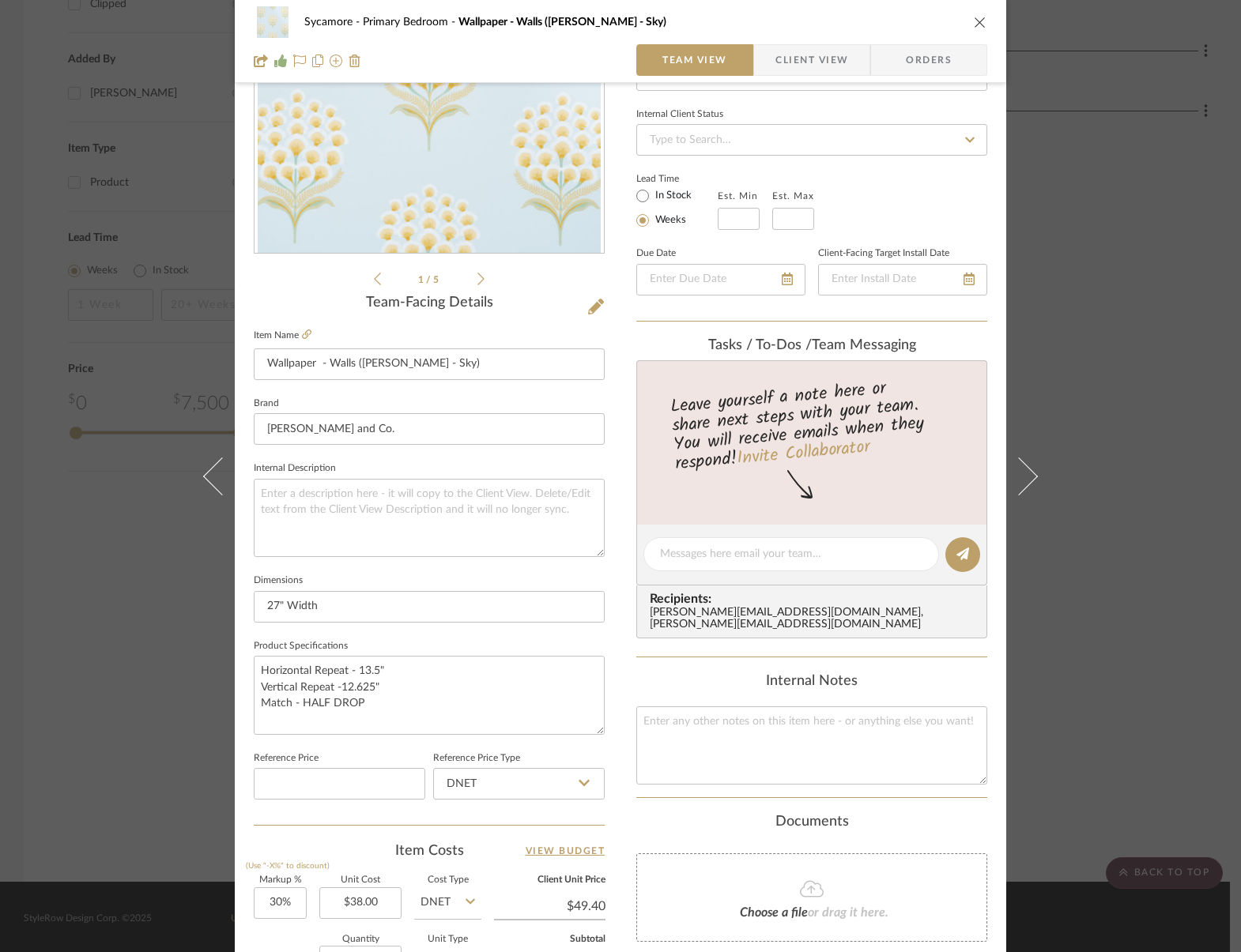
scroll to position [316, 0]
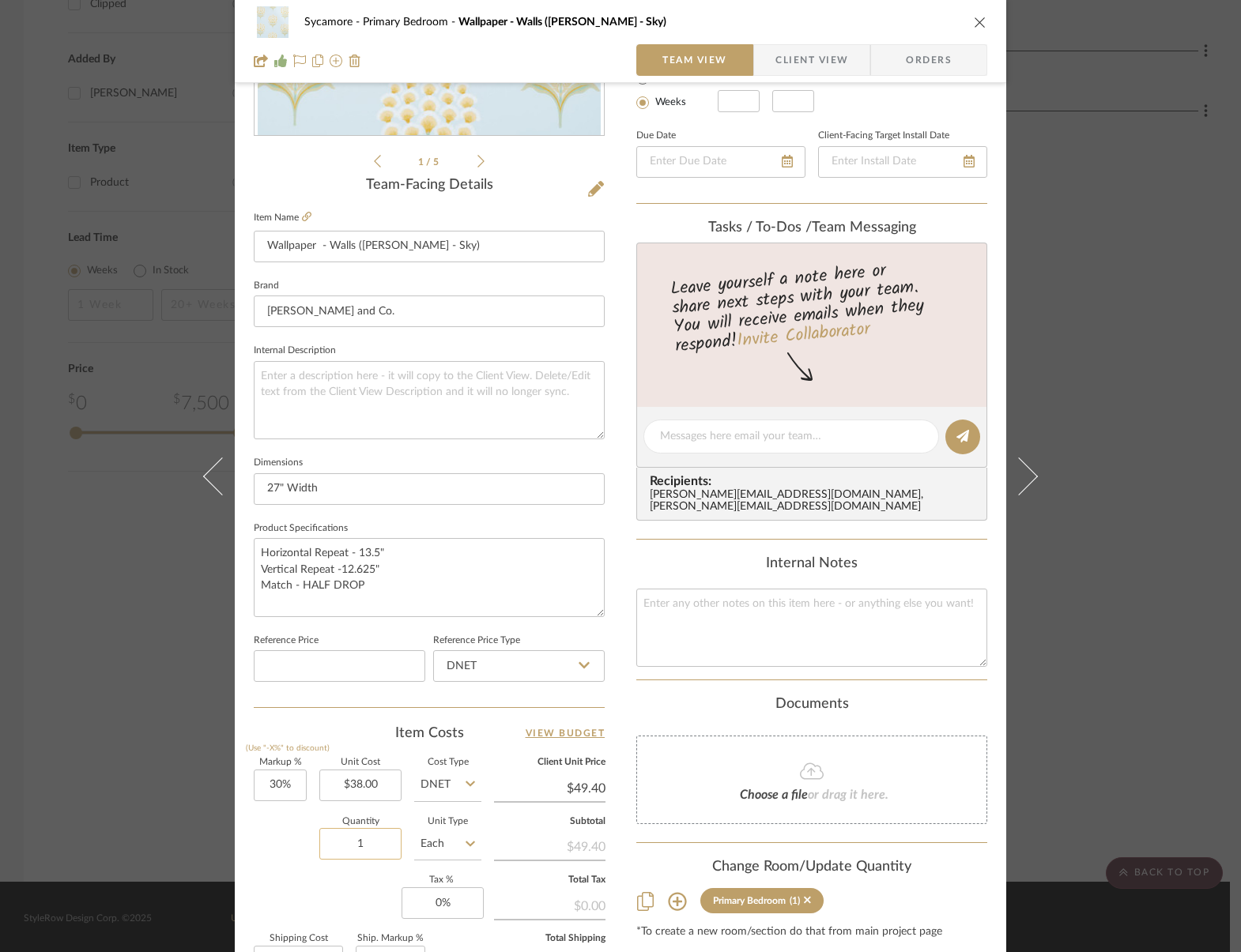
click at [361, 840] on input "1" at bounding box center [360, 843] width 82 height 31
type input "15"
click at [421, 838] on input "Each" at bounding box center [447, 843] width 67 height 31
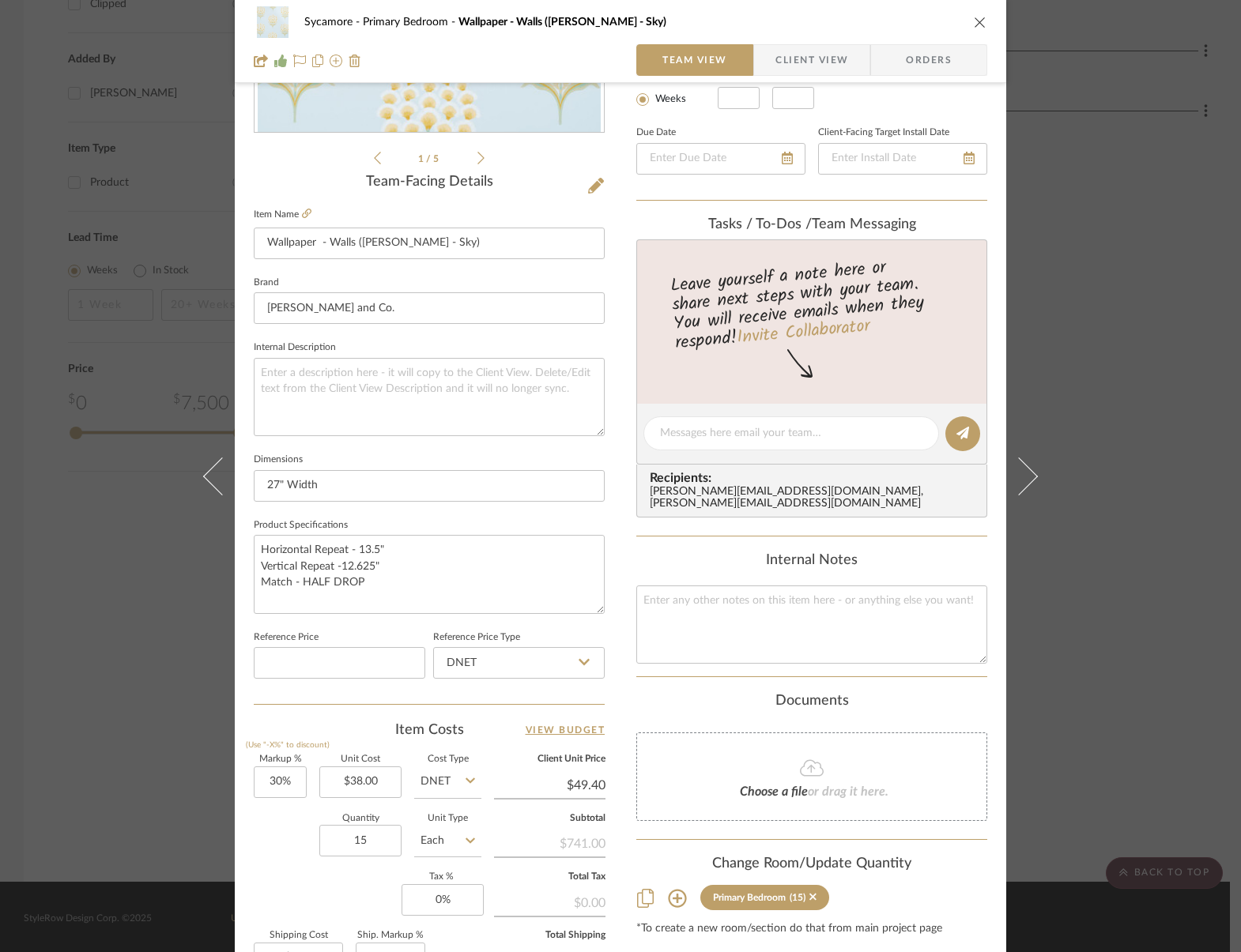
click at [435, 814] on label "Unit Type" at bounding box center [447, 818] width 67 height 8
click at [444, 842] on input "Each" at bounding box center [447, 840] width 67 height 31
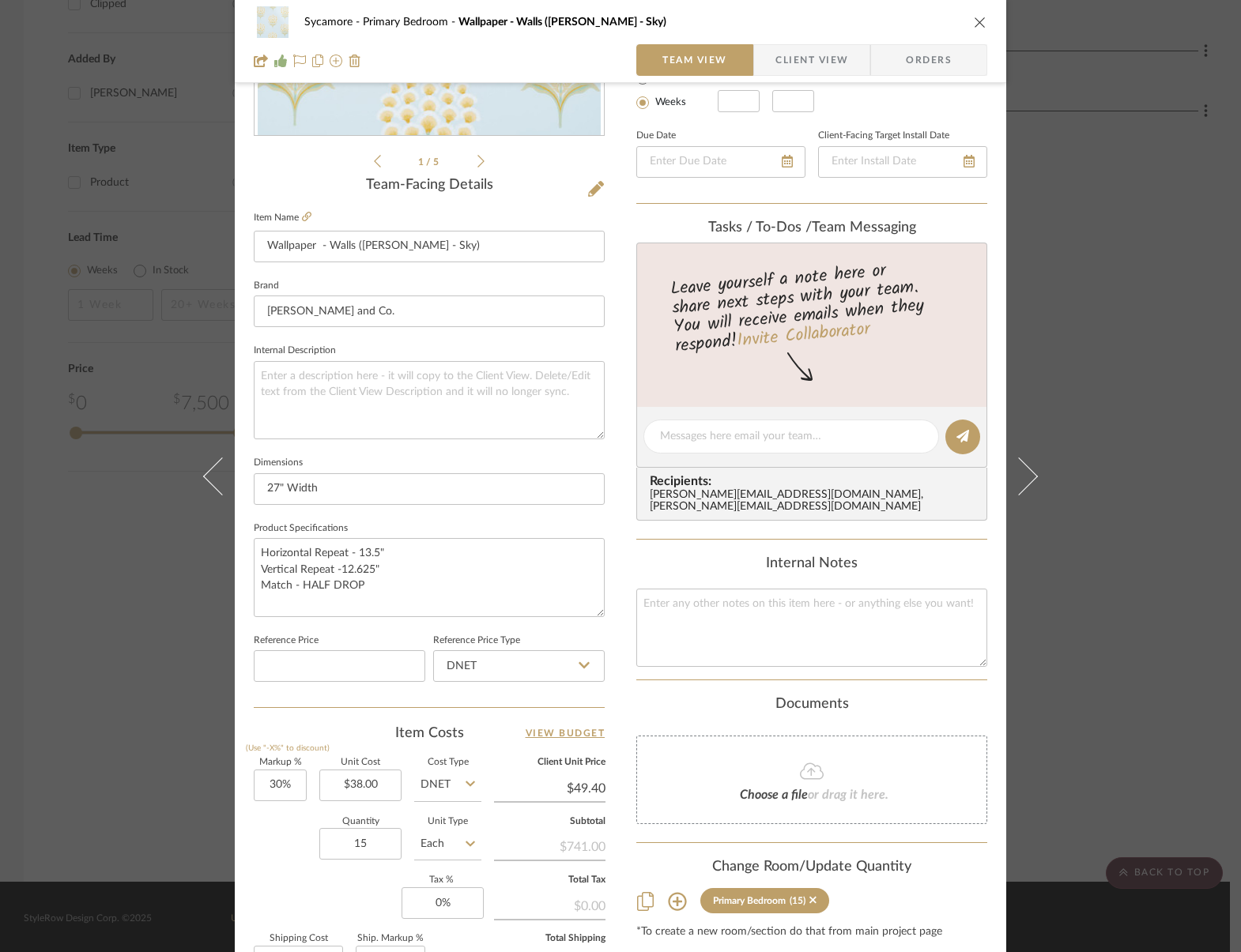
scroll to position [321, 0]
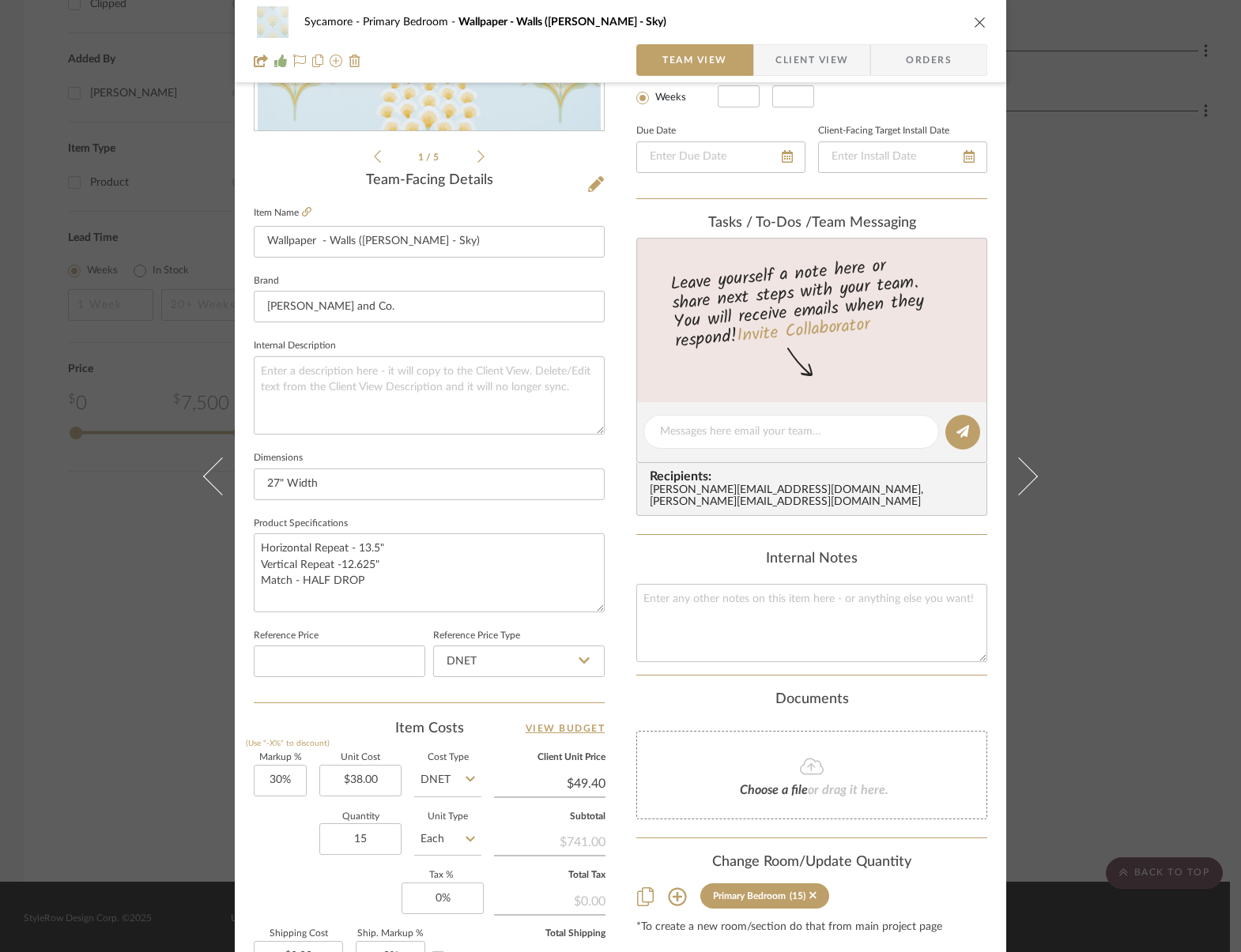
click at [434, 846] on input "Each" at bounding box center [447, 838] width 67 height 31
click at [452, 802] on div "Roll" at bounding box center [507, 806] width 195 height 40
type input "Roll"
click at [963, 24] on div "Sycamore Primary Bedroom Wallpaper - Walls (Aurelia - Sky)" at bounding box center [620, 21] width 734 height 31
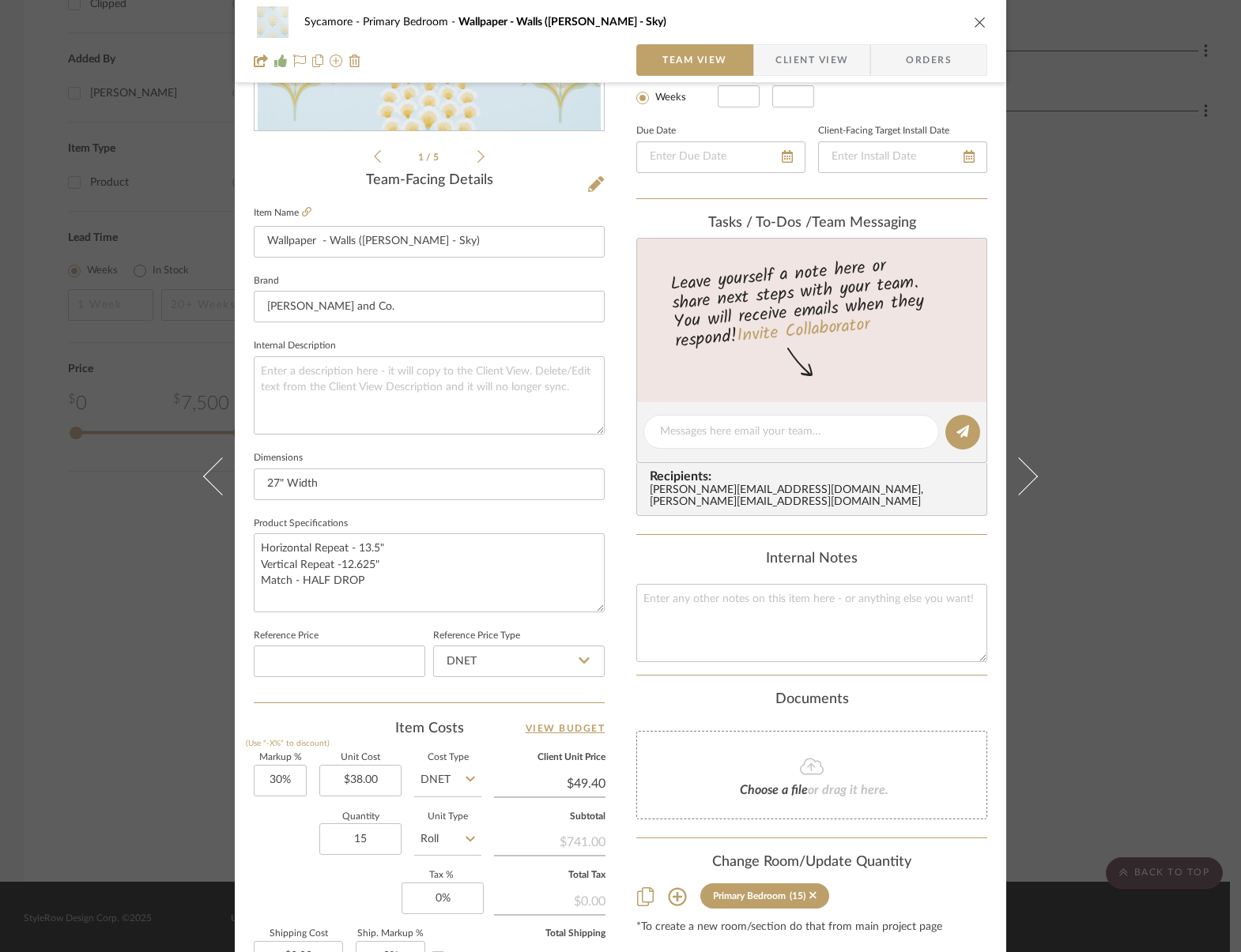
click at [974, 23] on icon "close" at bounding box center [980, 22] width 13 height 13
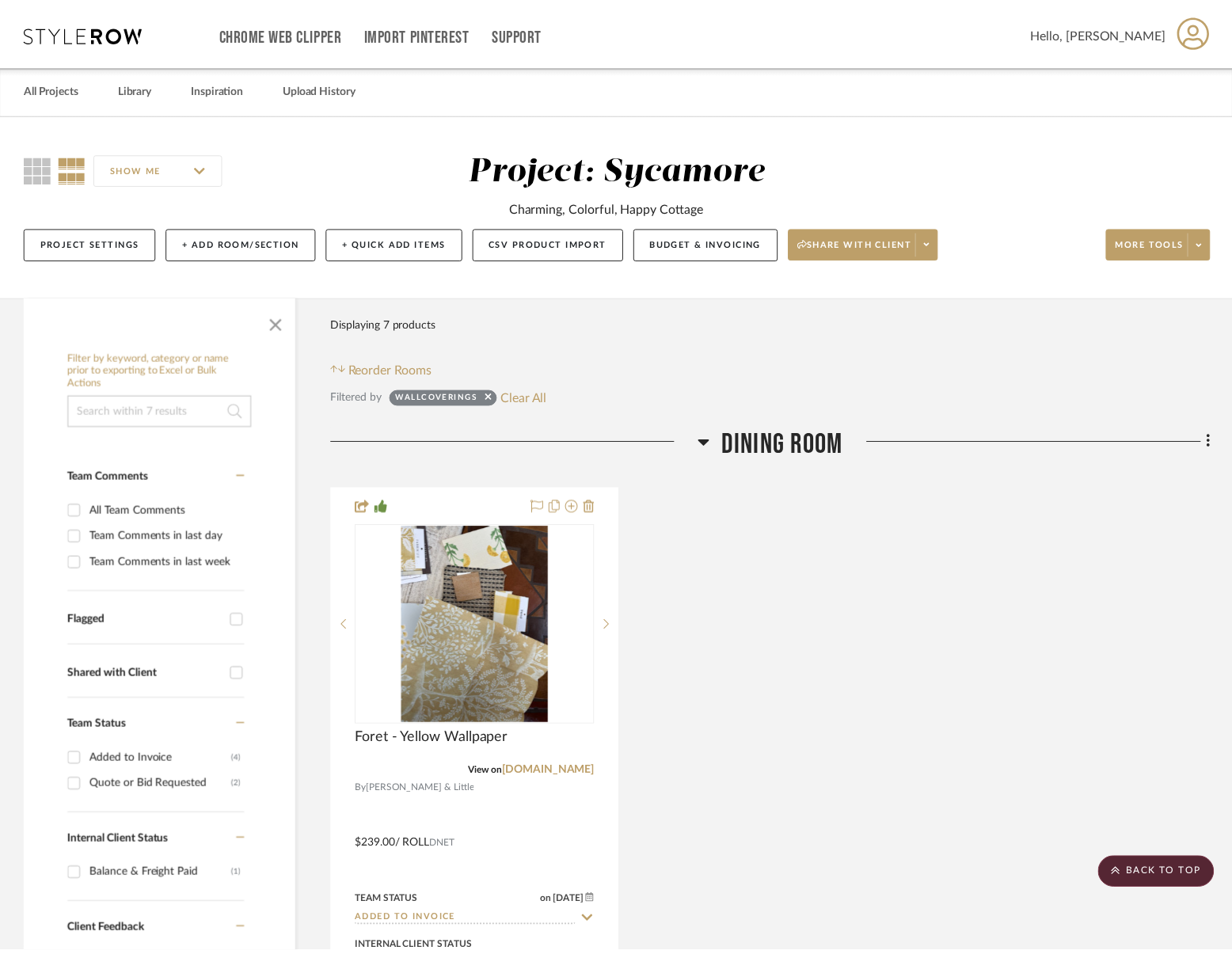
scroll to position [2059, 0]
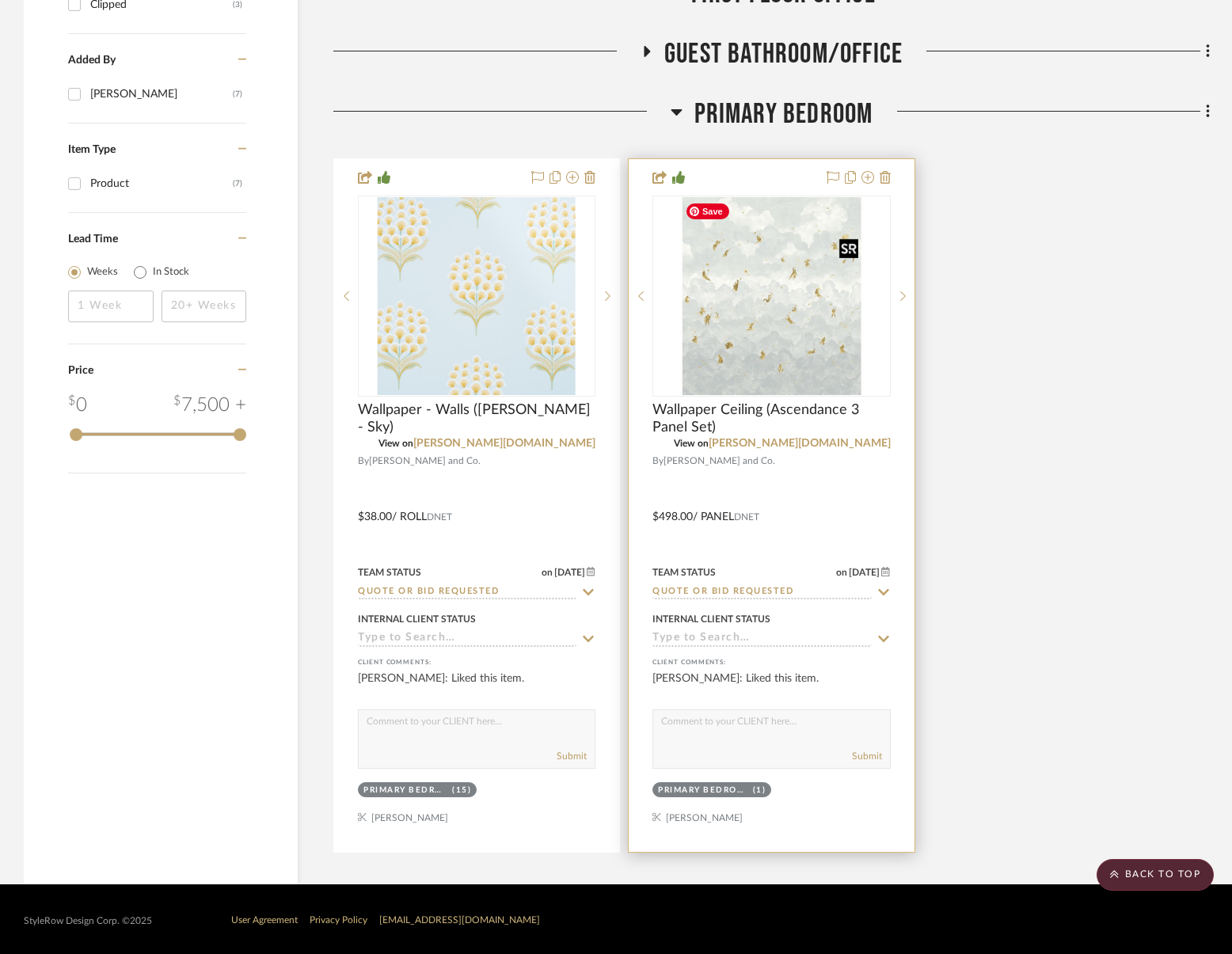
click at [784, 339] on img "0" at bounding box center [771, 296] width 185 height 198
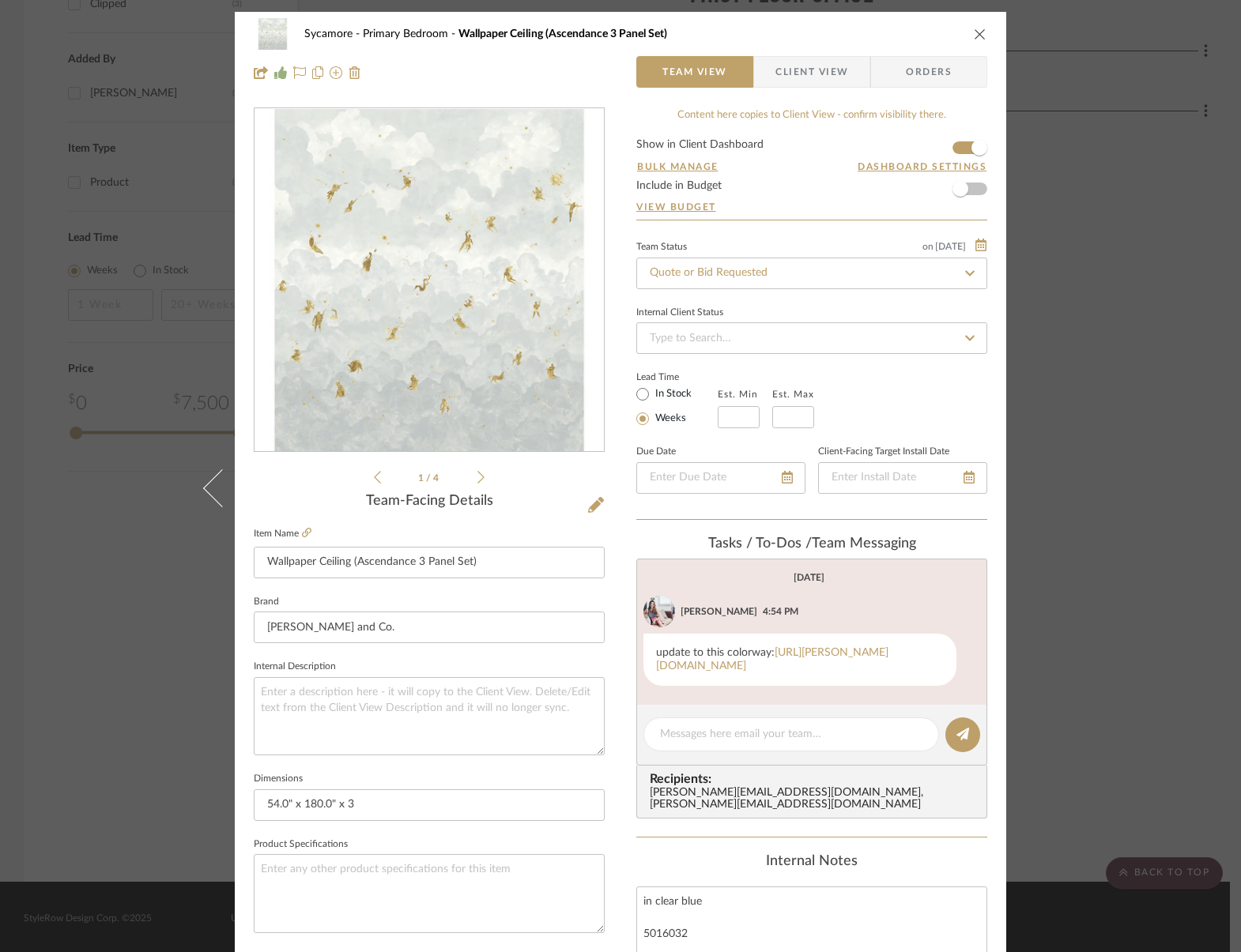
drag, startPoint x: 977, startPoint y: 34, endPoint x: 975, endPoint y: 61, distance: 27.1
click at [977, 34] on icon "close" at bounding box center [980, 34] width 13 height 13
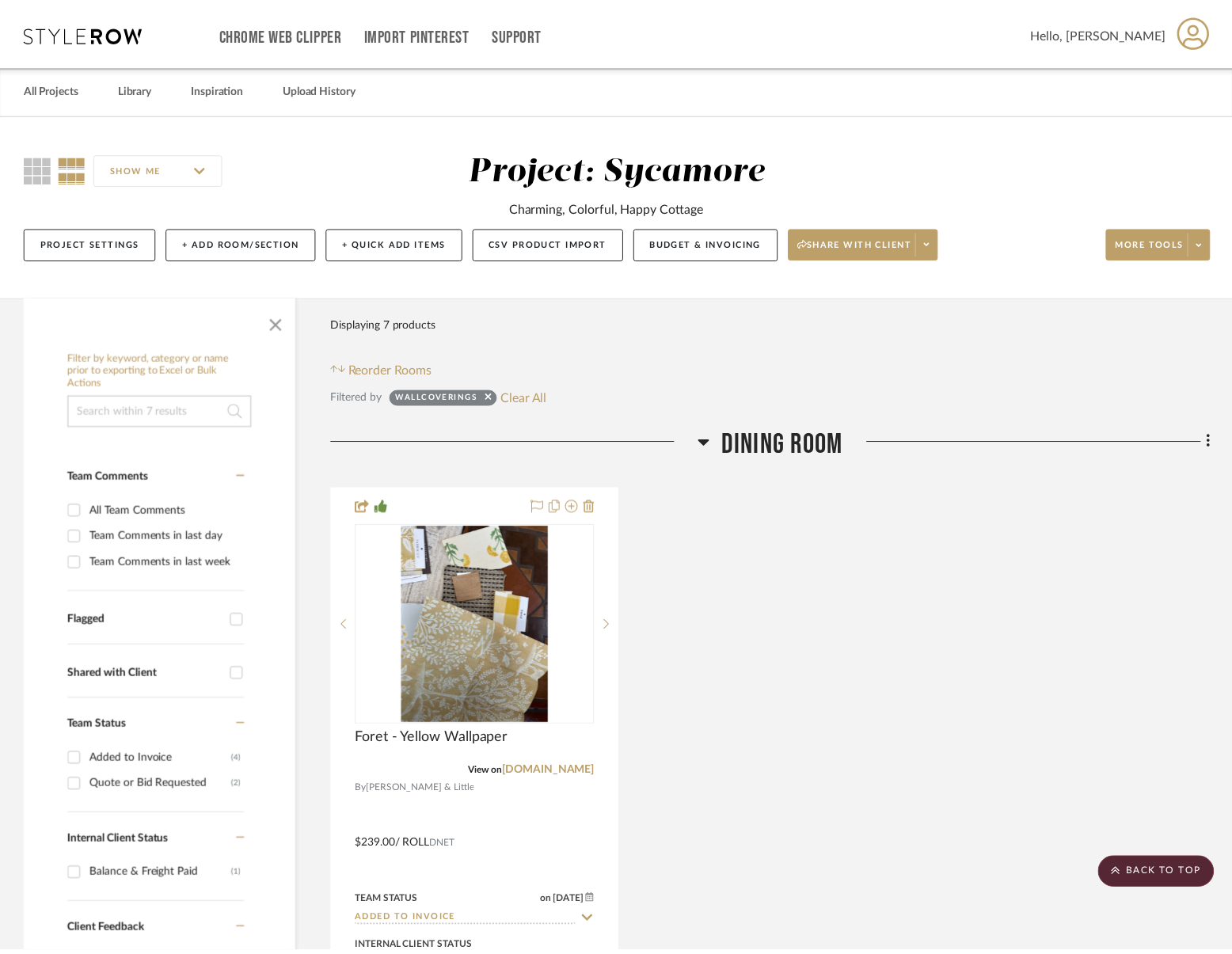
scroll to position [2059, 0]
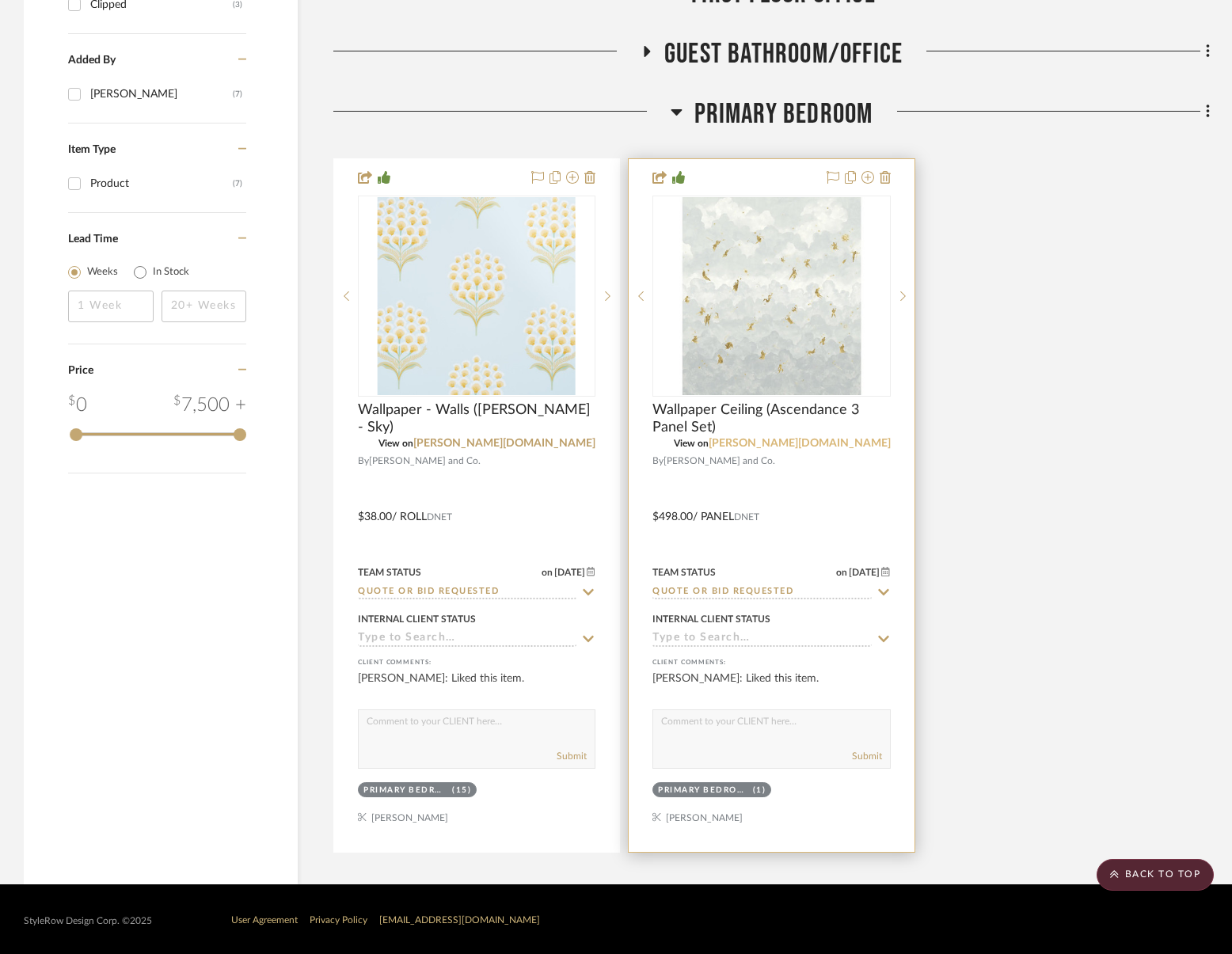
click at [853, 444] on link "schumacher.com" at bounding box center [799, 443] width 182 height 11
click at [744, 329] on img "0" at bounding box center [771, 296] width 185 height 198
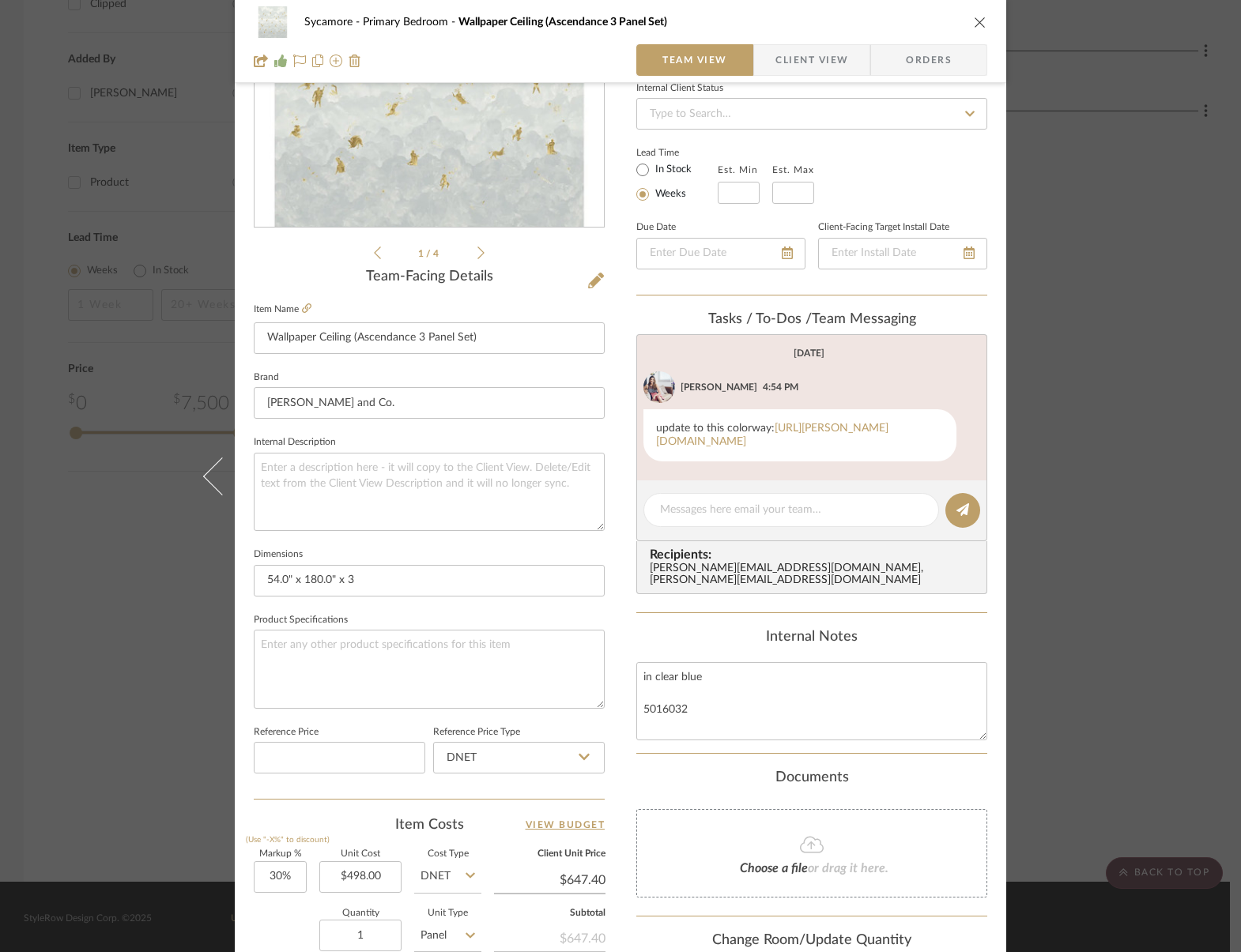
scroll to position [358, 0]
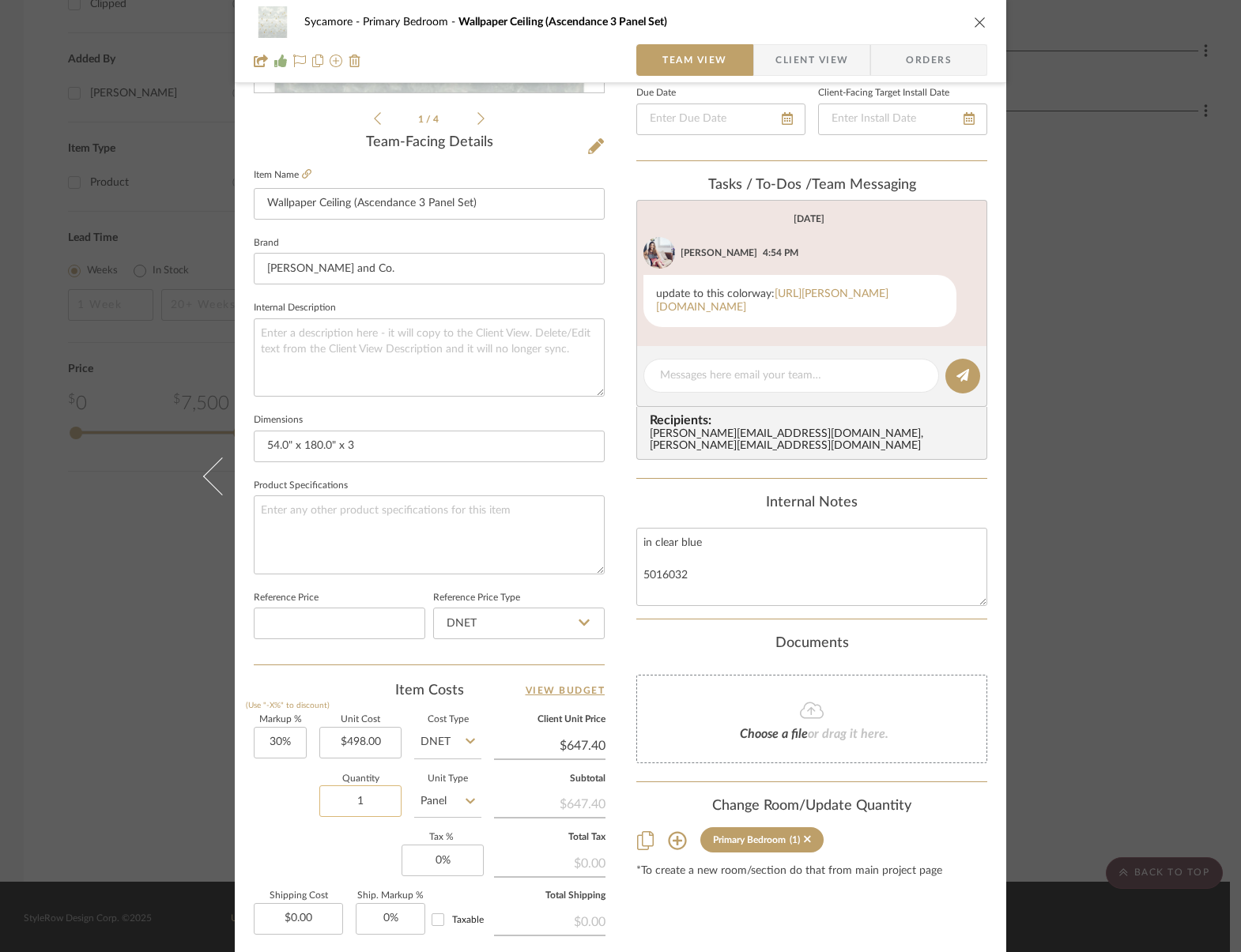
click at [357, 788] on input "1" at bounding box center [360, 801] width 82 height 31
type input "4"
drag, startPoint x: 981, startPoint y: 15, endPoint x: 976, endPoint y: 25, distance: 11.2
click at [981, 15] on div "Sycamore Primary Bedroom Wallpaper Ceiling (Ascendance 3 Panel Set)" at bounding box center [620, 21] width 734 height 31
drag, startPoint x: 975, startPoint y: 26, endPoint x: 1175, endPoint y: 377, distance: 404.0
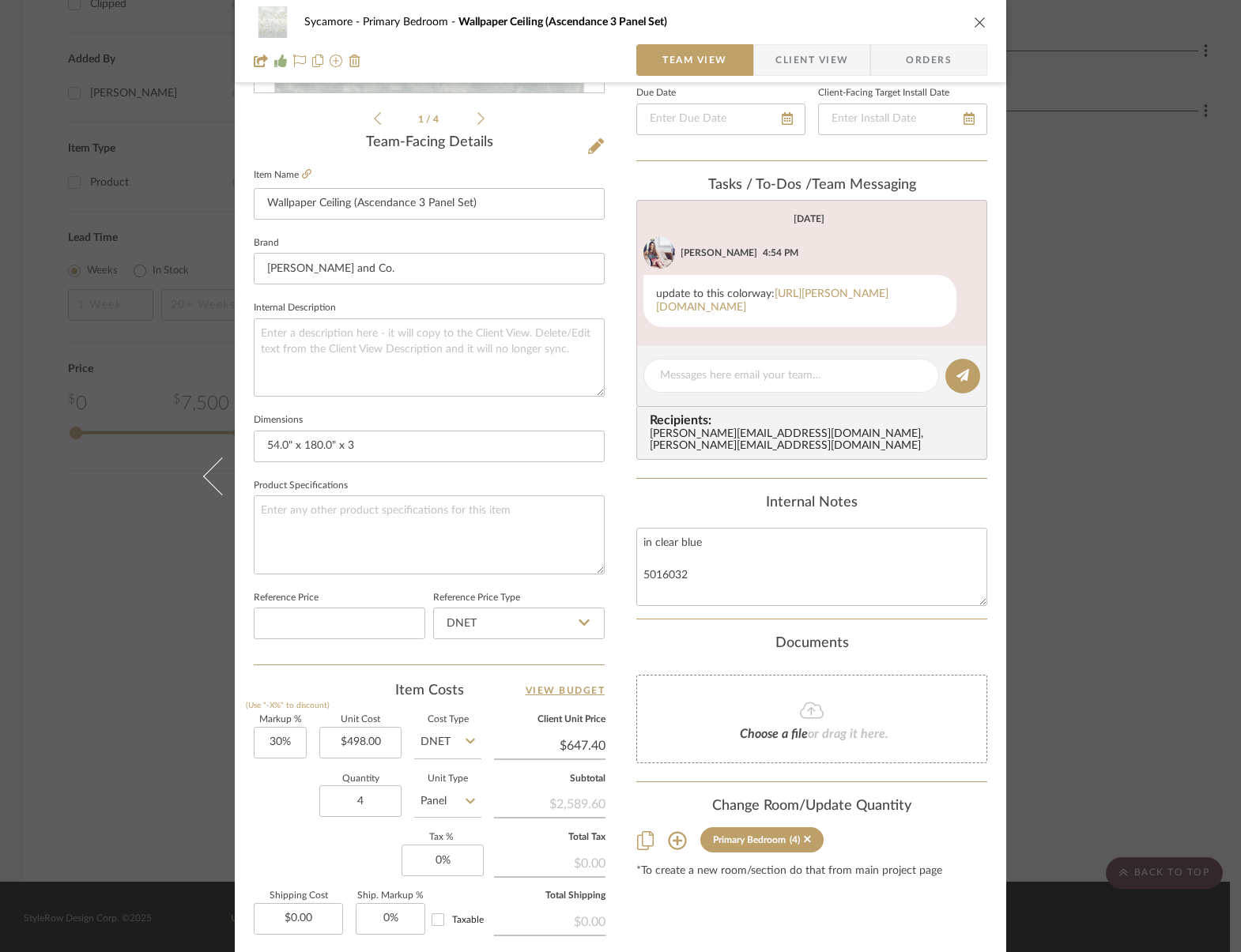
click at [976, 27] on icon "close" at bounding box center [980, 22] width 13 height 13
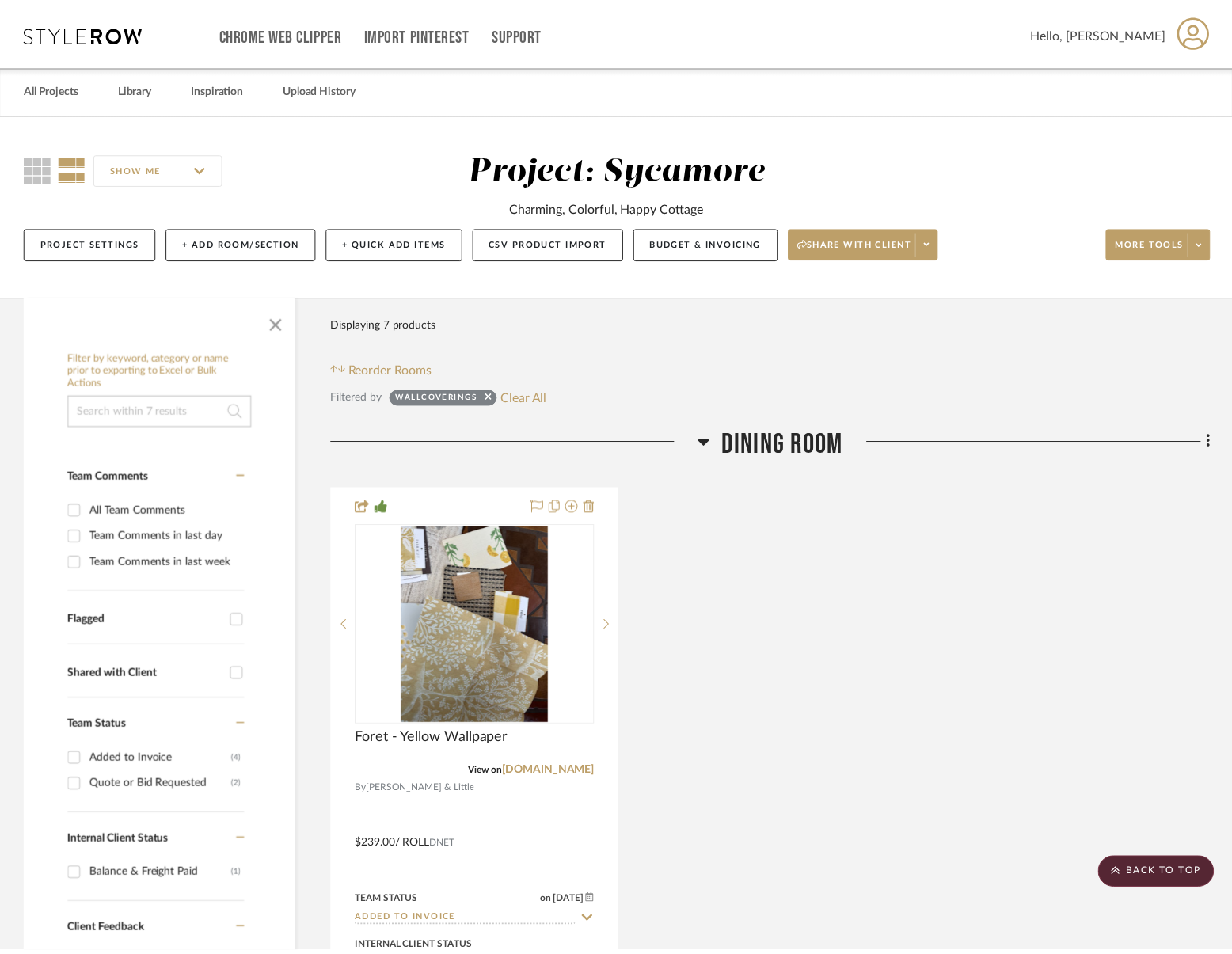
scroll to position [2059, 0]
